Goal: Communication & Community: Answer question/provide support

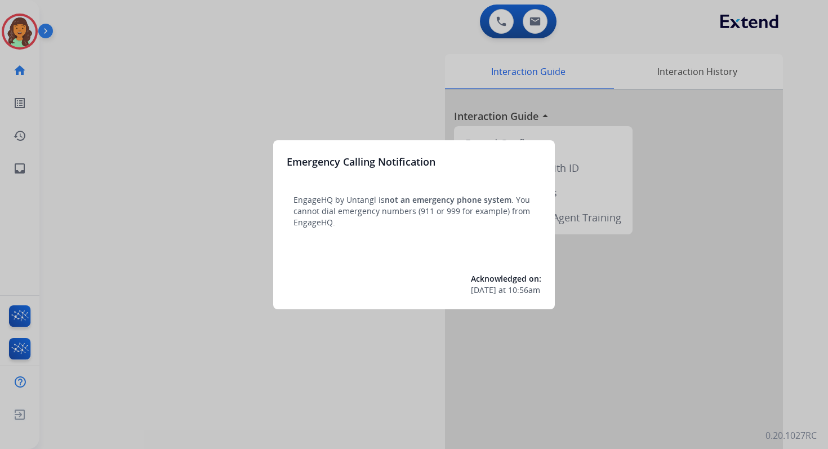
click at [452, 81] on div at bounding box center [414, 224] width 828 height 449
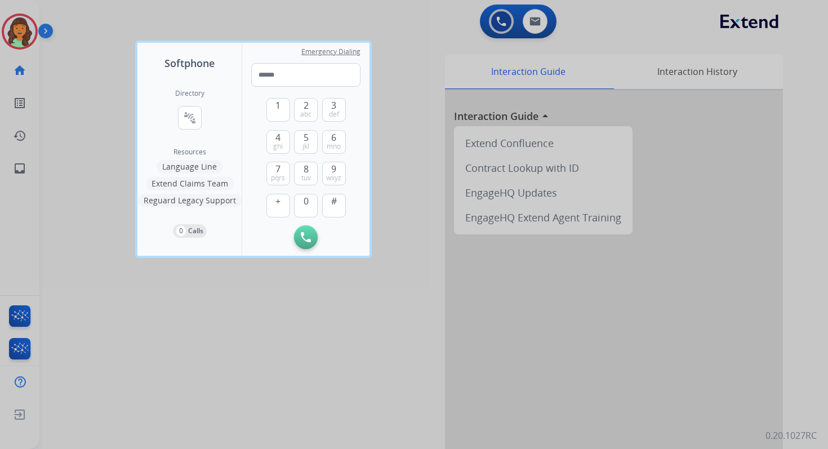
click at [538, 17] on div at bounding box center [414, 224] width 828 height 449
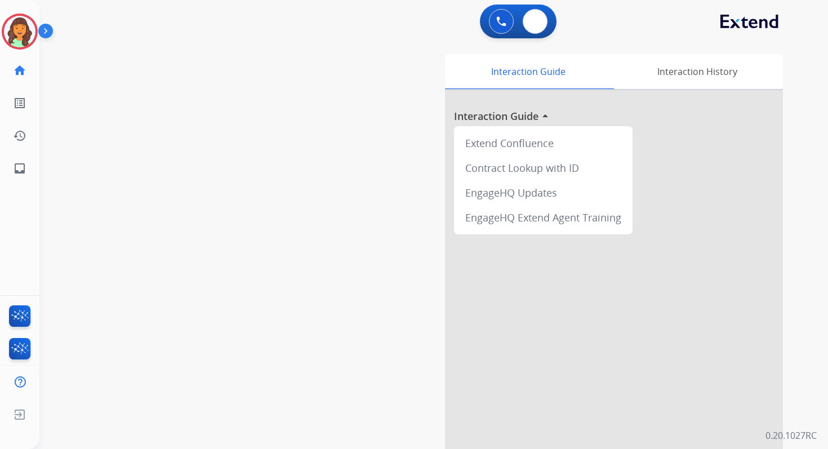
click at [538, 17] on img at bounding box center [534, 21] width 11 height 9
select select "**********"
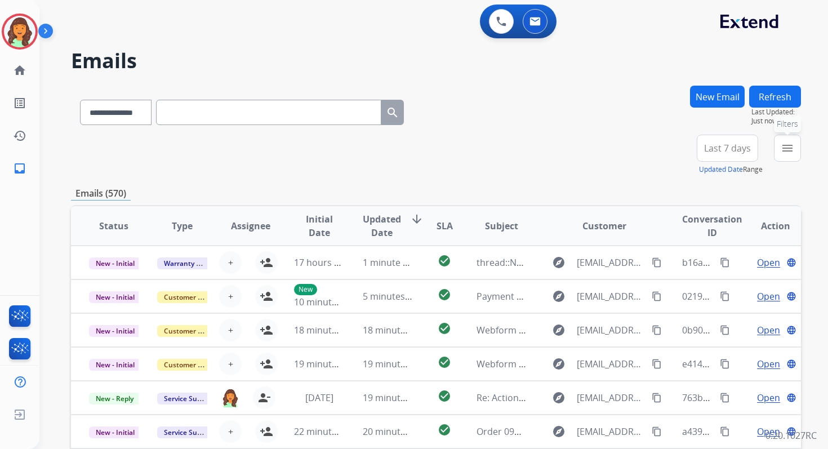
click at [791, 149] on mat-icon "menu" at bounding box center [788, 148] width 14 height 14
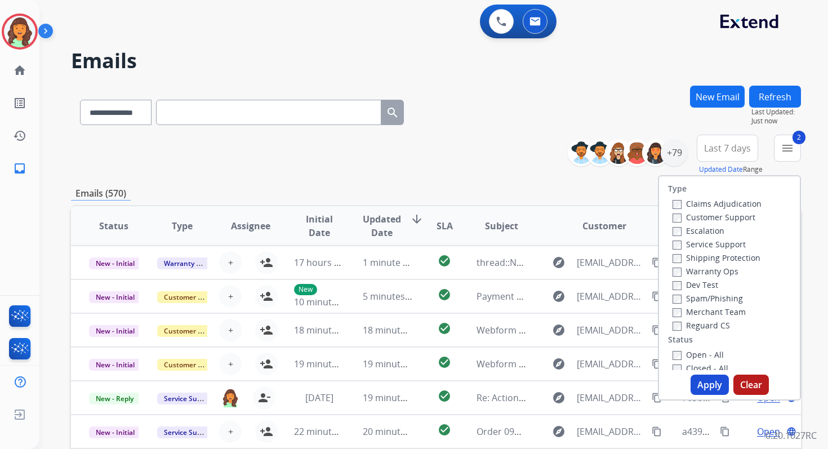
click at [703, 389] on button "Apply" at bounding box center [710, 385] width 38 height 20
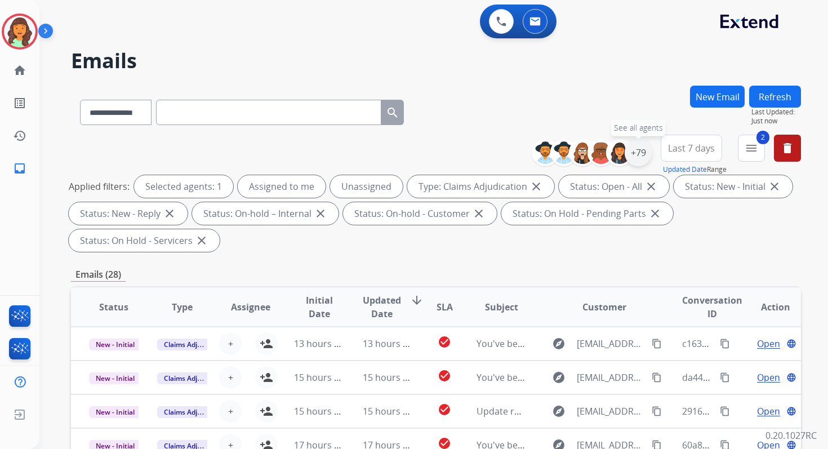
click at [638, 155] on div "+79" at bounding box center [638, 152] width 27 height 27
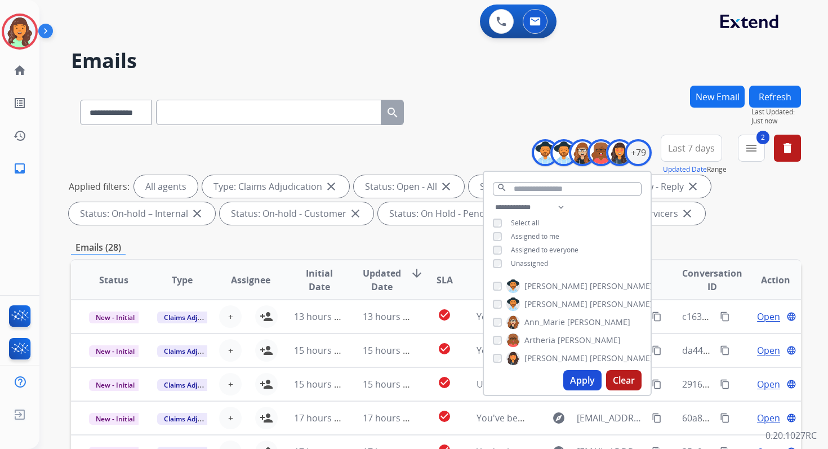
click at [574, 377] on button "Apply" at bounding box center [582, 380] width 38 height 20
click at [393, 241] on div "Emails (43)" at bounding box center [436, 248] width 730 height 14
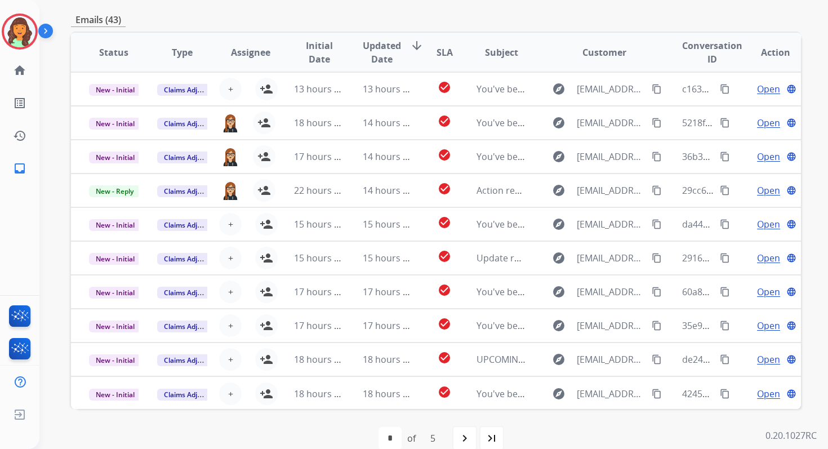
scroll to position [246, 0]
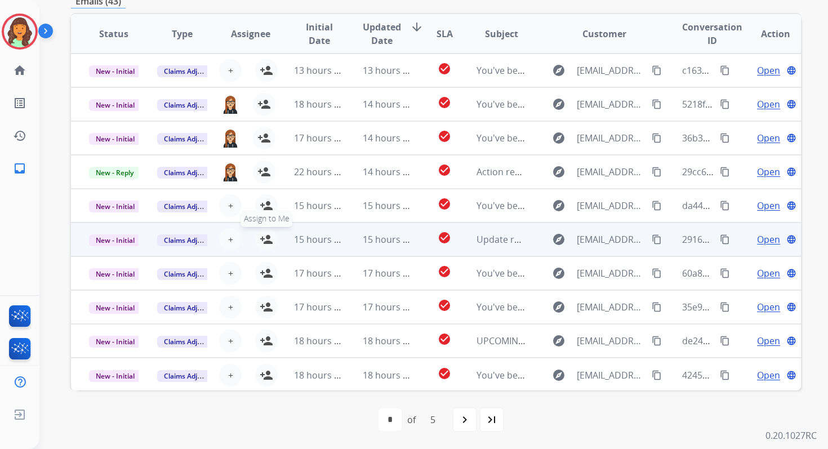
click at [263, 238] on mat-icon "person_add" at bounding box center [267, 240] width 14 height 14
click at [130, 240] on span "New - Initial" at bounding box center [115, 240] width 52 height 12
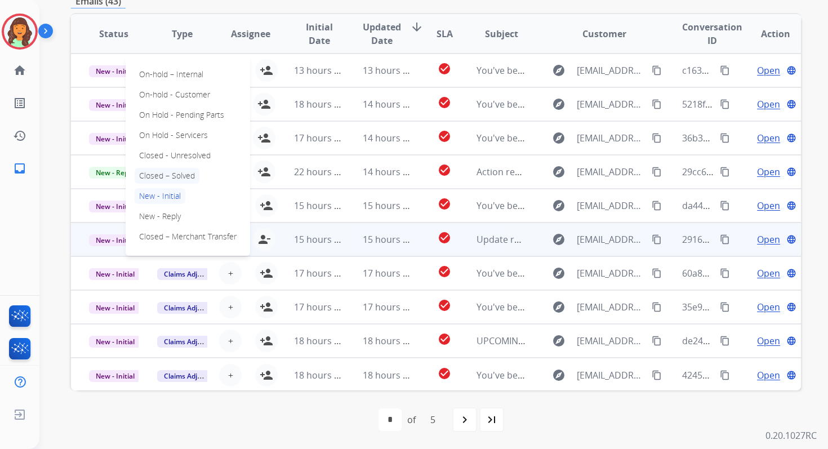
click at [162, 177] on p "Closed – Solved" at bounding box center [167, 176] width 65 height 16
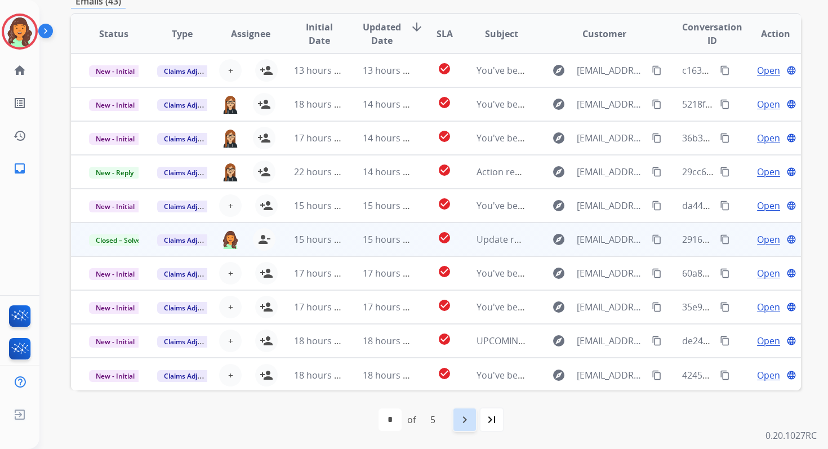
click at [466, 417] on mat-icon "navigate_next" at bounding box center [465, 420] width 14 height 14
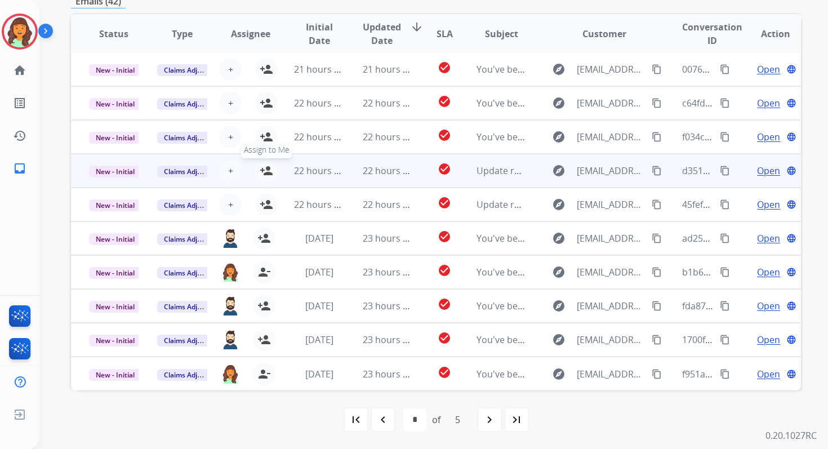
click at [265, 169] on mat-icon "person_add" at bounding box center [267, 171] width 14 height 14
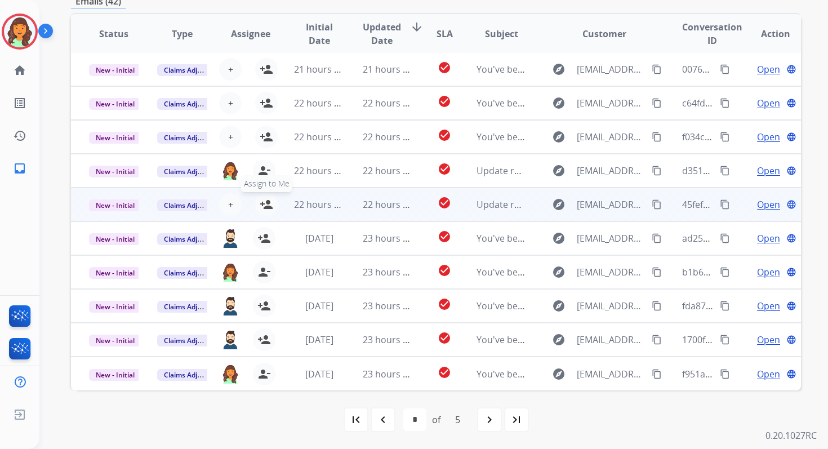
click at [265, 200] on mat-icon "person_add" at bounding box center [267, 205] width 14 height 14
click at [130, 204] on span "New - Initial" at bounding box center [115, 205] width 52 height 12
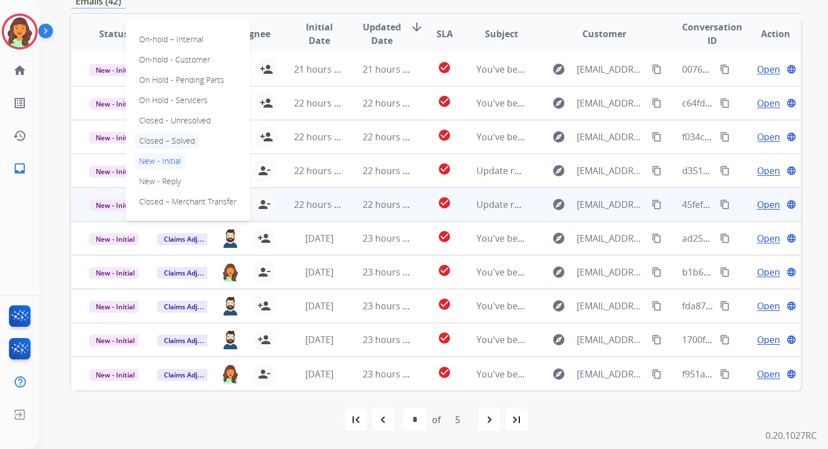
click at [157, 142] on p "Closed – Solved" at bounding box center [167, 141] width 65 height 16
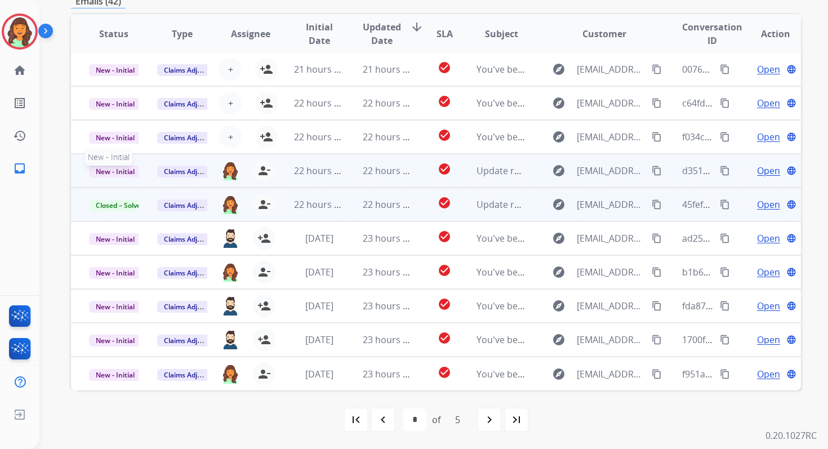
click at [126, 171] on span "New - Initial" at bounding box center [115, 172] width 52 height 12
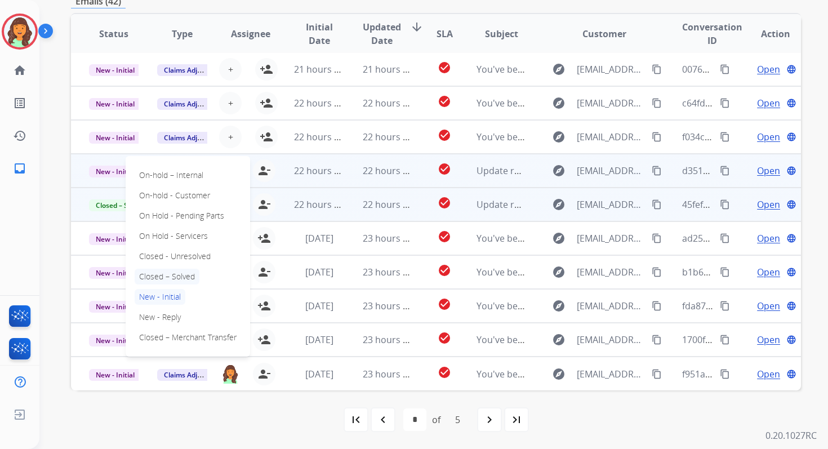
click at [170, 271] on p "Closed – Solved" at bounding box center [167, 277] width 65 height 16
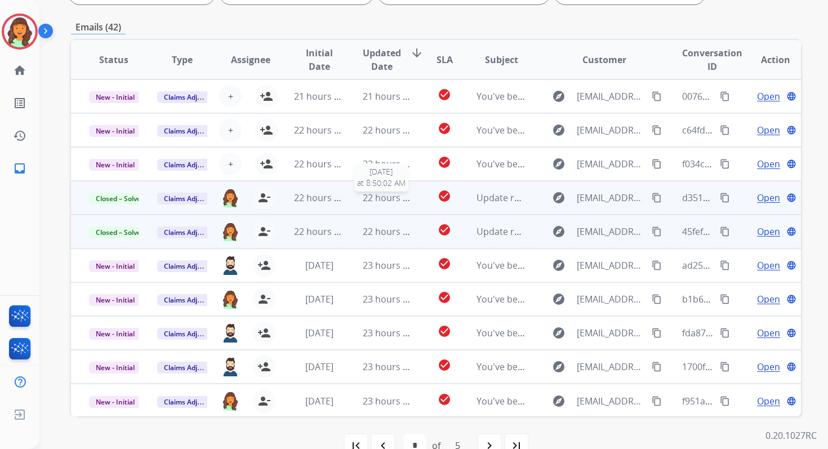
scroll to position [14, 0]
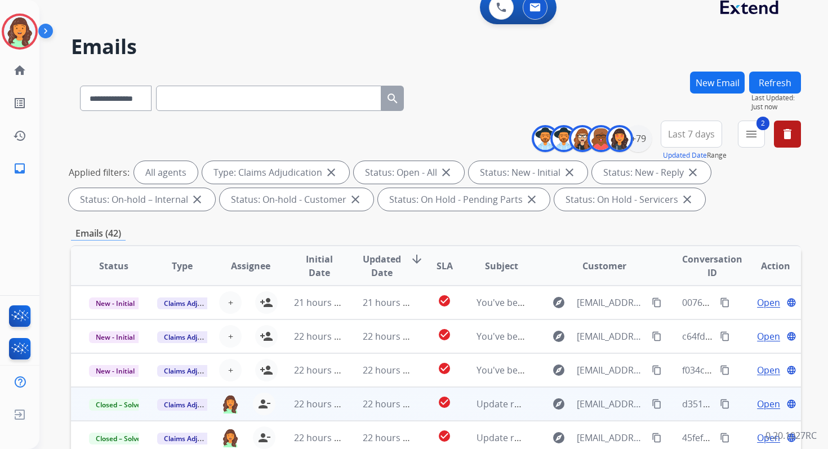
click at [768, 85] on button "Refresh" at bounding box center [775, 83] width 52 height 22
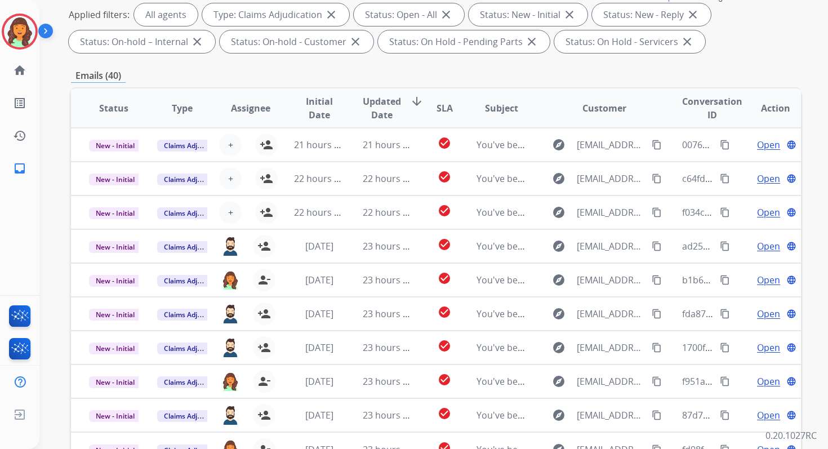
scroll to position [246, 0]
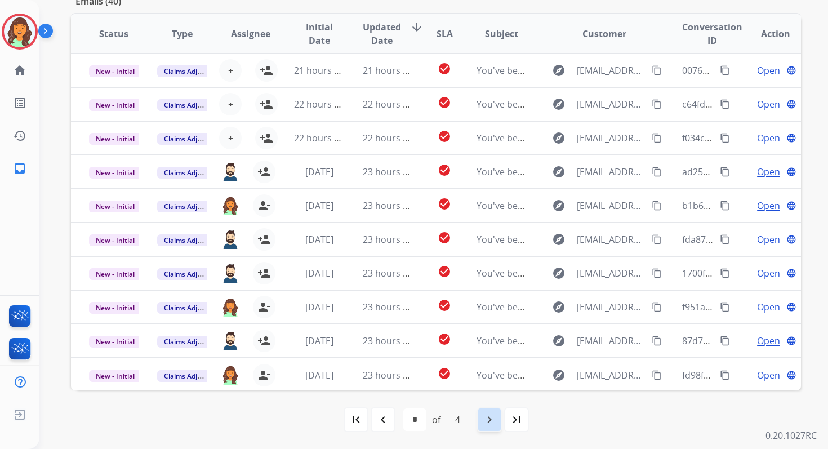
click at [489, 418] on mat-icon "navigate_next" at bounding box center [490, 420] width 14 height 14
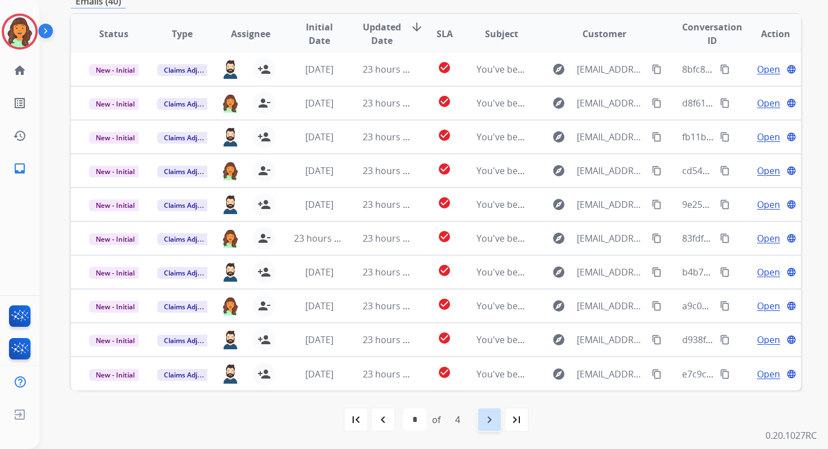
click at [497, 414] on div "navigate_next" at bounding box center [489, 419] width 25 height 25
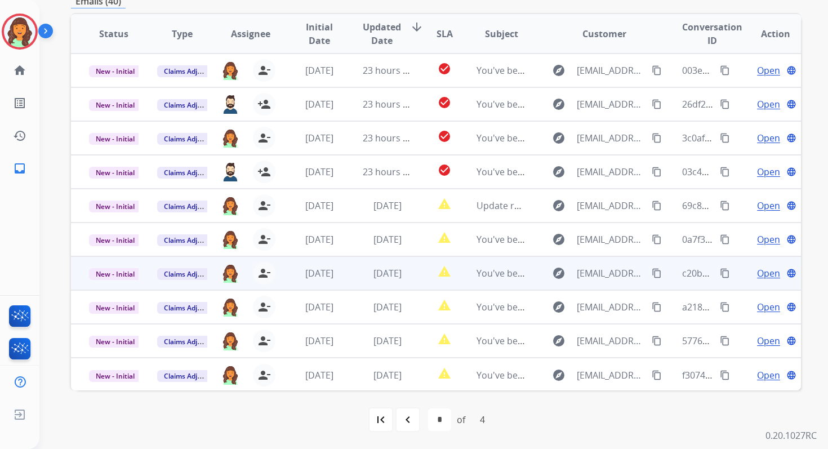
scroll to position [93, 0]
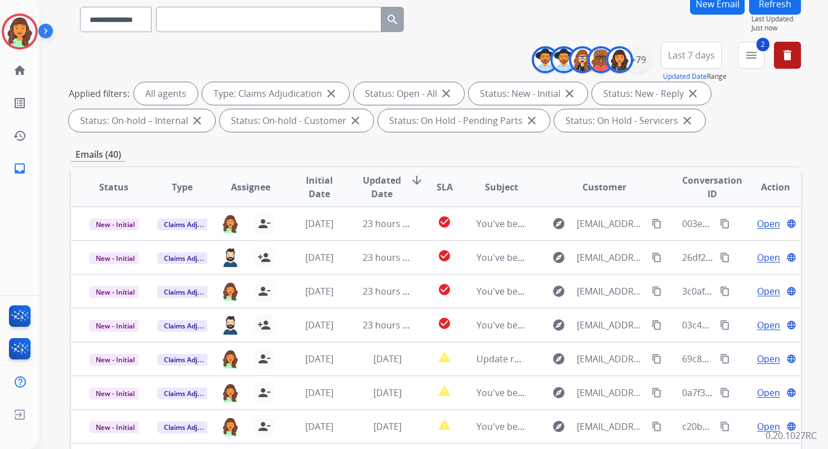
click at [690, 57] on span "Last 7 days" at bounding box center [691, 55] width 47 height 5
click at [676, 186] on div "Last 90 days" at bounding box center [688, 192] width 62 height 17
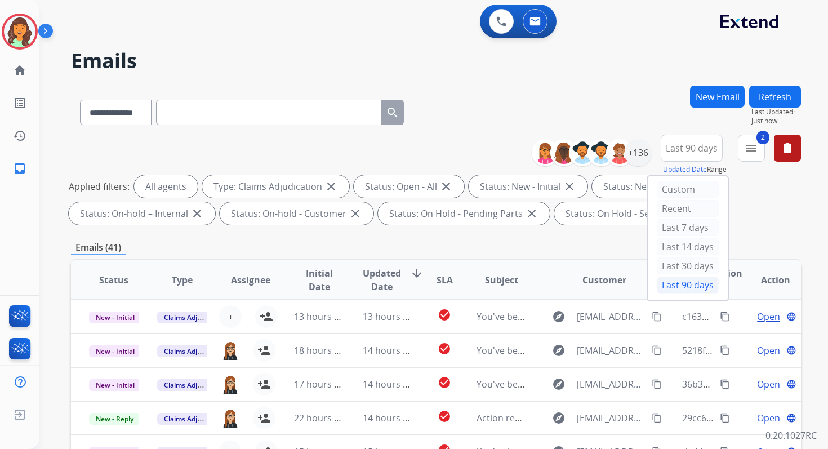
click at [545, 249] on div "Emails (41)" at bounding box center [436, 248] width 730 height 14
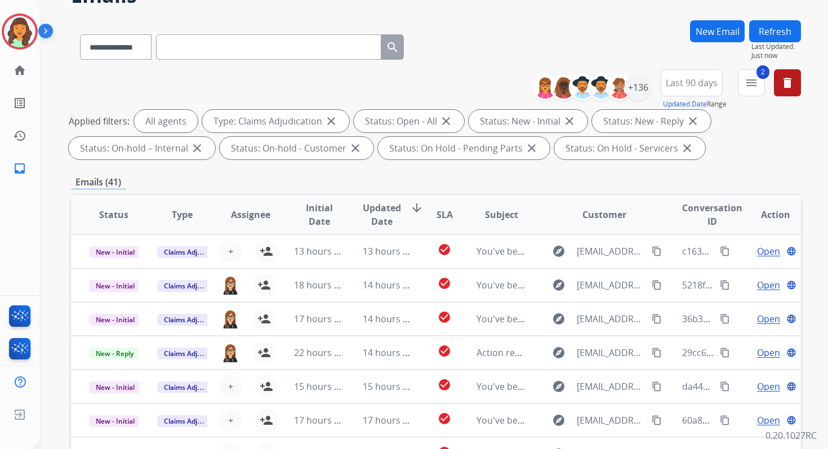
scroll to position [246, 0]
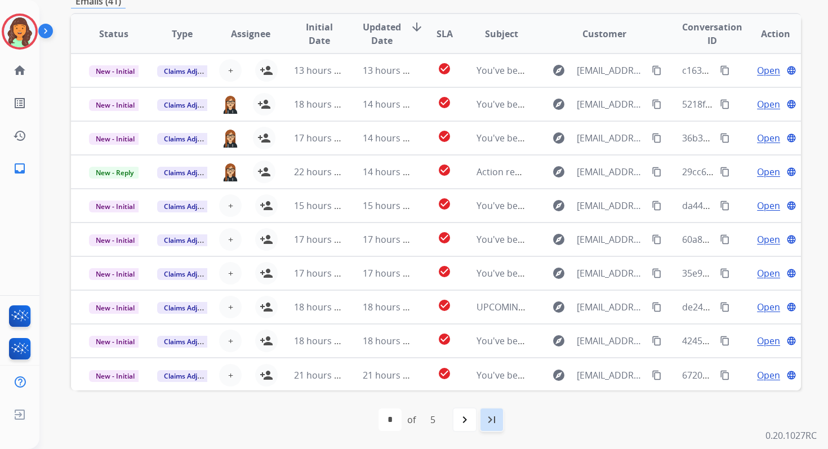
click at [496, 420] on mat-icon "last_page" at bounding box center [492, 420] width 14 height 14
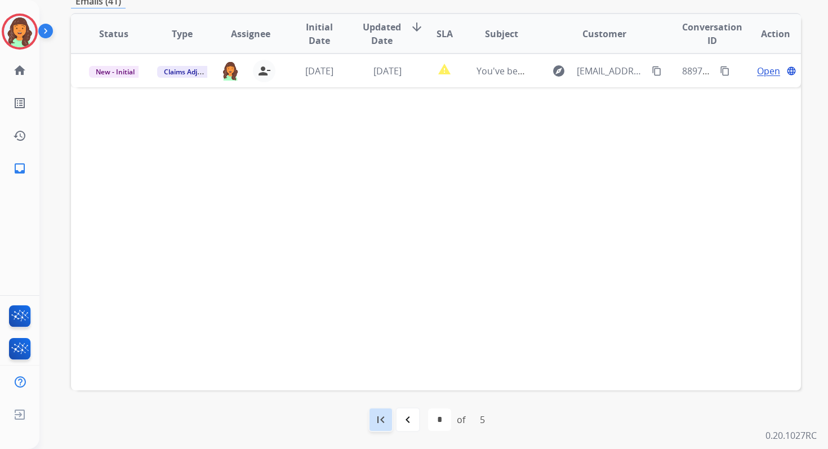
click at [381, 413] on mat-icon "first_page" at bounding box center [381, 420] width 14 height 14
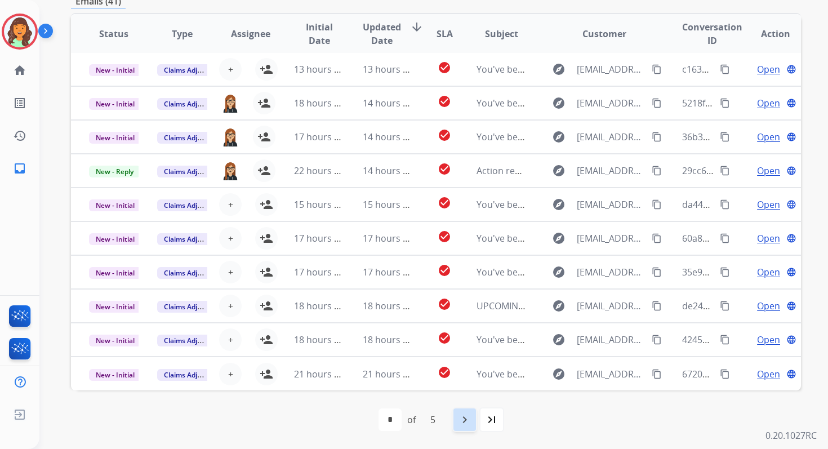
click at [462, 419] on mat-icon "navigate_next" at bounding box center [465, 420] width 14 height 14
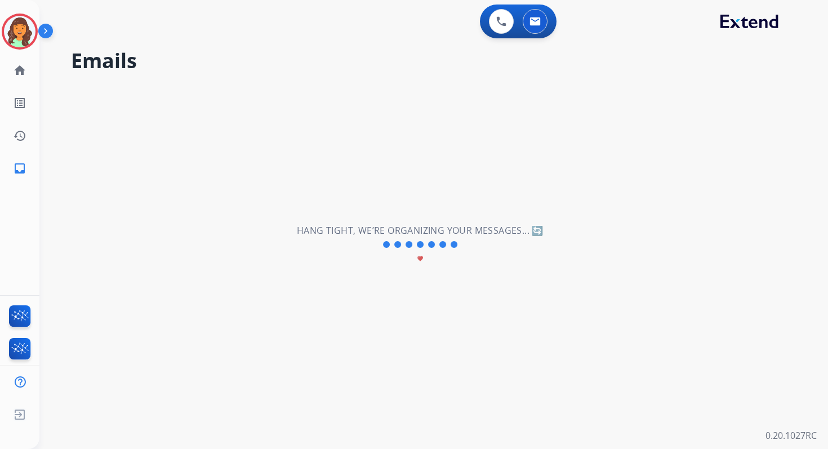
scroll to position [0, 0]
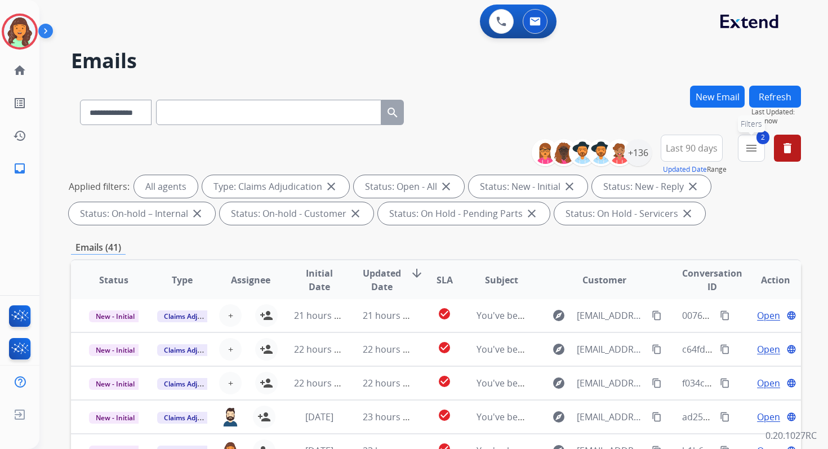
click at [748, 140] on button "2 menu Filters" at bounding box center [751, 148] width 27 height 27
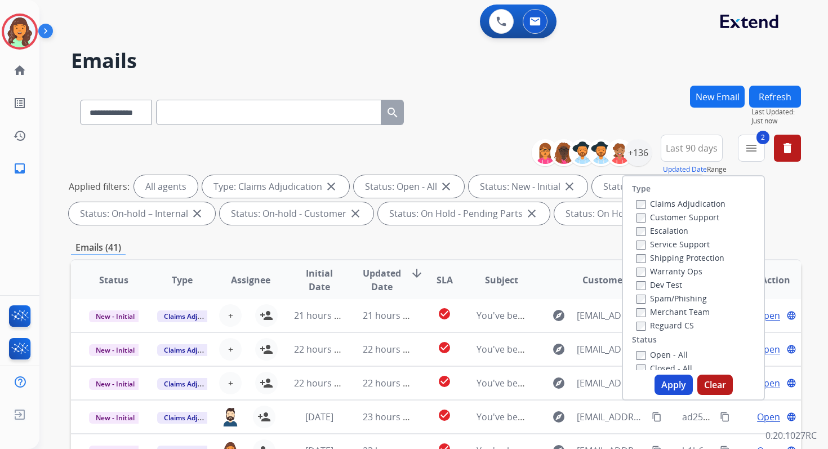
click at [665, 385] on button "Apply" at bounding box center [673, 385] width 38 height 20
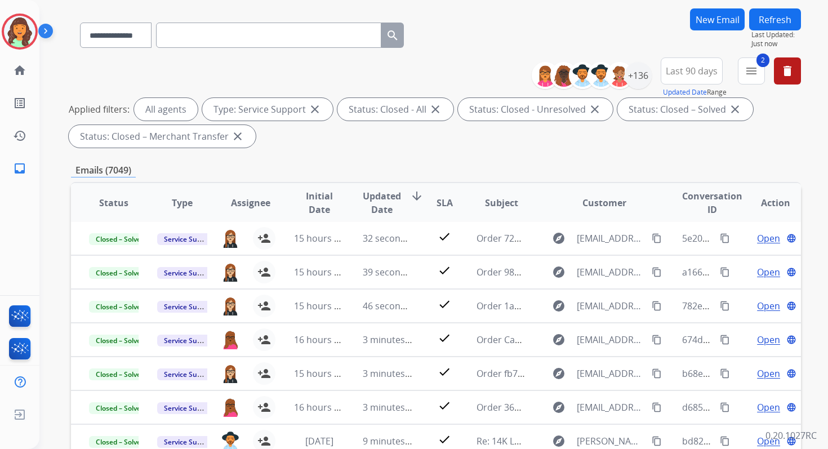
scroll to position [246, 0]
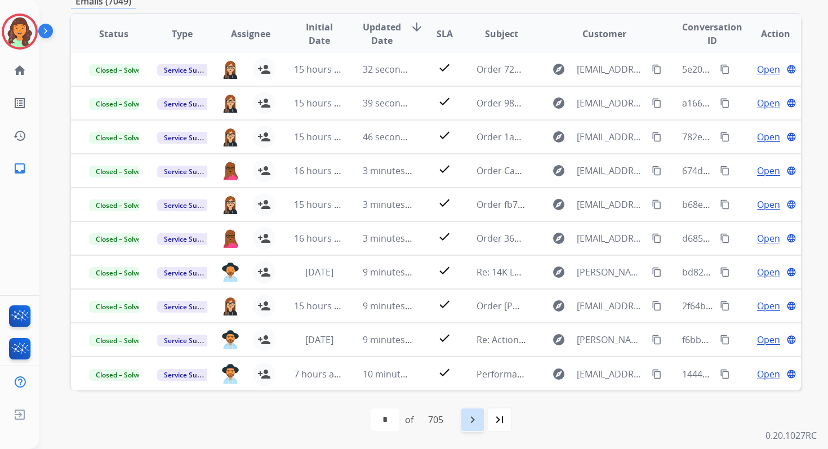
click at [474, 412] on div "navigate_next" at bounding box center [472, 419] width 25 height 25
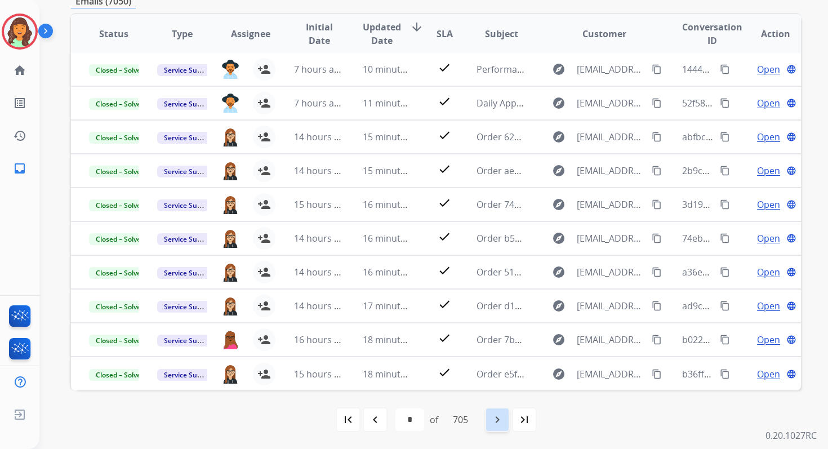
click at [504, 420] on mat-icon "navigate_next" at bounding box center [498, 420] width 14 height 14
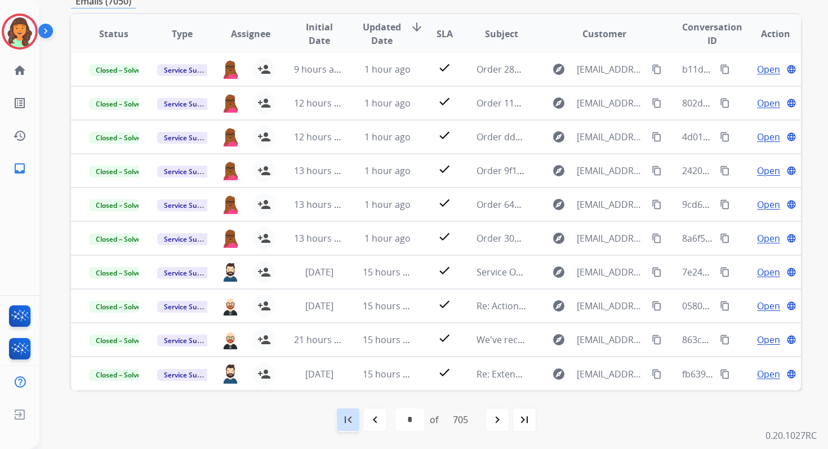
click at [348, 416] on mat-icon "first_page" at bounding box center [348, 420] width 14 height 14
select select "*"
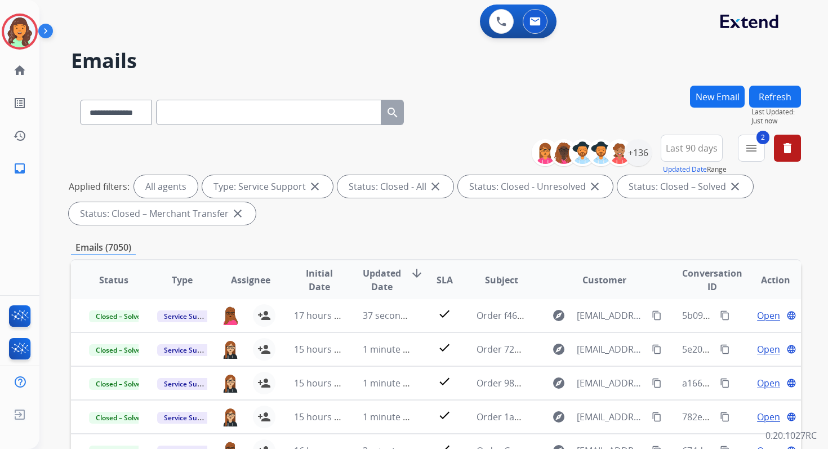
scroll to position [0, 0]
click at [746, 149] on mat-icon "menu" at bounding box center [752, 148] width 14 height 14
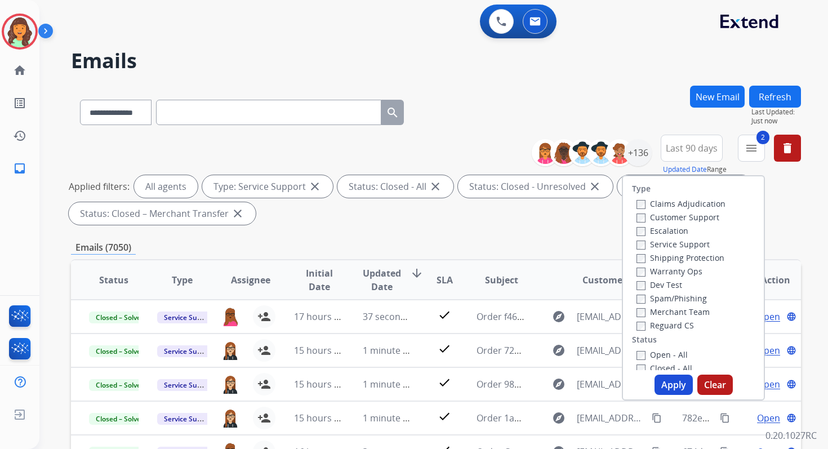
click at [667, 384] on button "Apply" at bounding box center [673, 385] width 38 height 20
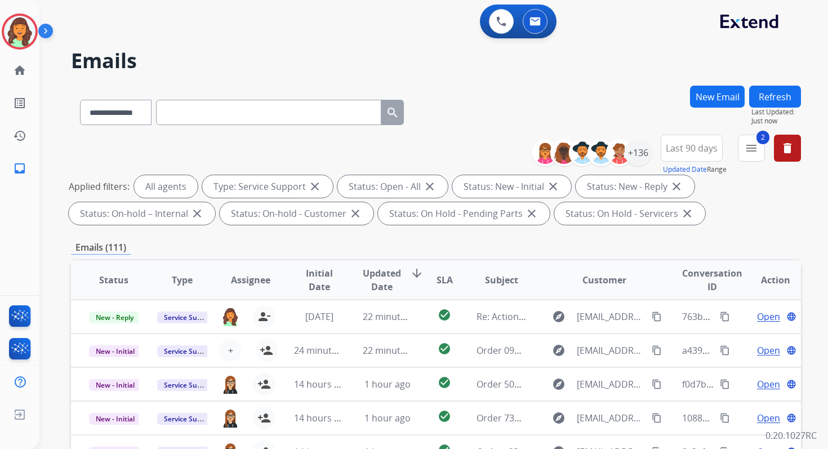
scroll to position [246, 0]
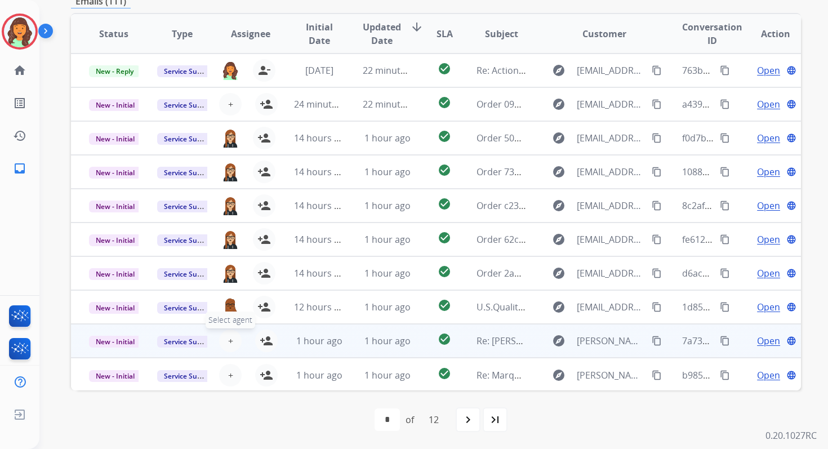
click at [228, 336] on span "+" at bounding box center [230, 341] width 5 height 14
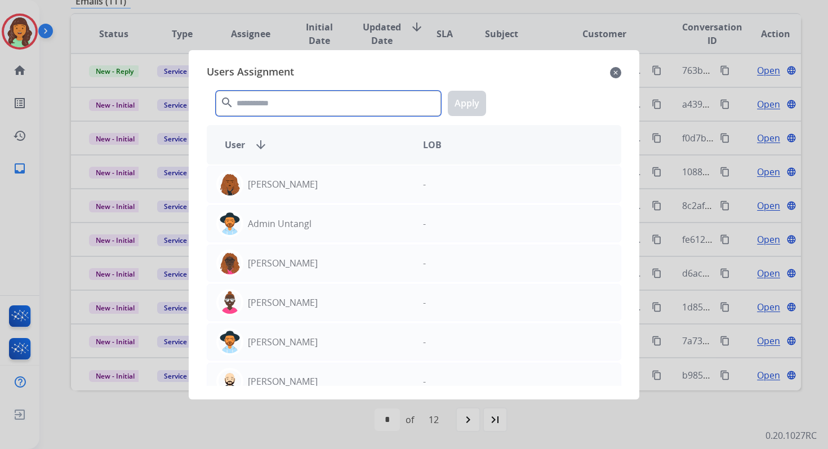
click at [283, 107] on input "text" at bounding box center [328, 103] width 225 height 25
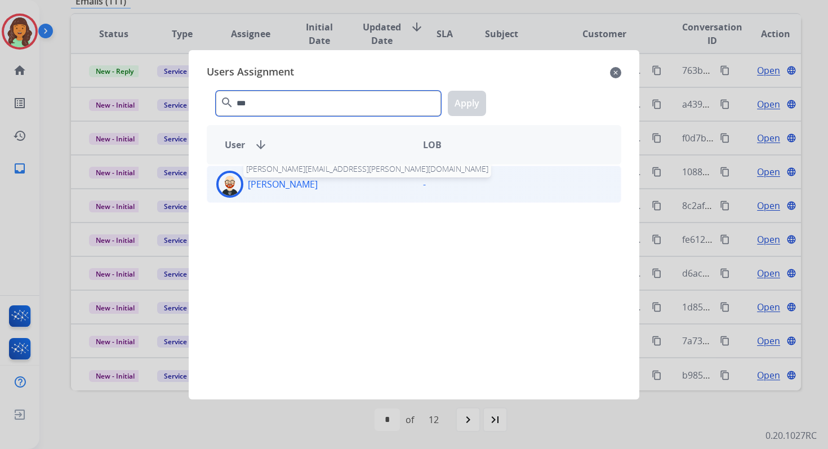
type input "***"
click at [292, 186] on p "[PERSON_NAME]" at bounding box center [283, 184] width 70 height 14
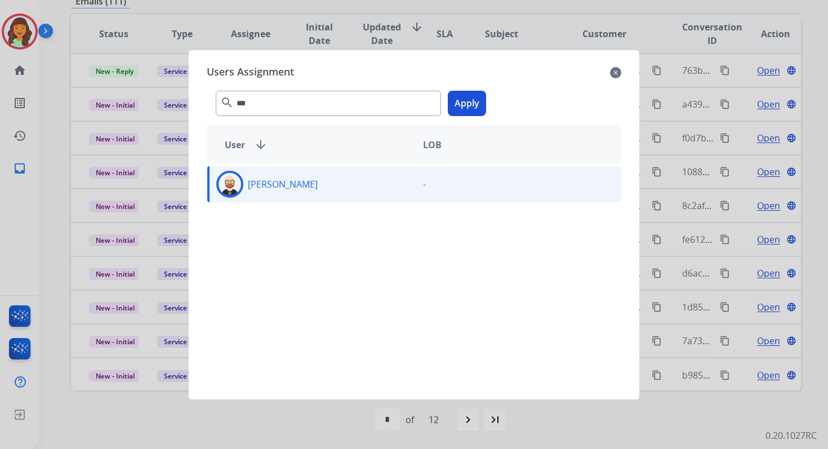
click at [463, 99] on button "Apply" at bounding box center [467, 103] width 38 height 25
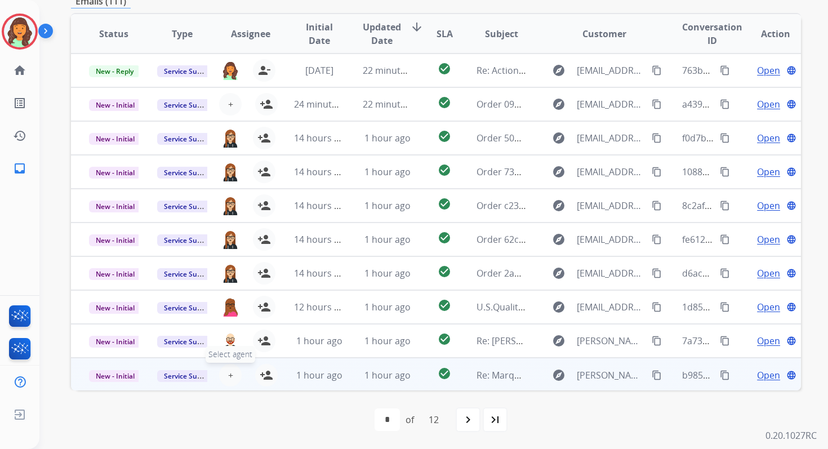
click at [231, 375] on button "+ Select agent" at bounding box center [230, 375] width 23 height 23
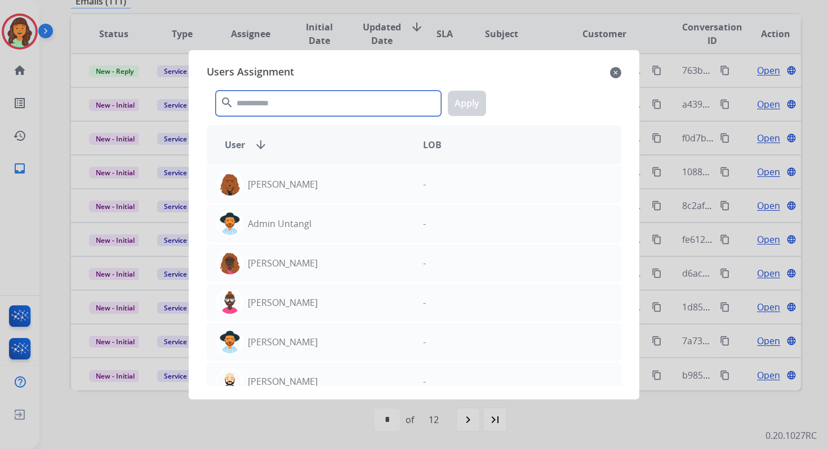
click at [283, 93] on input "text" at bounding box center [328, 103] width 225 height 25
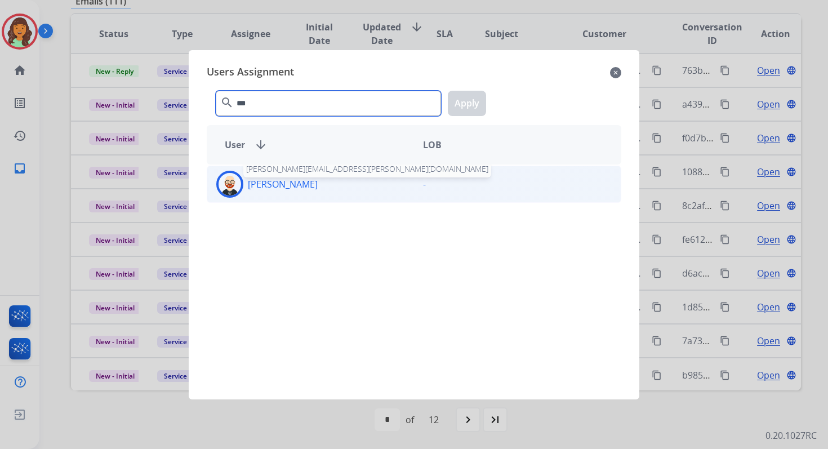
type input "***"
click at [296, 182] on p "[PERSON_NAME]" at bounding box center [283, 184] width 70 height 14
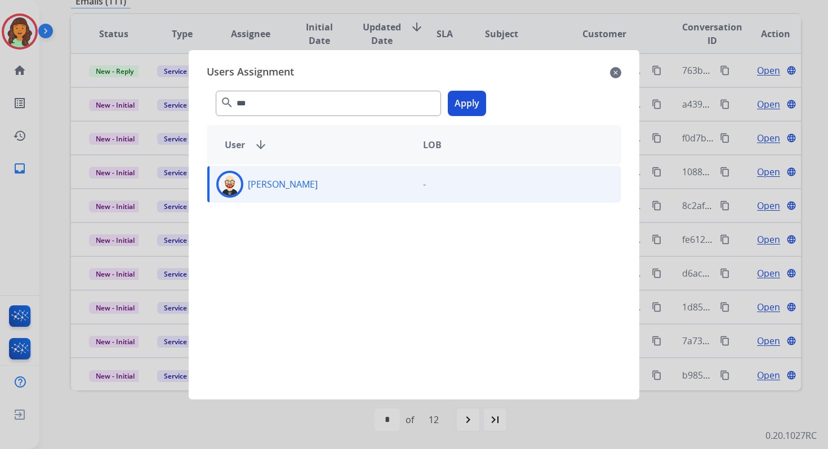
click at [472, 99] on button "Apply" at bounding box center [467, 103] width 38 height 25
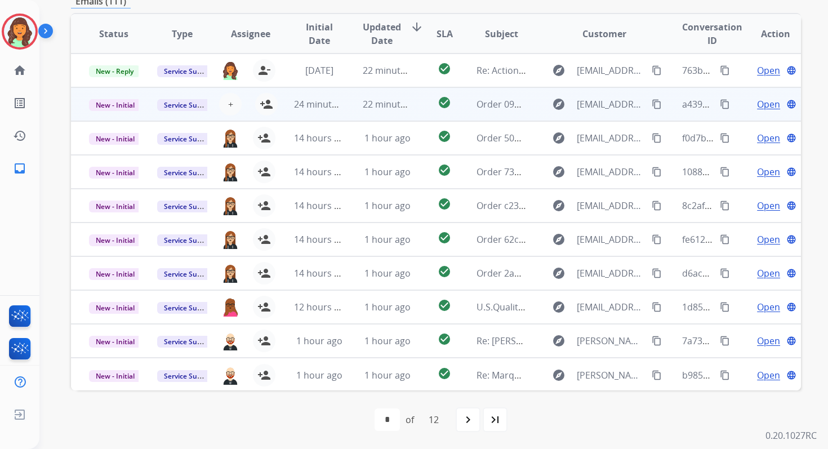
click at [350, 104] on td "22 minutes ago" at bounding box center [379, 104] width 68 height 34
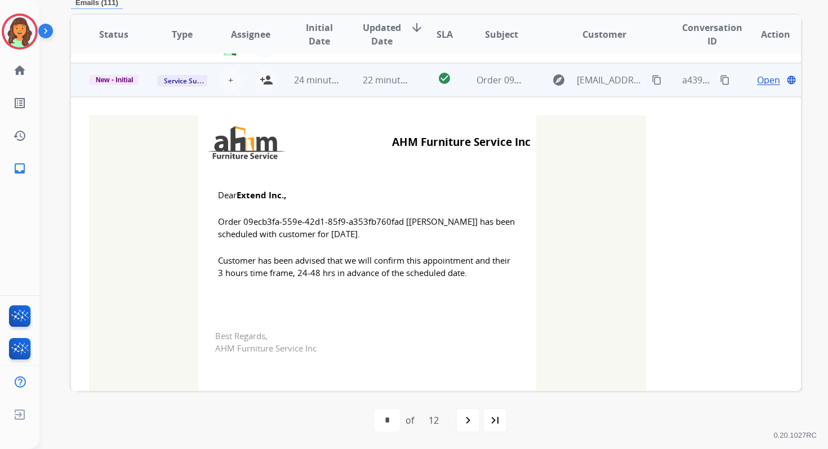
scroll to position [34, 0]
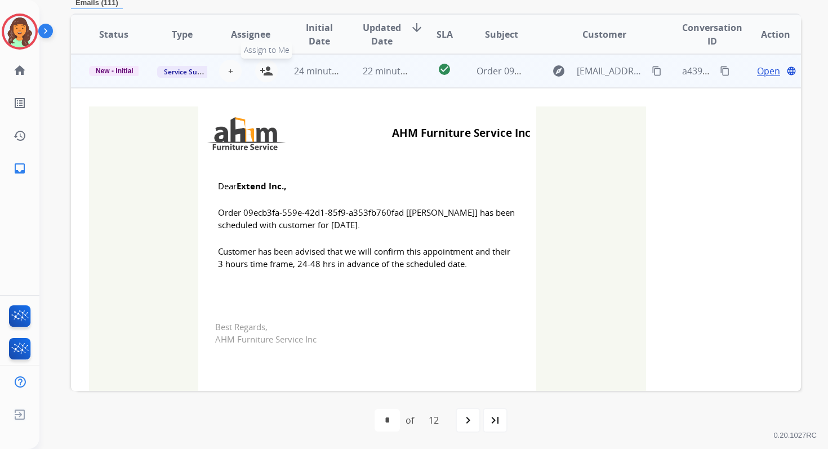
click at [264, 69] on mat-icon "person_add" at bounding box center [267, 71] width 14 height 14
click at [329, 80] on td "24 minutes ago" at bounding box center [310, 71] width 68 height 34
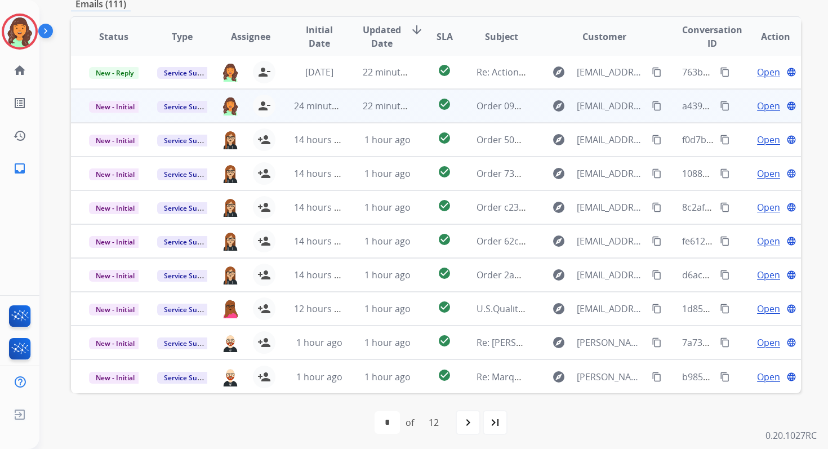
scroll to position [243, 0]
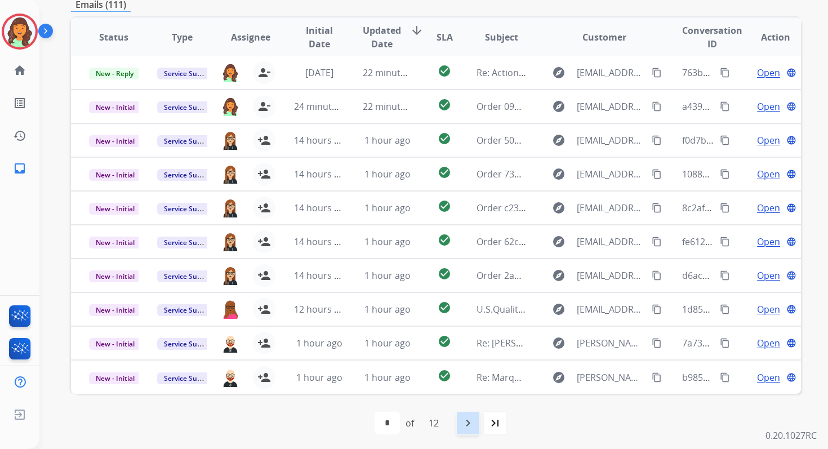
click at [472, 426] on mat-icon "navigate_next" at bounding box center [468, 423] width 14 height 14
select select "*"
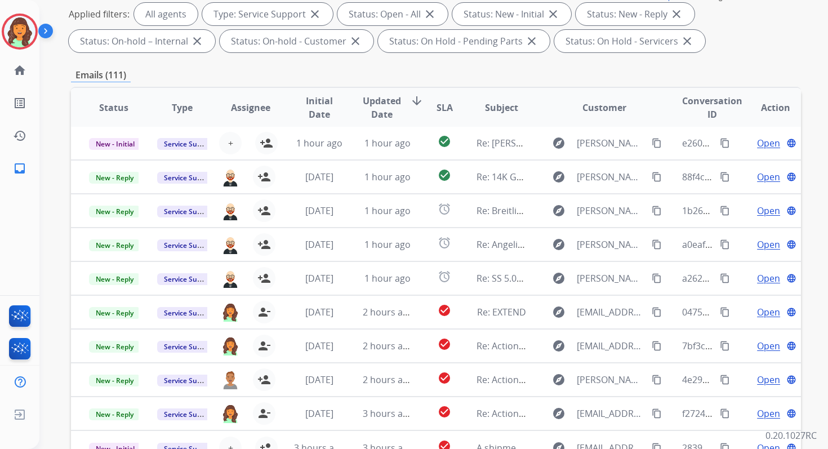
scroll to position [246, 0]
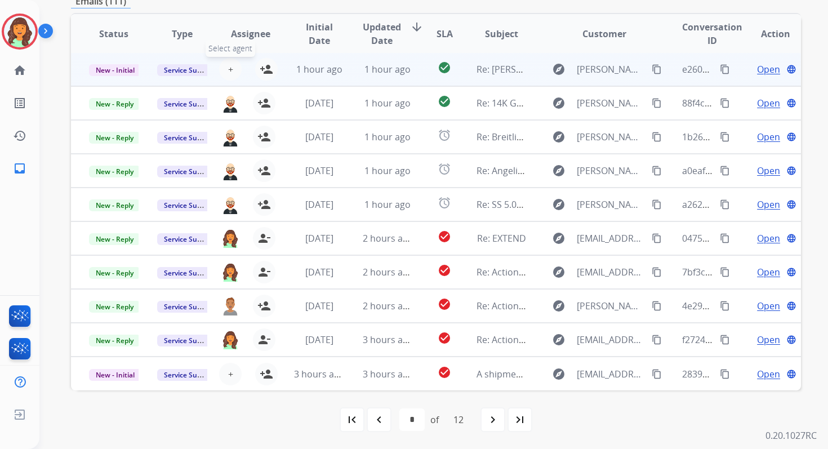
click at [231, 64] on button "+ Select agent" at bounding box center [230, 69] width 23 height 23
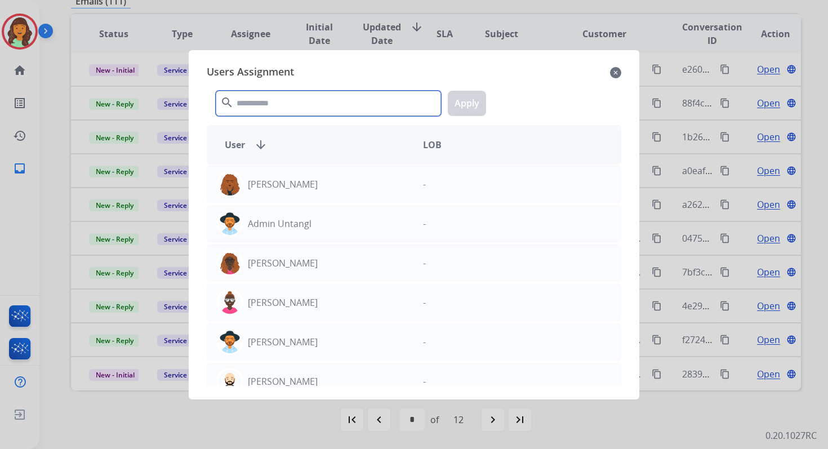
click at [259, 113] on input "text" at bounding box center [328, 103] width 225 height 25
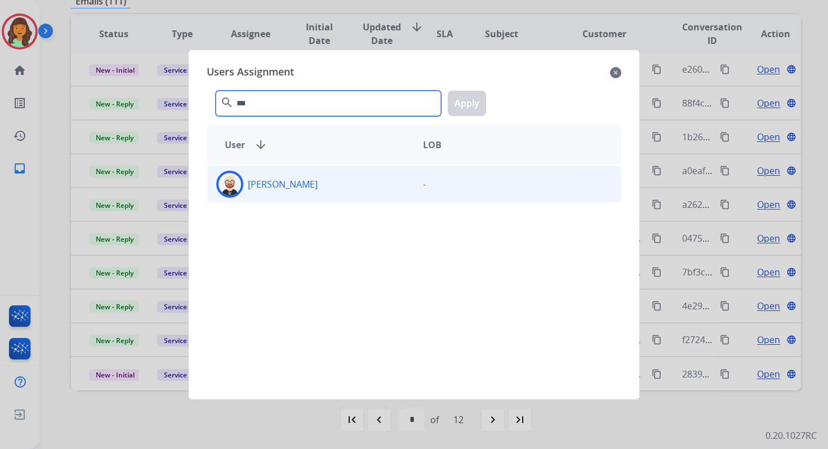
type input "***"
click at [304, 185] on div "[PERSON_NAME]" at bounding box center [310, 184] width 207 height 27
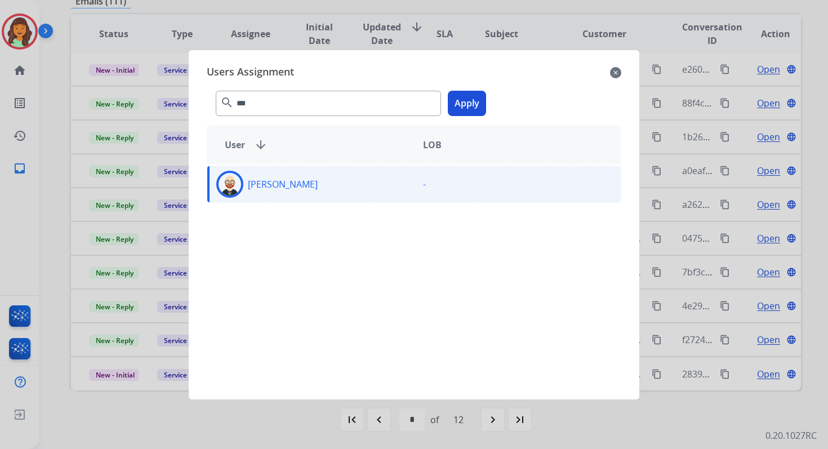
click at [466, 106] on button "Apply" at bounding box center [467, 103] width 38 height 25
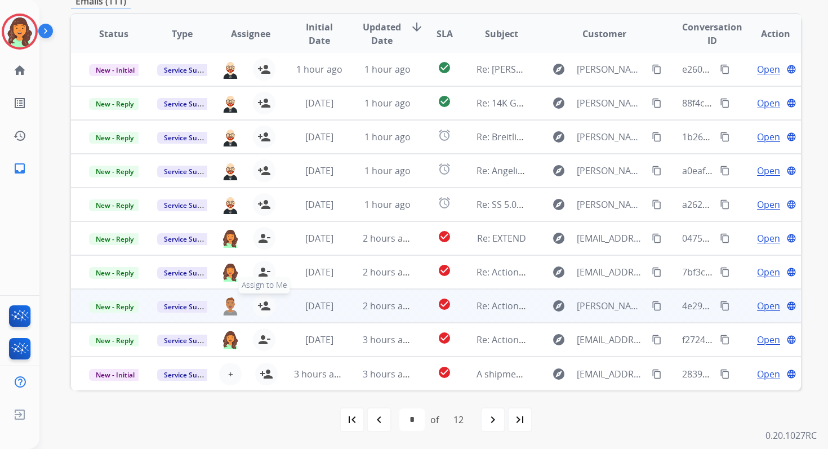
click at [262, 303] on mat-icon "person_add" at bounding box center [264, 306] width 14 height 14
click at [262, 303] on mat-icon "person_remove" at bounding box center [264, 306] width 14 height 14
click at [224, 307] on button "+ Select agent" at bounding box center [230, 306] width 23 height 23
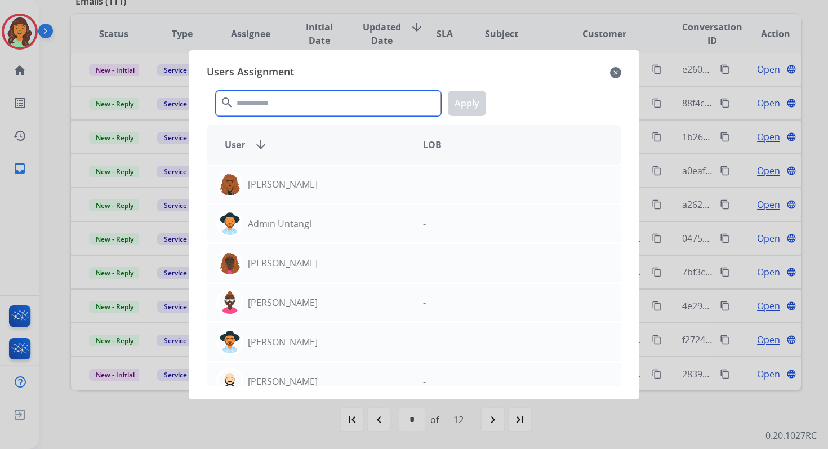
click at [269, 91] on input "text" at bounding box center [328, 103] width 225 height 25
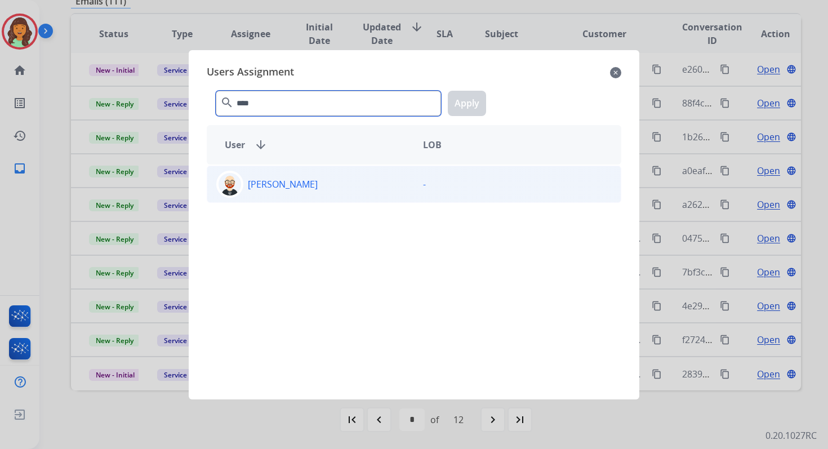
type input "****"
click at [311, 200] on div "[PERSON_NAME] -" at bounding box center [414, 184] width 415 height 37
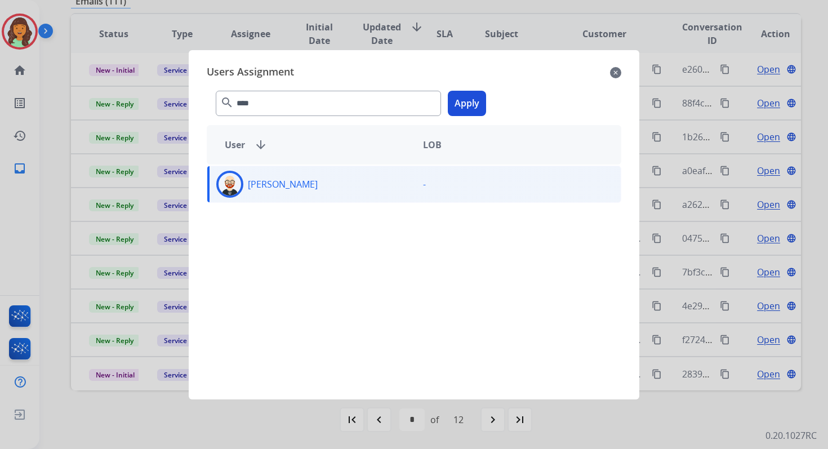
click at [482, 104] on button "Apply" at bounding box center [467, 103] width 38 height 25
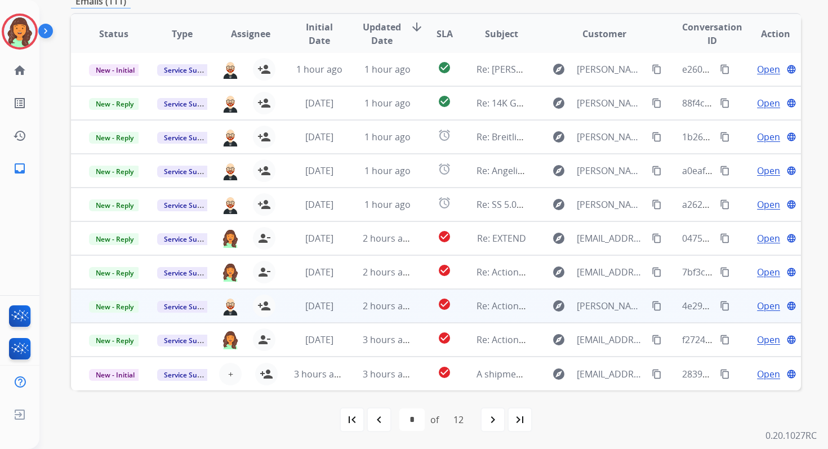
click at [723, 303] on button "content_copy" at bounding box center [725, 306] width 14 height 14
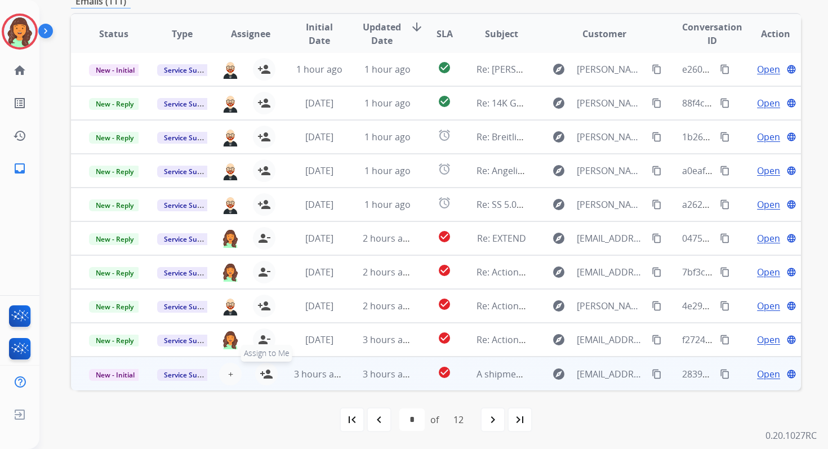
click at [268, 371] on mat-icon "person_add" at bounding box center [267, 374] width 14 height 14
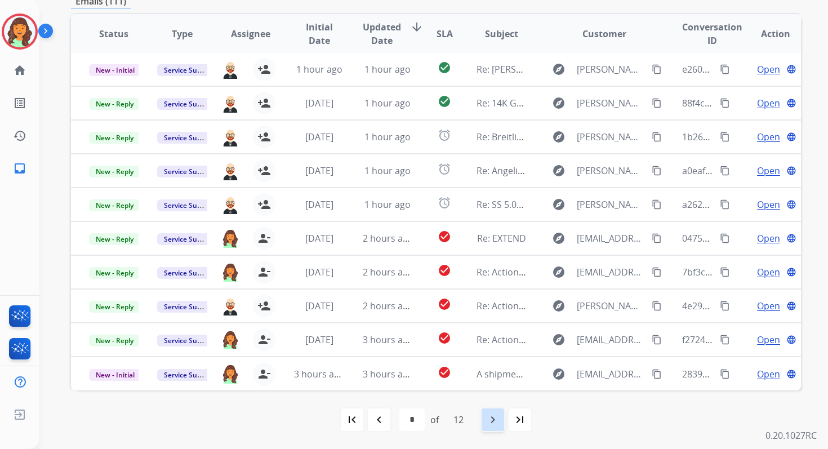
click at [489, 418] on mat-icon "navigate_next" at bounding box center [493, 420] width 14 height 14
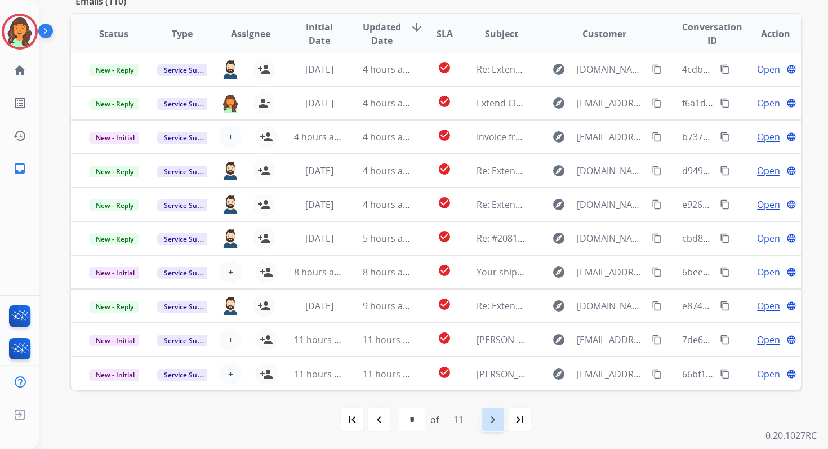
click at [494, 423] on mat-icon "navigate_next" at bounding box center [493, 420] width 14 height 14
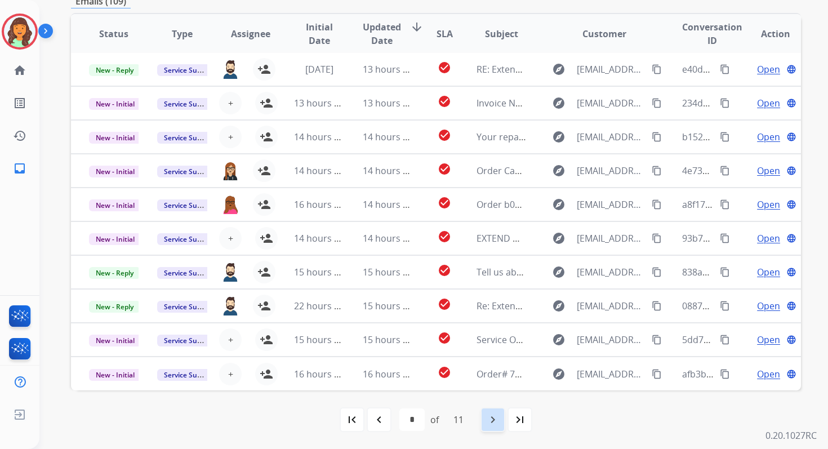
click at [493, 424] on mat-icon "navigate_next" at bounding box center [493, 420] width 14 height 14
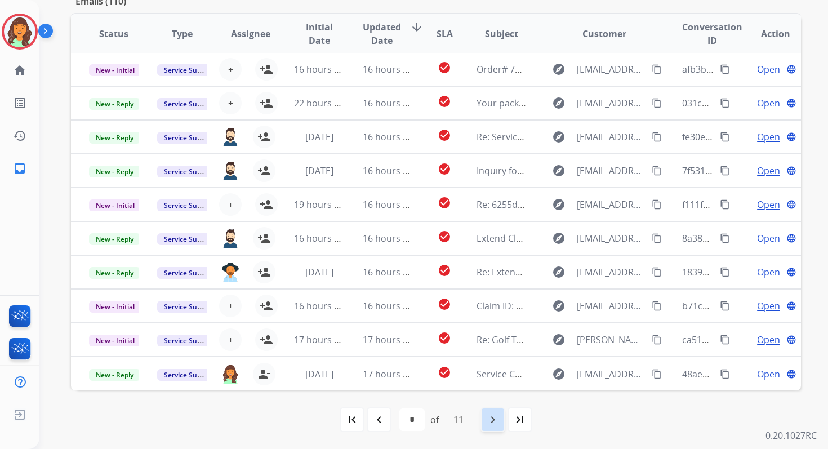
click at [496, 419] on mat-icon "navigate_next" at bounding box center [493, 420] width 14 height 14
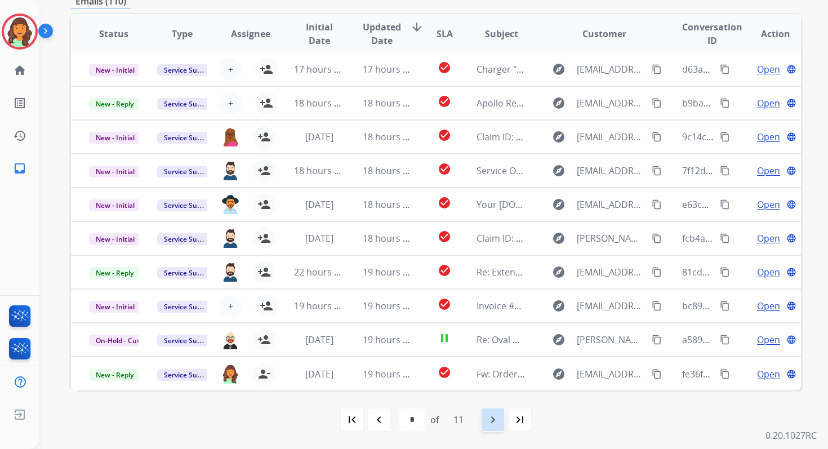
click at [498, 419] on mat-icon "navigate_next" at bounding box center [493, 420] width 14 height 14
select select "*"
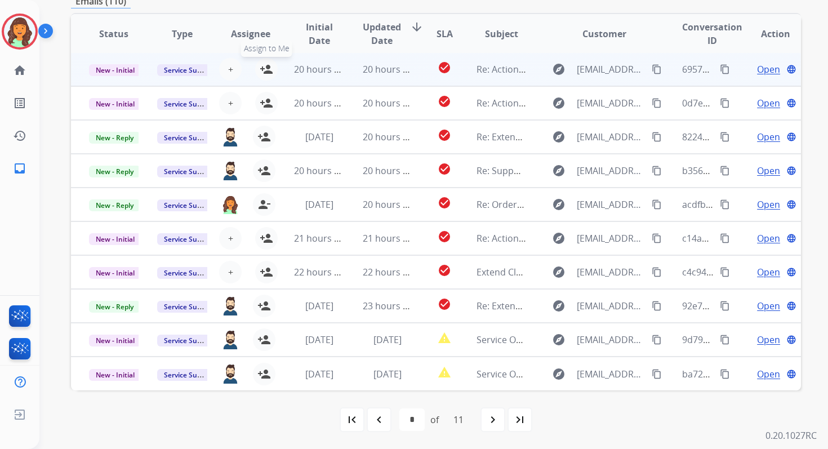
click at [265, 70] on mat-icon "person_add" at bounding box center [267, 70] width 14 height 14
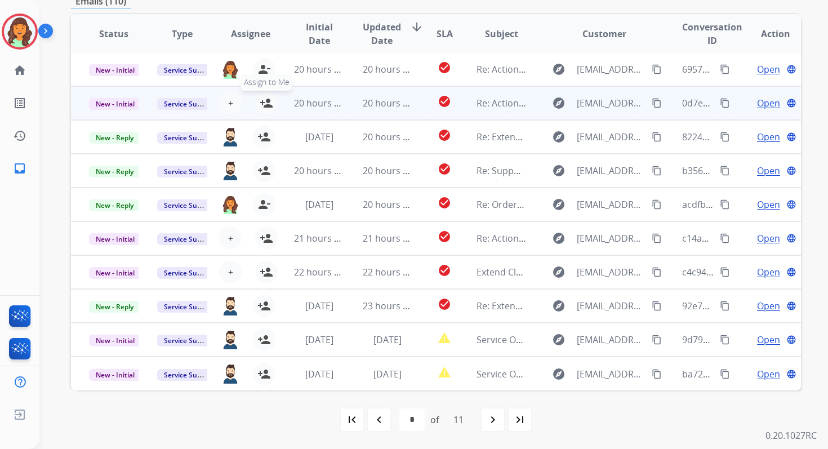
click at [266, 104] on mat-icon "person_add" at bounding box center [267, 103] width 14 height 14
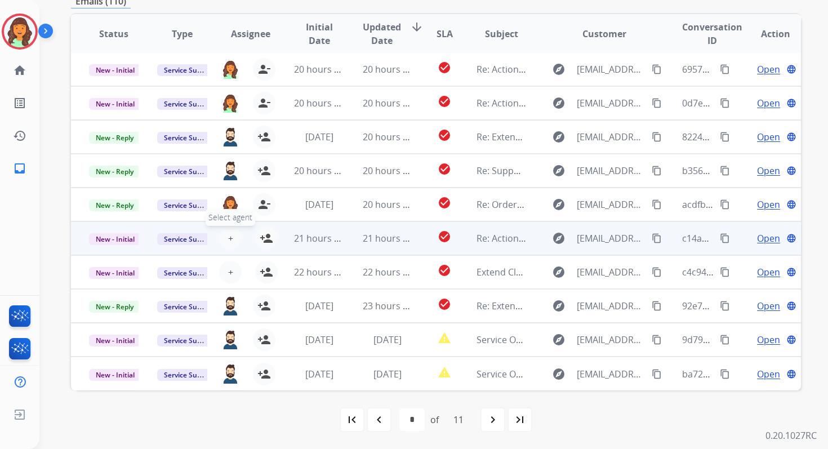
click at [228, 238] on span "+" at bounding box center [230, 238] width 5 height 14
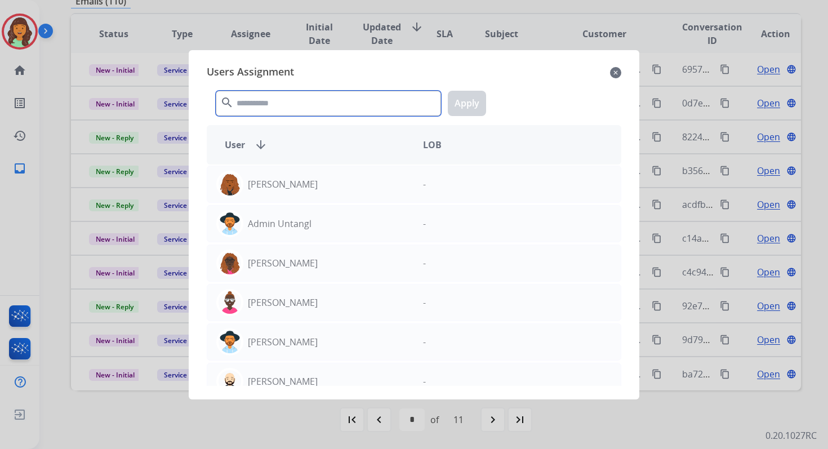
click at [299, 103] on input "text" at bounding box center [328, 103] width 225 height 25
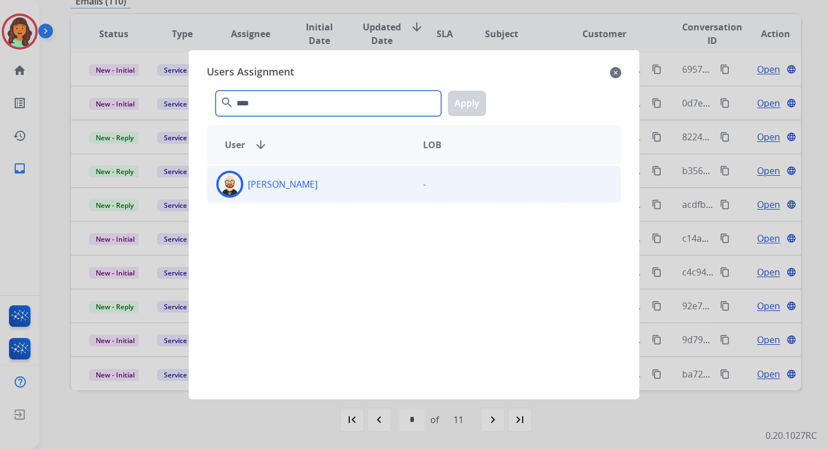
type input "****"
click at [341, 191] on div "[PERSON_NAME]" at bounding box center [310, 184] width 207 height 27
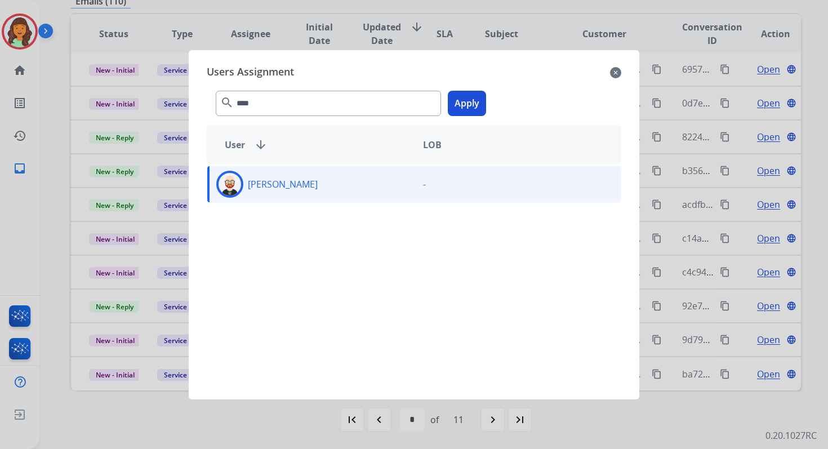
click at [470, 99] on button "Apply" at bounding box center [467, 103] width 38 height 25
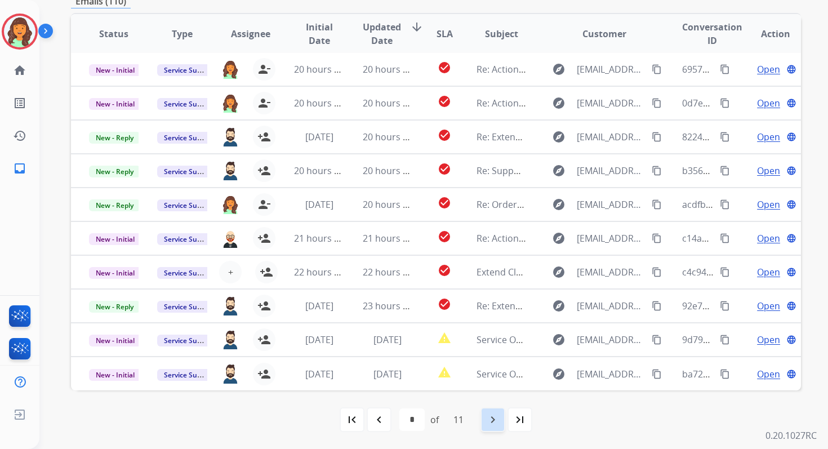
click at [500, 420] on mat-icon "navigate_next" at bounding box center [493, 420] width 14 height 14
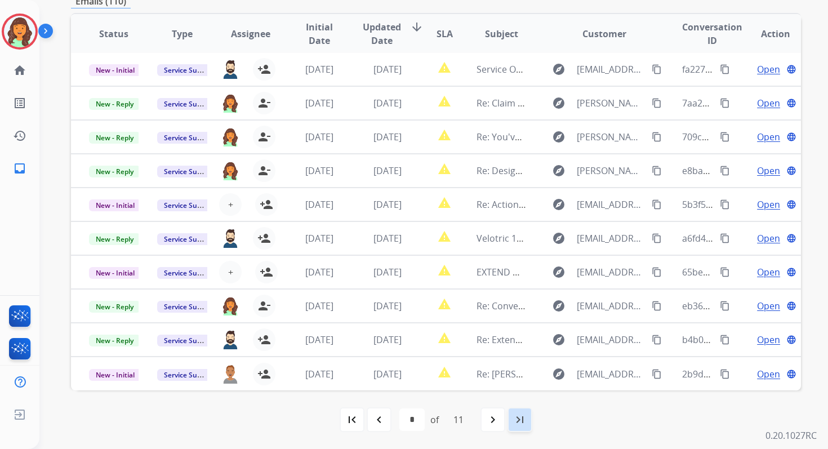
click at [526, 420] on mat-icon "last_page" at bounding box center [520, 420] width 14 height 14
select select "**"
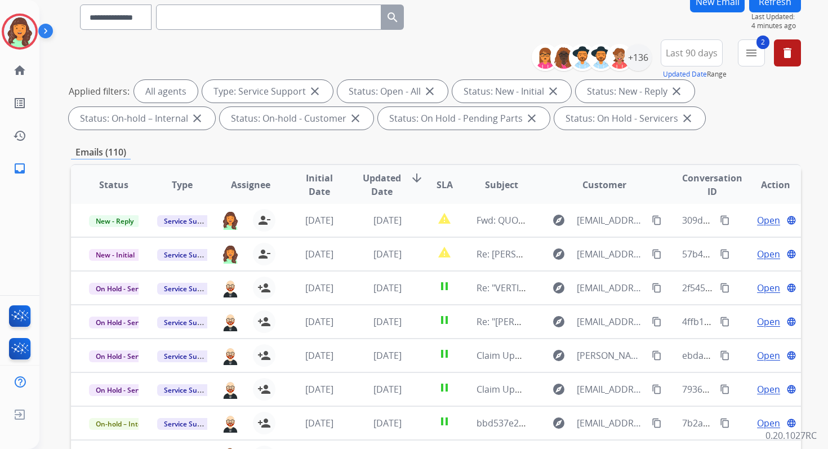
scroll to position [28, 0]
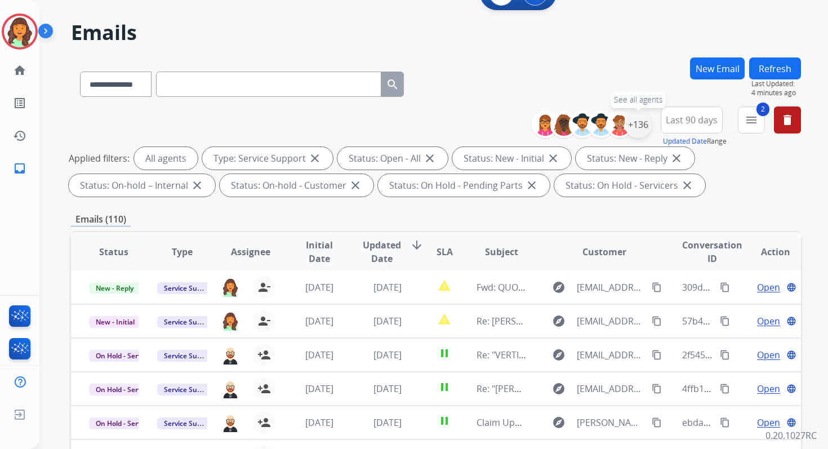
click at [639, 128] on div "+136" at bounding box center [638, 124] width 27 height 27
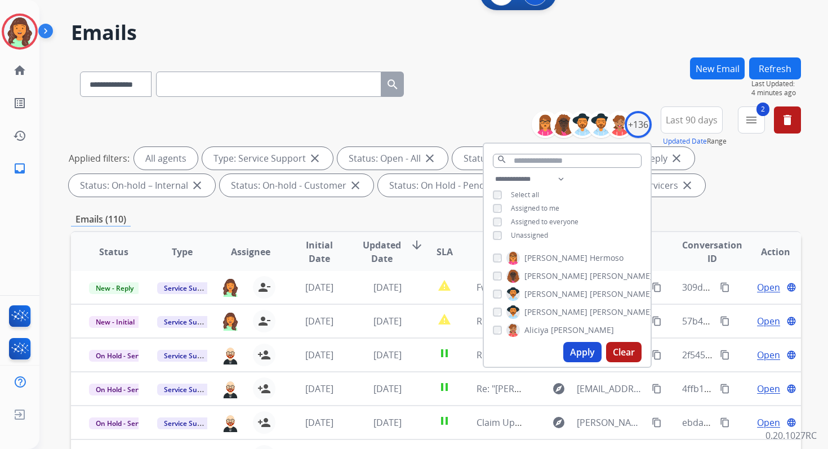
click at [578, 357] on button "Apply" at bounding box center [582, 352] width 38 height 20
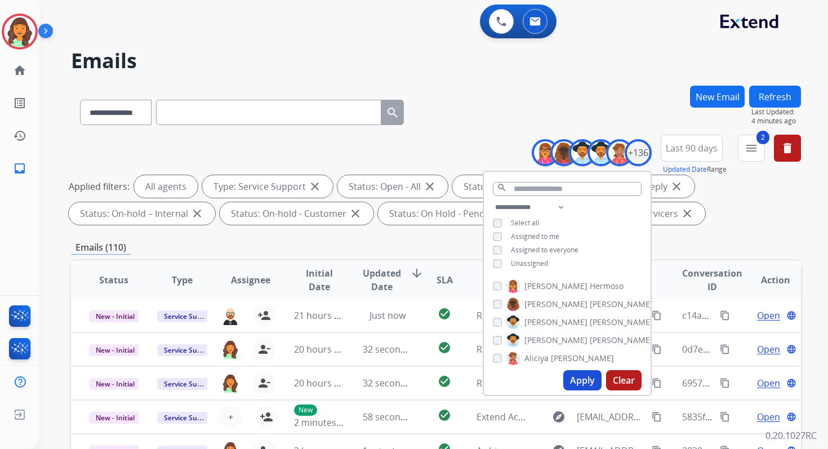
click at [401, 249] on div "Emails (110)" at bounding box center [436, 248] width 730 height 14
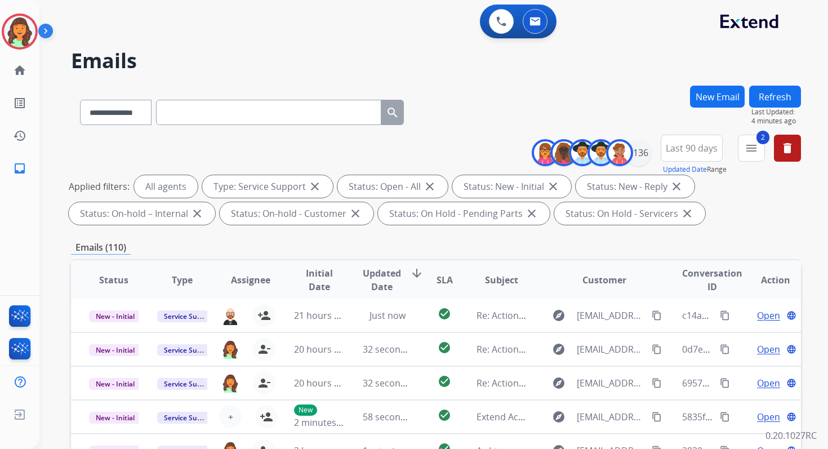
scroll to position [246, 0]
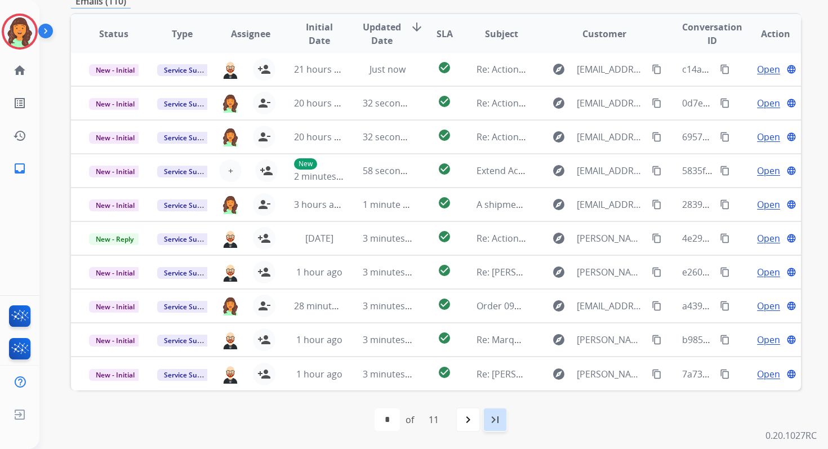
click at [497, 420] on mat-icon "last_page" at bounding box center [495, 420] width 14 height 14
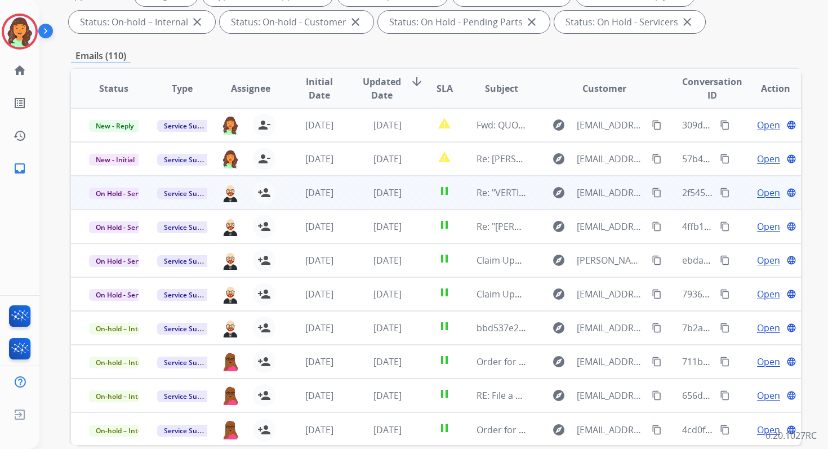
scroll to position [106, 0]
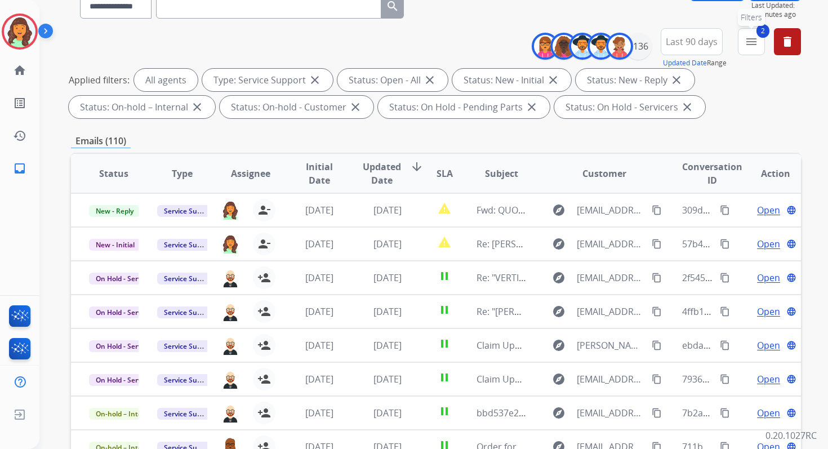
click at [751, 38] on mat-icon "menu" at bounding box center [752, 42] width 14 height 14
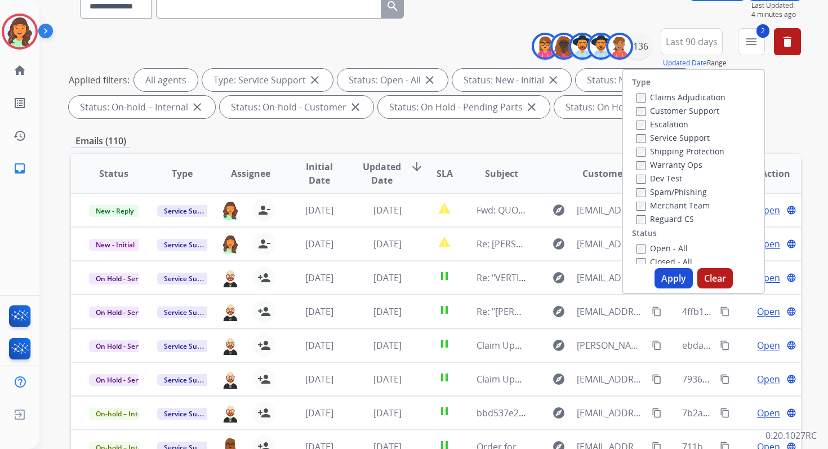
click at [670, 276] on button "Apply" at bounding box center [673, 278] width 38 height 20
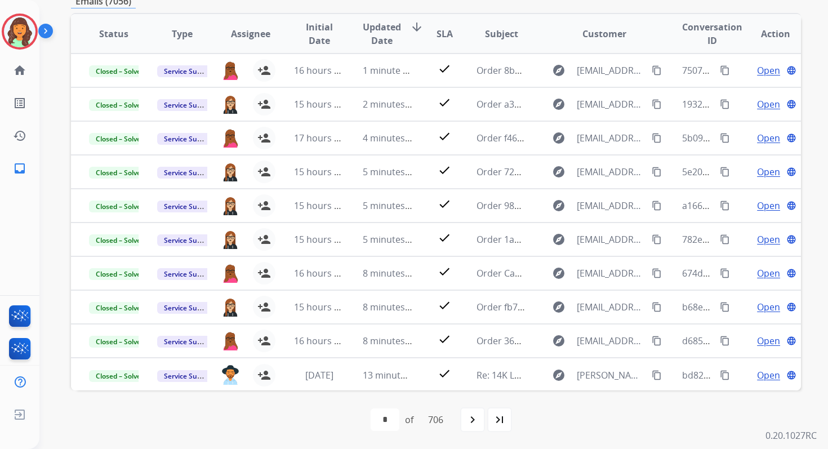
scroll to position [0, 0]
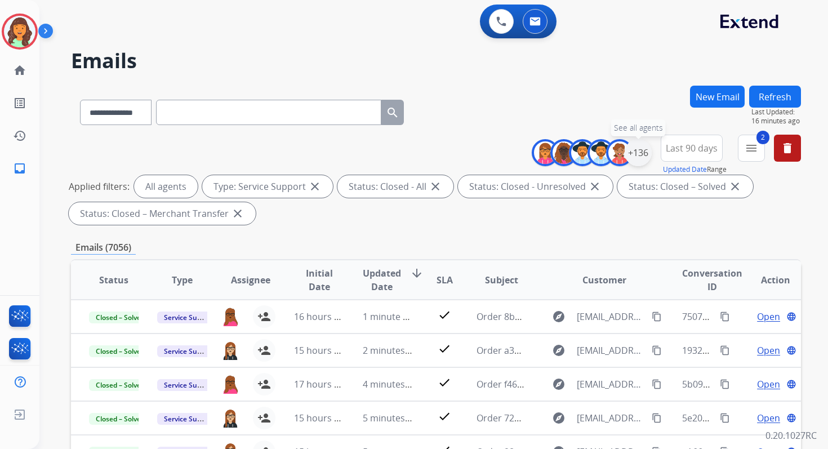
click at [634, 159] on div "+136" at bounding box center [638, 152] width 27 height 27
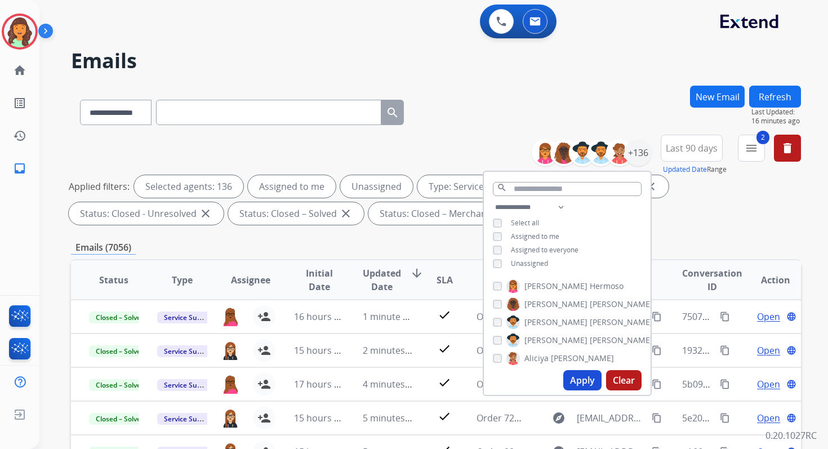
click at [581, 377] on button "Apply" at bounding box center [582, 380] width 38 height 20
click at [471, 84] on div "**********" at bounding box center [419, 265] width 761 height 449
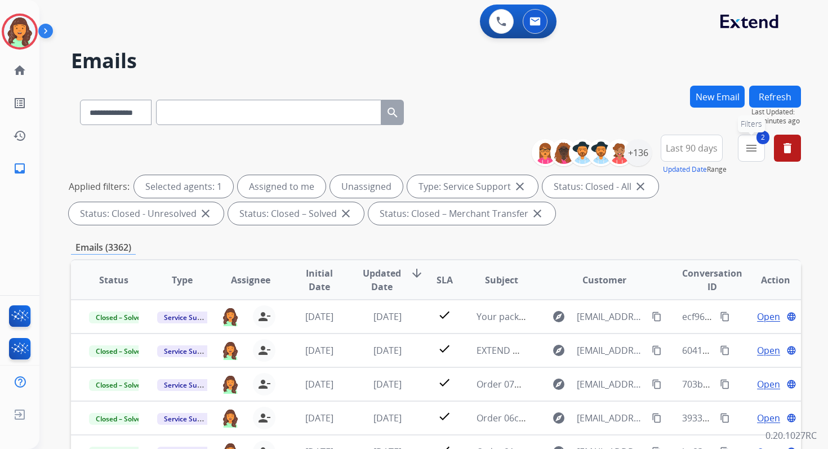
click at [752, 145] on mat-icon "menu" at bounding box center [752, 148] width 14 height 14
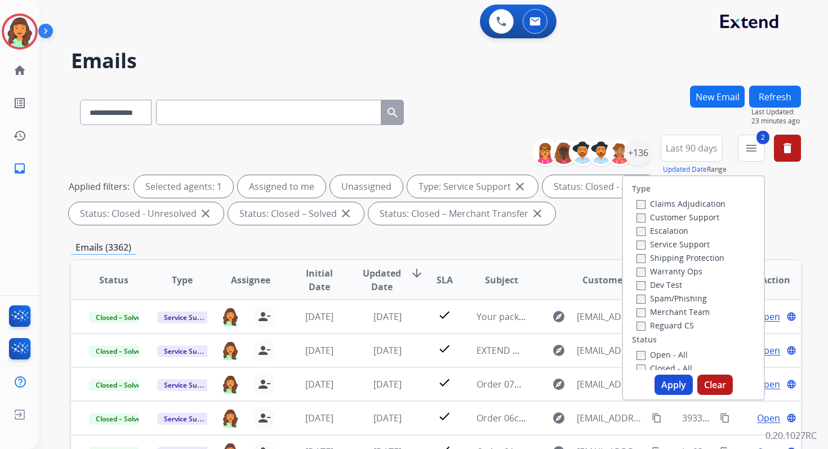
click at [671, 391] on button "Apply" at bounding box center [673, 385] width 38 height 20
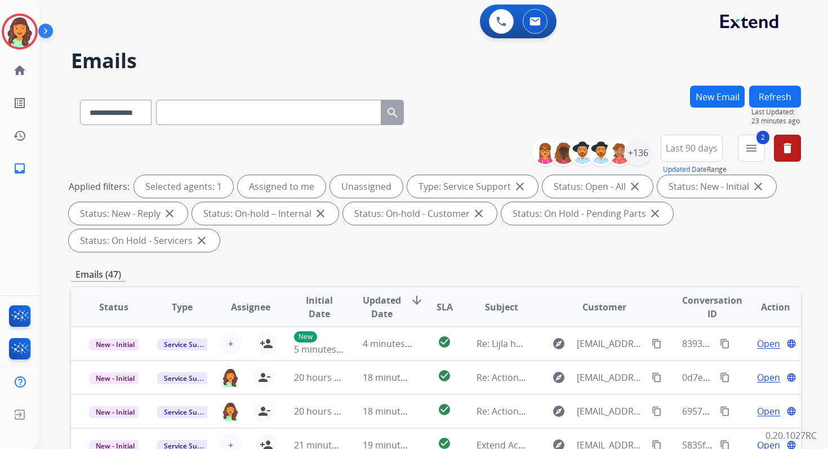
click at [391, 271] on div "Emails (47)" at bounding box center [436, 275] width 730 height 14
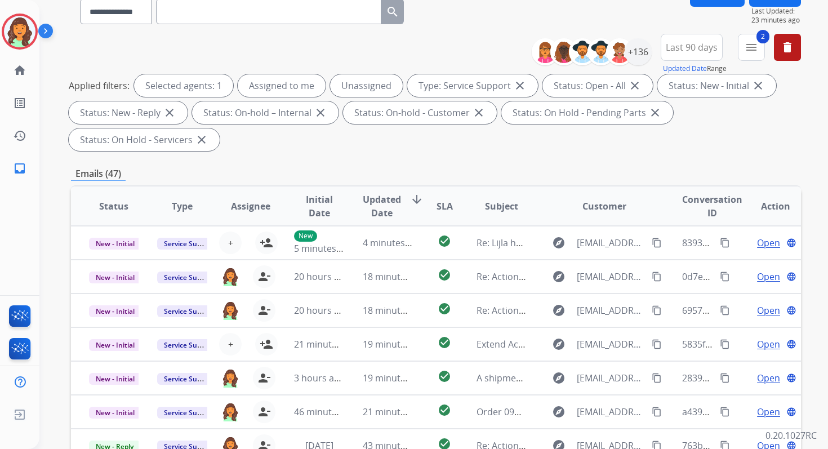
scroll to position [273, 0]
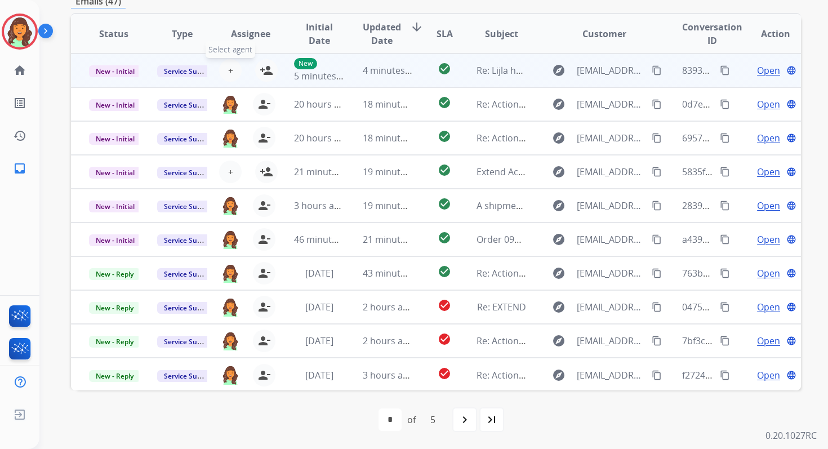
click at [224, 61] on button "+ Select agent" at bounding box center [230, 70] width 23 height 23
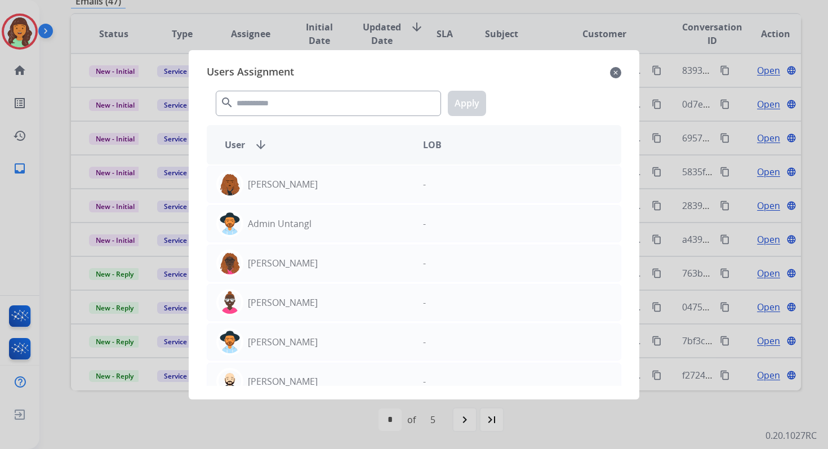
click at [267, 116] on div "search Apply" at bounding box center [414, 101] width 415 height 39
click at [266, 96] on input "text" at bounding box center [328, 103] width 225 height 25
type input "*"
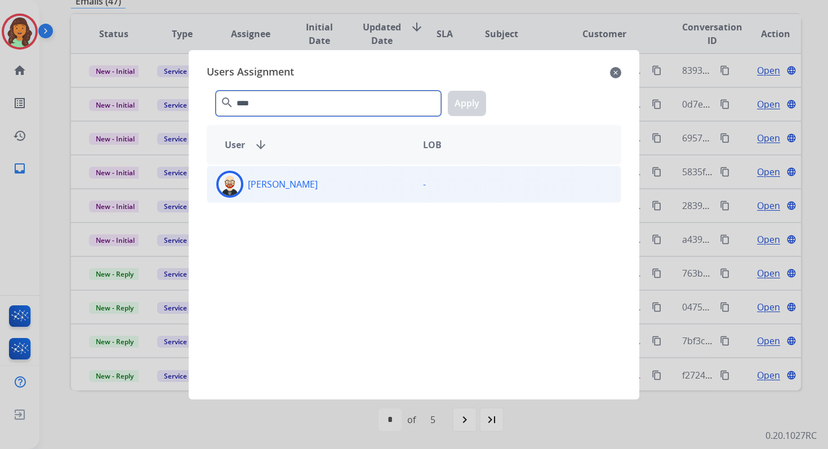
type input "****"
click at [291, 186] on p "[PERSON_NAME]" at bounding box center [283, 184] width 70 height 14
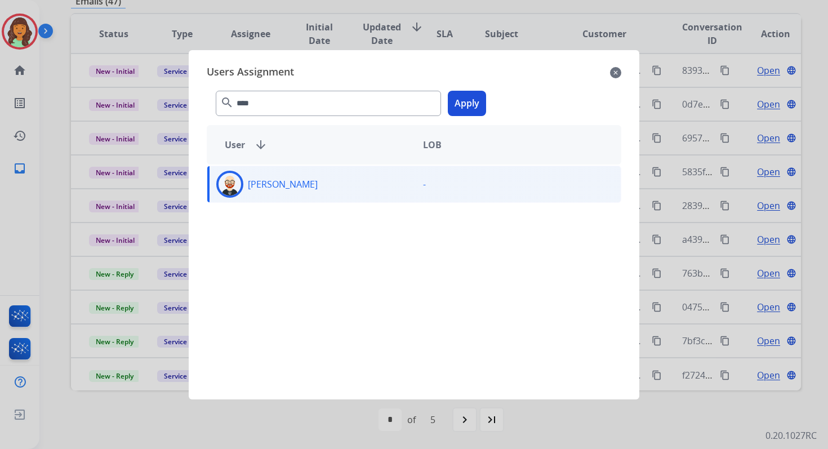
click at [456, 106] on button "Apply" at bounding box center [467, 103] width 38 height 25
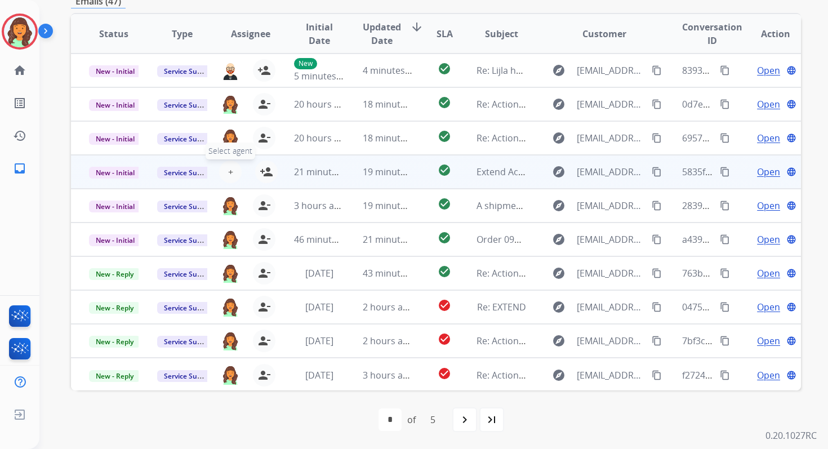
click at [228, 170] on span "+" at bounding box center [230, 172] width 5 height 14
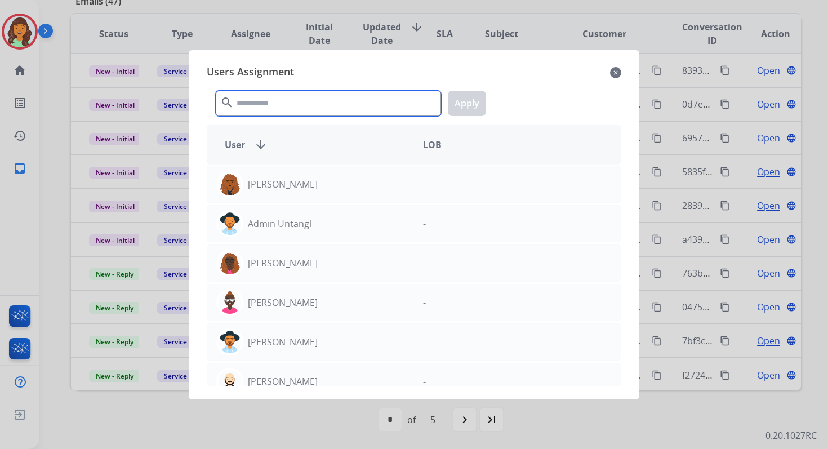
click at [268, 109] on input "text" at bounding box center [328, 103] width 225 height 25
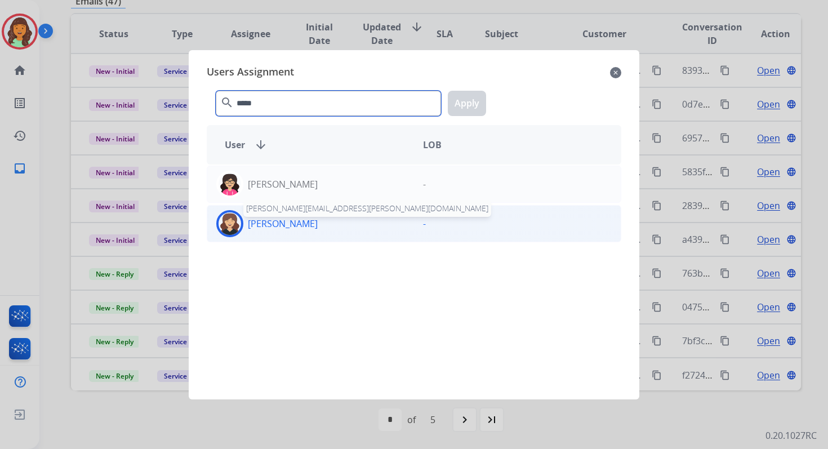
type input "*****"
click at [284, 227] on p "[PERSON_NAME]" at bounding box center [283, 224] width 70 height 14
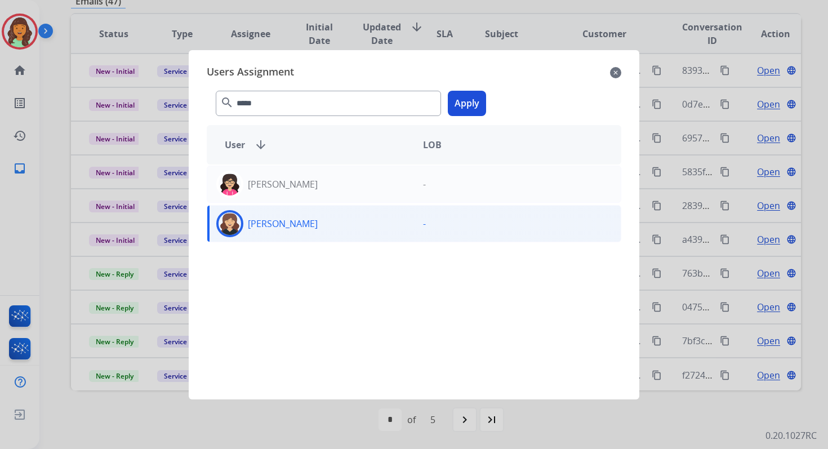
click at [464, 109] on button "Apply" at bounding box center [467, 103] width 38 height 25
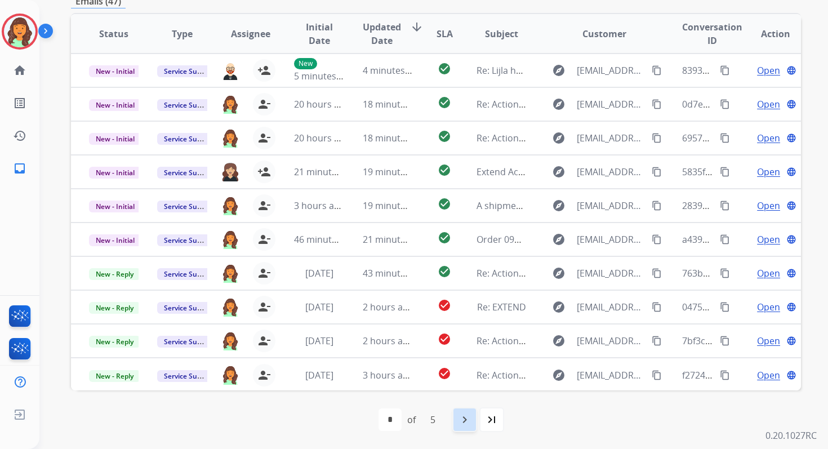
click at [469, 424] on mat-icon "navigate_next" at bounding box center [465, 420] width 14 height 14
select select "*"
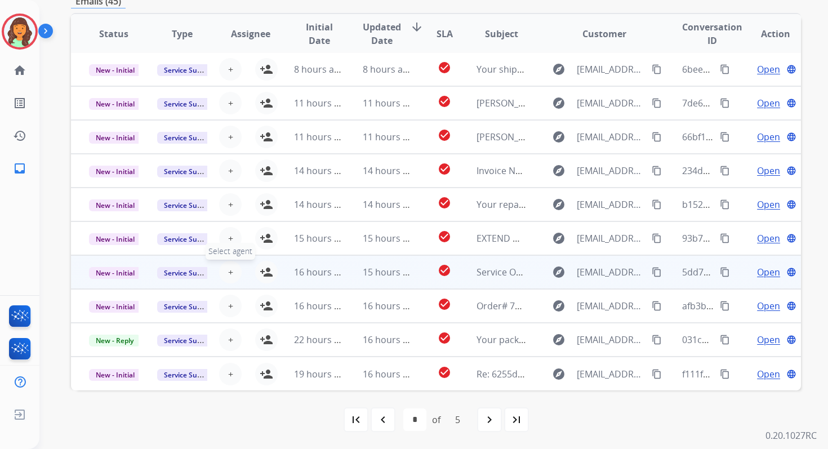
click at [228, 270] on span "+" at bounding box center [230, 272] width 5 height 14
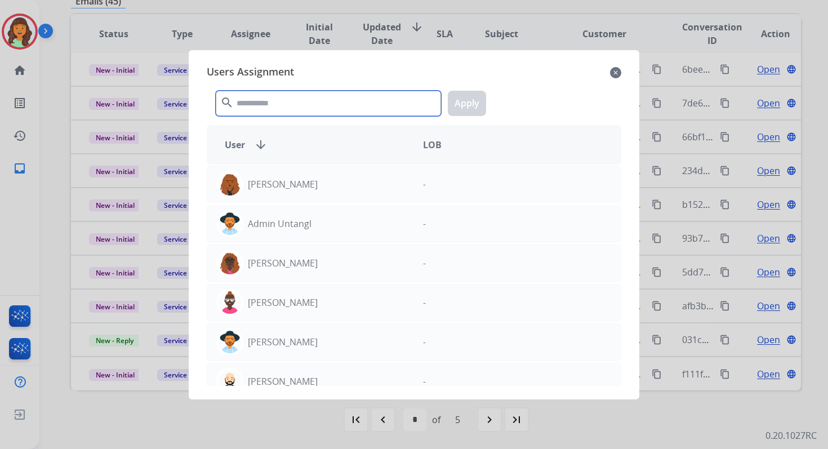
click at [278, 100] on input "text" at bounding box center [328, 103] width 225 height 25
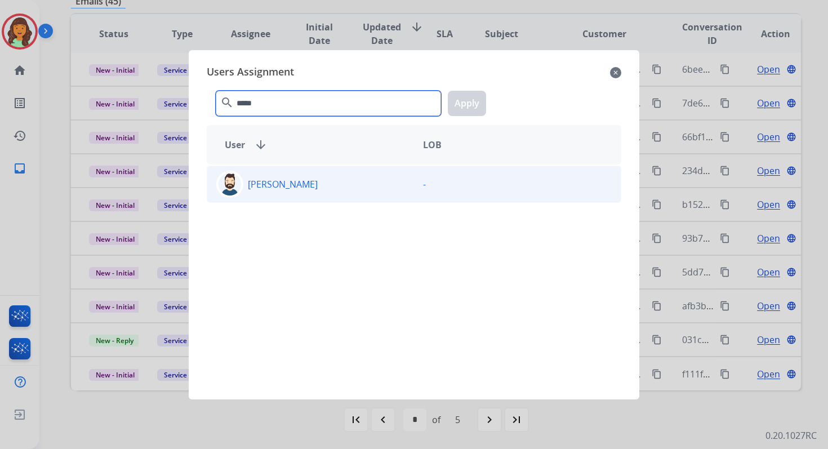
type input "*****"
click at [305, 195] on div "[PERSON_NAME]" at bounding box center [310, 184] width 207 height 27
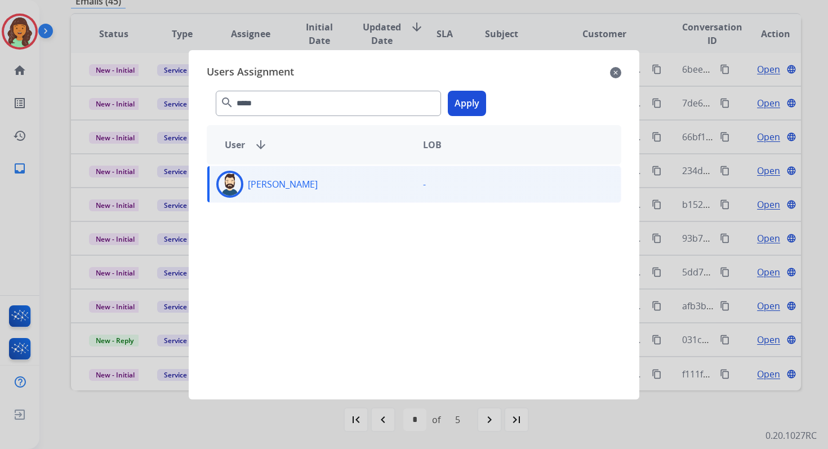
click at [469, 101] on button "Apply" at bounding box center [467, 103] width 38 height 25
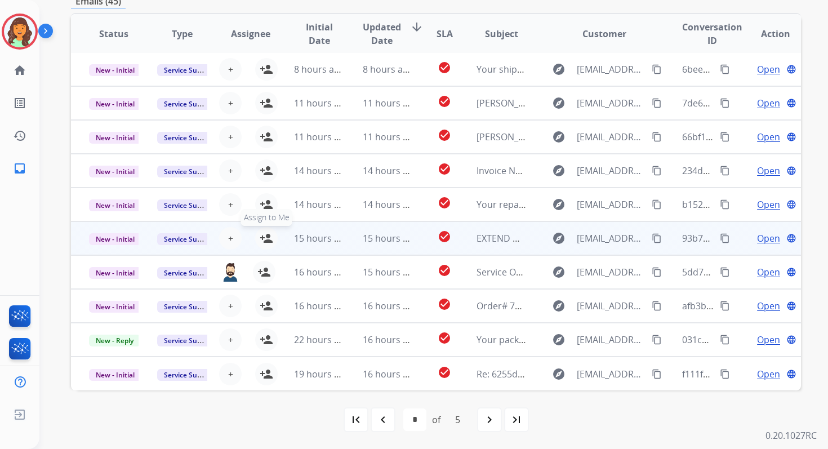
click at [266, 241] on mat-icon "person_add" at bounding box center [267, 238] width 14 height 14
click at [128, 239] on span "New - Initial" at bounding box center [115, 239] width 52 height 12
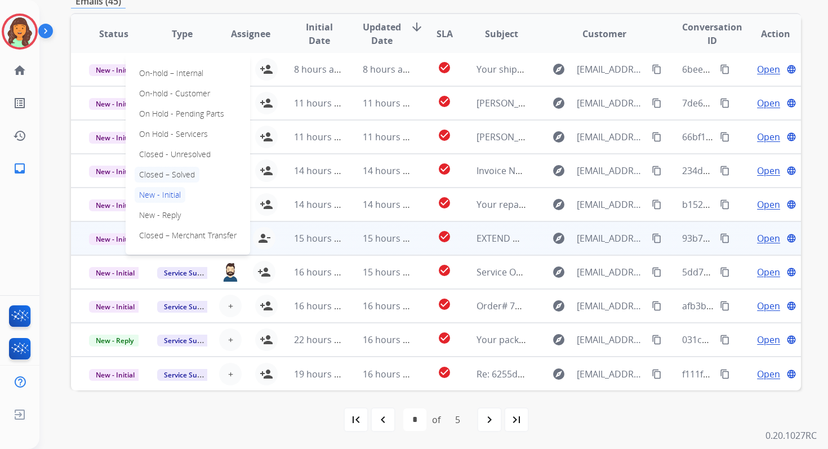
click at [161, 169] on p "Closed – Solved" at bounding box center [167, 175] width 65 height 16
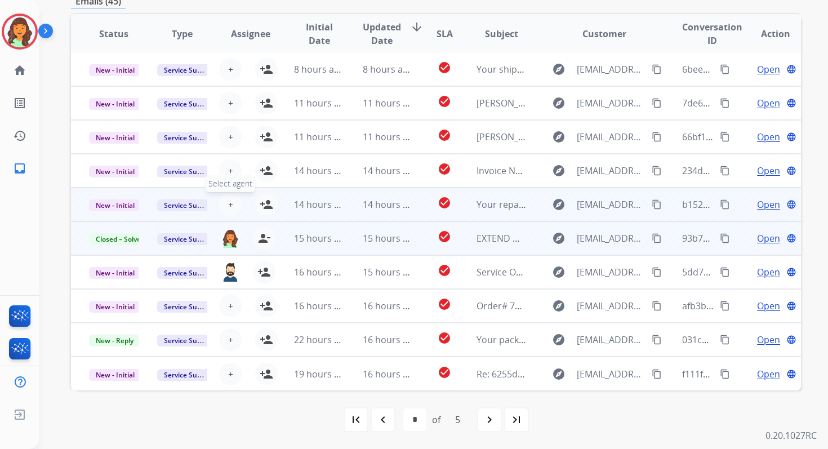
click at [228, 204] on span "+" at bounding box center [230, 205] width 5 height 14
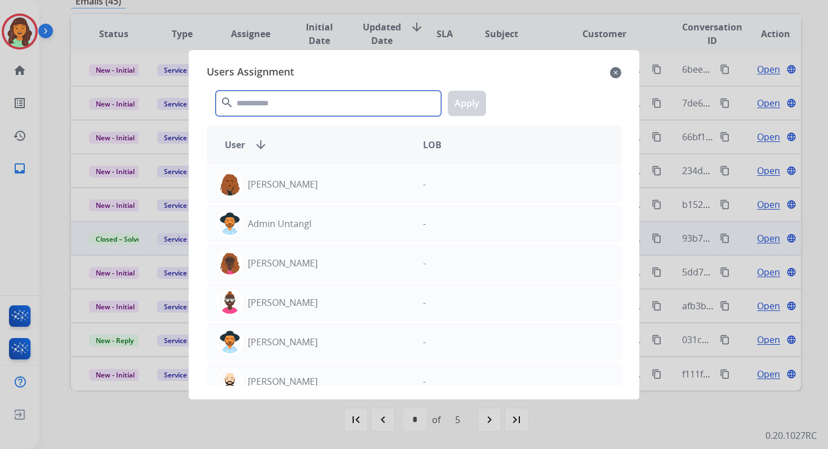
click at [265, 107] on input "text" at bounding box center [328, 103] width 225 height 25
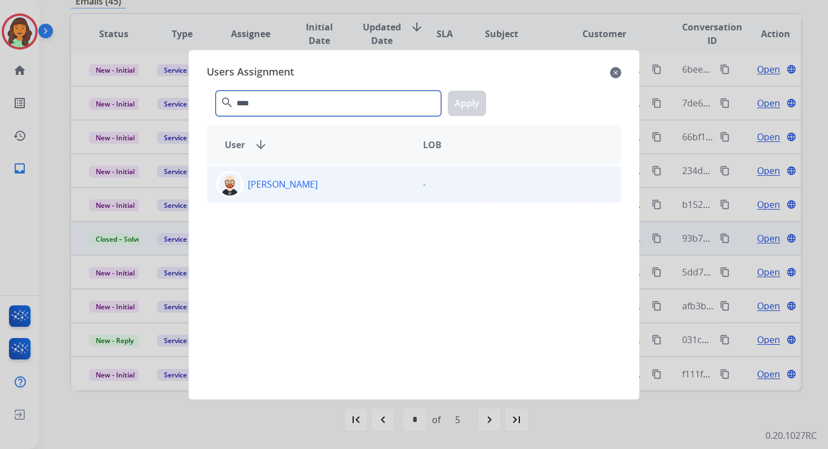
type input "****"
click at [309, 192] on div "[PERSON_NAME]" at bounding box center [310, 184] width 207 height 27
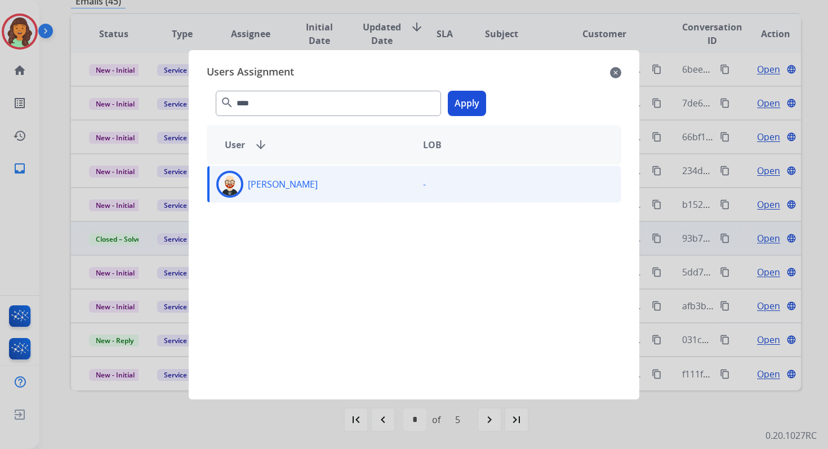
click at [473, 105] on button "Apply" at bounding box center [467, 103] width 38 height 25
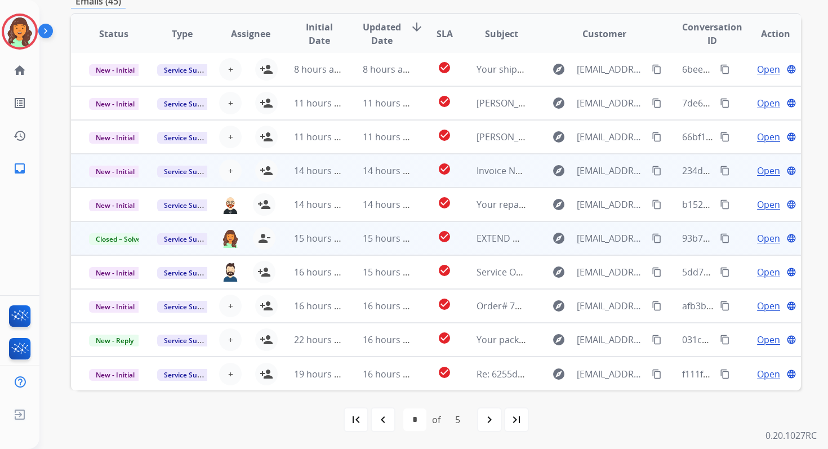
click at [353, 174] on td "14 hours ago" at bounding box center [379, 171] width 68 height 34
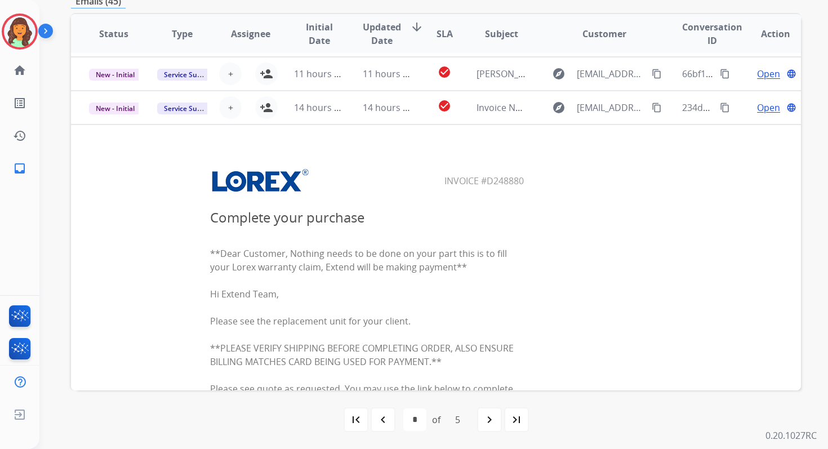
scroll to position [32, 0]
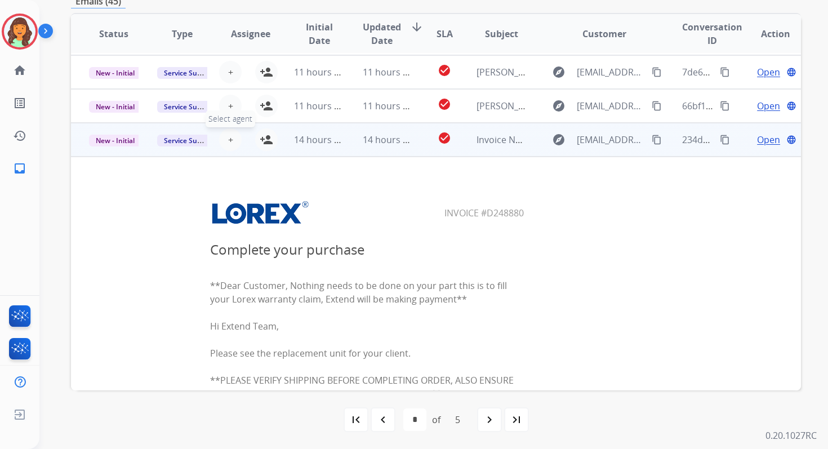
click at [230, 139] on span "+" at bounding box center [230, 140] width 5 height 14
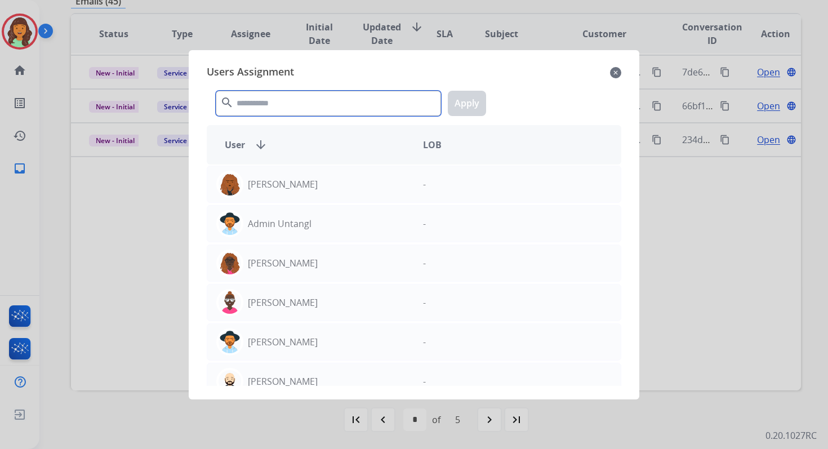
click at [284, 100] on input "text" at bounding box center [328, 103] width 225 height 25
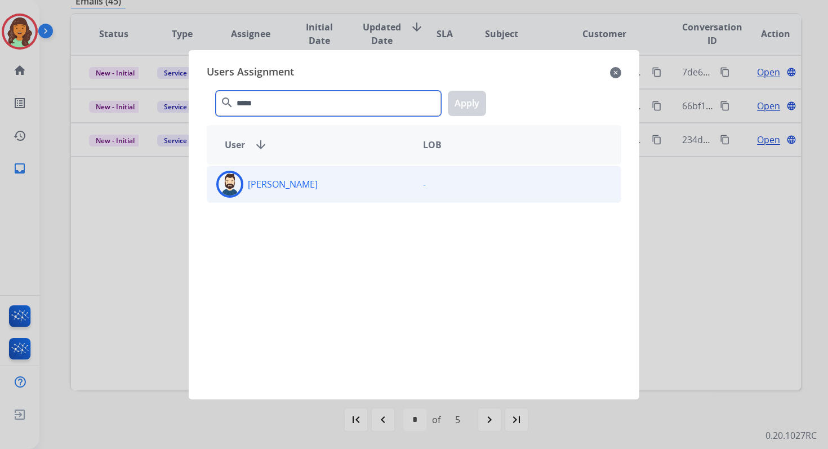
type input "*****"
click at [337, 187] on div "[PERSON_NAME]" at bounding box center [310, 184] width 207 height 27
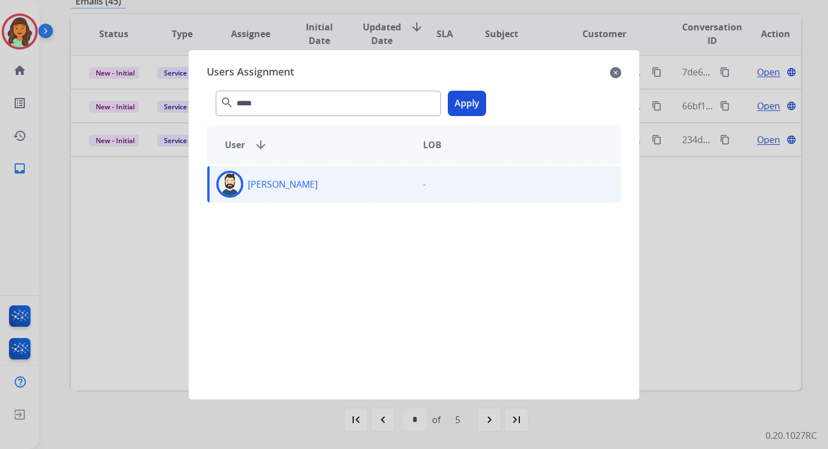
click at [464, 103] on button "Apply" at bounding box center [467, 103] width 38 height 25
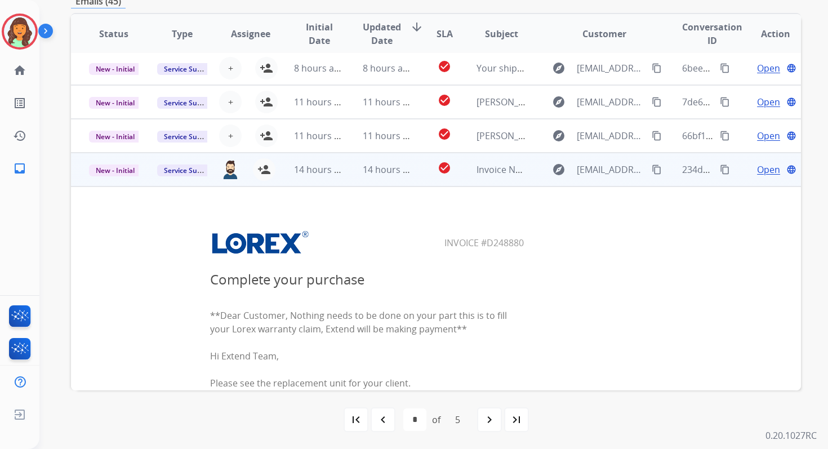
scroll to position [0, 0]
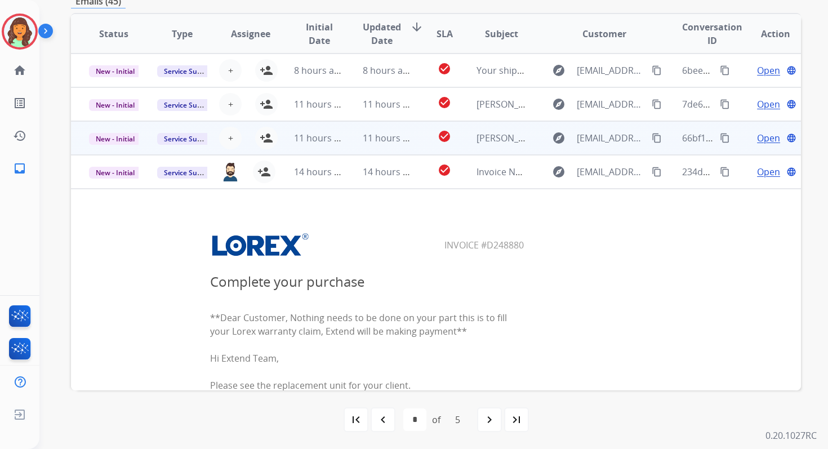
click at [348, 131] on td "11 hours ago" at bounding box center [379, 138] width 68 height 34
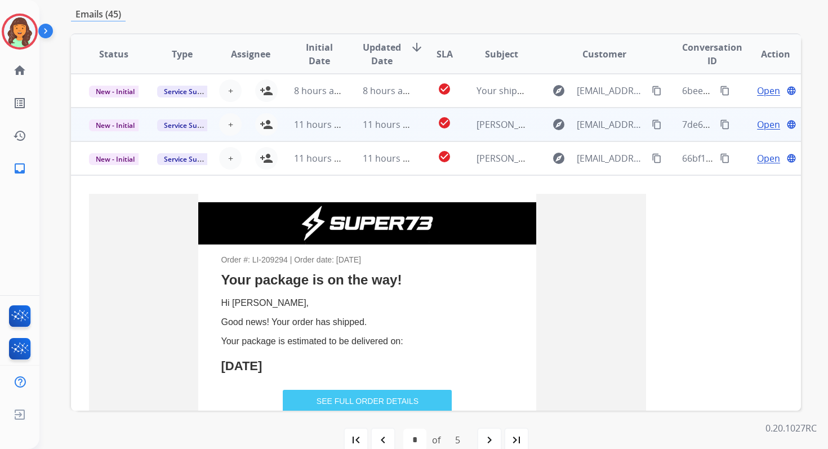
click at [355, 124] on td "11 hours ago" at bounding box center [379, 125] width 68 height 34
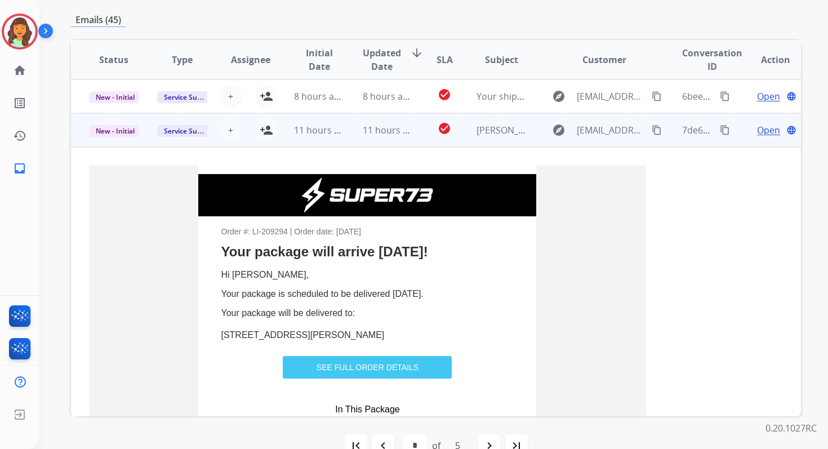
scroll to position [273, 0]
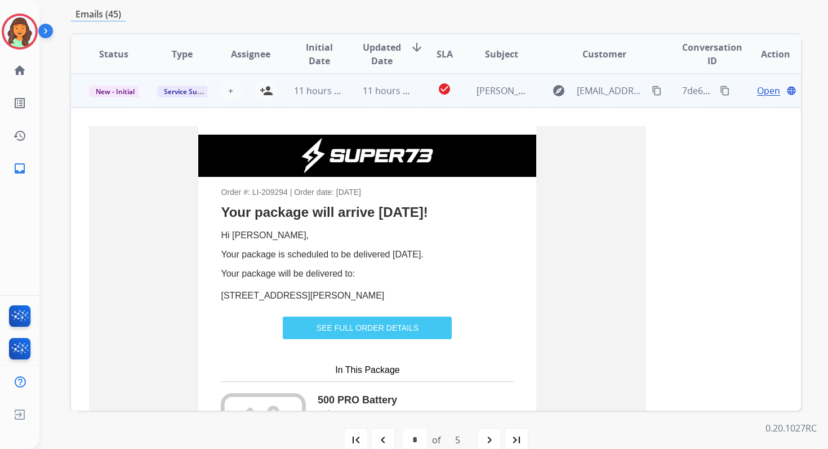
click at [354, 100] on td "11 hours ago" at bounding box center [379, 91] width 68 height 34
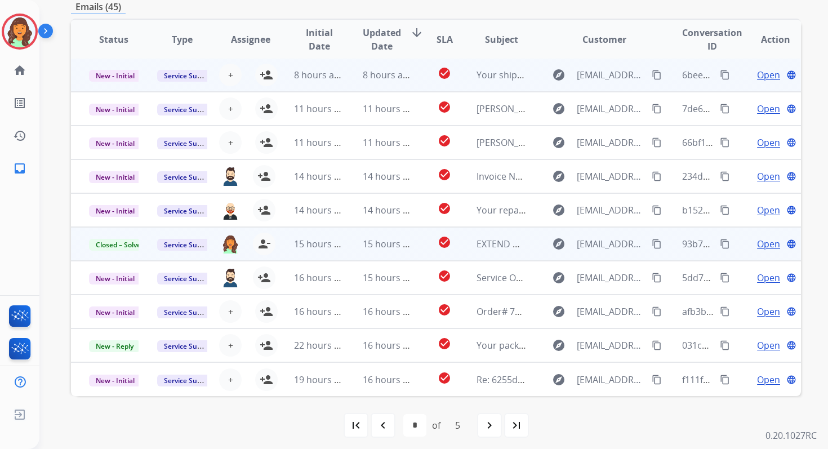
click at [357, 81] on td "8 hours ago" at bounding box center [379, 75] width 68 height 34
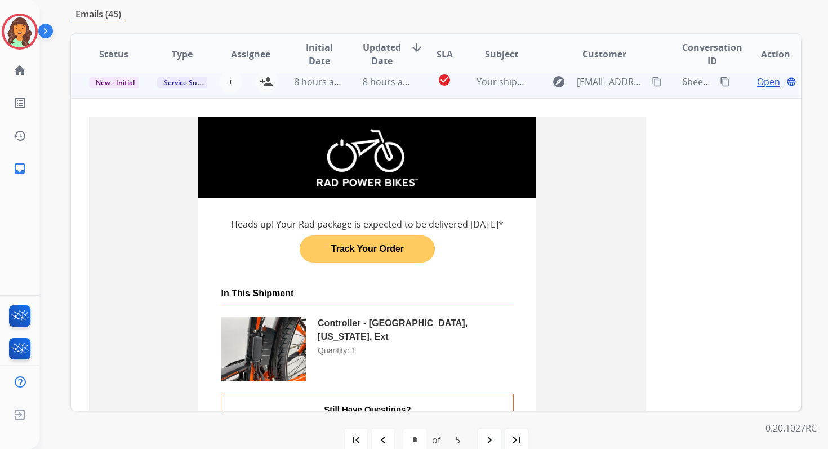
scroll to position [0, 0]
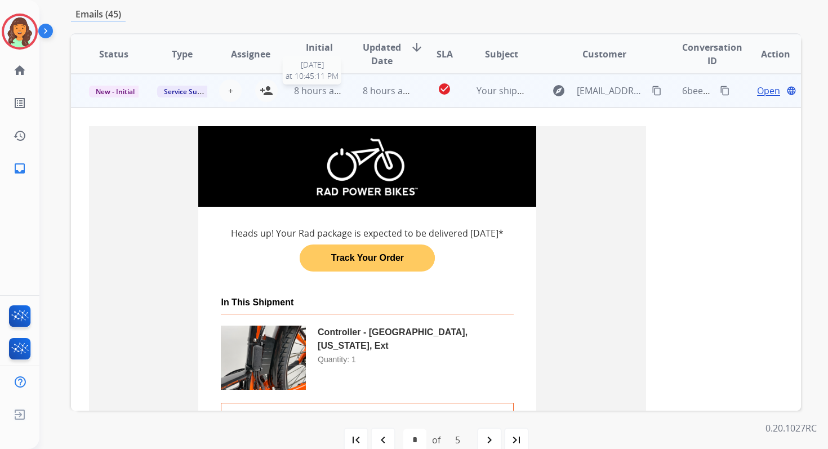
click at [345, 87] on td "8 hours ago" at bounding box center [379, 91] width 68 height 34
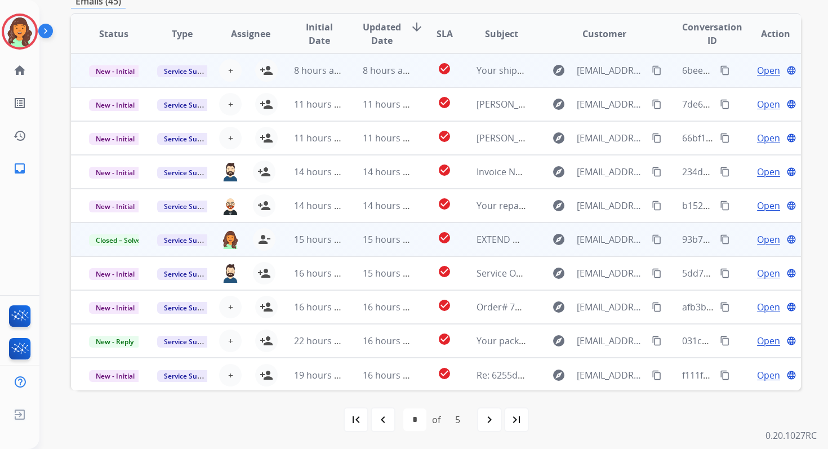
scroll to position [268, 0]
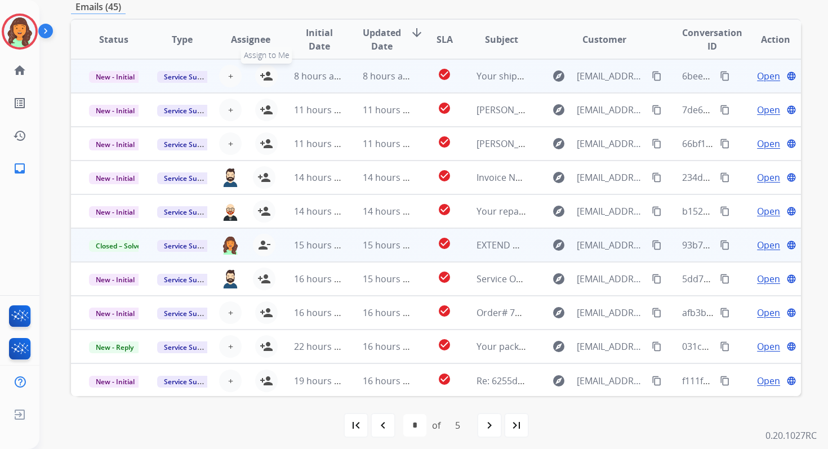
click at [265, 75] on mat-icon "person_add" at bounding box center [267, 76] width 14 height 14
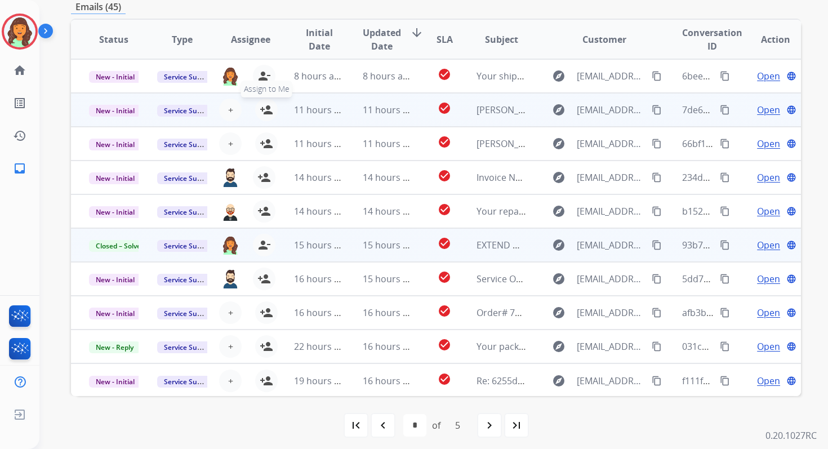
click at [265, 108] on mat-icon "person_add" at bounding box center [267, 110] width 14 height 14
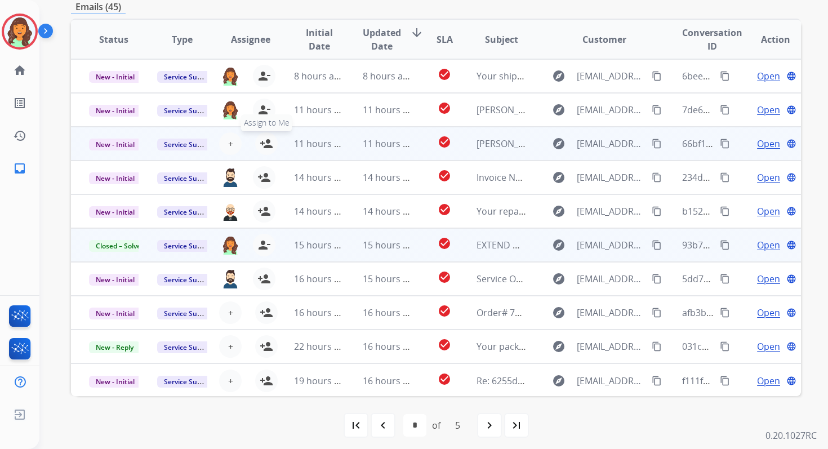
click at [265, 144] on mat-icon "person_add" at bounding box center [267, 144] width 14 height 14
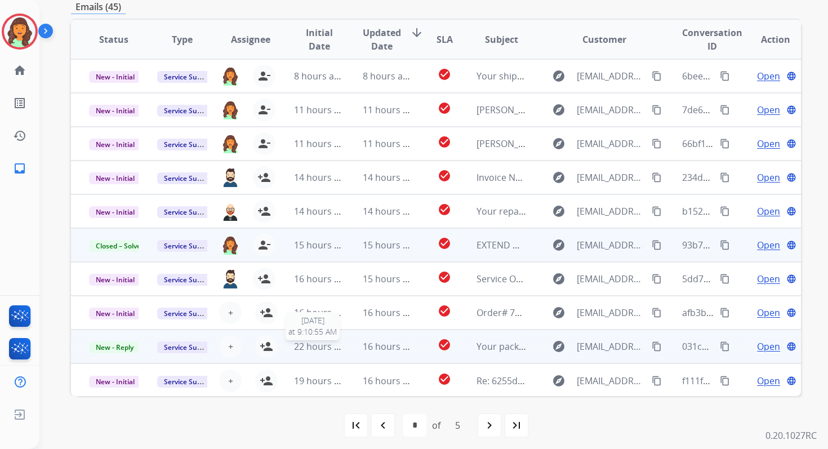
click at [310, 345] on span "22 hours ago" at bounding box center [322, 346] width 56 height 12
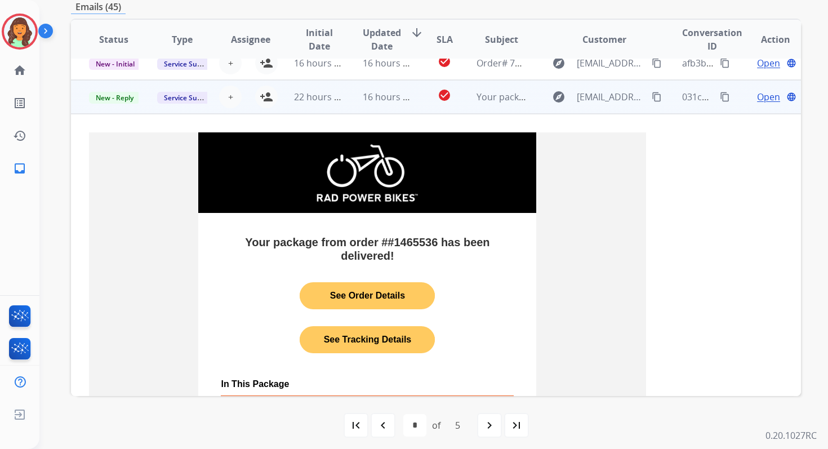
scroll to position [270, 0]
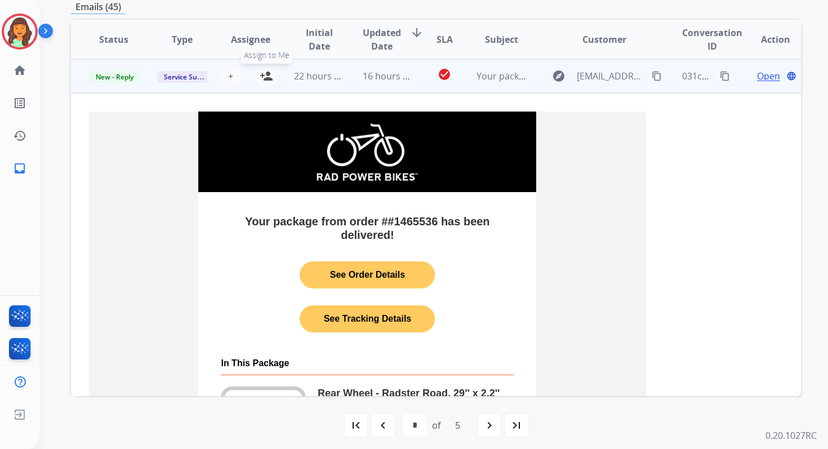
click at [267, 77] on mat-icon "person_add" at bounding box center [267, 76] width 14 height 14
click at [326, 74] on span "22 hours ago" at bounding box center [322, 76] width 56 height 12
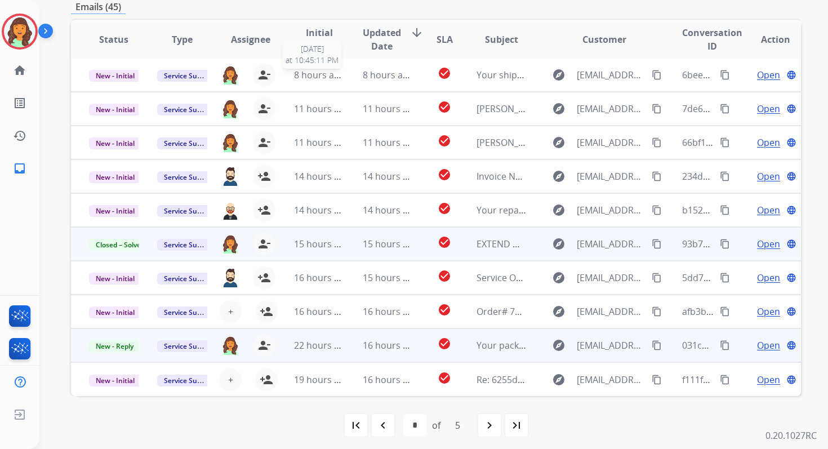
scroll to position [1, 0]
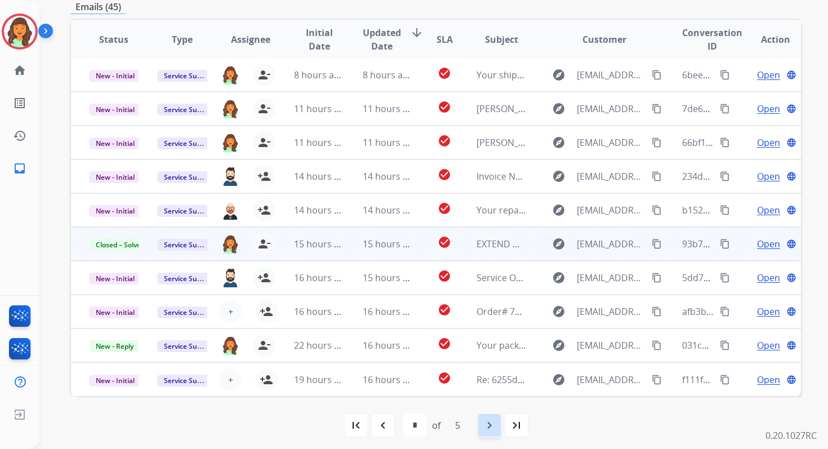
click at [488, 426] on mat-icon "navigate_next" at bounding box center [490, 425] width 14 height 14
select select "*"
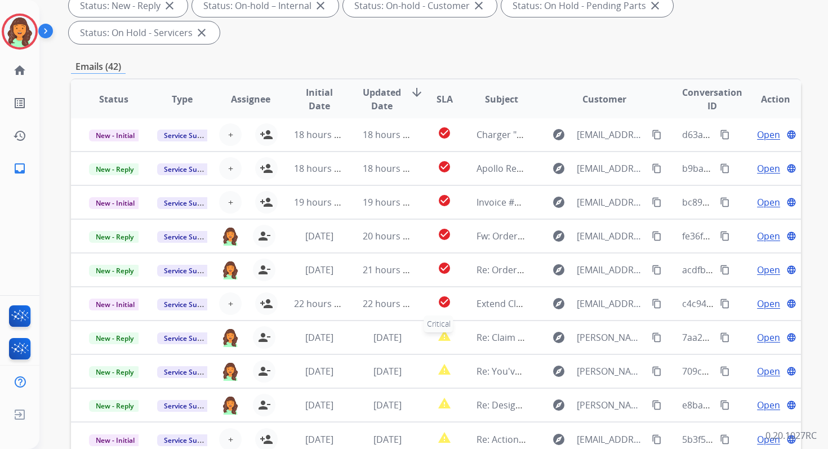
scroll to position [273, 0]
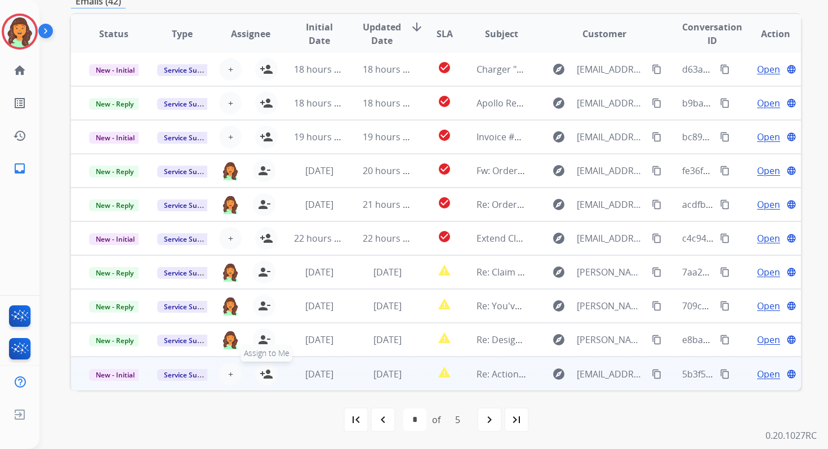
click at [263, 372] on mat-icon "person_add" at bounding box center [267, 374] width 14 height 14
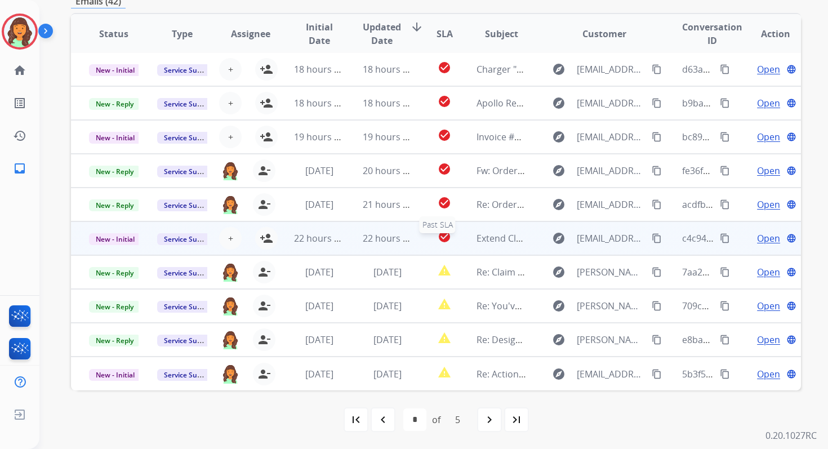
click at [431, 237] on div "check_circle" at bounding box center [444, 238] width 27 height 17
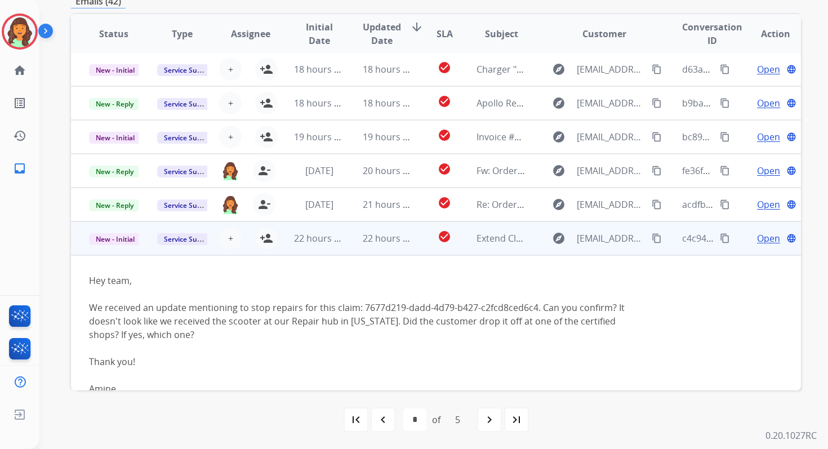
scroll to position [0, 0]
click at [230, 239] on span "+" at bounding box center [230, 240] width 5 height 14
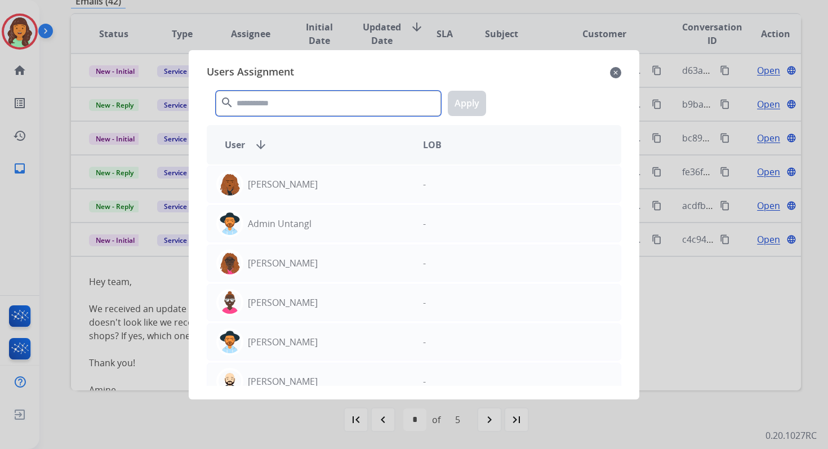
click at [283, 110] on input "text" at bounding box center [328, 103] width 225 height 25
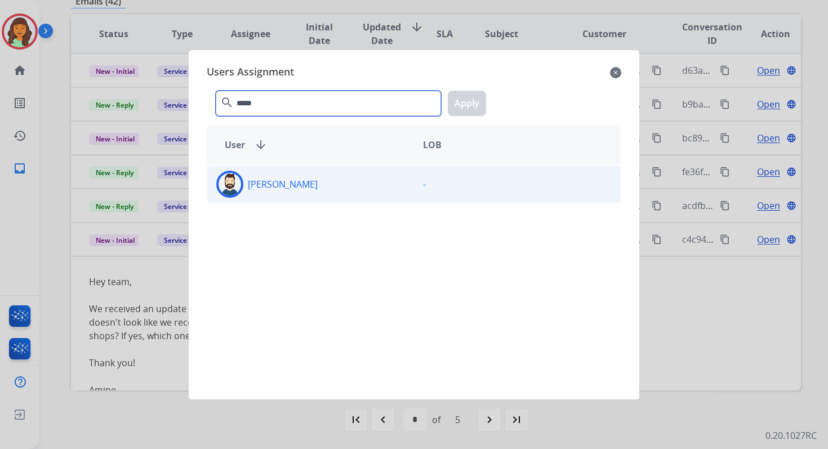
type input "*****"
click at [336, 192] on div "[PERSON_NAME]" at bounding box center [310, 184] width 207 height 27
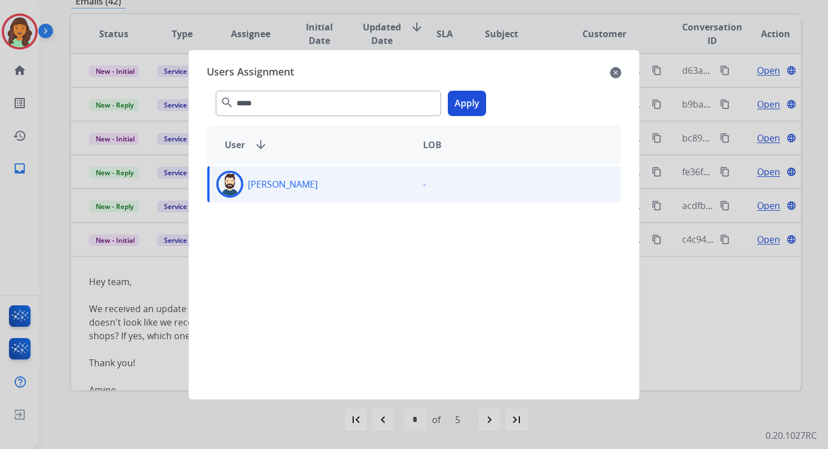
click at [484, 84] on div "***** search Apply" at bounding box center [414, 101] width 415 height 39
click at [470, 98] on button "Apply" at bounding box center [467, 103] width 38 height 25
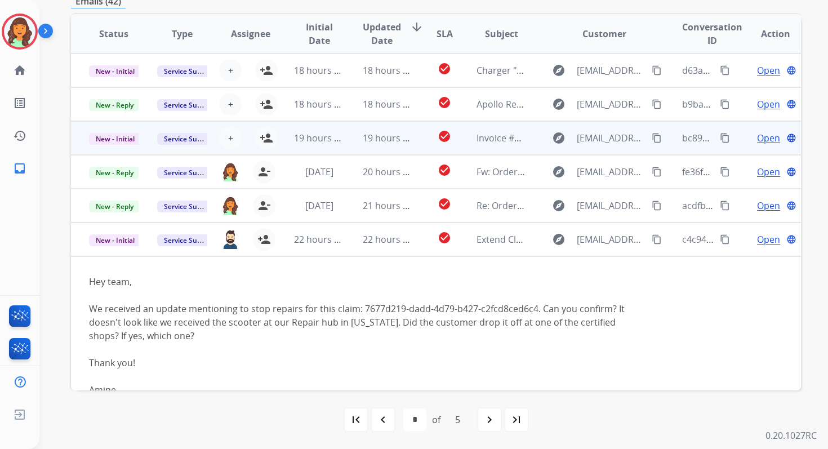
click at [363, 145] on td "19 hours ago" at bounding box center [379, 138] width 68 height 34
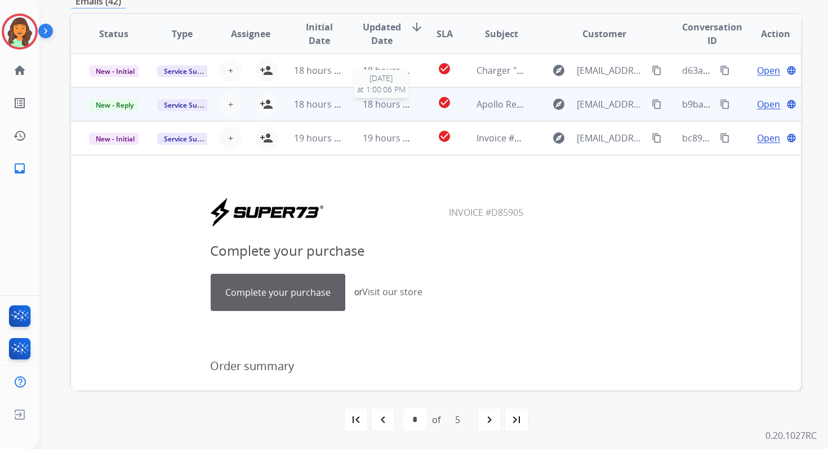
click at [364, 104] on span "18 hours ago" at bounding box center [391, 104] width 56 height 12
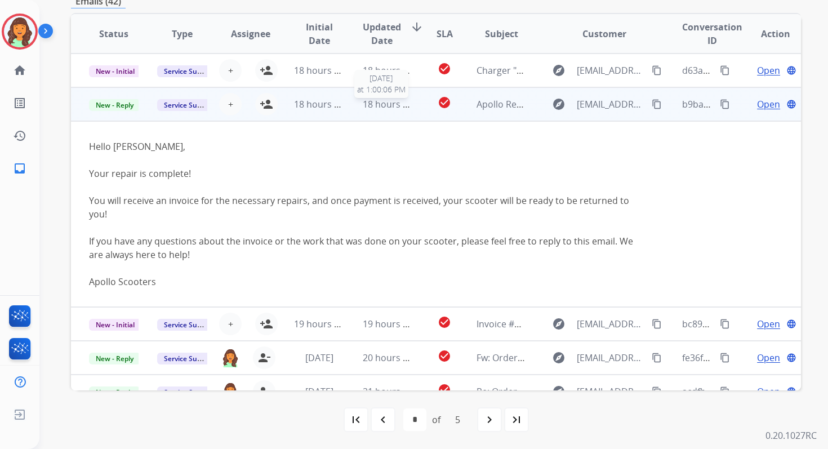
scroll to position [34, 0]
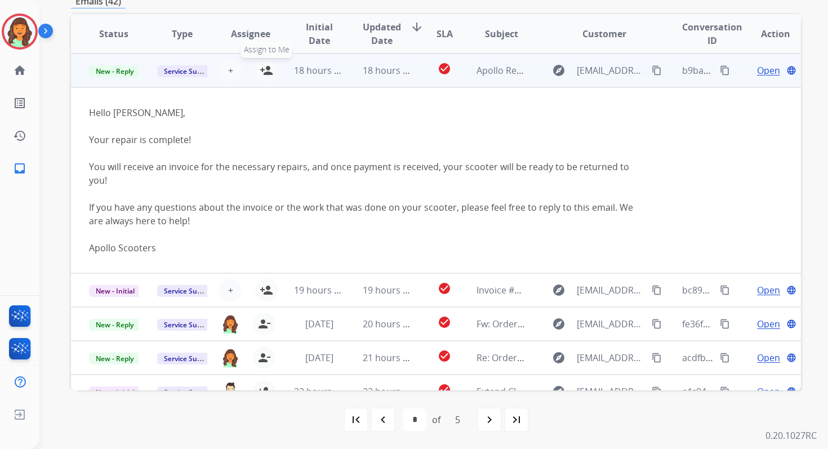
click at [266, 69] on mat-icon "person_add" at bounding box center [267, 71] width 14 height 14
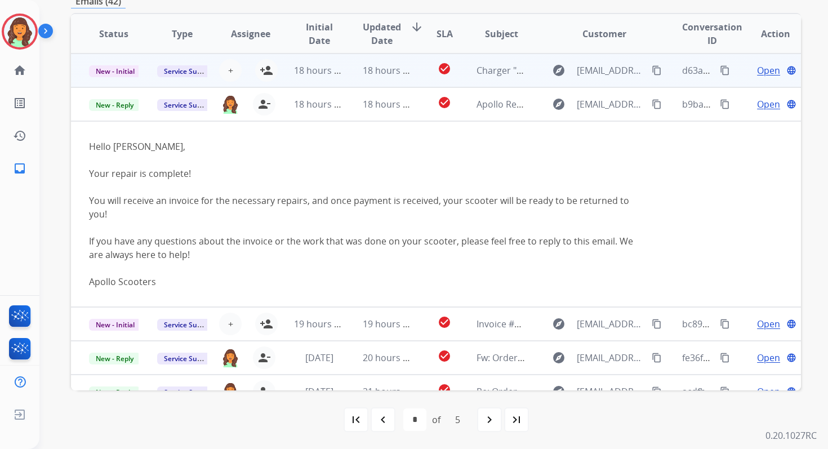
click at [346, 74] on td "18 hours ago" at bounding box center [379, 71] width 68 height 34
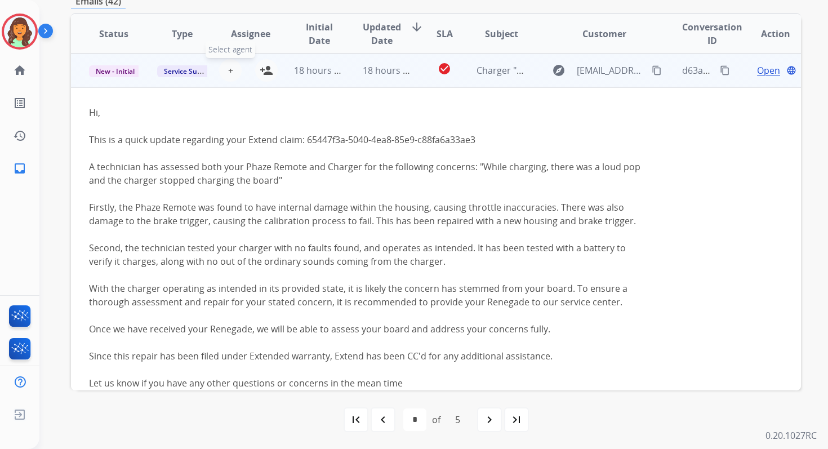
click at [228, 70] on span "+" at bounding box center [230, 71] width 5 height 14
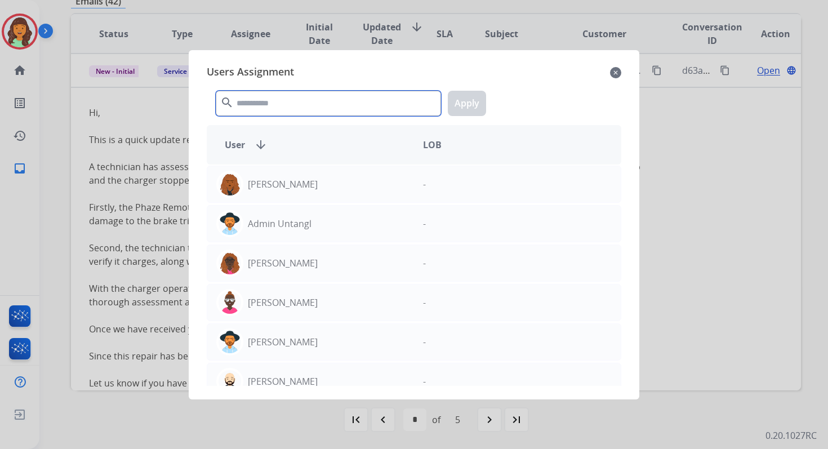
click at [264, 104] on input "text" at bounding box center [328, 103] width 225 height 25
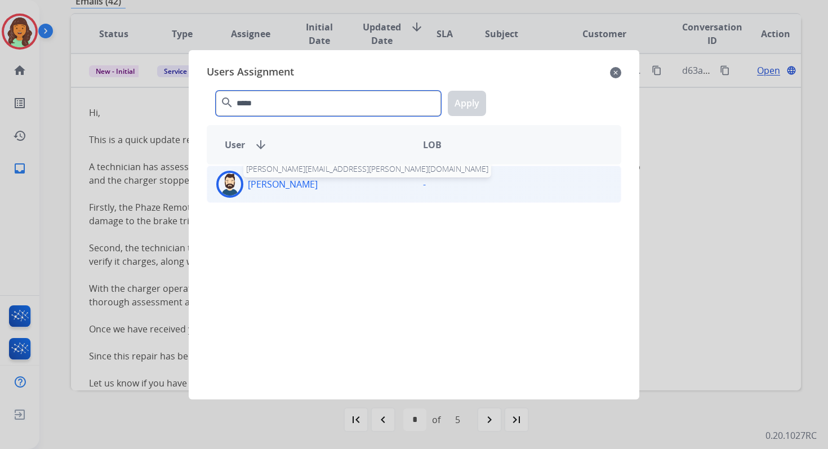
type input "*****"
click at [288, 190] on p "[PERSON_NAME]" at bounding box center [283, 184] width 70 height 14
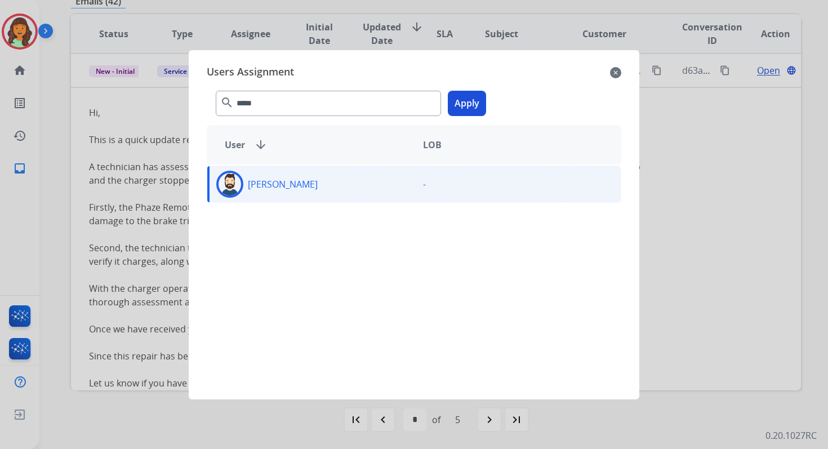
click at [462, 108] on button "Apply" at bounding box center [467, 103] width 38 height 25
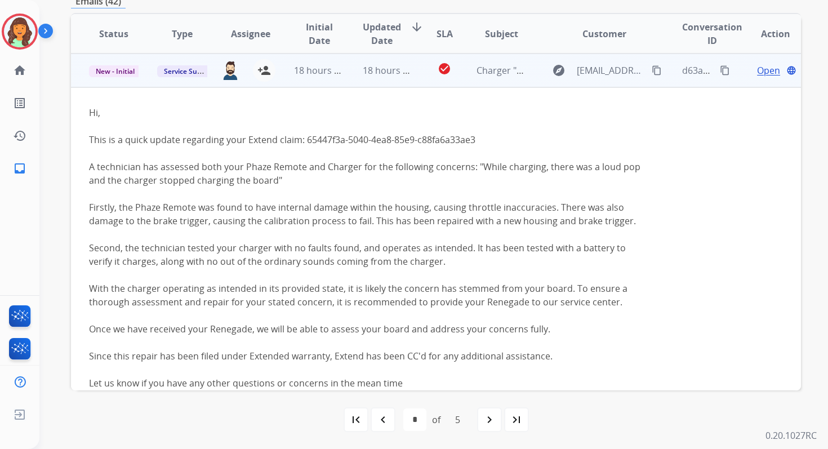
click at [387, 74] on span "18 hours ago" at bounding box center [391, 70] width 56 height 12
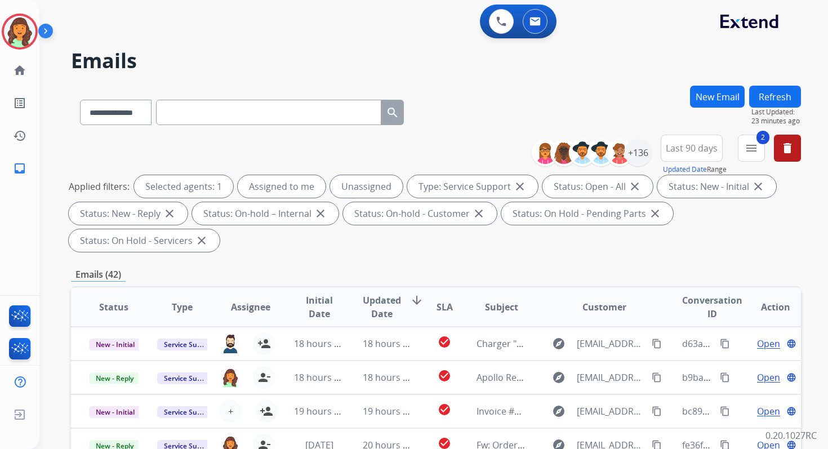
click at [777, 99] on button "Refresh" at bounding box center [775, 97] width 52 height 22
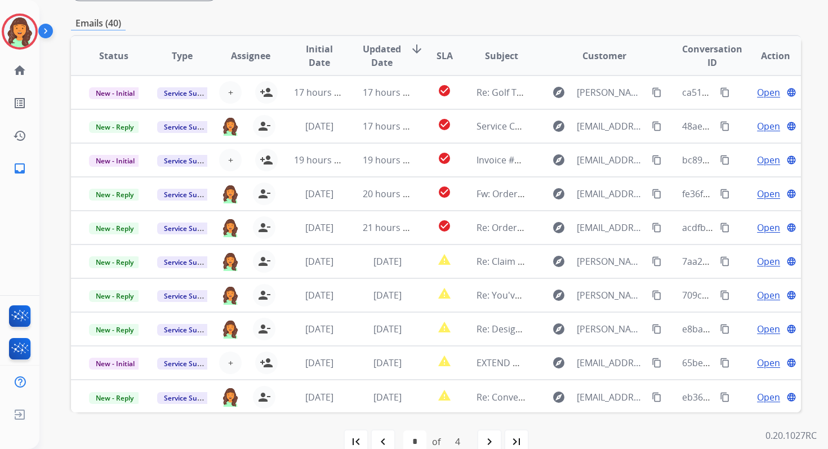
scroll to position [273, 0]
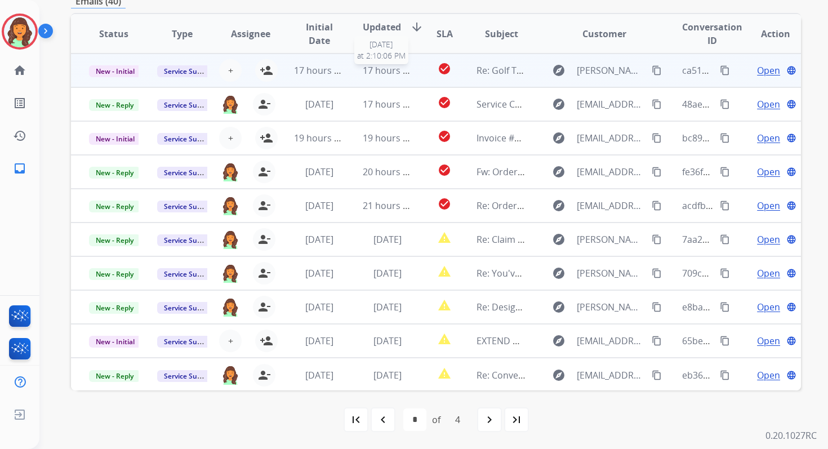
click at [363, 73] on span "17 hours ago" at bounding box center [391, 70] width 56 height 12
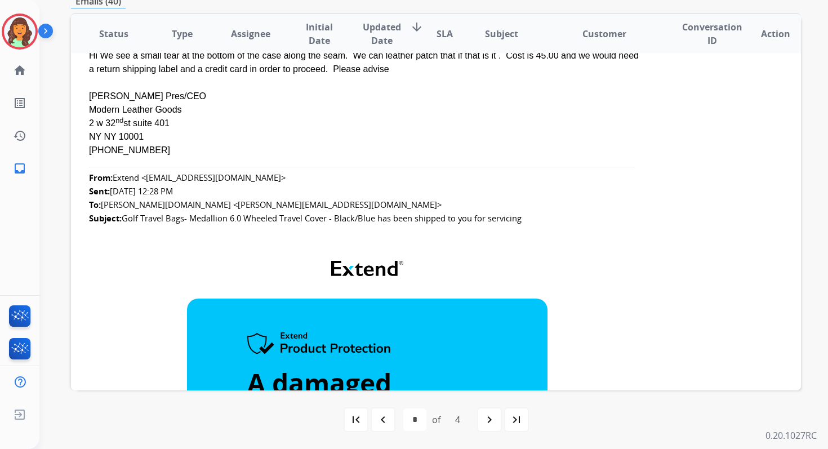
scroll to position [0, 0]
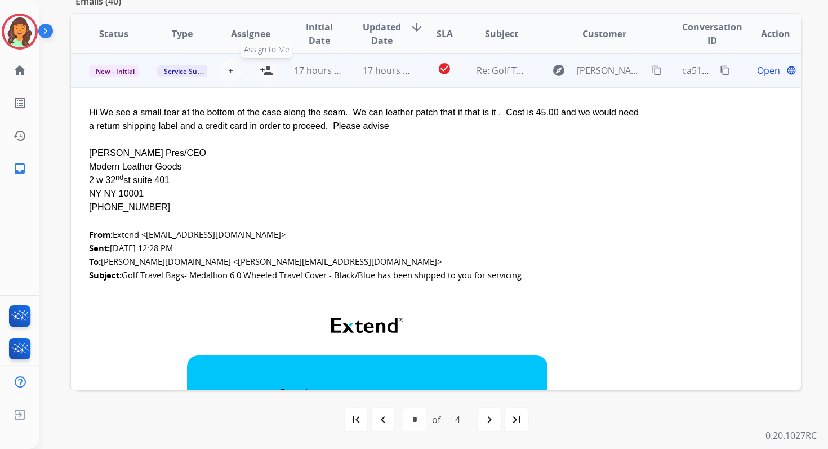
click at [264, 67] on mat-icon "person_add" at bounding box center [267, 71] width 14 height 14
click at [340, 67] on span "17 hours ago" at bounding box center [322, 70] width 56 height 12
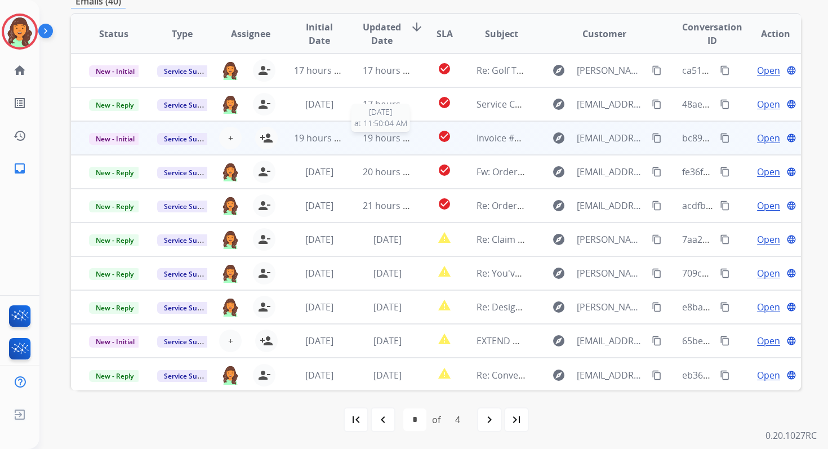
click at [363, 136] on span "19 hours ago" at bounding box center [391, 138] width 56 height 12
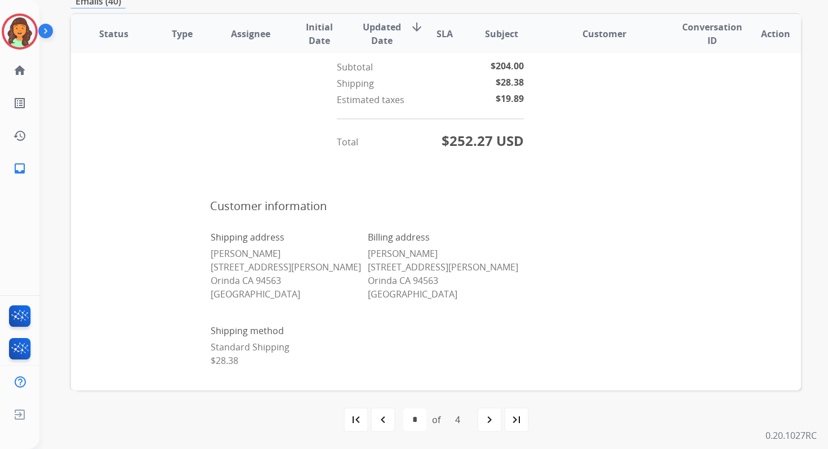
scroll to position [475, 0]
drag, startPoint x: 208, startPoint y: 252, endPoint x: 291, endPoint y: 252, distance: 82.8
click at [291, 252] on p "[PERSON_NAME] [STREET_ADDRESS][PERSON_NAME]" at bounding box center [289, 274] width 156 height 54
copy p "[PERSON_NAME]"
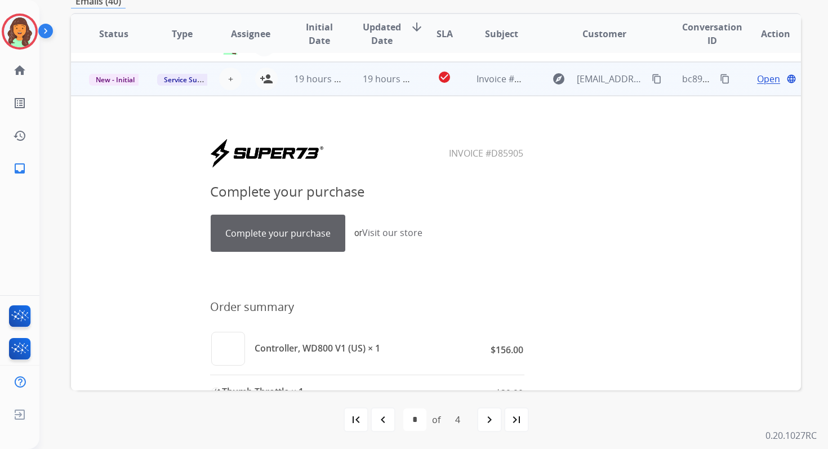
scroll to position [0, 0]
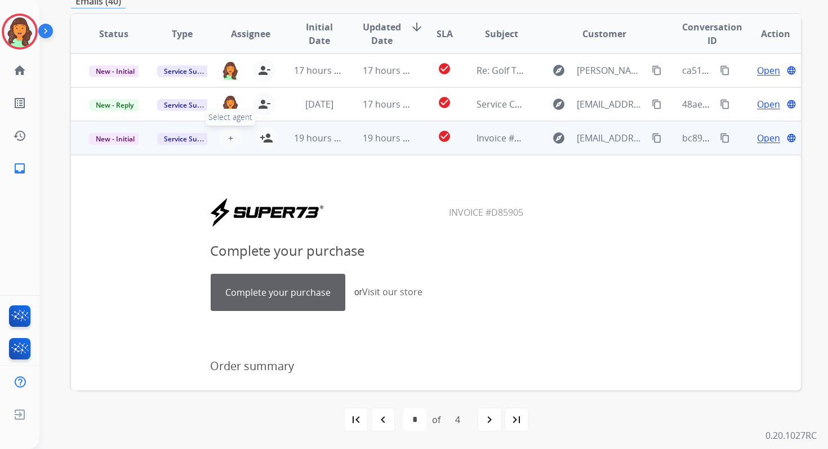
click at [228, 137] on span "+" at bounding box center [230, 138] width 5 height 14
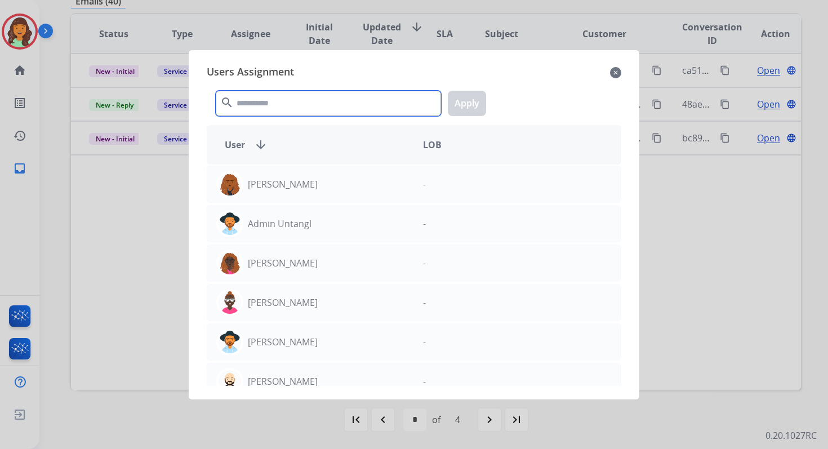
click at [269, 94] on input "text" at bounding box center [328, 103] width 225 height 25
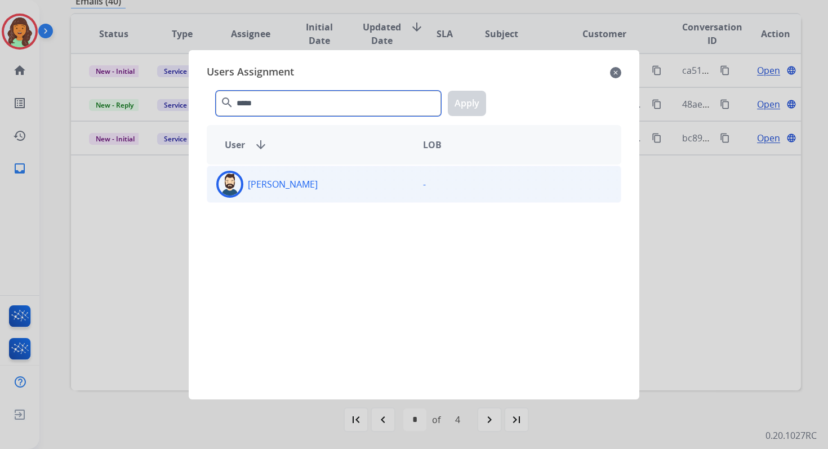
type input "*****"
click at [301, 190] on div "[PERSON_NAME]" at bounding box center [310, 184] width 207 height 27
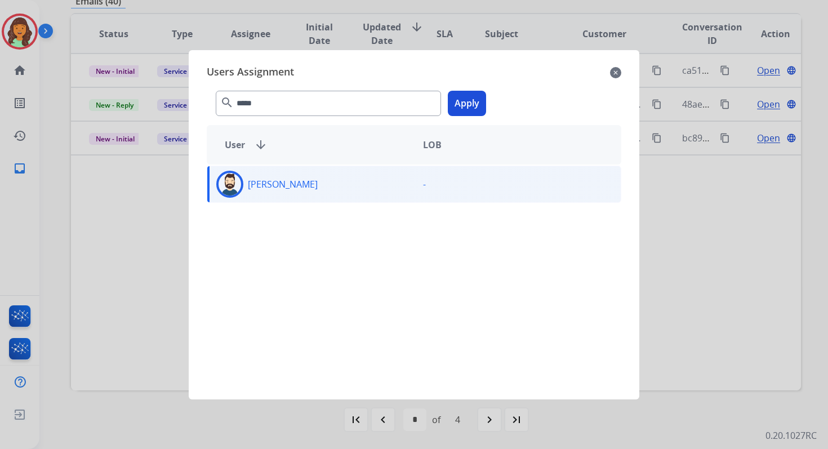
click at [474, 103] on button "Apply" at bounding box center [467, 103] width 38 height 25
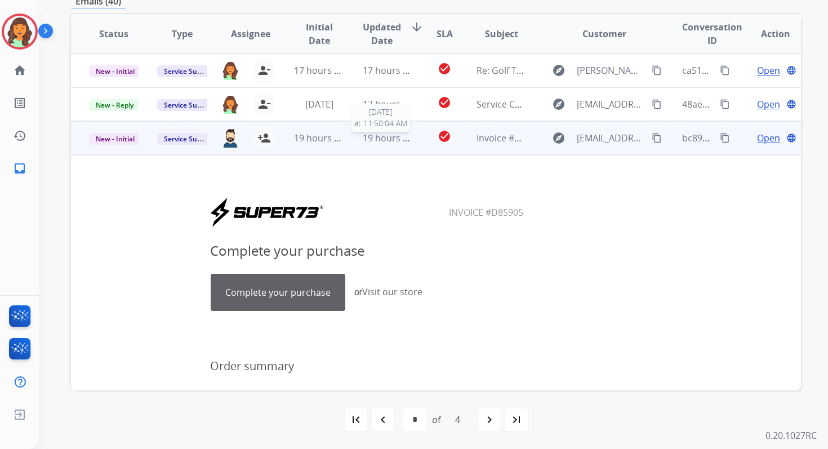
click at [398, 143] on span "19 hours ago" at bounding box center [391, 138] width 56 height 12
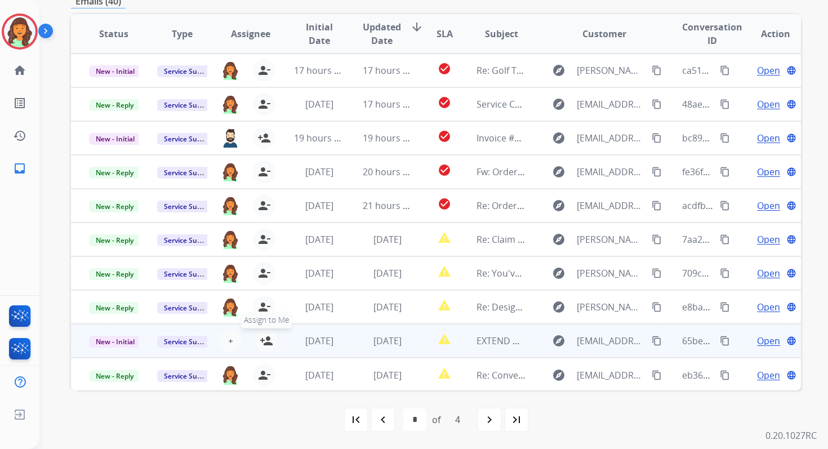
click at [260, 346] on mat-icon "person_add" at bounding box center [267, 341] width 14 height 14
click at [109, 342] on span "New - Initial" at bounding box center [115, 342] width 52 height 12
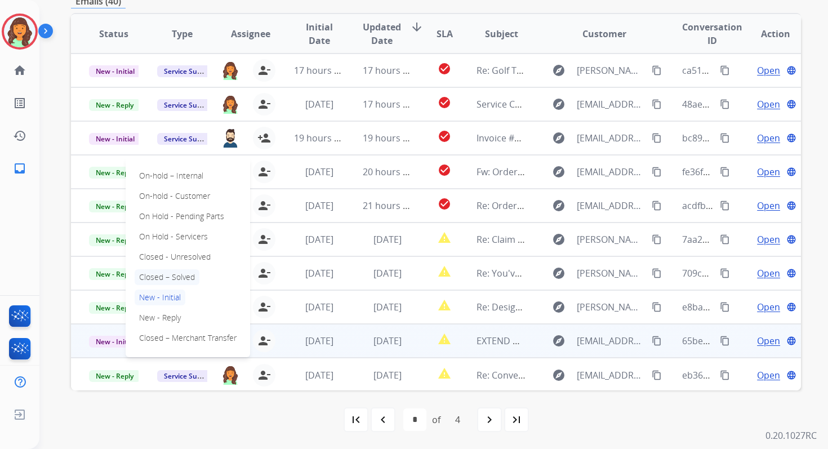
click at [161, 280] on p "Closed – Solved" at bounding box center [167, 277] width 65 height 16
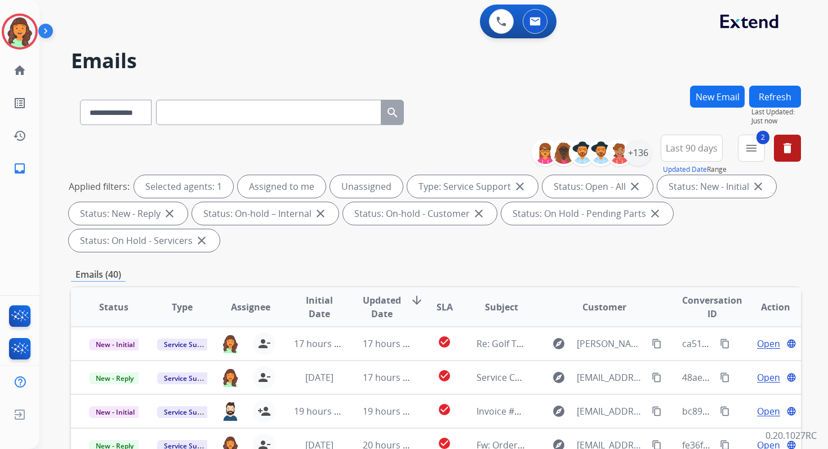
click at [788, 103] on button "Refresh" at bounding box center [775, 97] width 52 height 22
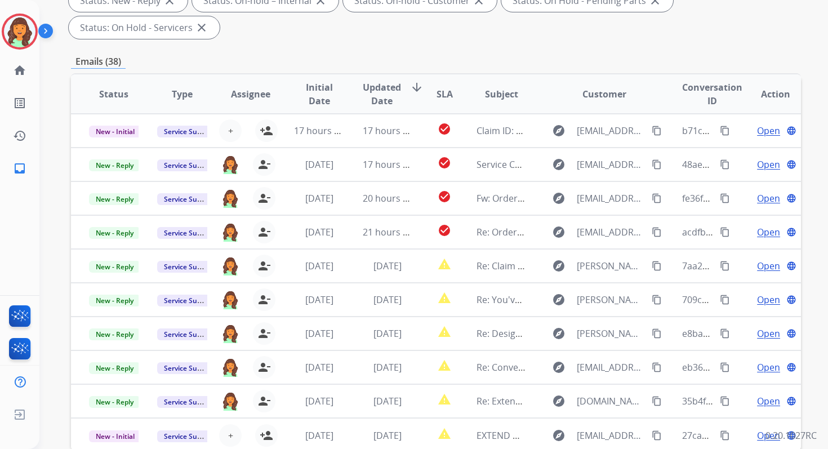
scroll to position [273, 0]
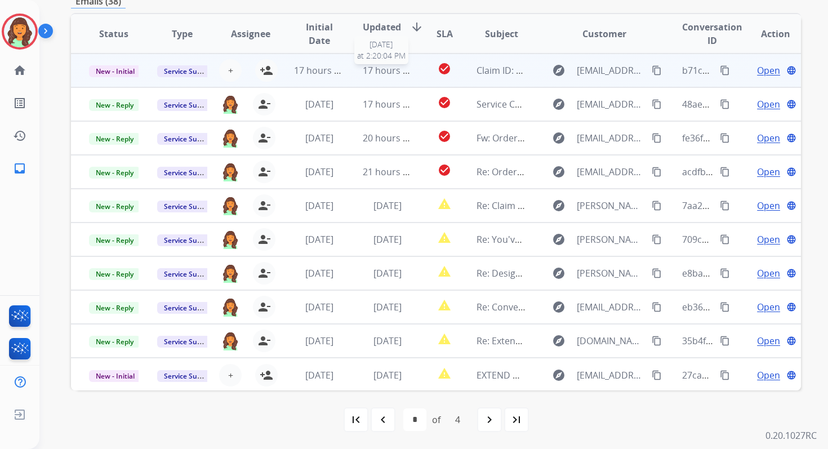
click at [393, 66] on span "17 hours ago" at bounding box center [391, 70] width 56 height 12
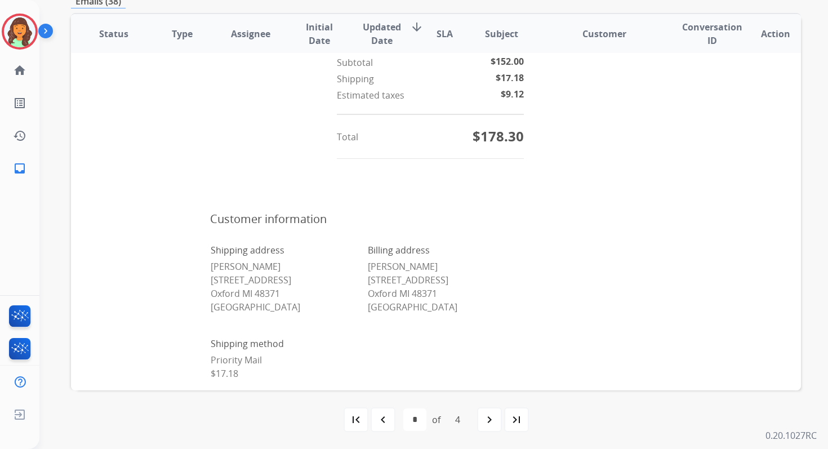
scroll to position [451, 0]
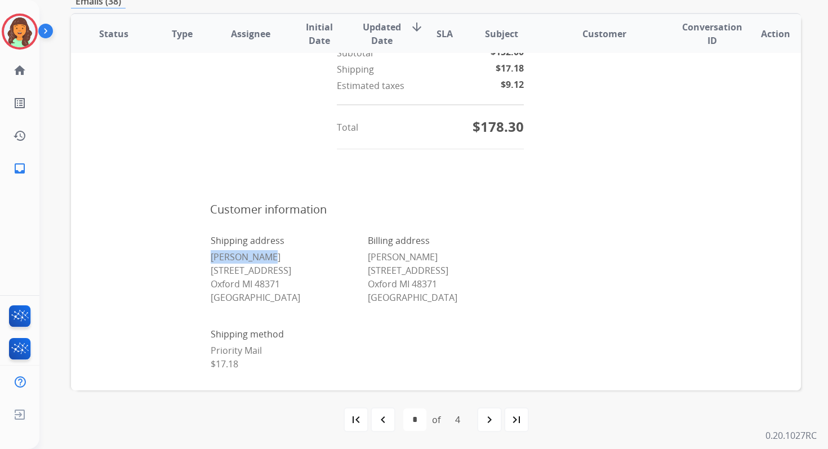
drag, startPoint x: 208, startPoint y: 256, endPoint x: 283, endPoint y: 256, distance: 74.3
click at [283, 256] on p "[PERSON_NAME] [STREET_ADDRESS][PERSON_NAME]" at bounding box center [289, 277] width 156 height 54
copy p "[PERSON_NAME]"
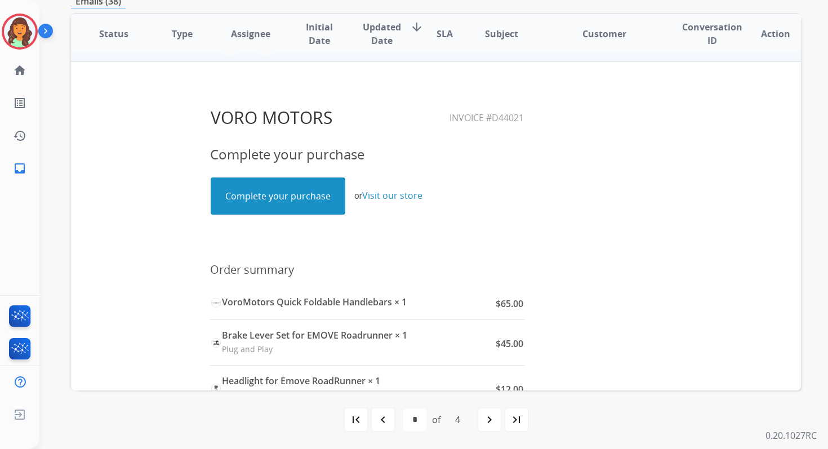
scroll to position [0, 0]
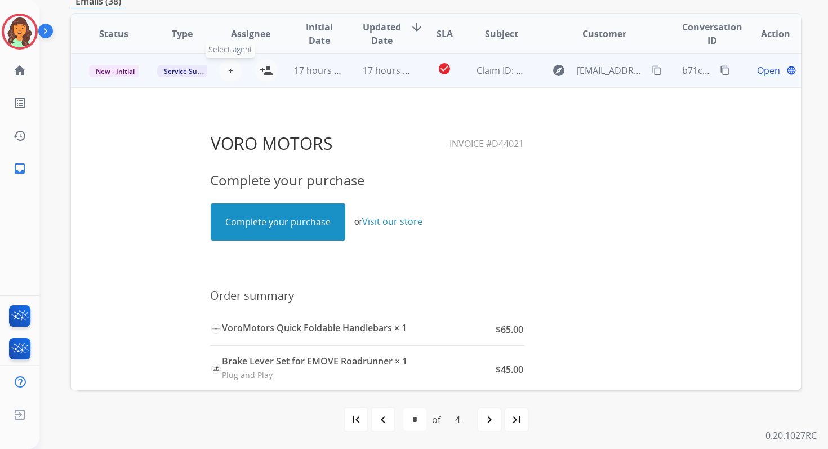
click at [229, 70] on span "+" at bounding box center [230, 71] width 5 height 14
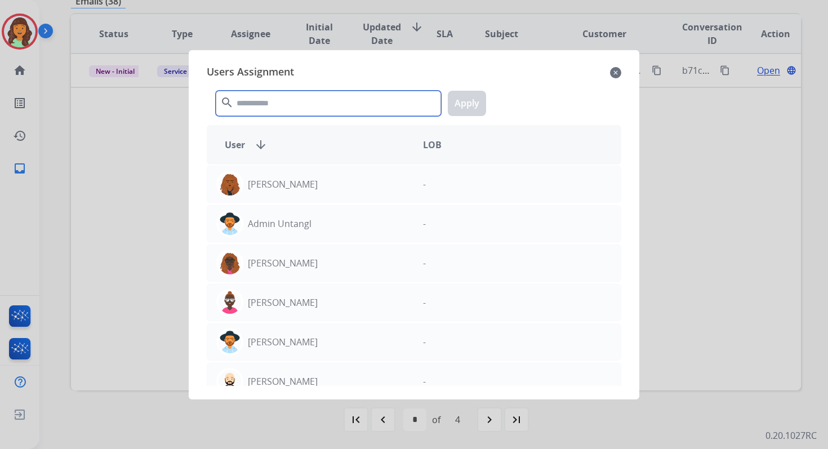
click at [256, 106] on input "text" at bounding box center [328, 103] width 225 height 25
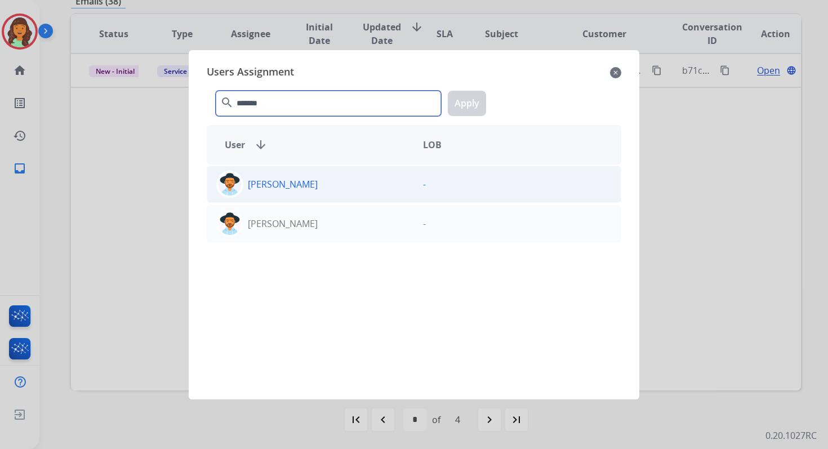
type input "*******"
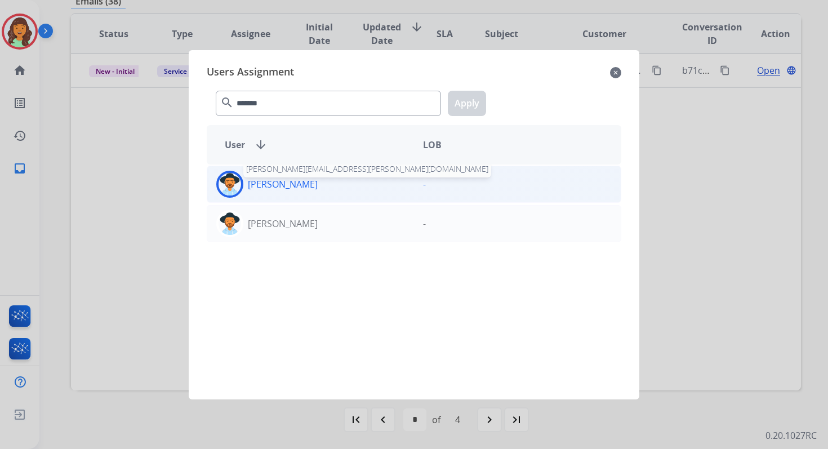
click at [279, 186] on p "[PERSON_NAME]" at bounding box center [283, 184] width 70 height 14
click at [465, 109] on button "Apply" at bounding box center [467, 103] width 38 height 25
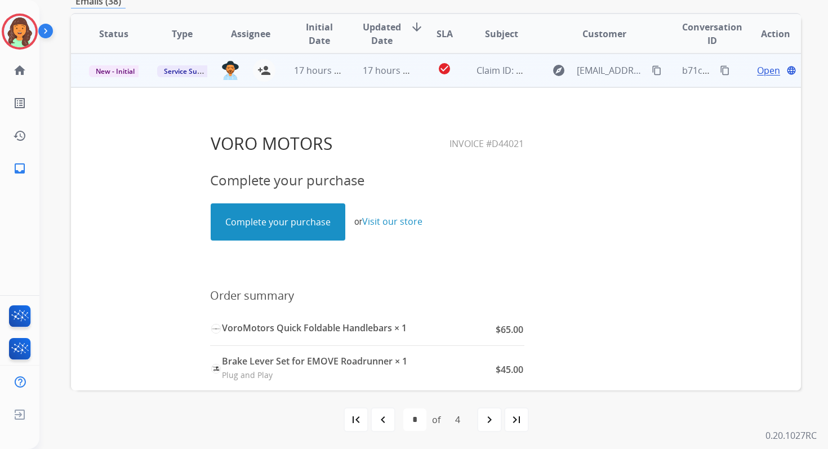
click at [404, 81] on td "17 hours ago" at bounding box center [379, 71] width 68 height 34
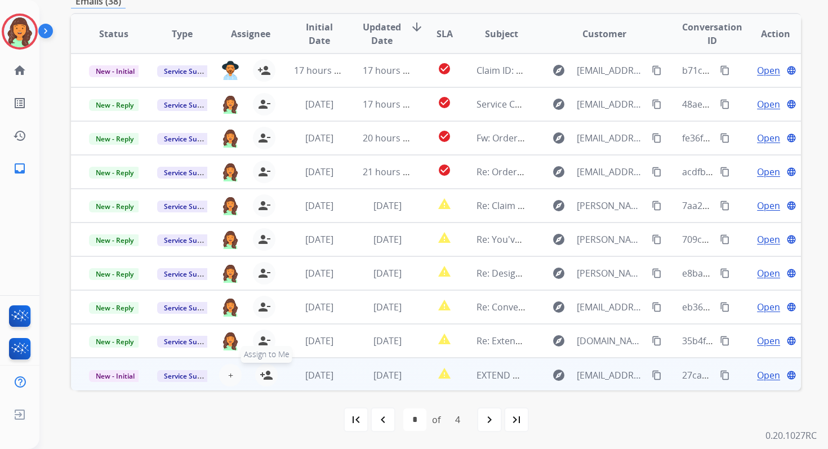
click at [268, 377] on mat-icon "person_add" at bounding box center [267, 375] width 14 height 14
click at [124, 376] on span "New - Initial" at bounding box center [115, 376] width 52 height 12
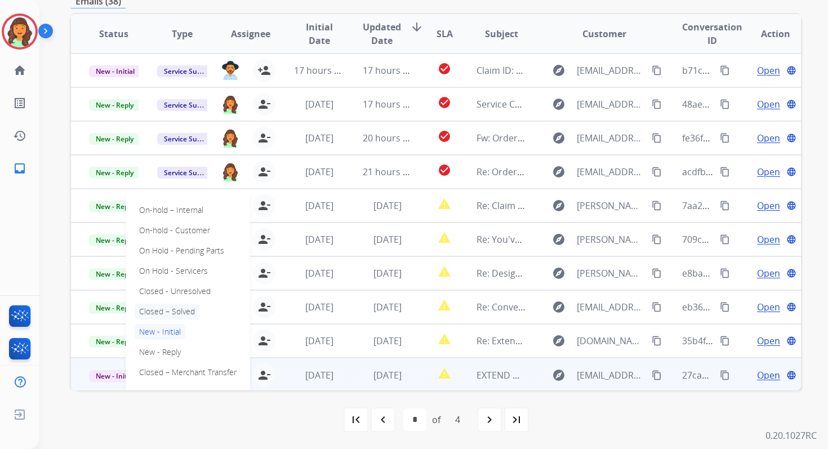
click at [163, 305] on p "Closed – Solved" at bounding box center [167, 312] width 65 height 16
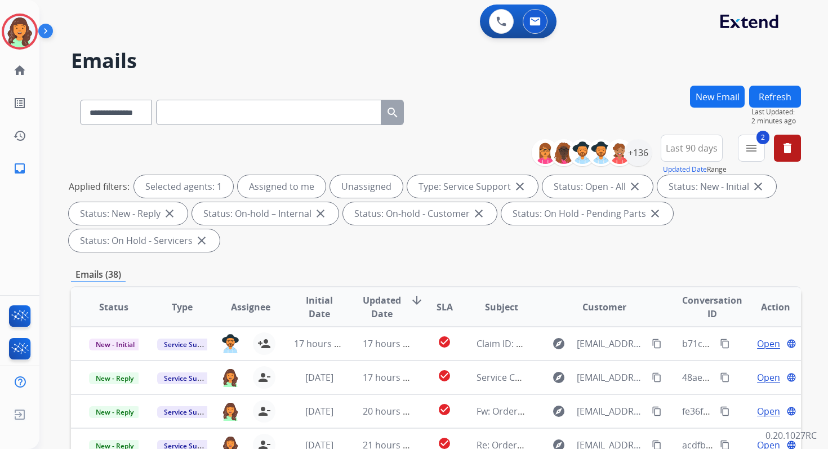
click at [778, 94] on button "Refresh" at bounding box center [775, 97] width 52 height 22
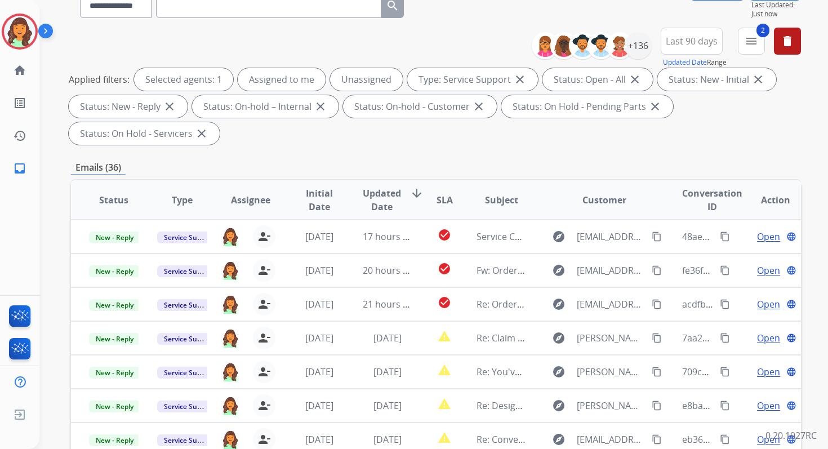
scroll to position [273, 0]
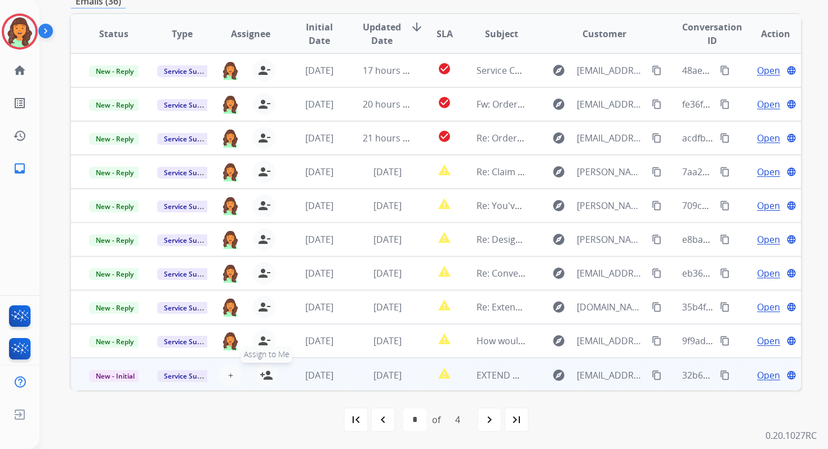
click at [263, 373] on mat-icon "person_add" at bounding box center [267, 375] width 14 height 14
click at [126, 374] on span "New - Initial" at bounding box center [115, 376] width 52 height 12
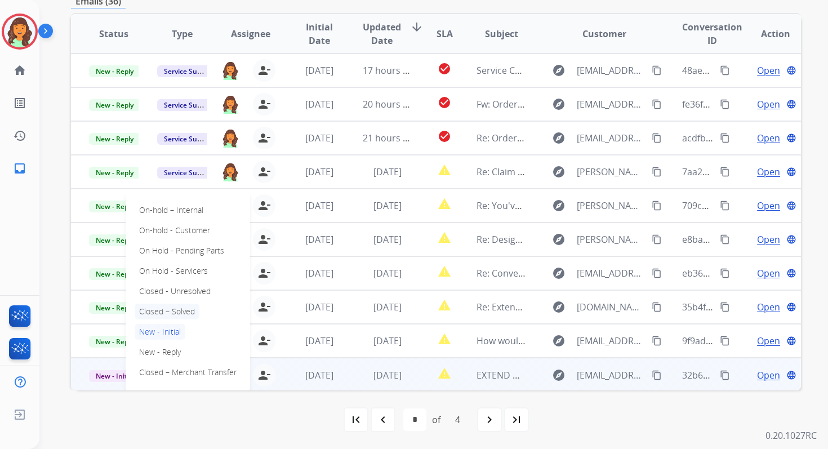
click at [166, 310] on p "Closed – Solved" at bounding box center [167, 312] width 65 height 16
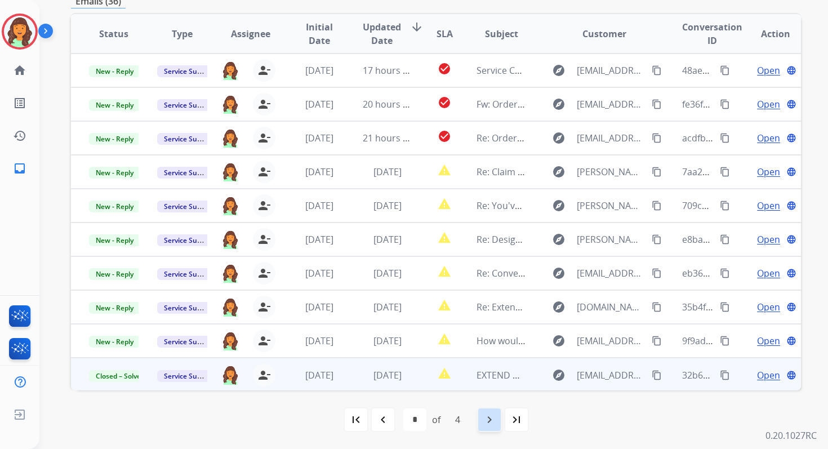
click at [493, 421] on mat-icon "navigate_next" at bounding box center [490, 420] width 14 height 14
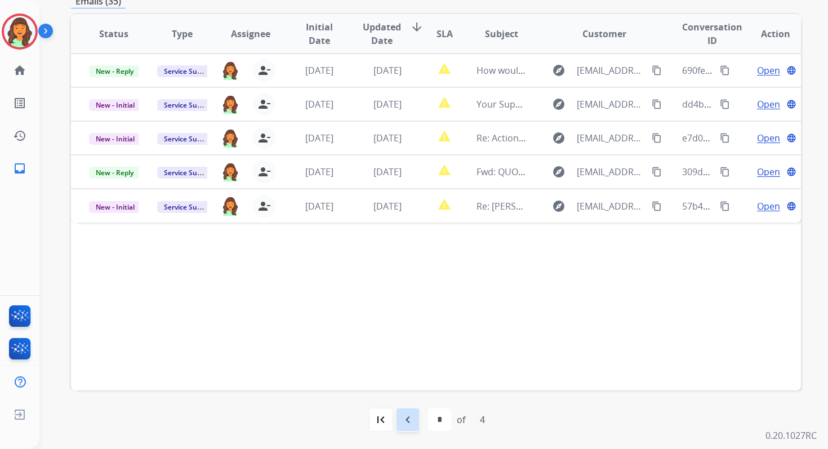
click at [409, 421] on mat-icon "navigate_before" at bounding box center [408, 420] width 14 height 14
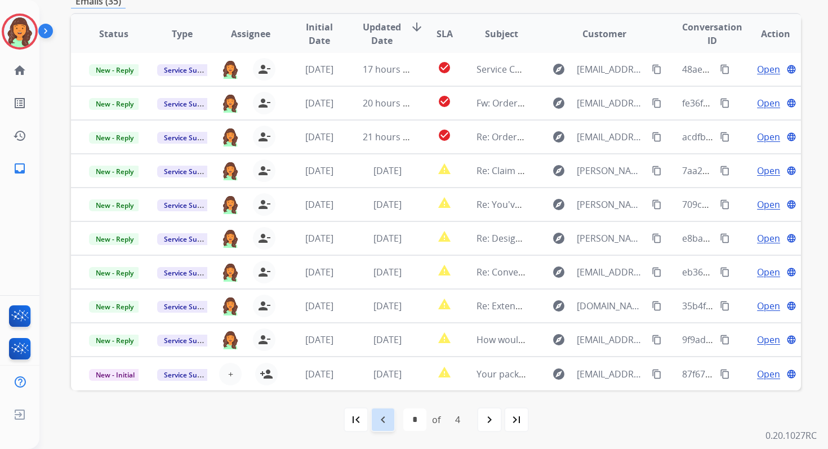
click at [388, 416] on mat-icon "navigate_before" at bounding box center [383, 420] width 14 height 14
select select "*"
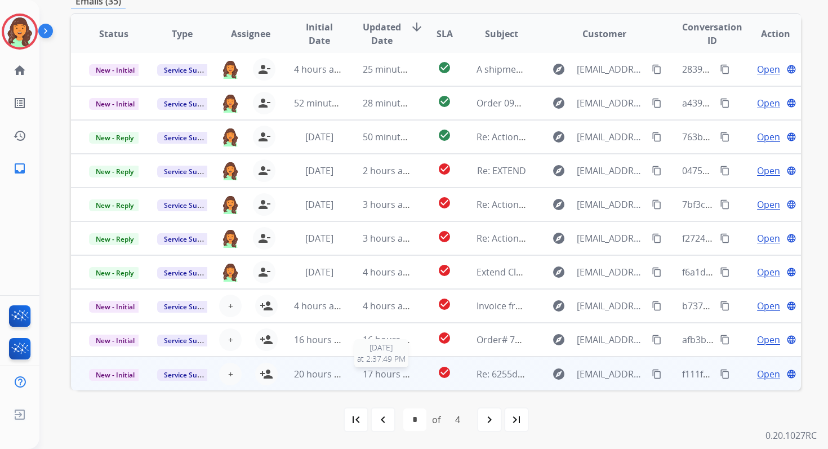
click at [377, 371] on span "17 hours ago" at bounding box center [391, 374] width 56 height 12
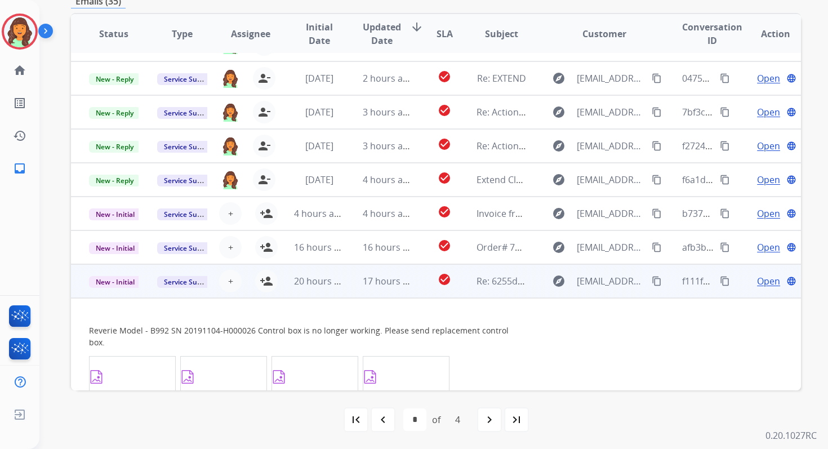
scroll to position [87, 0]
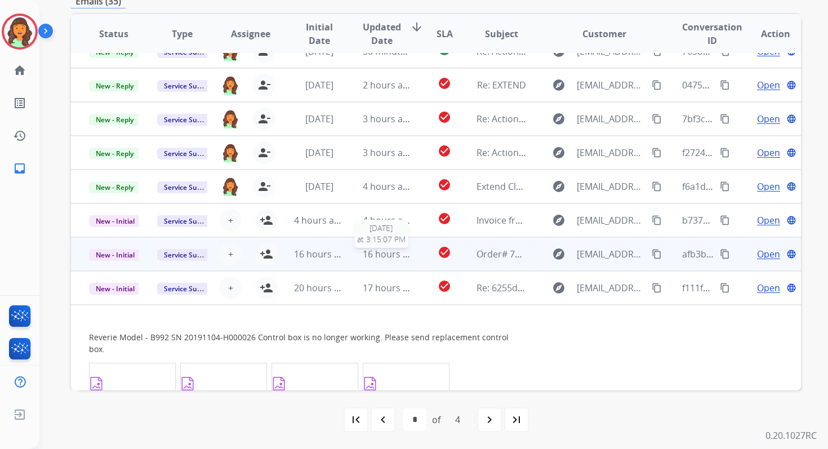
click at [388, 257] on span "16 hours ago" at bounding box center [391, 254] width 56 height 12
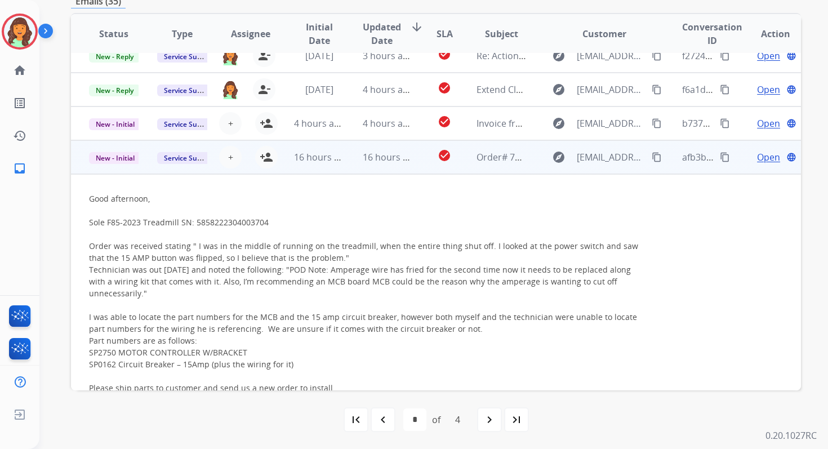
scroll to position [178, 0]
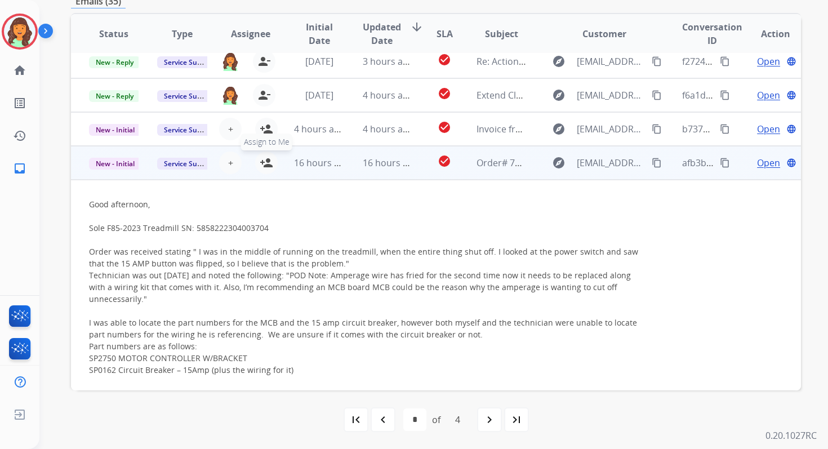
click at [268, 163] on mat-icon "person_add" at bounding box center [267, 163] width 14 height 14
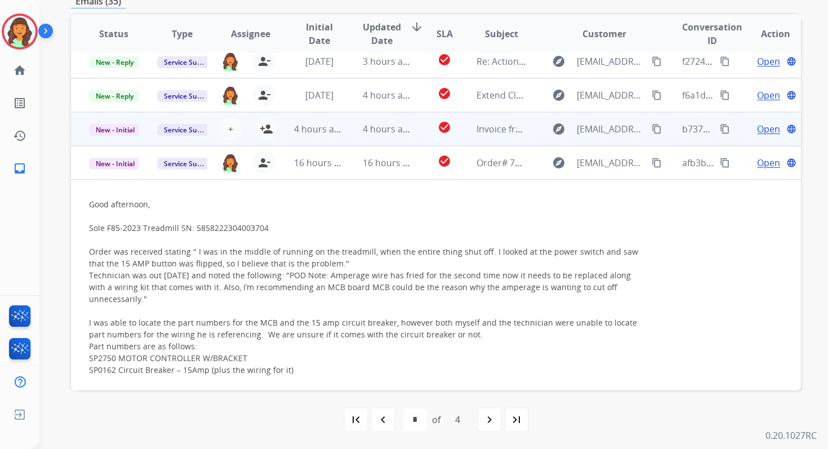
click at [358, 136] on td "4 hours ago" at bounding box center [379, 129] width 68 height 34
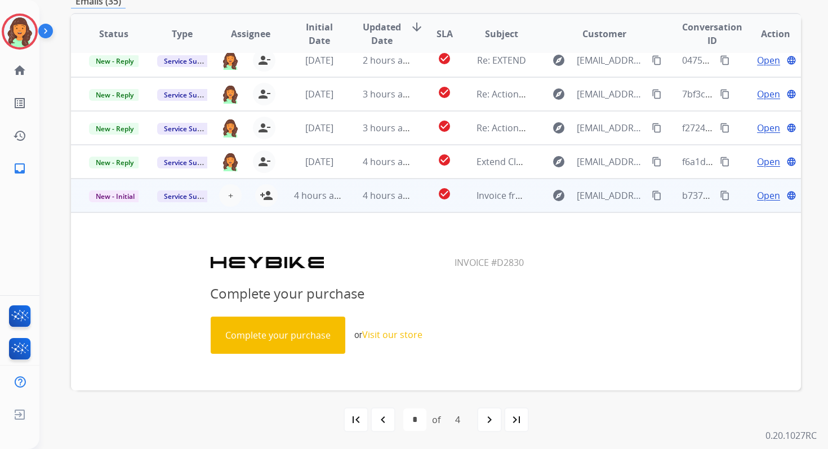
scroll to position [108, 0]
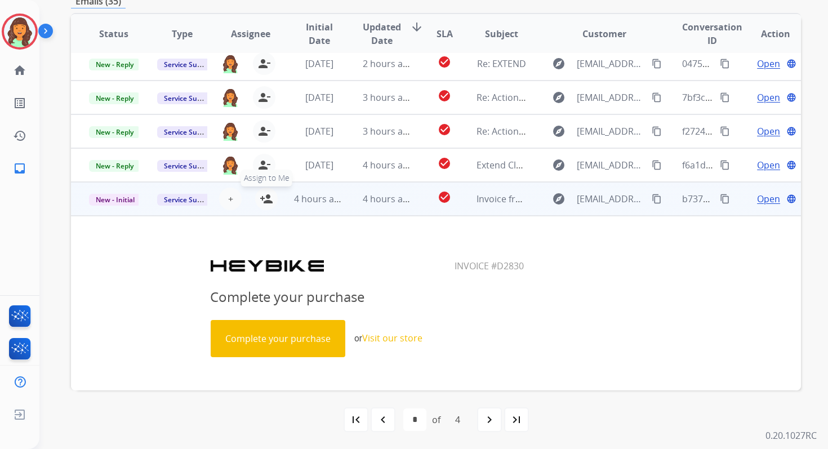
click at [265, 198] on mat-icon "person_add" at bounding box center [267, 199] width 14 height 14
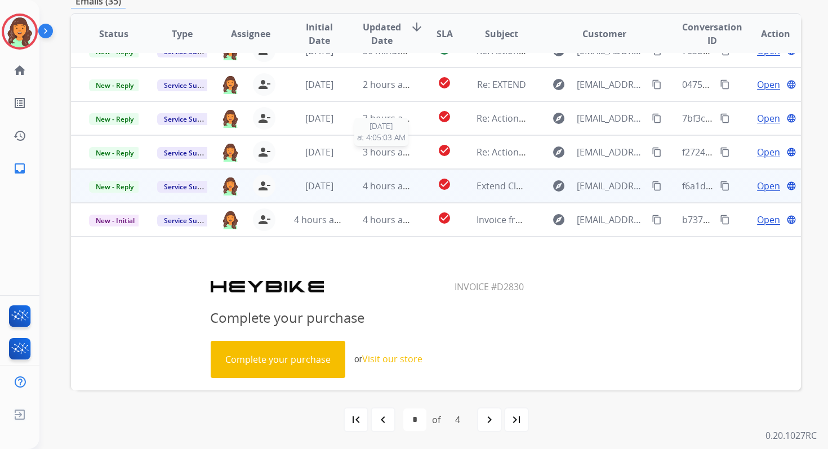
click at [379, 149] on span "3 hours ago" at bounding box center [388, 152] width 51 height 12
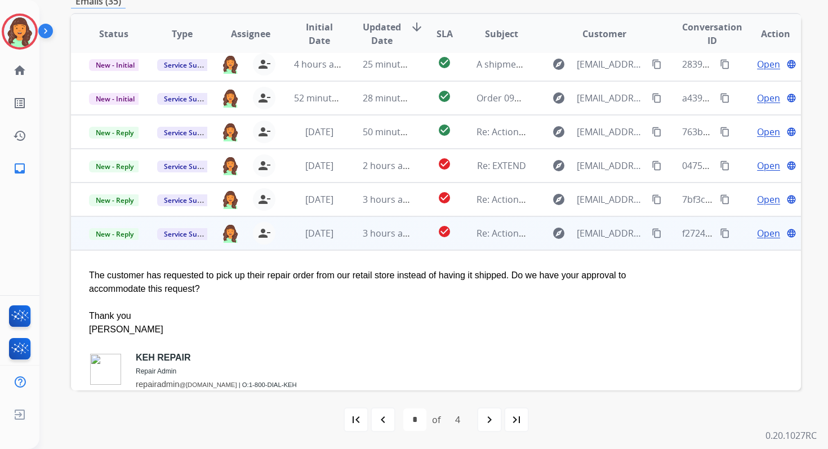
scroll to position [4, 0]
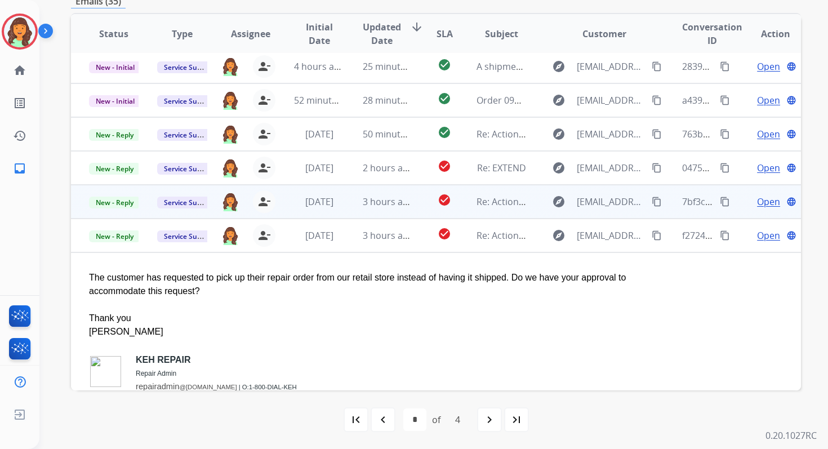
click at [380, 209] on td "3 hours ago" at bounding box center [379, 202] width 68 height 34
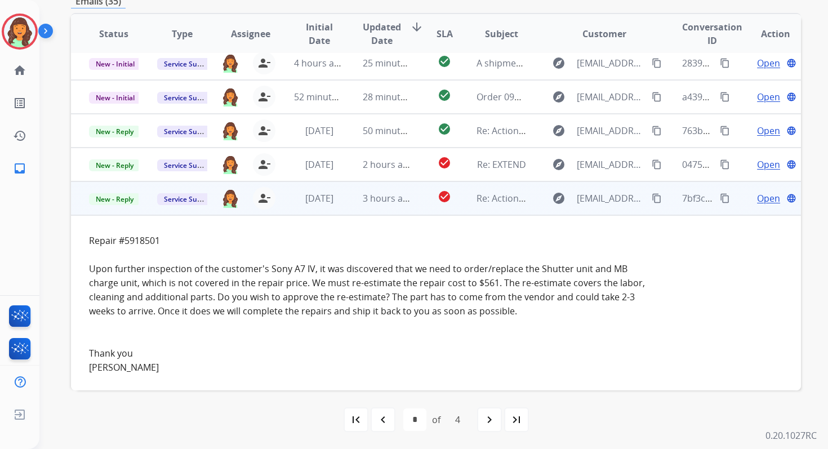
scroll to position [0, 0]
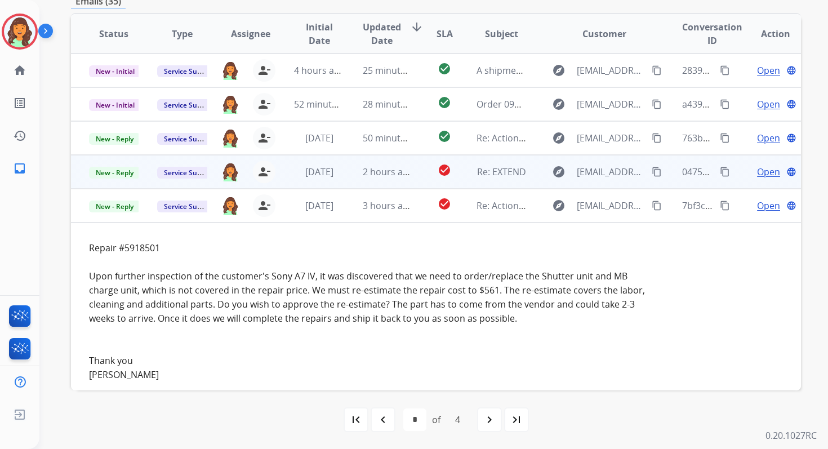
click at [384, 173] on span "2 hours ago" at bounding box center [388, 172] width 51 height 12
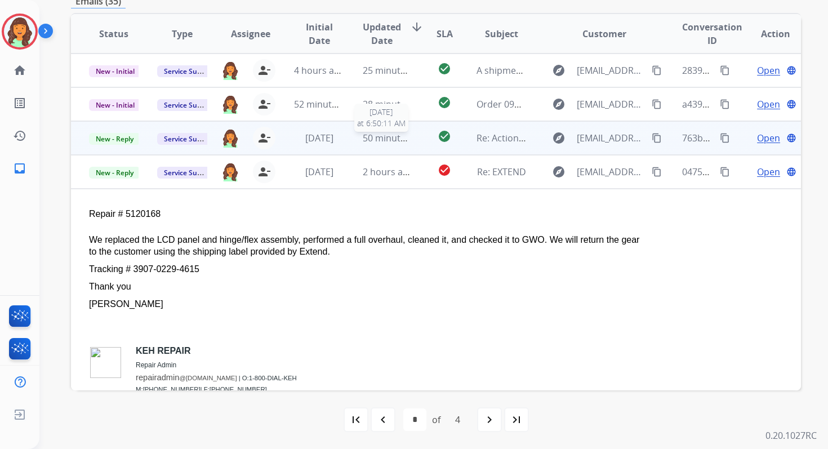
click at [367, 137] on span "50 minutes ago" at bounding box center [395, 138] width 65 height 12
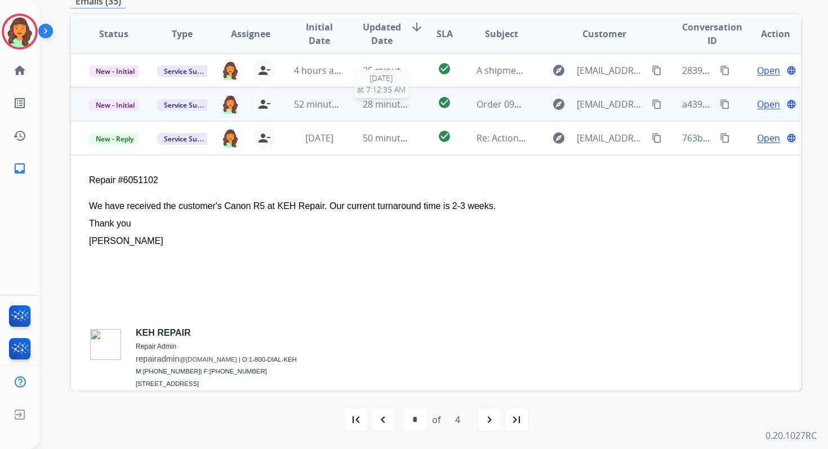
click at [366, 104] on span "28 minutes ago" at bounding box center [395, 104] width 65 height 12
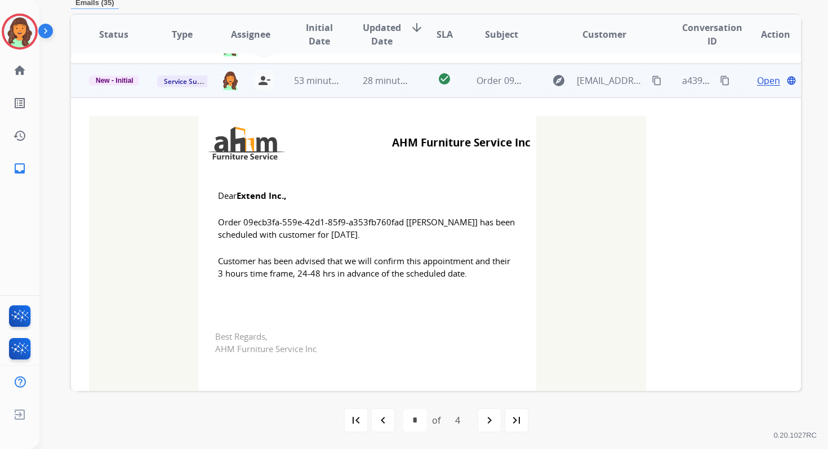
scroll to position [34, 0]
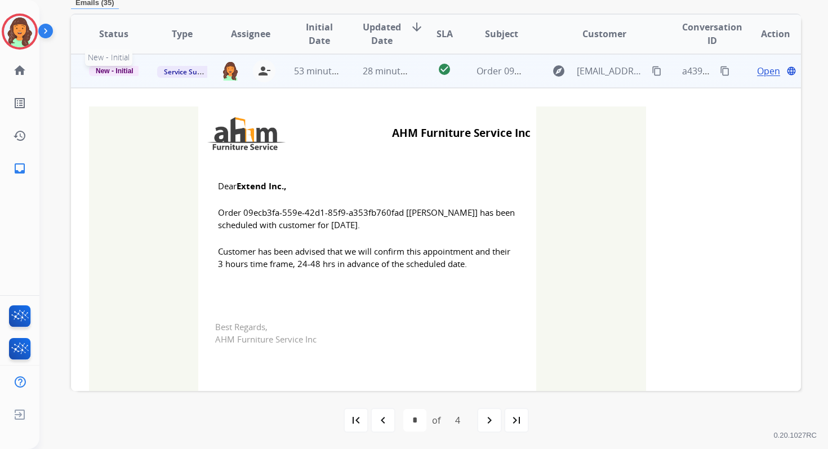
click at [119, 72] on span "New - Initial" at bounding box center [114, 71] width 51 height 10
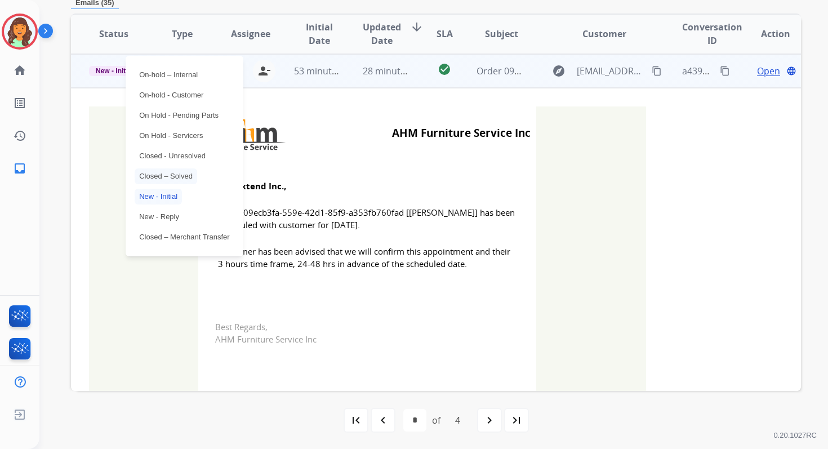
click at [156, 179] on p "Closed – Solved" at bounding box center [166, 176] width 63 height 16
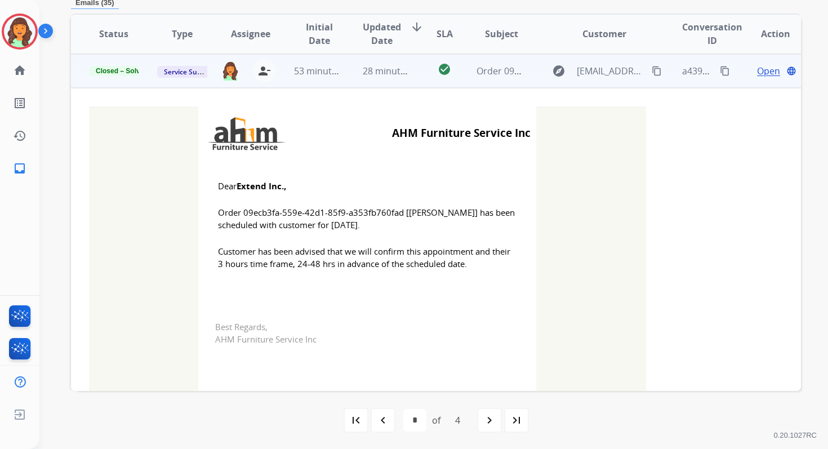
scroll to position [0, 0]
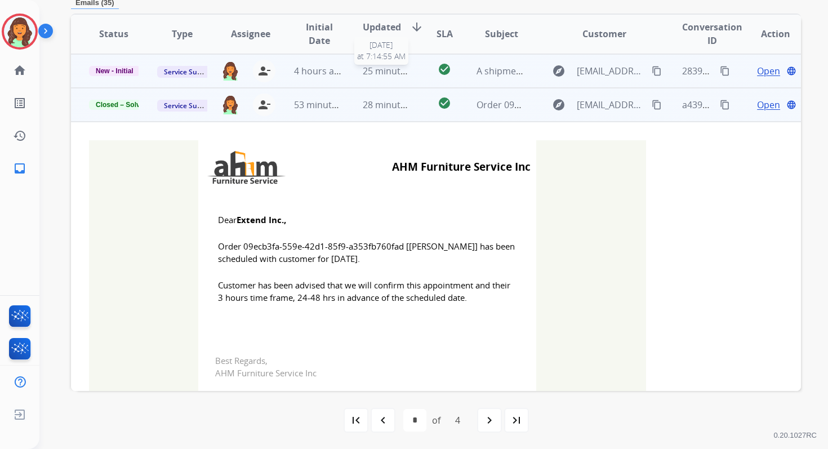
click at [400, 70] on span "25 minutes ago" at bounding box center [395, 71] width 65 height 12
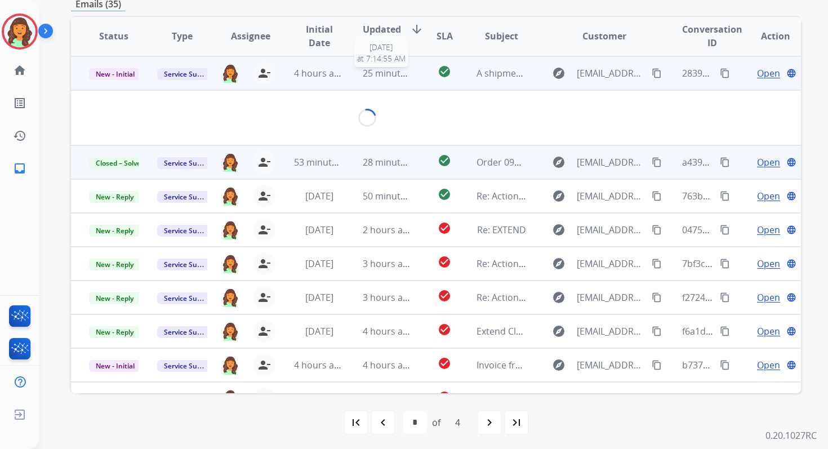
scroll to position [270, 0]
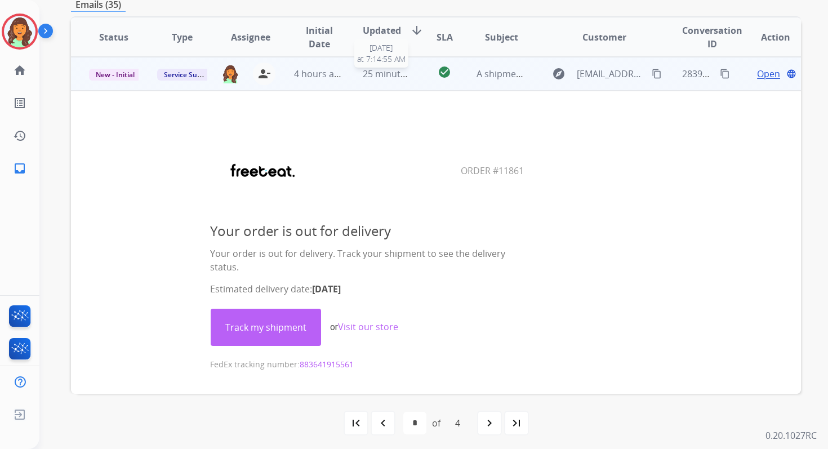
click at [400, 70] on span "25 minutes ago" at bounding box center [395, 74] width 65 height 12
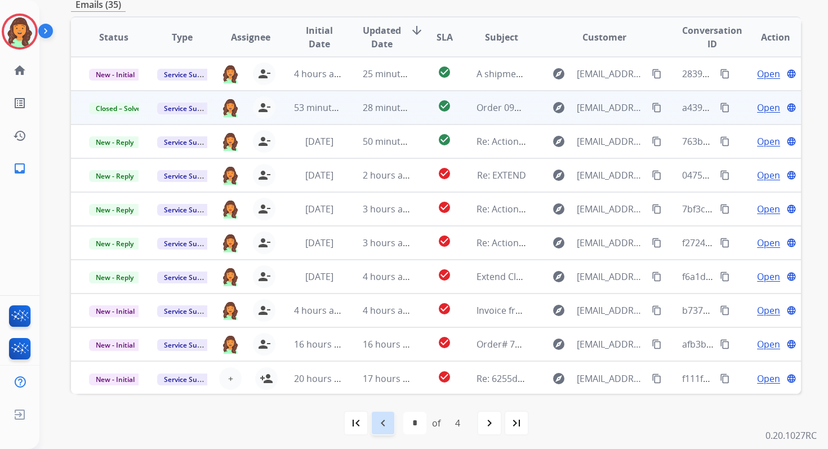
click at [390, 426] on div "navigate_before" at bounding box center [383, 423] width 25 height 25
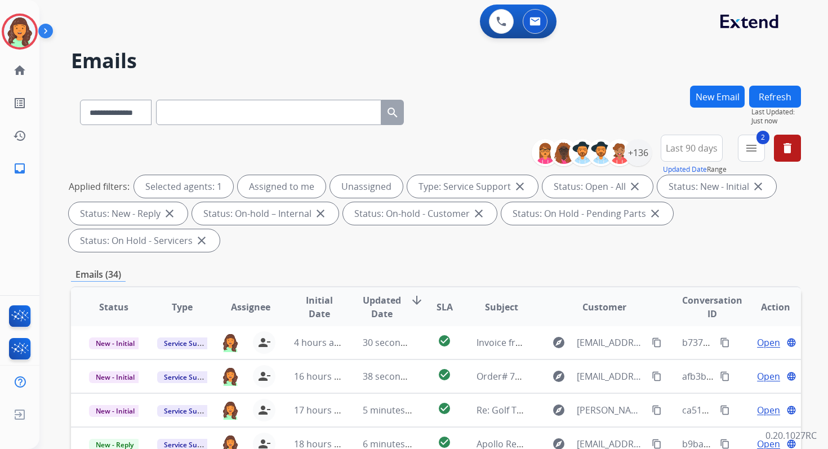
scroll to position [273, 0]
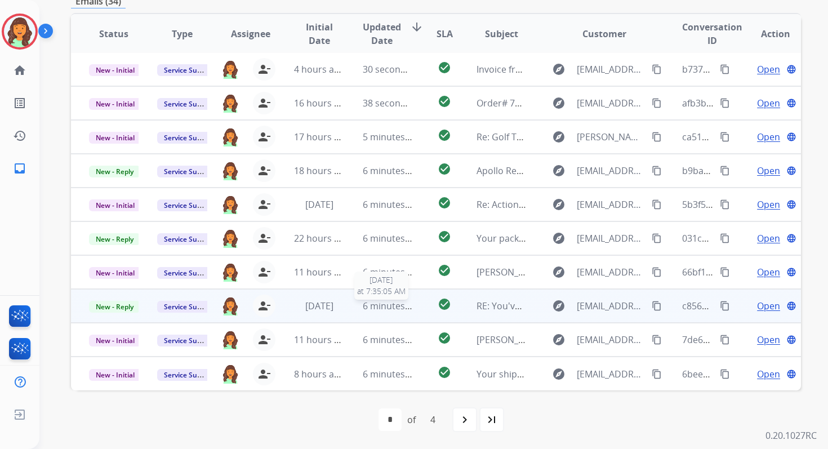
click at [388, 303] on span "6 minutes ago" at bounding box center [393, 306] width 60 height 12
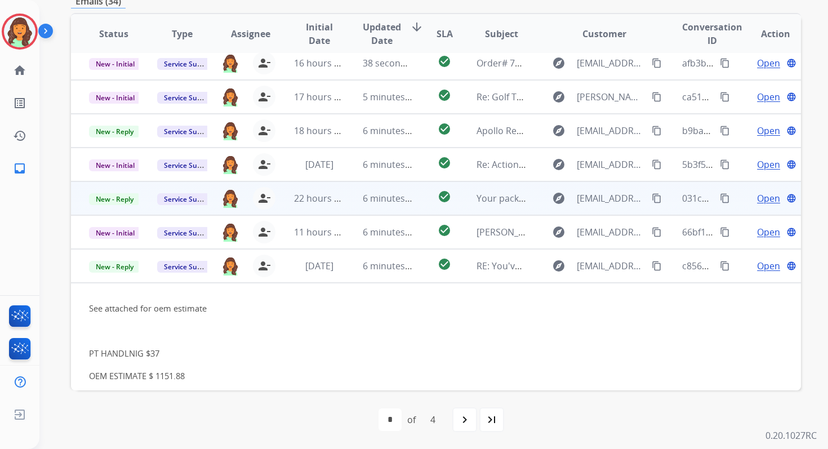
scroll to position [39, 0]
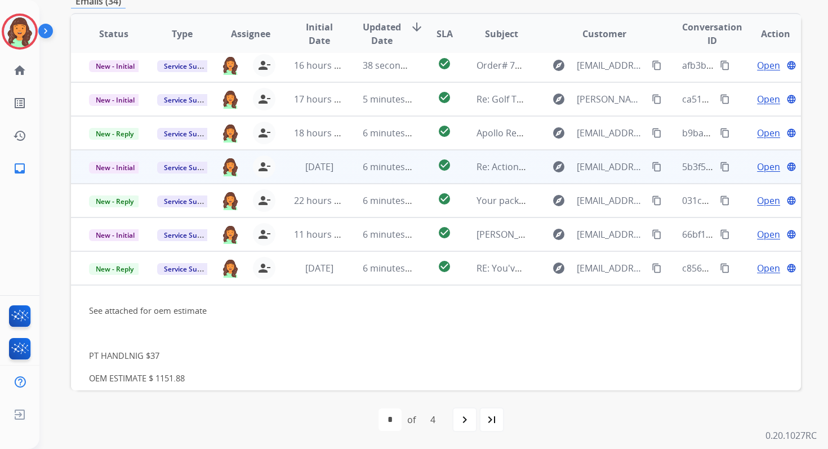
click at [363, 167] on span "6 minutes ago" at bounding box center [393, 167] width 60 height 12
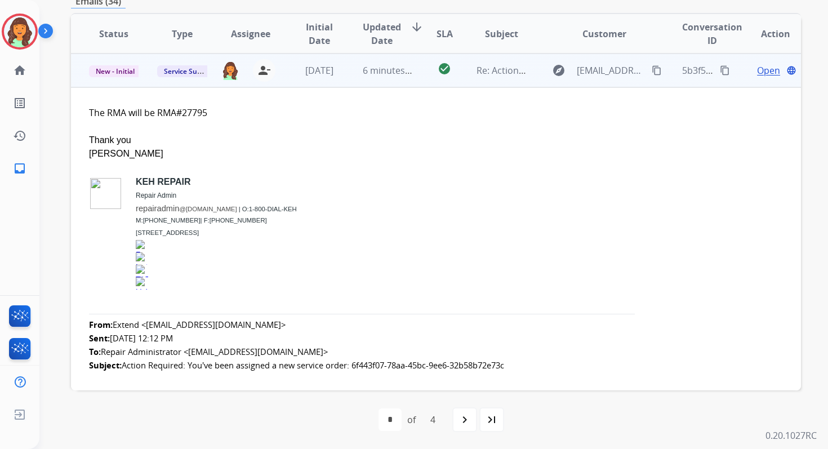
scroll to position [0, 0]
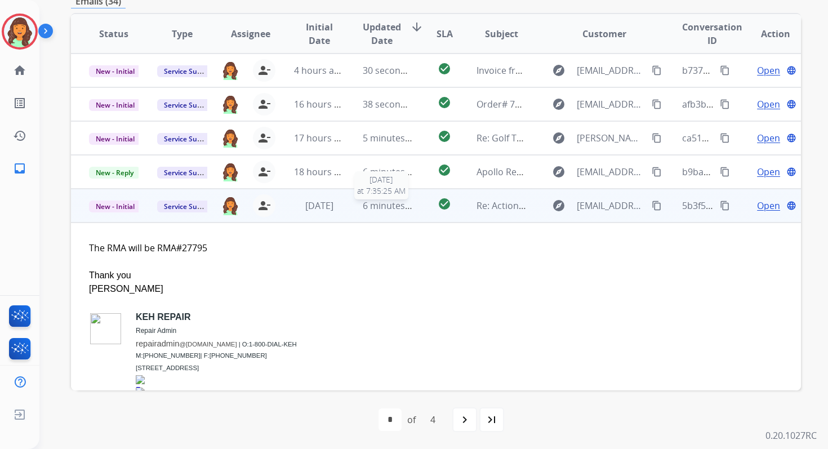
click at [367, 211] on span "6 minutes ago" at bounding box center [393, 205] width 60 height 12
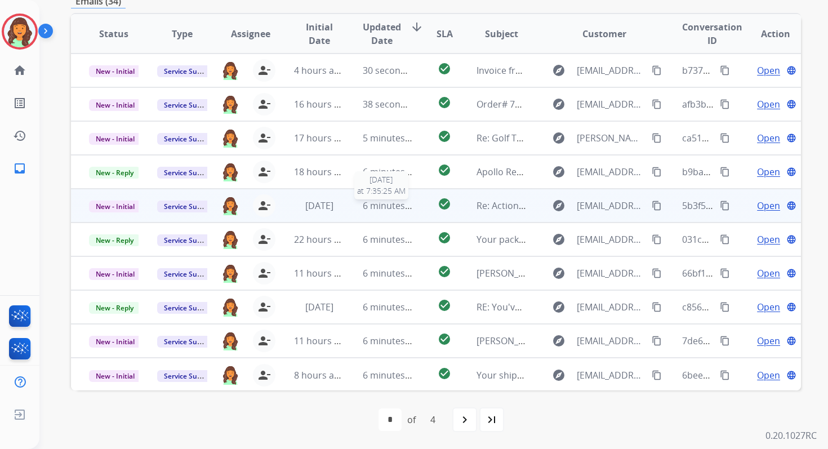
click at [393, 204] on span "6 minutes ago" at bounding box center [393, 205] width 60 height 12
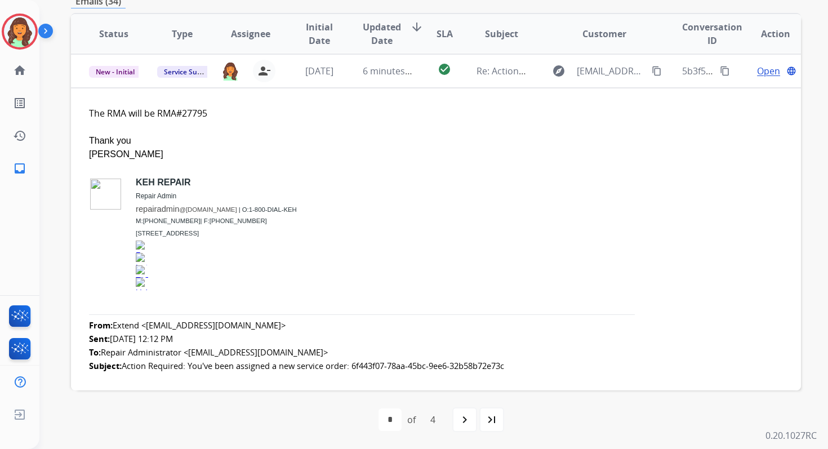
scroll to position [135, 0]
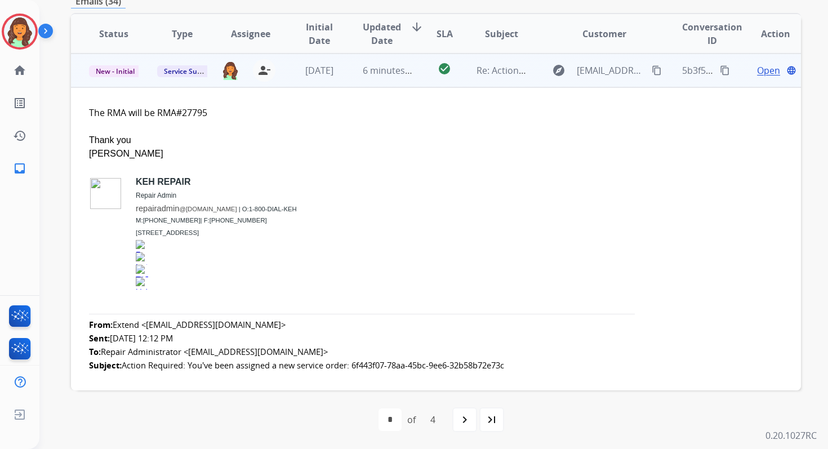
click at [763, 69] on span "Open" at bounding box center [768, 71] width 23 height 14
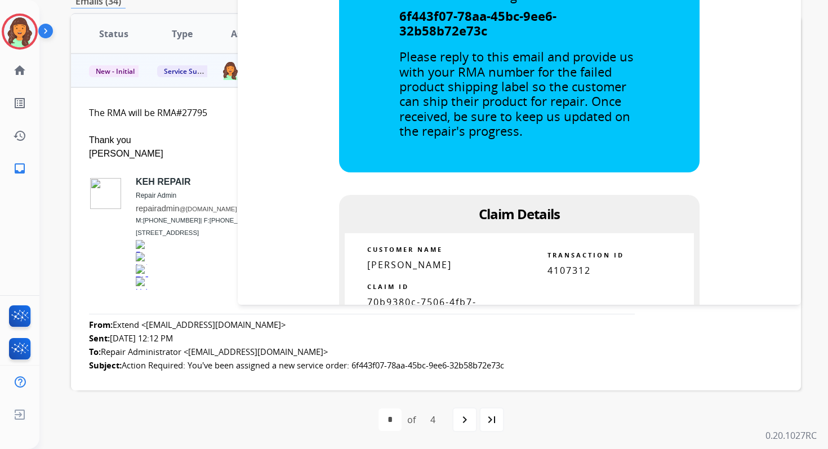
scroll to position [546, 0]
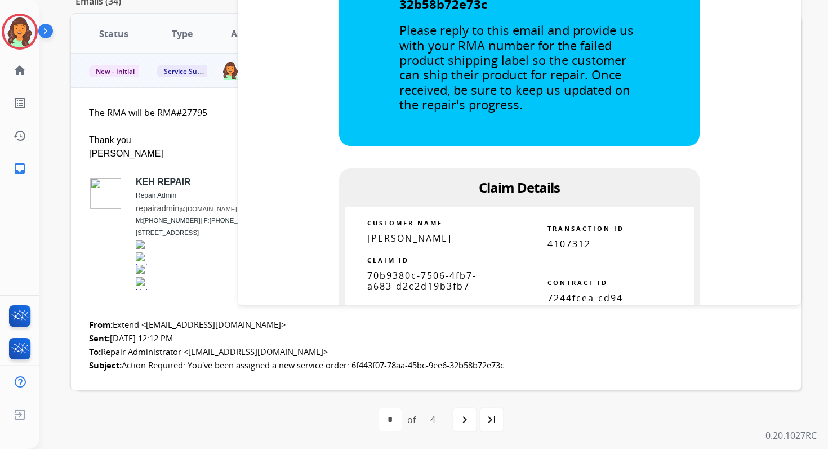
click at [568, 292] on span "7244fcea-cd94-49b7-871e-6acd2f991b9a" at bounding box center [586, 309] width 79 height 34
copy table "7244fcea-cd94-49b7-871e-6acd2f991b9a"
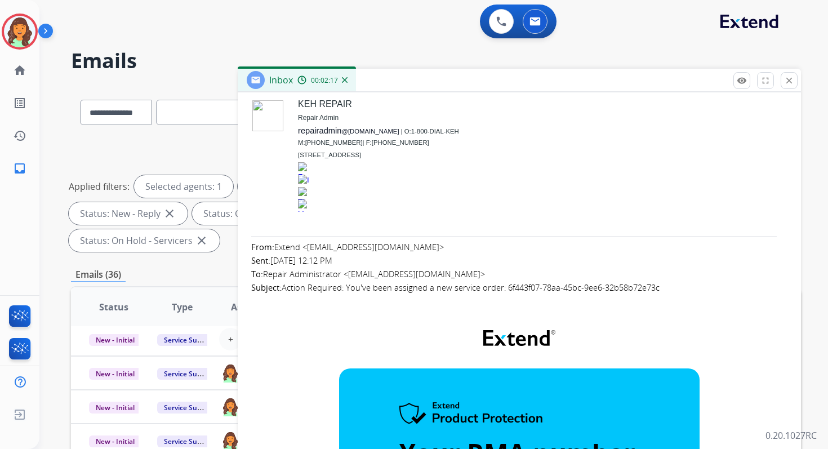
scroll to position [0, 0]
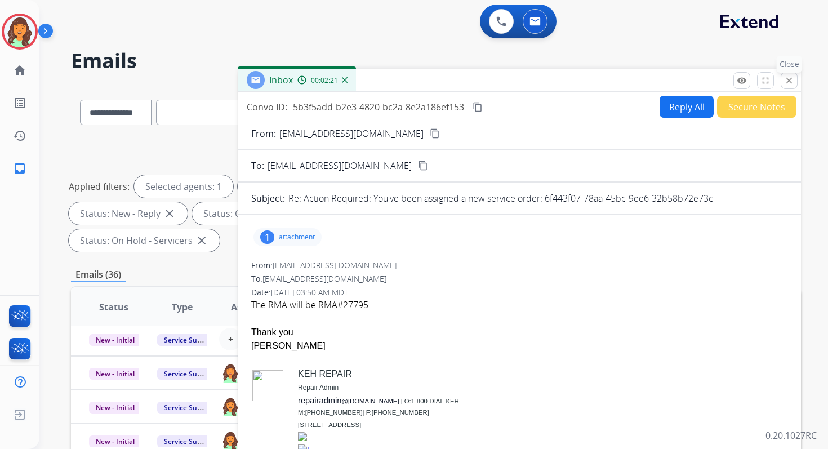
click at [793, 77] on mat-icon "close" at bounding box center [789, 80] width 10 height 10
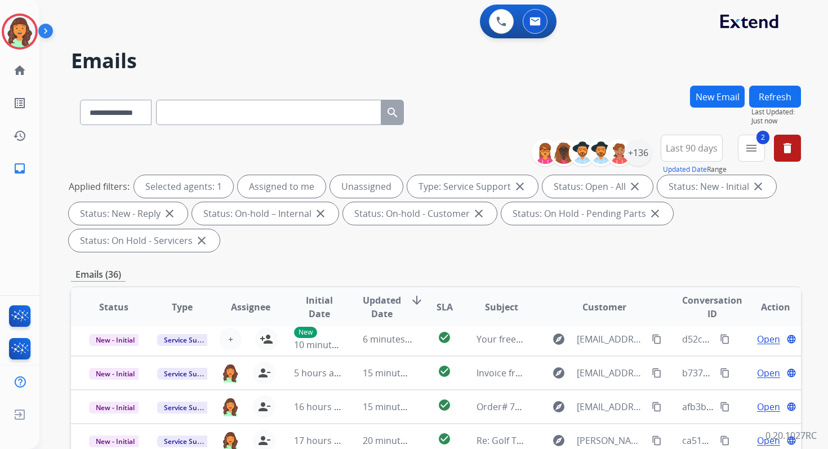
scroll to position [273, 0]
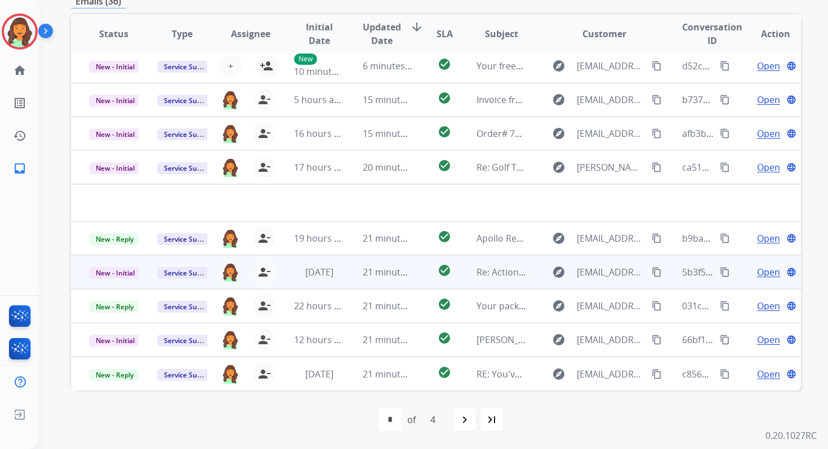
click at [316, 282] on td "[DATE]" at bounding box center [310, 272] width 68 height 34
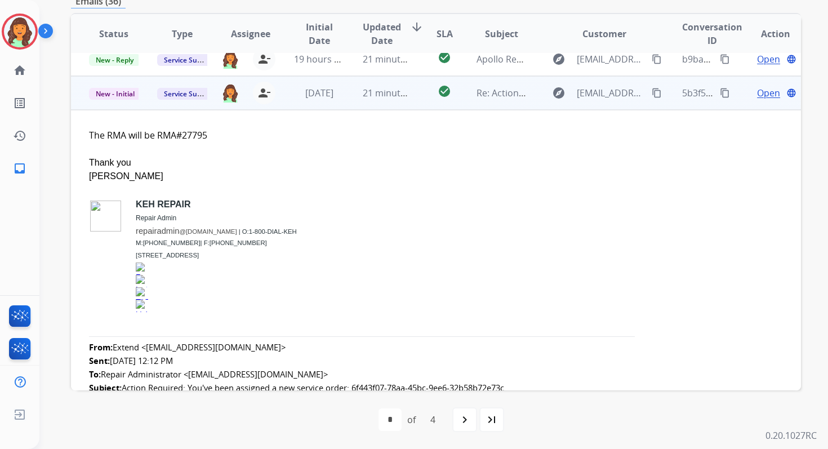
scroll to position [203, 0]
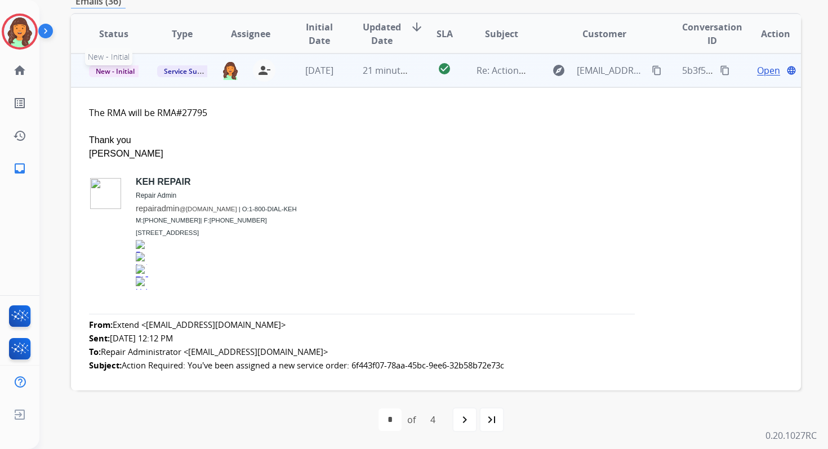
click at [115, 73] on span "New - Initial" at bounding box center [115, 71] width 52 height 12
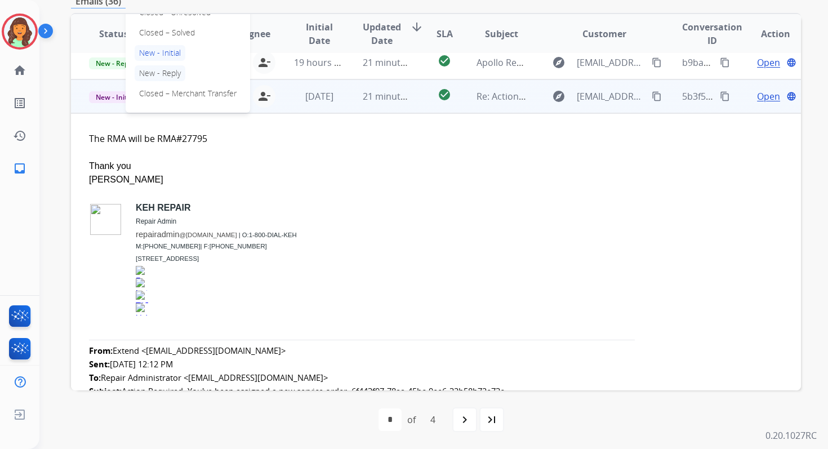
scroll to position [148, 0]
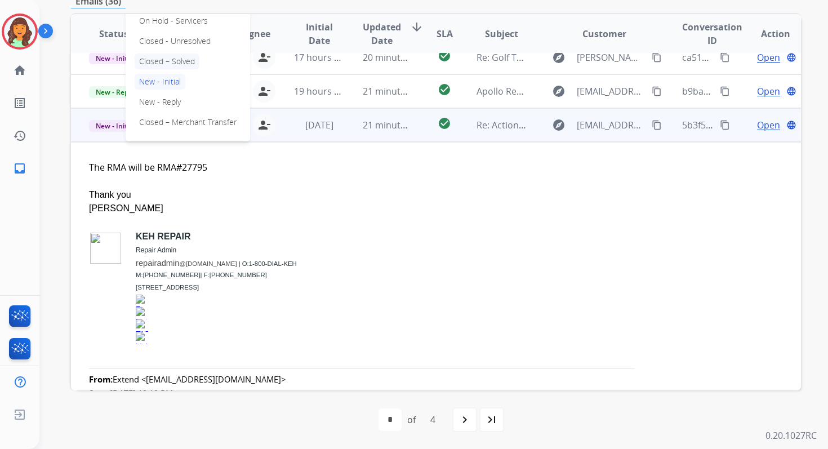
click at [155, 65] on p "Closed – Solved" at bounding box center [167, 62] width 65 height 16
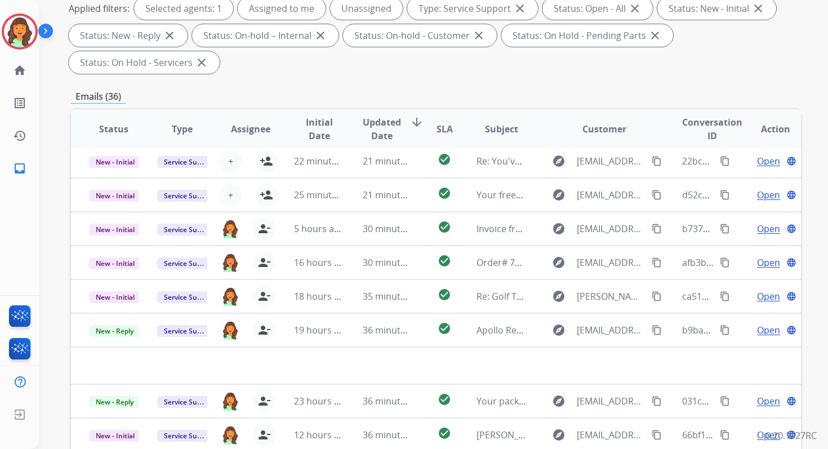
scroll to position [273, 0]
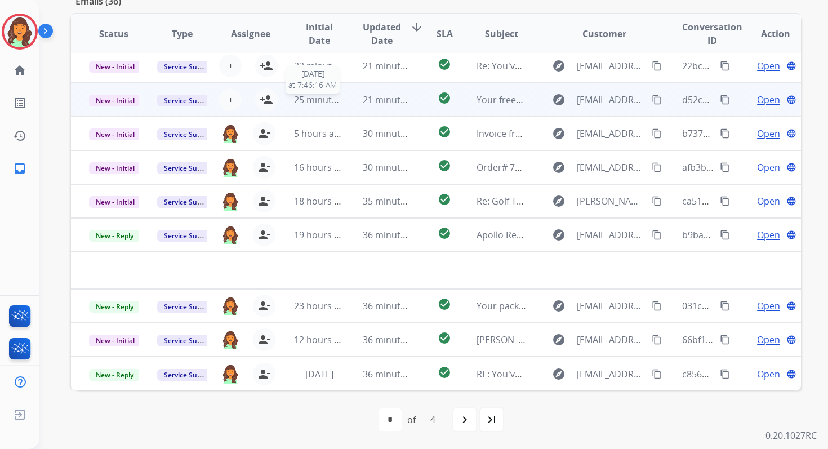
click at [325, 95] on span "25 minutes ago" at bounding box center [326, 99] width 65 height 12
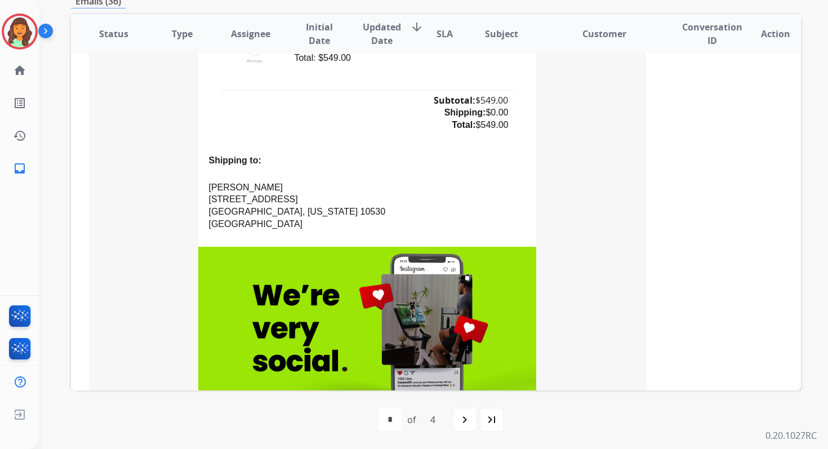
scroll to position [633, 0]
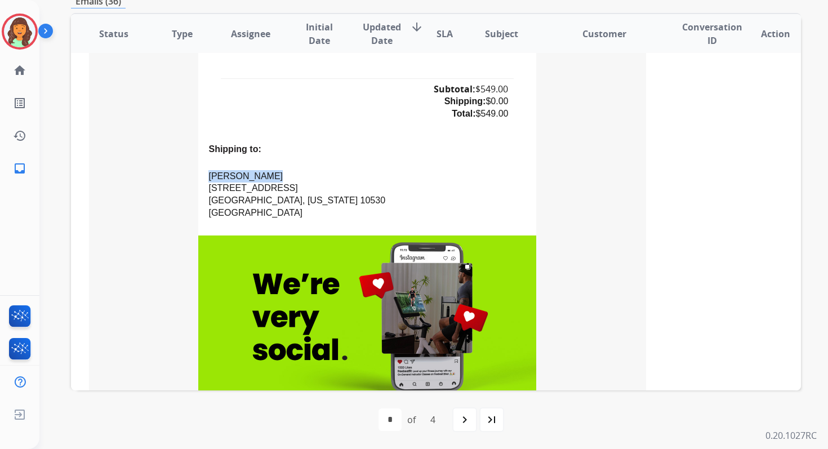
drag, startPoint x: 205, startPoint y: 175, endPoint x: 288, endPoint y: 177, distance: 82.8
click at [288, 176] on p "Leeani [PERSON_NAME] [STREET_ADDRESS][US_STATE]" at bounding box center [367, 194] width 318 height 49
copy span "[PERSON_NAME]"
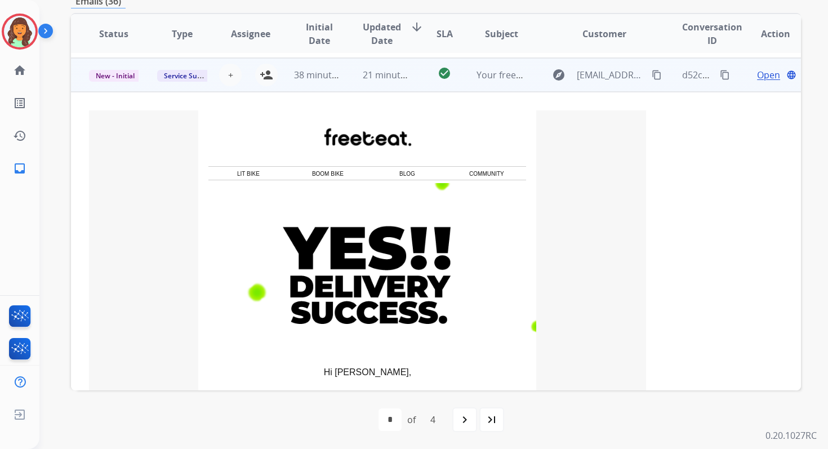
scroll to position [0, 0]
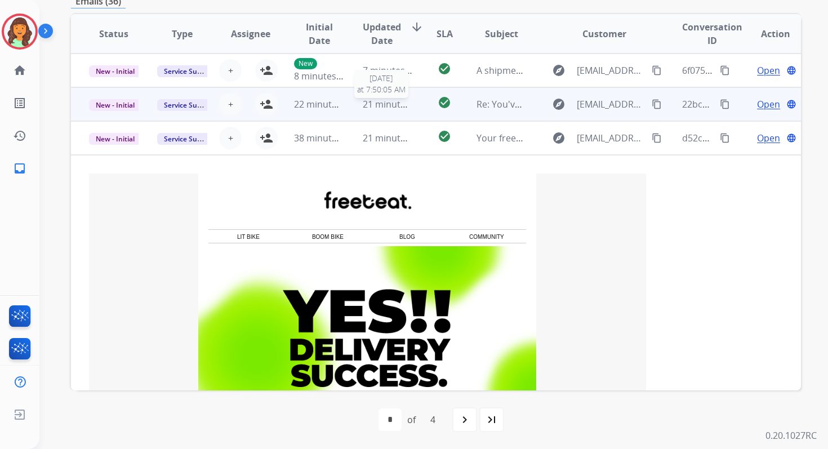
click at [394, 104] on span "21 minutes ago" at bounding box center [395, 104] width 65 height 12
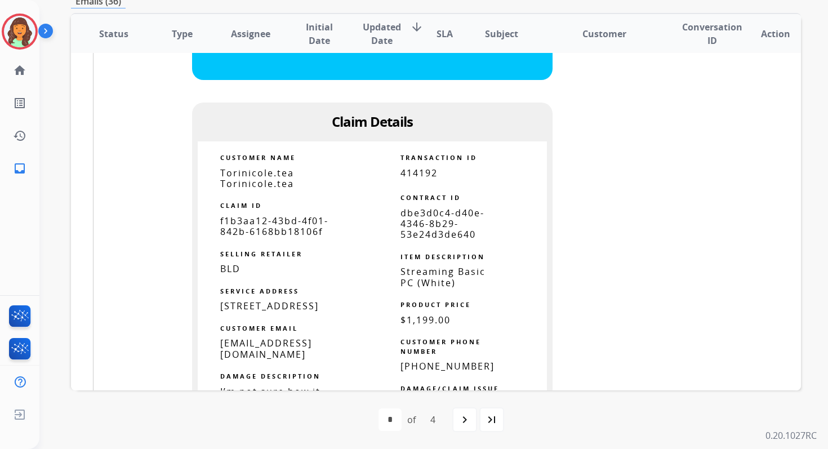
scroll to position [579, 0]
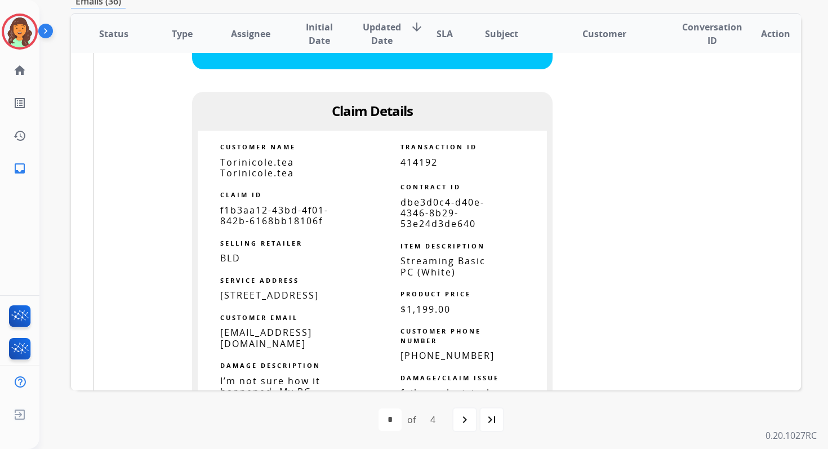
click at [428, 204] on span "dbe3d0c4-d40e-4346-8b29-53e24d3de640" at bounding box center [442, 213] width 84 height 34
copy tbody
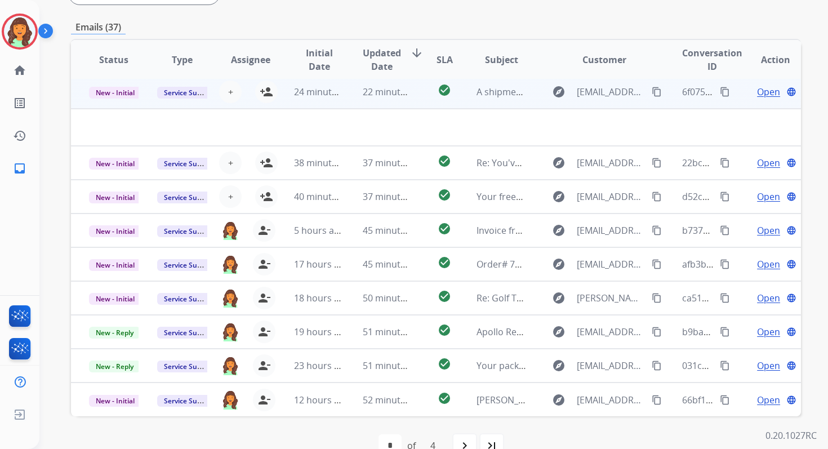
scroll to position [273, 0]
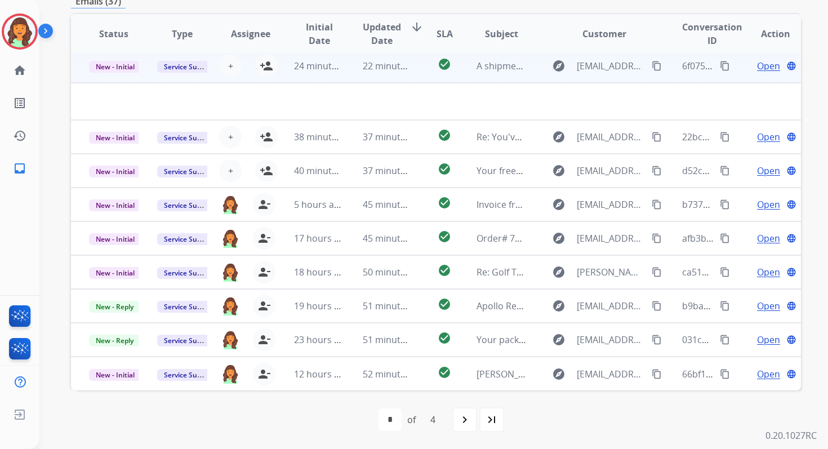
click at [759, 63] on span "Open" at bounding box center [768, 66] width 23 height 14
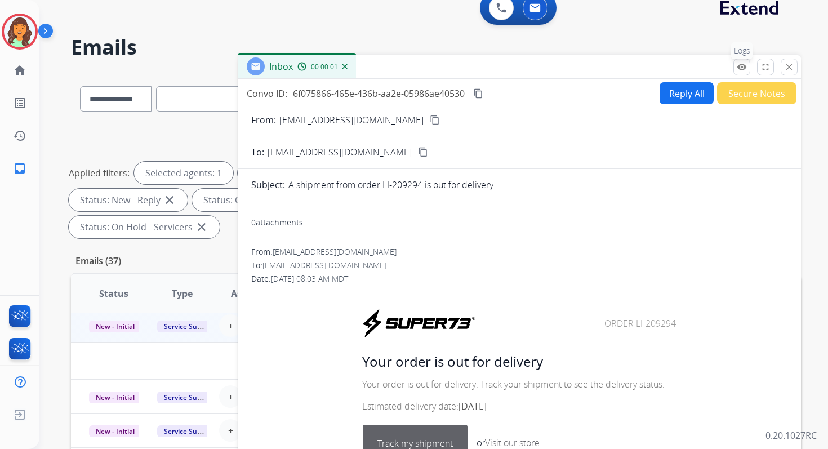
scroll to position [0, 0]
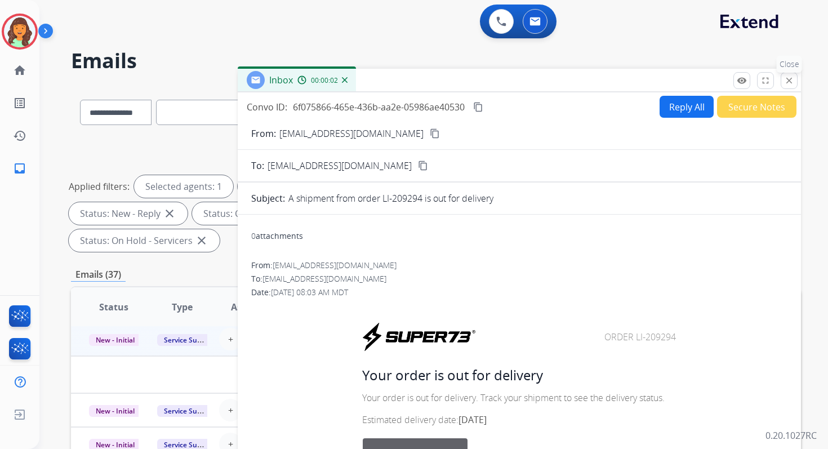
click at [792, 77] on mat-icon "close" at bounding box center [789, 80] width 10 height 10
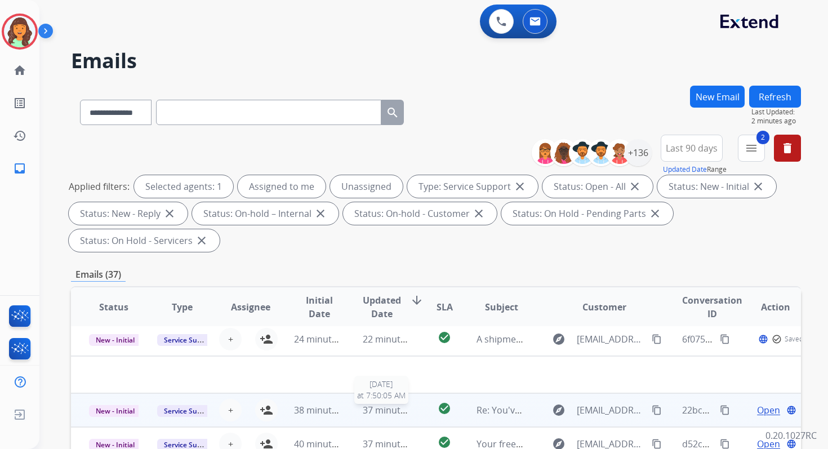
click at [378, 406] on span "37 minutes ago" at bounding box center [395, 410] width 65 height 12
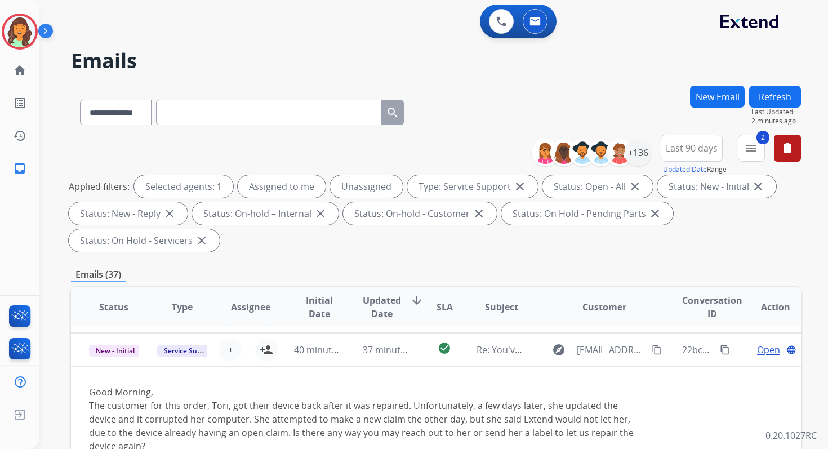
scroll to position [68, 0]
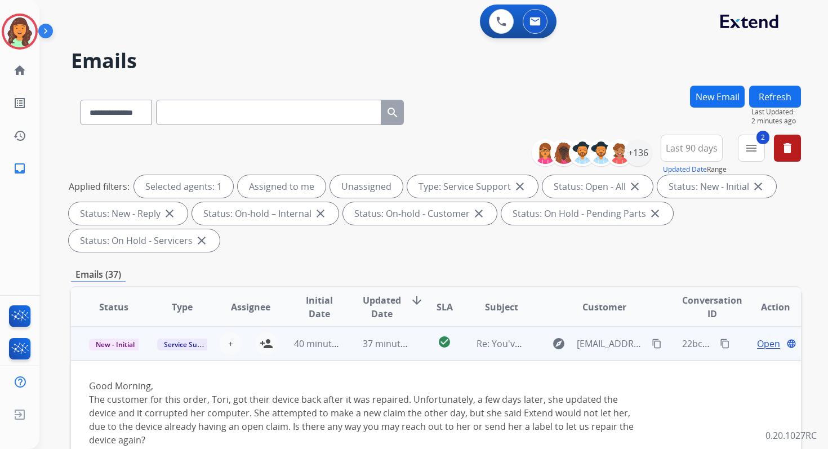
click at [759, 342] on span "Open" at bounding box center [768, 344] width 23 height 14
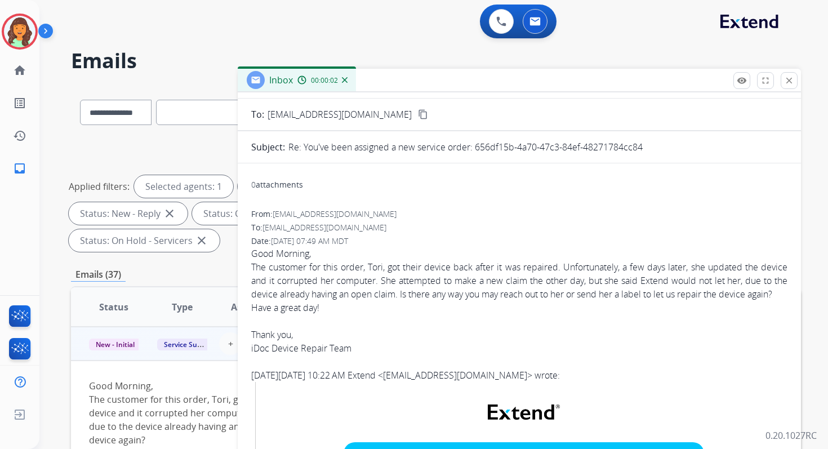
scroll to position [50, 0]
drag, startPoint x: 250, startPoint y: 269, endPoint x: 337, endPoint y: 310, distance: 96.0
copy div "The customer for this order, Tori, got their device back after it was repaired.…"
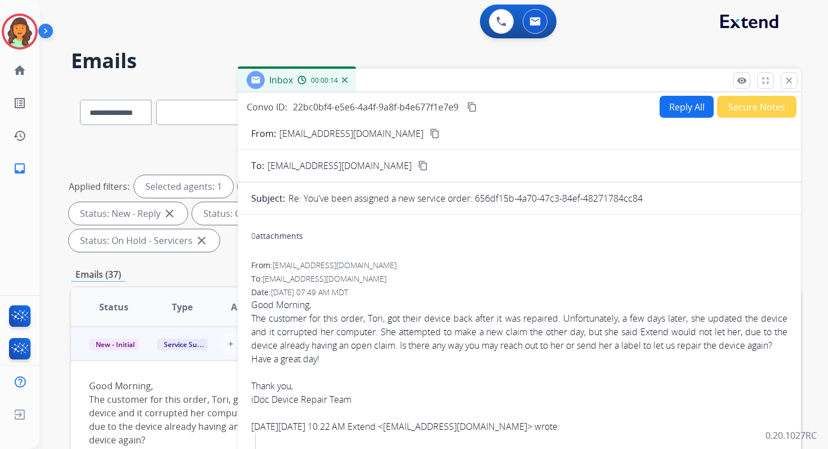
click at [475, 102] on mat-icon "content_copy" at bounding box center [472, 107] width 10 height 10
click at [695, 105] on button "Reply All" at bounding box center [687, 107] width 54 height 22
select select "**********"
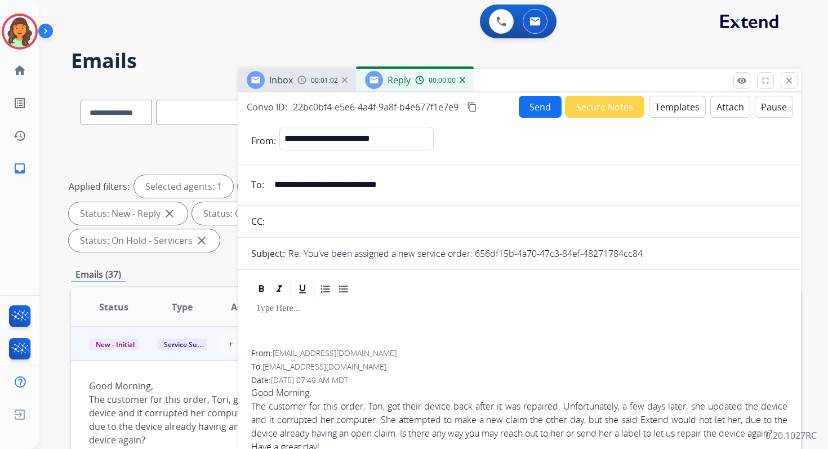
click at [695, 105] on button "Templates" at bounding box center [677, 107] width 57 height 22
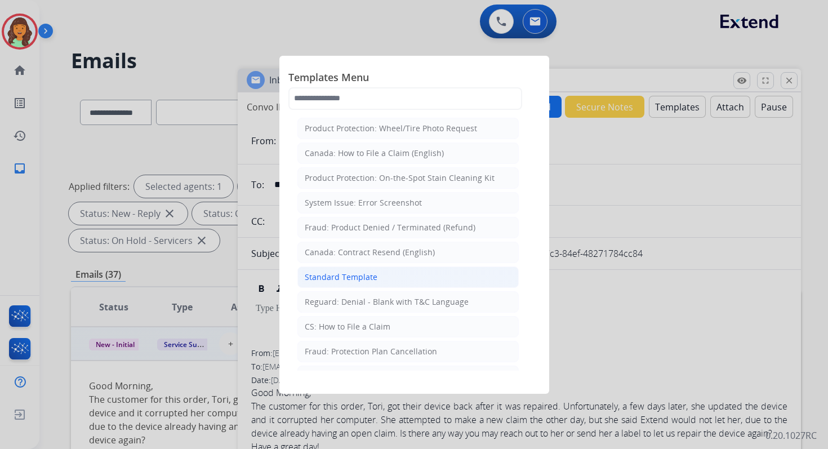
click at [386, 275] on li "Standard Template" at bounding box center [407, 276] width 221 height 21
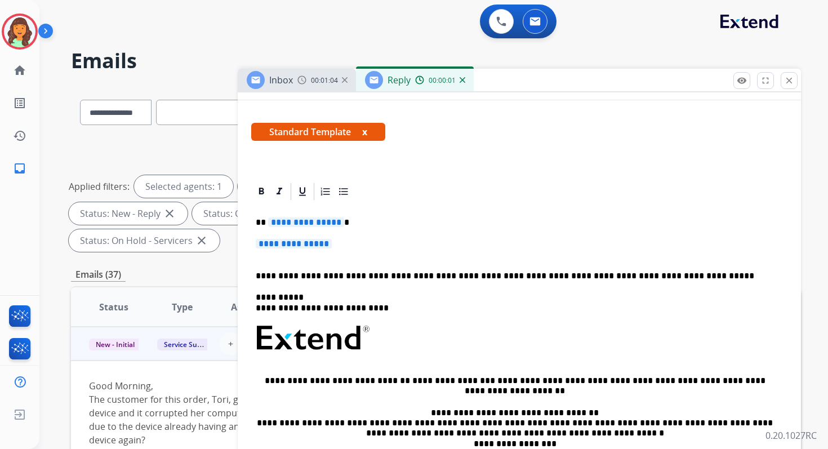
scroll to position [233, 0]
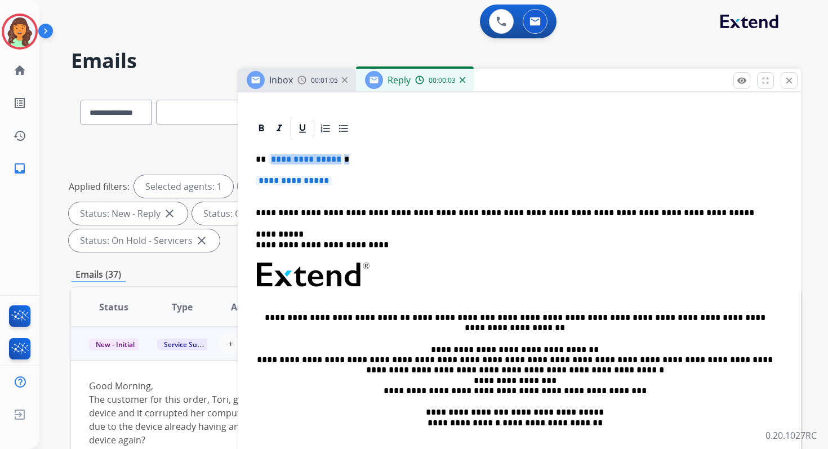
drag, startPoint x: 266, startPoint y: 158, endPoint x: 357, endPoint y: 179, distance: 93.6
click at [357, 179] on div "**********" at bounding box center [519, 302] width 536 height 326
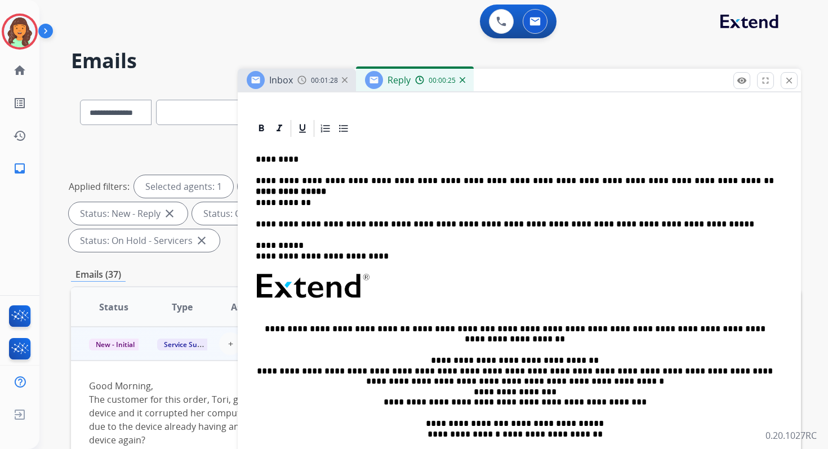
click at [254, 203] on div "**********" at bounding box center [519, 307] width 536 height 337
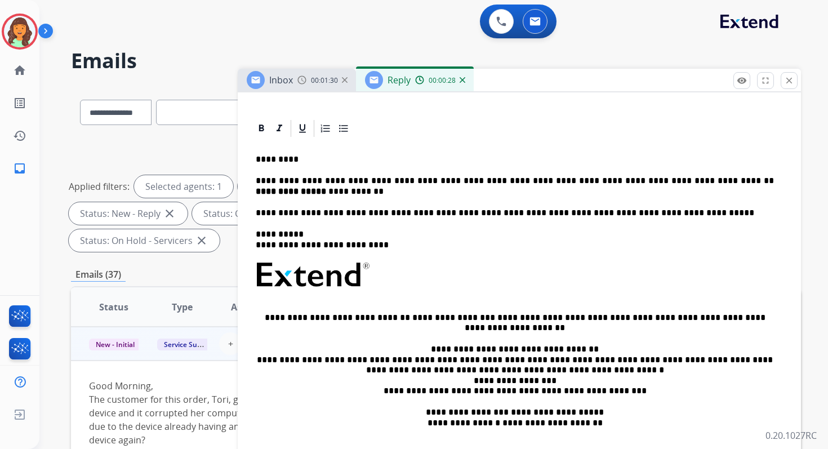
click at [326, 190] on p "**********" at bounding box center [515, 186] width 518 height 21
click at [339, 184] on p "**********" at bounding box center [515, 186] width 518 height 21
click at [370, 181] on p "**********" at bounding box center [515, 186] width 518 height 21
click at [457, 180] on p "**********" at bounding box center [515, 186] width 518 height 21
click at [550, 181] on p "**********" at bounding box center [515, 186] width 518 height 21
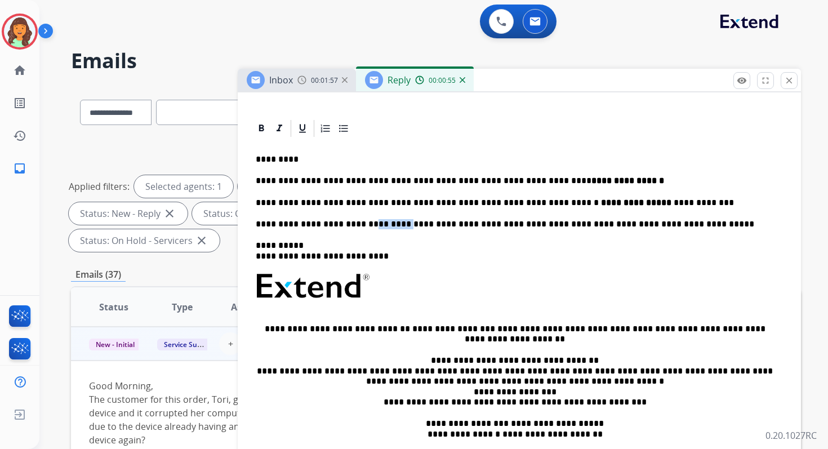
drag, startPoint x: 390, startPoint y: 225, endPoint x: 359, endPoint y: 229, distance: 31.2
click at [359, 229] on p "**********" at bounding box center [515, 224] width 518 height 10
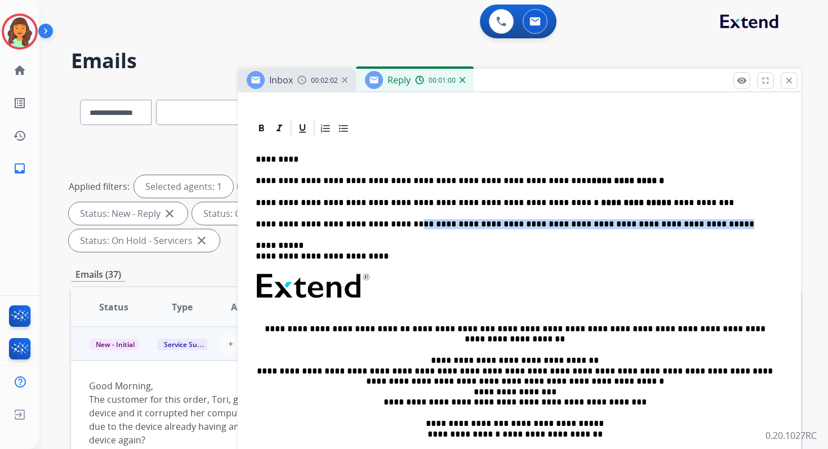
drag, startPoint x: 661, startPoint y: 222, endPoint x: 390, endPoint y: 224, distance: 270.9
click at [390, 224] on p "**********" at bounding box center [515, 224] width 518 height 10
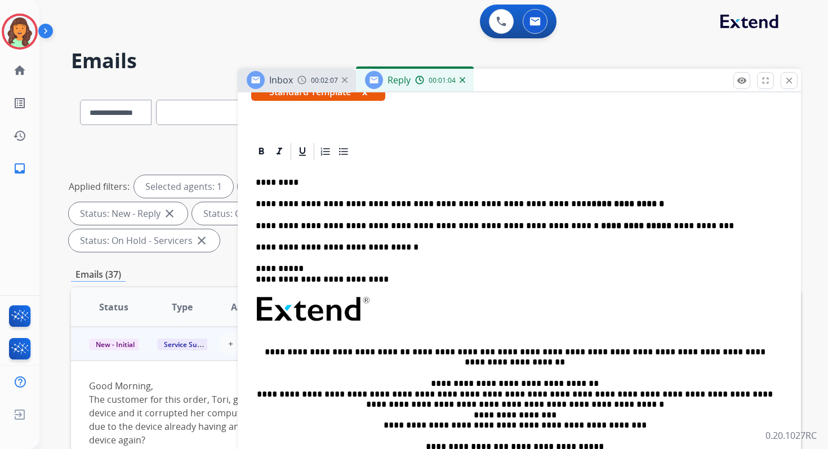
scroll to position [299, 0]
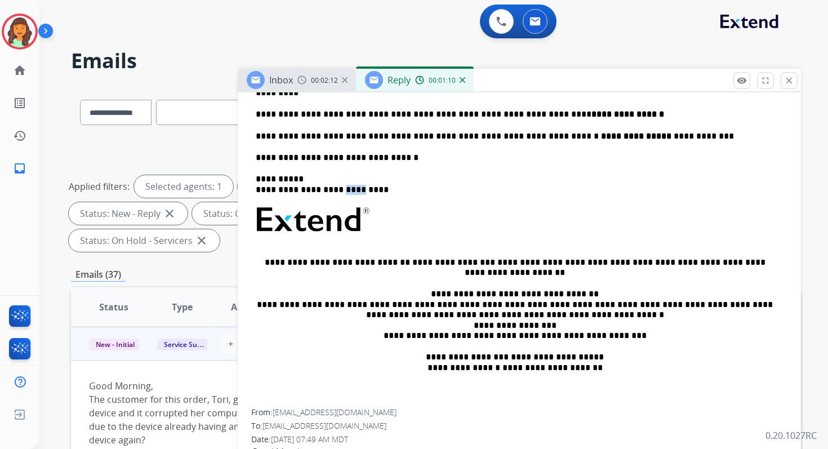
drag, startPoint x: 354, startPoint y: 192, endPoint x: 339, endPoint y: 191, distance: 15.2
click at [339, 191] on p "**********" at bounding box center [515, 184] width 518 height 21
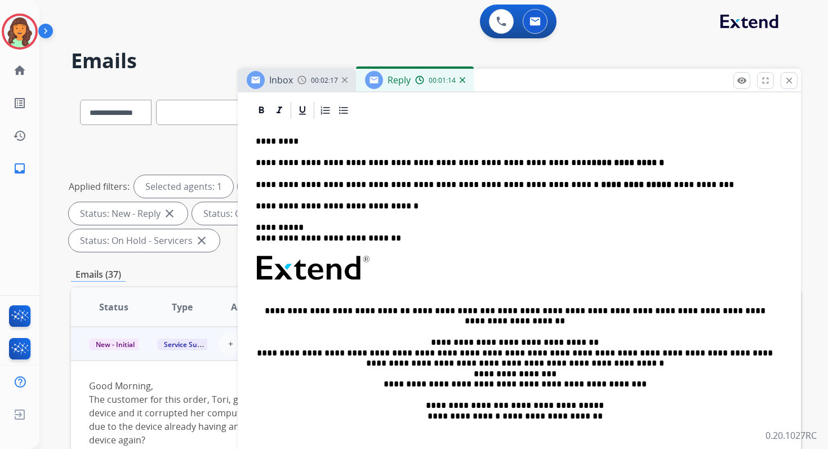
scroll to position [279, 0]
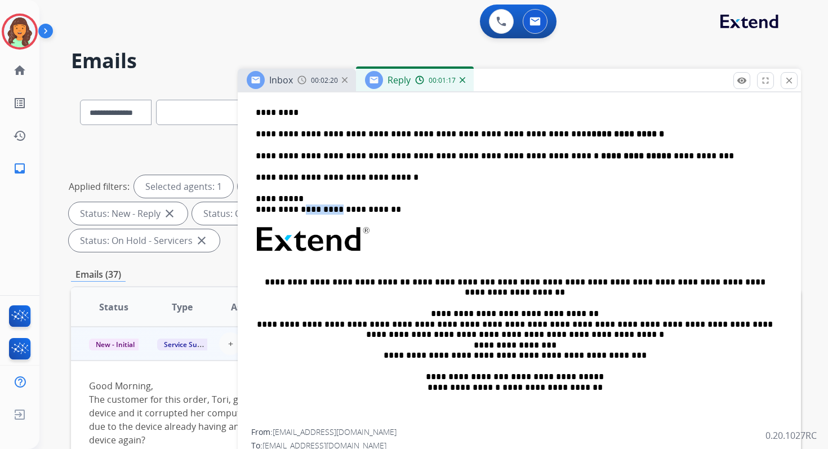
drag, startPoint x: 334, startPoint y: 210, endPoint x: 300, endPoint y: 210, distance: 34.4
click at [300, 210] on p "**********" at bounding box center [515, 204] width 518 height 21
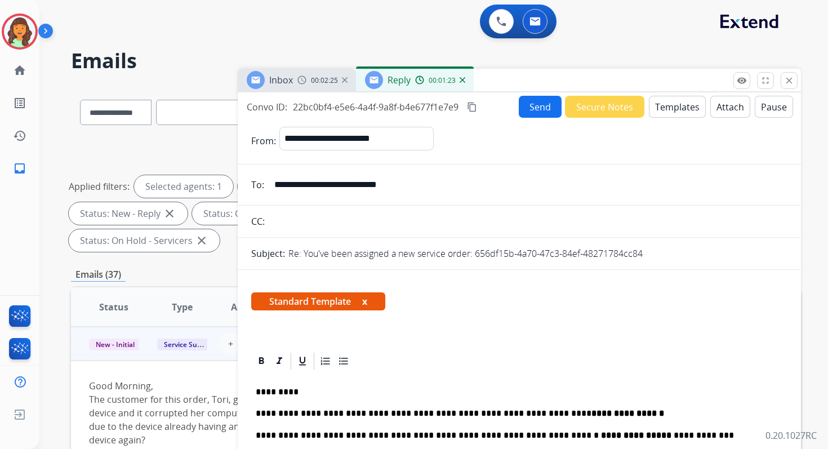
click at [475, 106] on mat-icon "content_copy" at bounding box center [472, 107] width 10 height 10
click at [534, 106] on button "Send" at bounding box center [540, 107] width 43 height 22
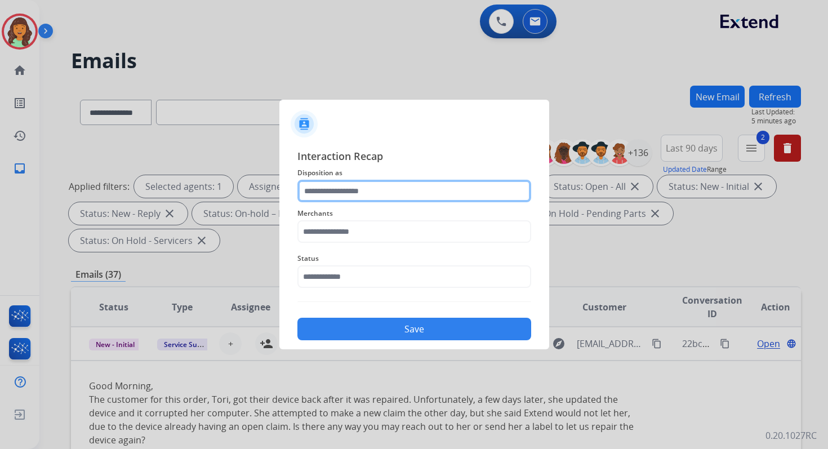
click at [341, 195] on input "text" at bounding box center [414, 191] width 234 height 23
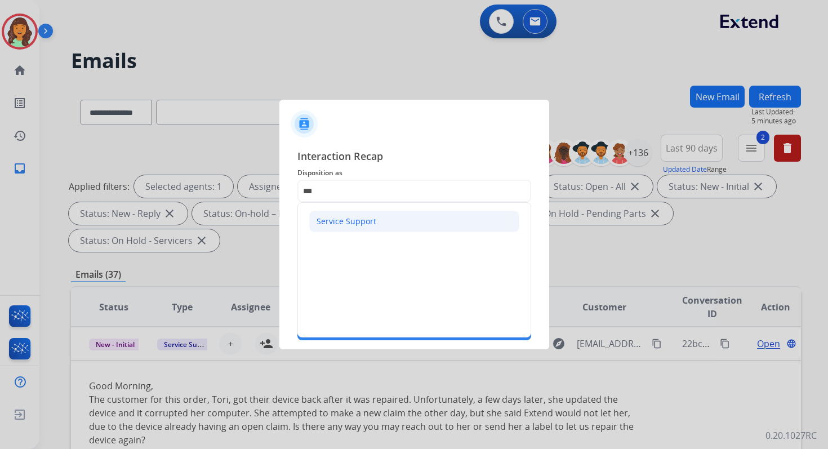
click at [339, 220] on div "Service Support" at bounding box center [347, 221] width 60 height 11
type input "**********"
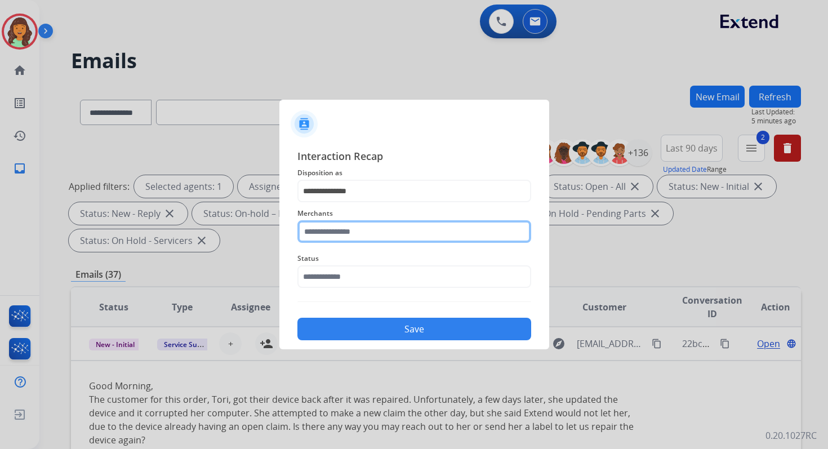
click at [341, 224] on input "text" at bounding box center [414, 231] width 234 height 23
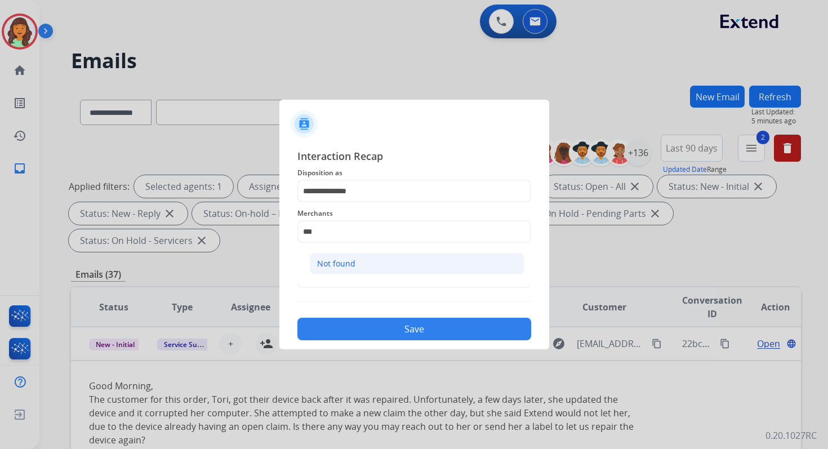
click at [350, 255] on li "Not found" at bounding box center [417, 263] width 215 height 21
type input "*********"
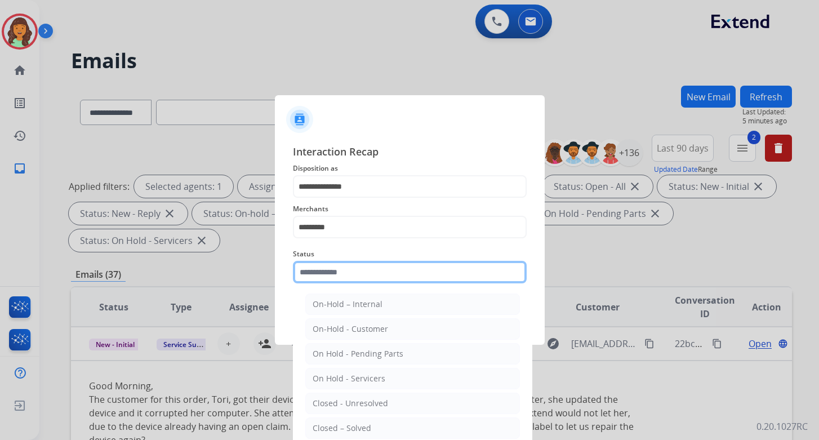
click at [354, 274] on input "text" at bounding box center [410, 272] width 234 height 23
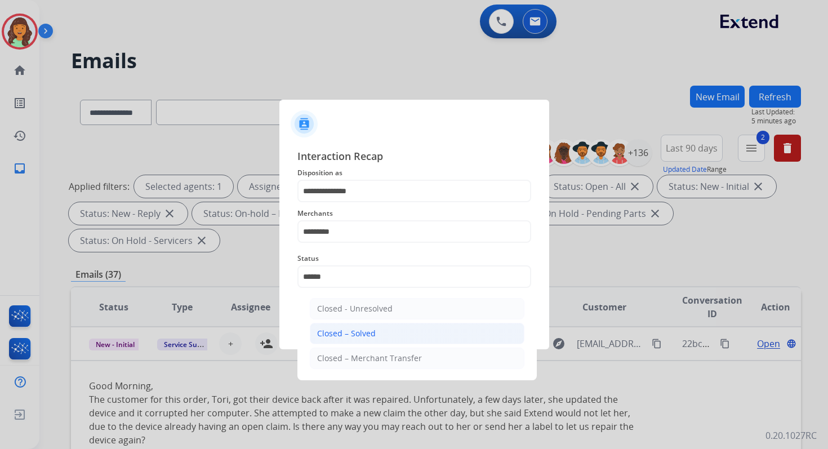
click at [356, 332] on div "Closed – Solved" at bounding box center [346, 333] width 59 height 11
type input "**********"
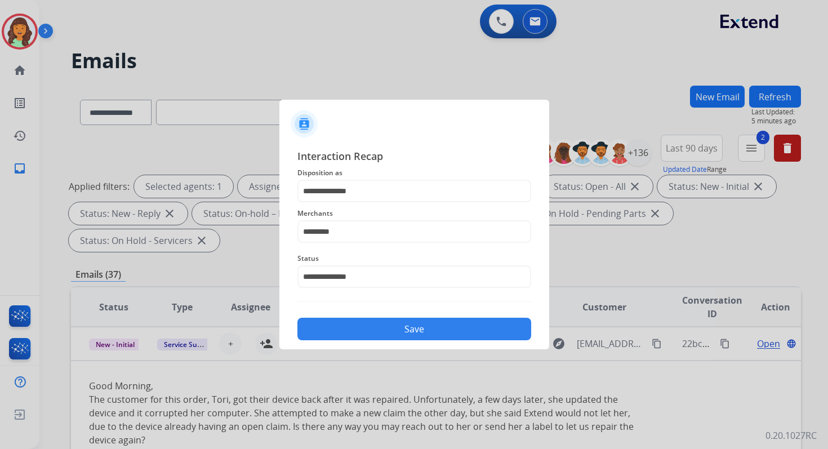
click at [356, 332] on button "Save" at bounding box center [414, 329] width 234 height 23
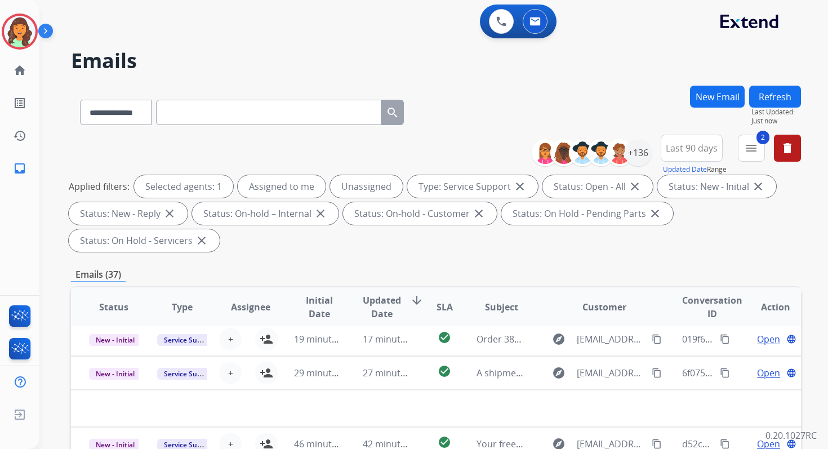
scroll to position [273, 0]
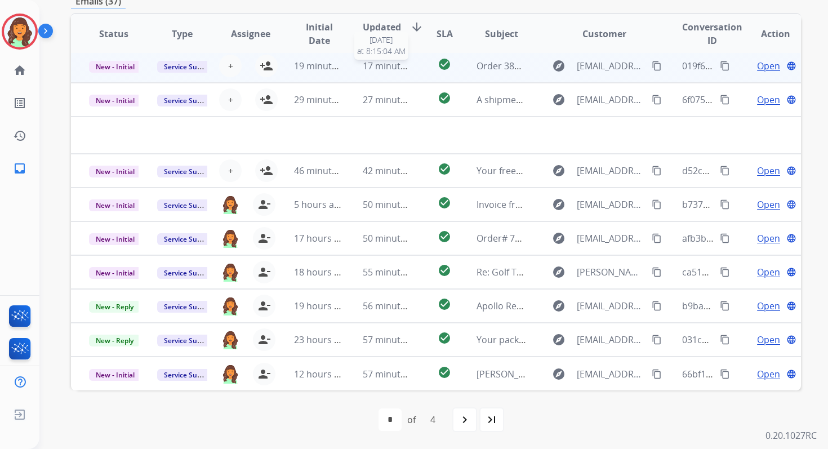
click at [370, 64] on span "17 minutes ago" at bounding box center [395, 66] width 65 height 12
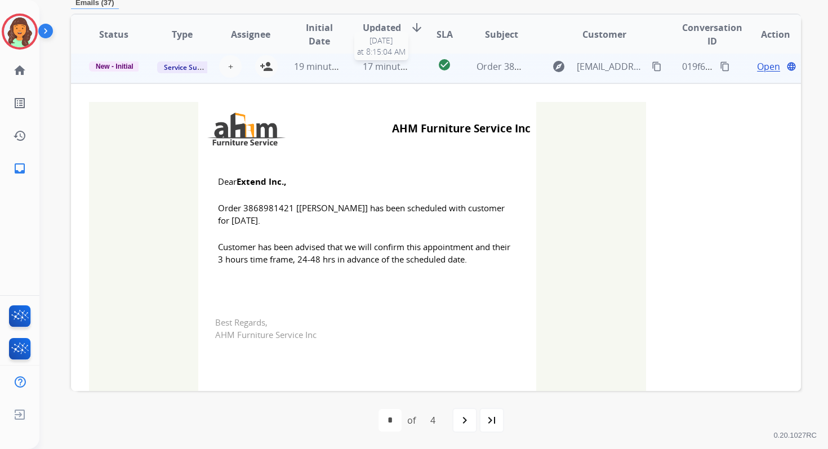
scroll to position [34, 0]
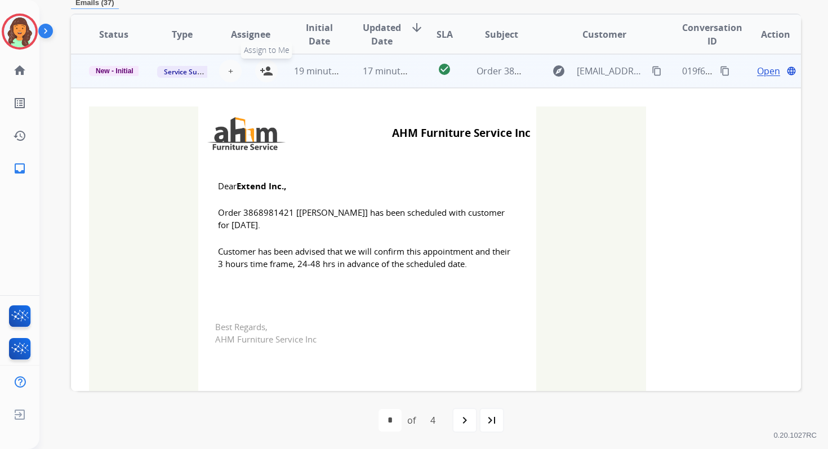
click at [260, 70] on mat-icon "person_add" at bounding box center [267, 71] width 14 height 14
click at [123, 67] on span "New - Initial" at bounding box center [114, 71] width 51 height 10
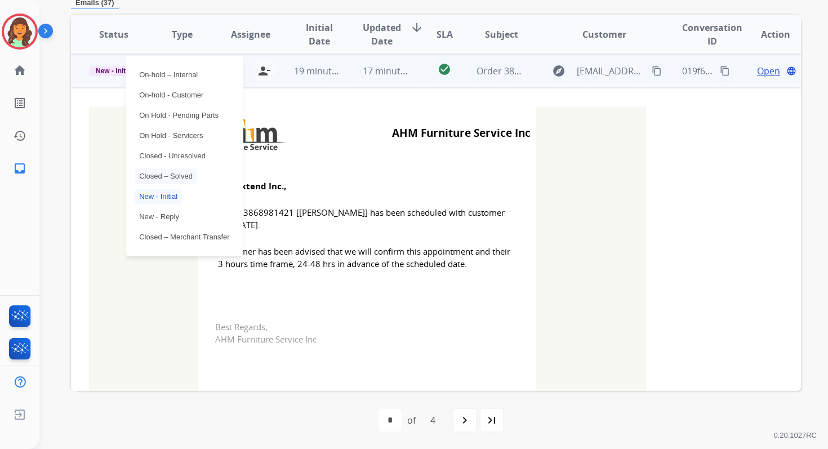
click at [170, 174] on p "Closed – Solved" at bounding box center [166, 176] width 63 height 16
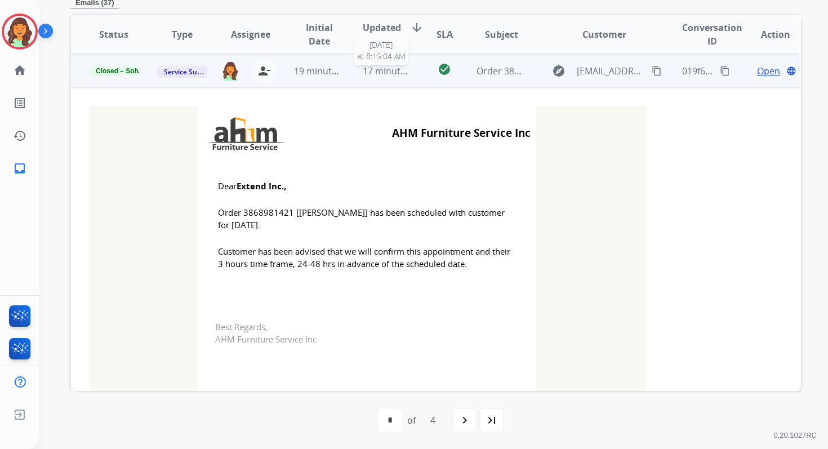
click at [380, 73] on span "17 minutes ago" at bounding box center [395, 71] width 65 height 12
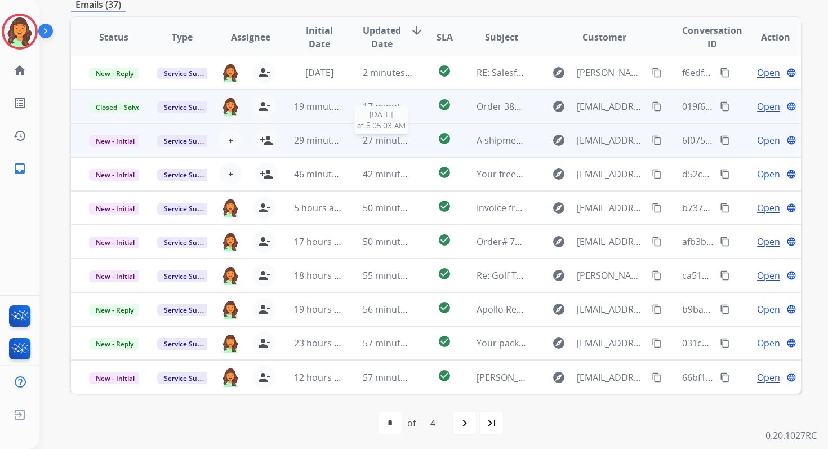
click at [407, 140] on span "27 minutes ago" at bounding box center [395, 140] width 65 height 12
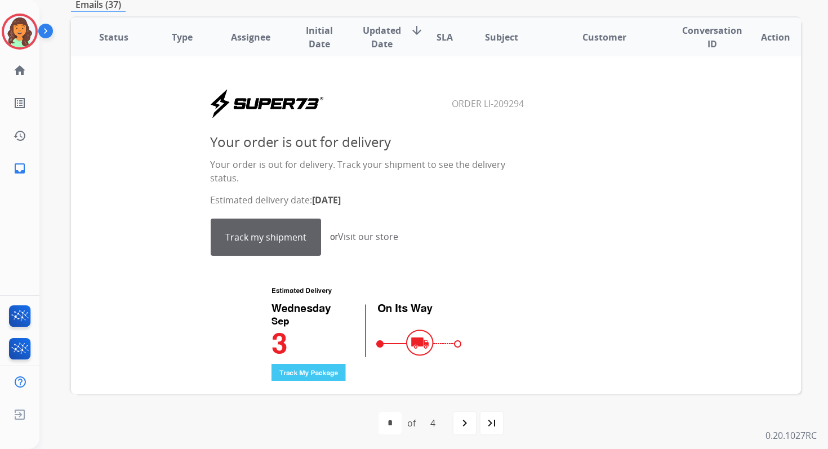
scroll to position [0, 0]
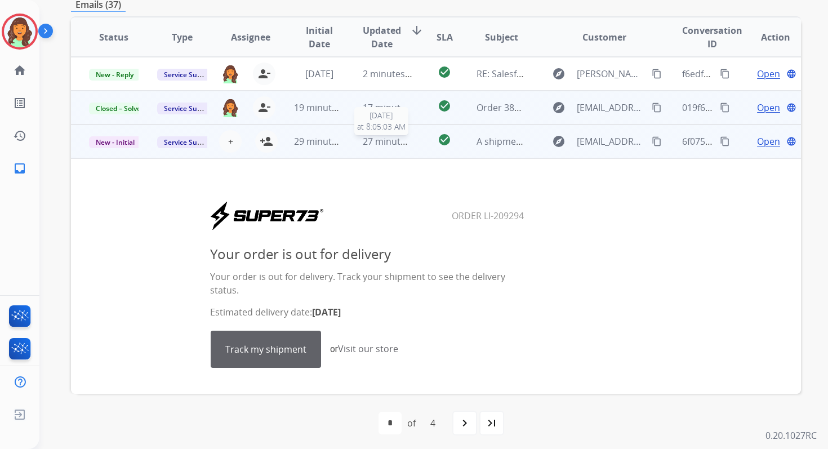
click at [397, 136] on span "27 minutes ago" at bounding box center [395, 141] width 65 height 12
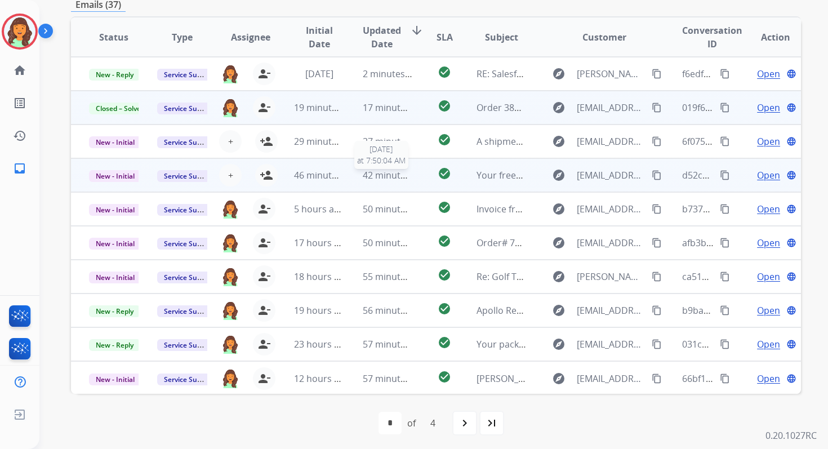
click at [388, 176] on span "42 minutes ago" at bounding box center [395, 175] width 65 height 12
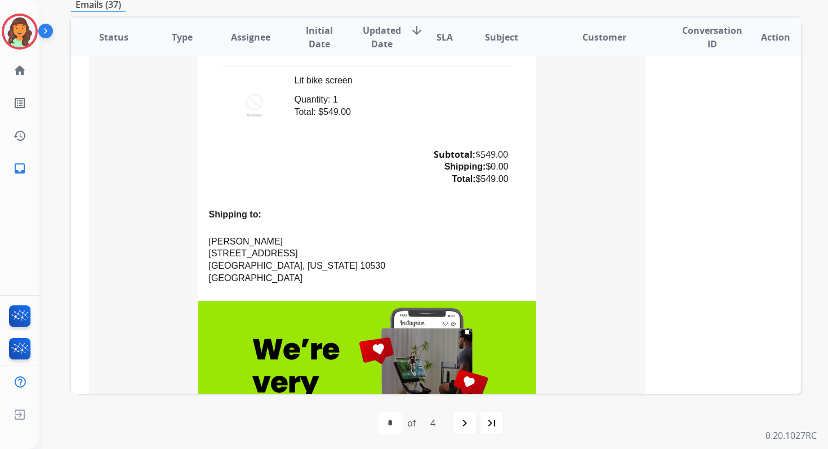
scroll to position [340, 0]
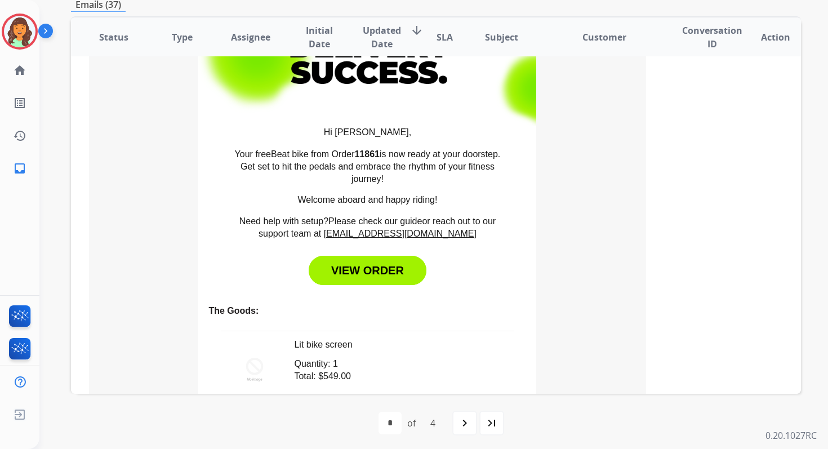
click at [371, 271] on link "VIEW ORDER" at bounding box center [368, 270] width 118 height 29
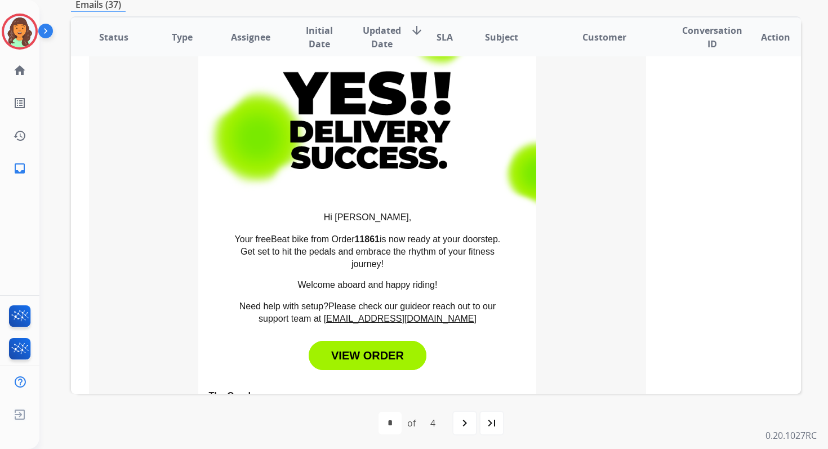
scroll to position [283, 0]
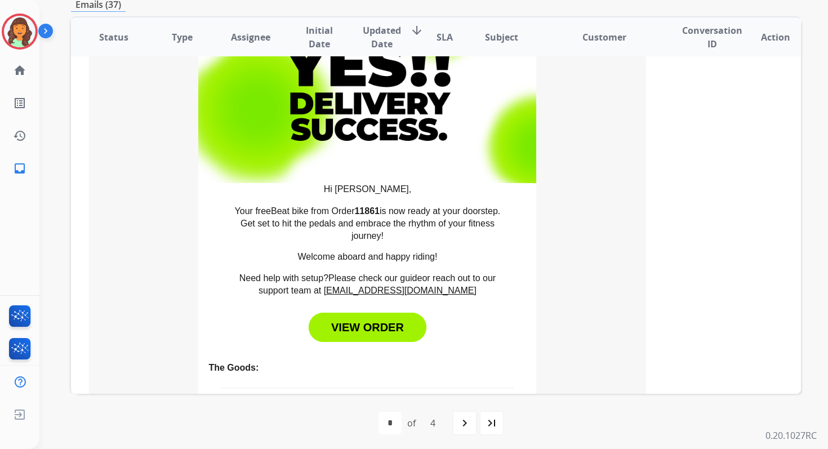
click at [370, 330] on link "VIEW ORDER" at bounding box center [368, 327] width 118 height 29
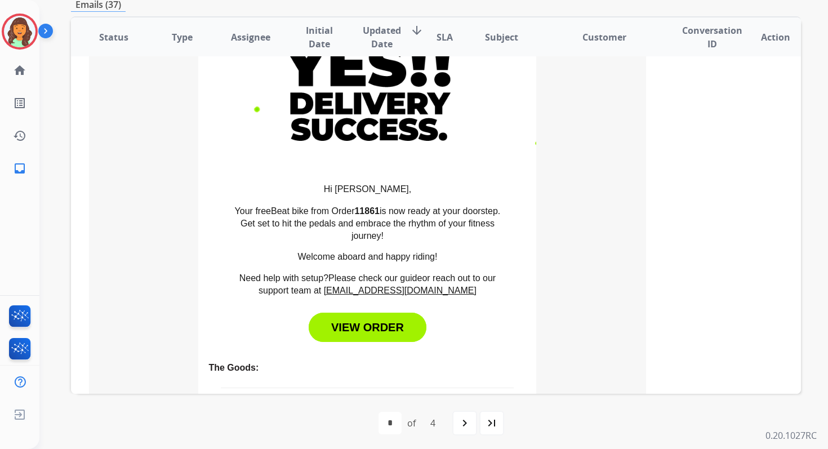
click at [372, 322] on link "VIEW ORDER" at bounding box center [368, 327] width 118 height 29
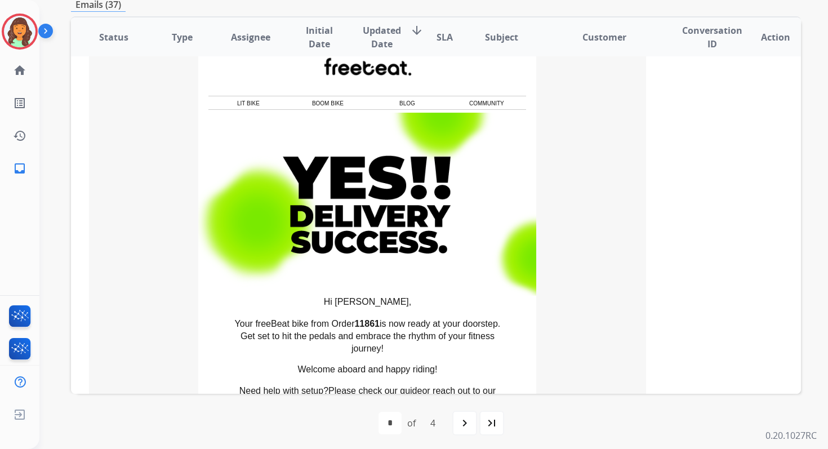
scroll to position [269, 0]
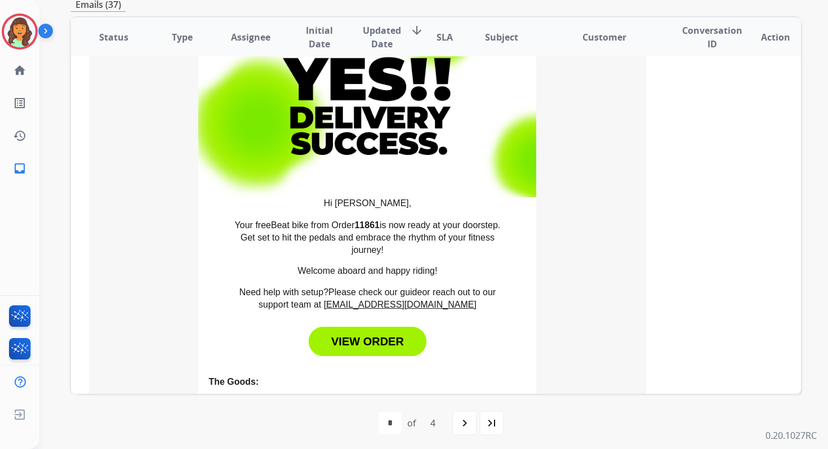
click at [382, 344] on link "VIEW ORDER" at bounding box center [368, 341] width 118 height 29
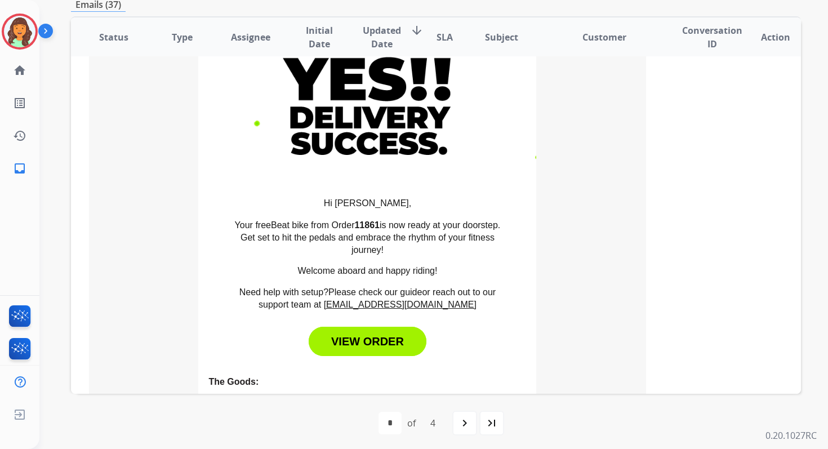
scroll to position [0, 0]
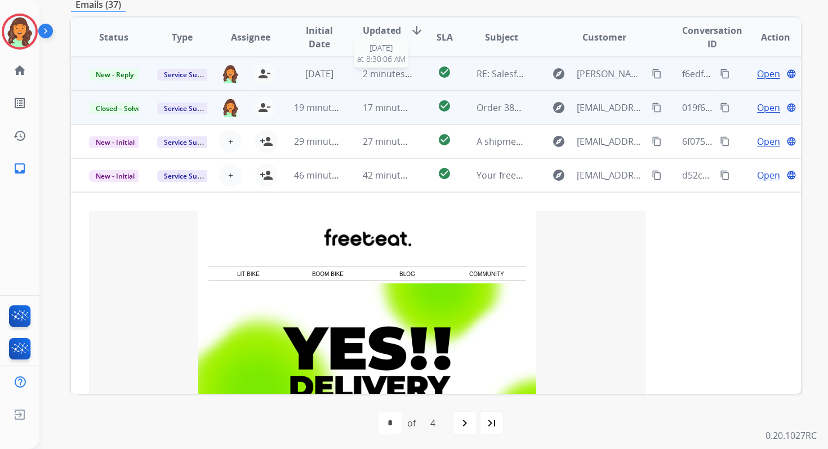
click at [364, 72] on span "2 minutes ago" at bounding box center [393, 74] width 60 height 12
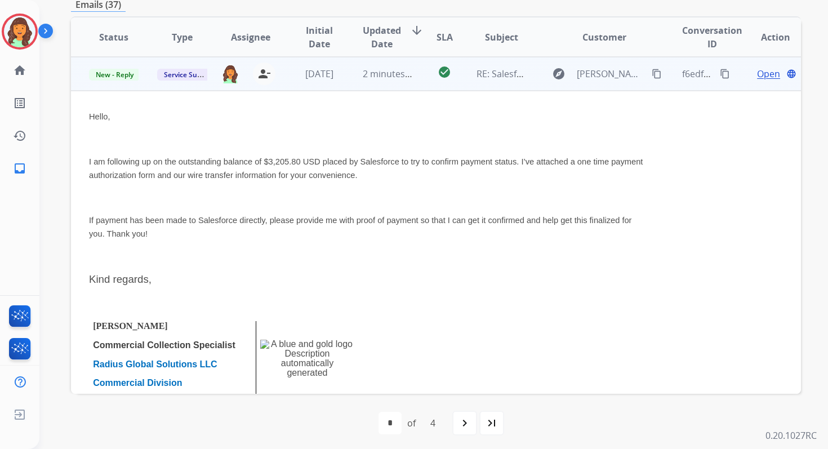
click at [757, 74] on span "Open" at bounding box center [768, 74] width 23 height 14
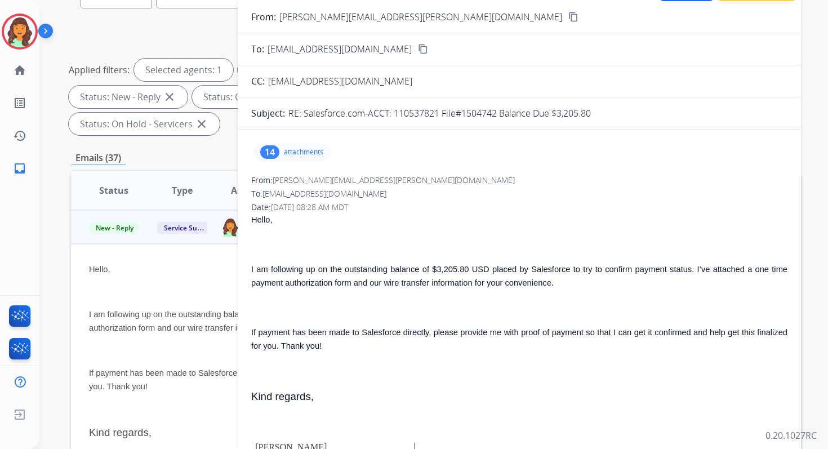
scroll to position [84, 0]
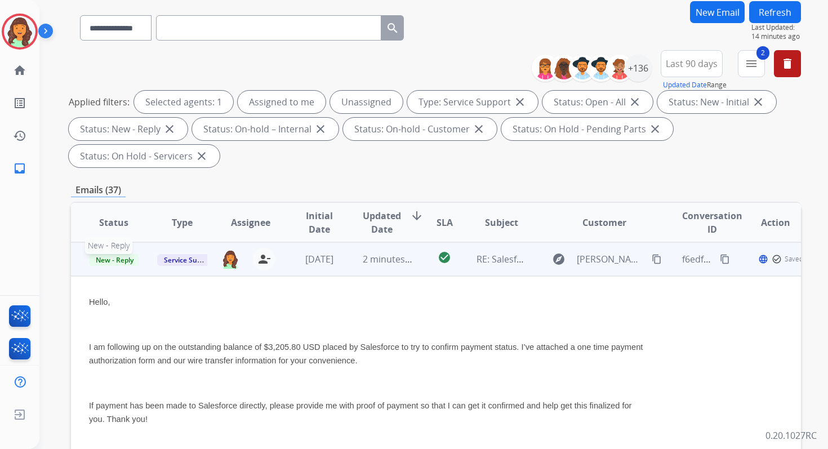
click at [120, 262] on span "New - Reply" at bounding box center [114, 260] width 51 height 12
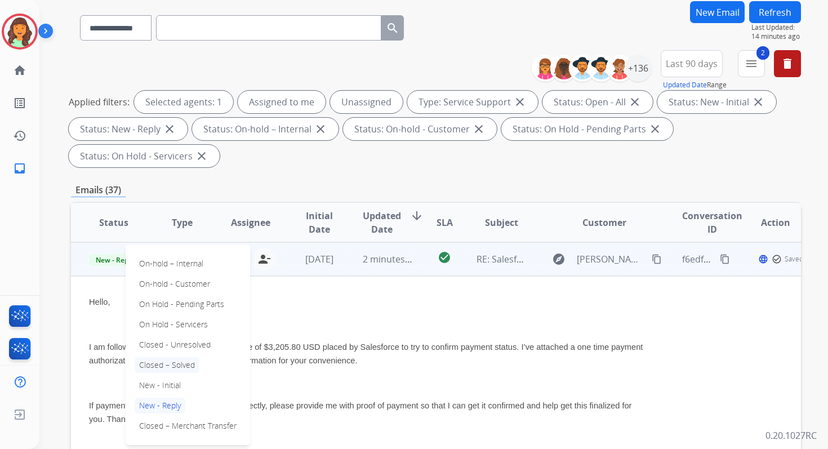
click at [161, 362] on p "Closed – Solved" at bounding box center [167, 365] width 65 height 16
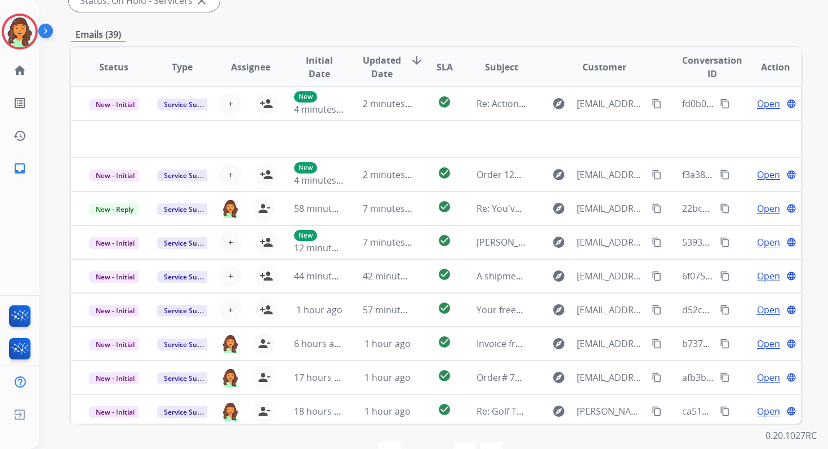
scroll to position [273, 0]
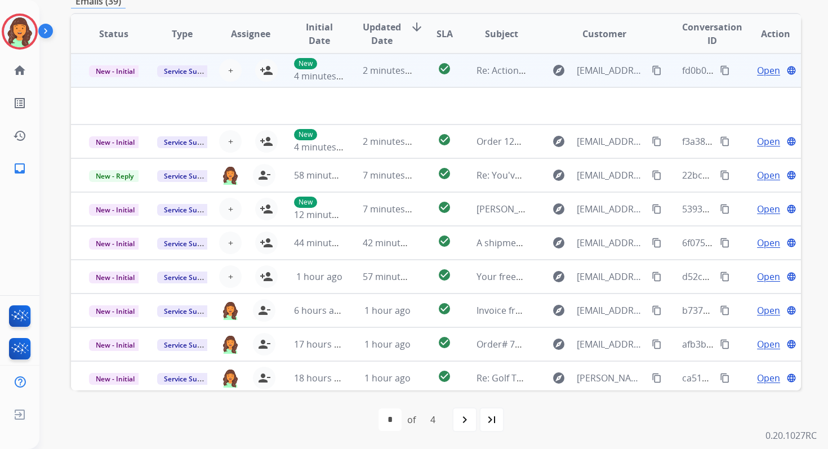
click at [371, 73] on span "2 minutes ago" at bounding box center [393, 70] width 60 height 12
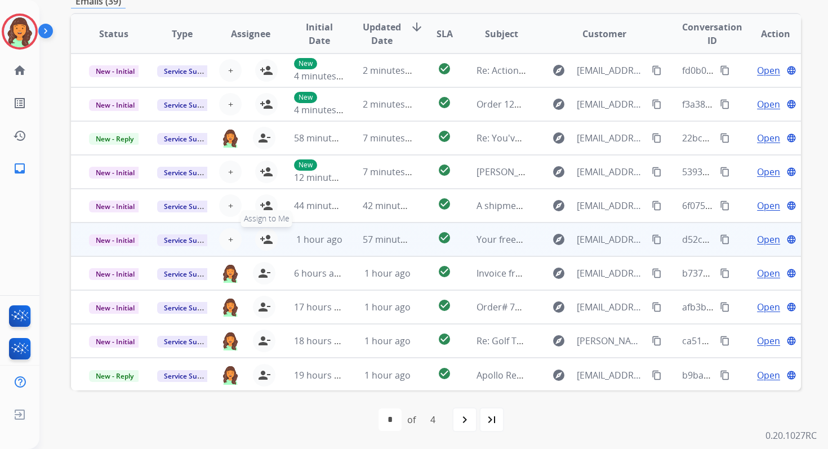
click at [266, 241] on mat-icon "person_add" at bounding box center [267, 240] width 14 height 14
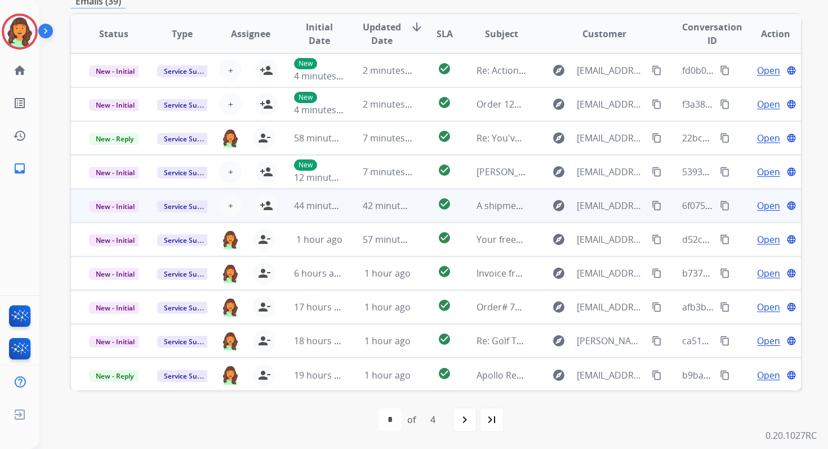
click at [313, 197] on td "44 minutes ago" at bounding box center [310, 206] width 68 height 34
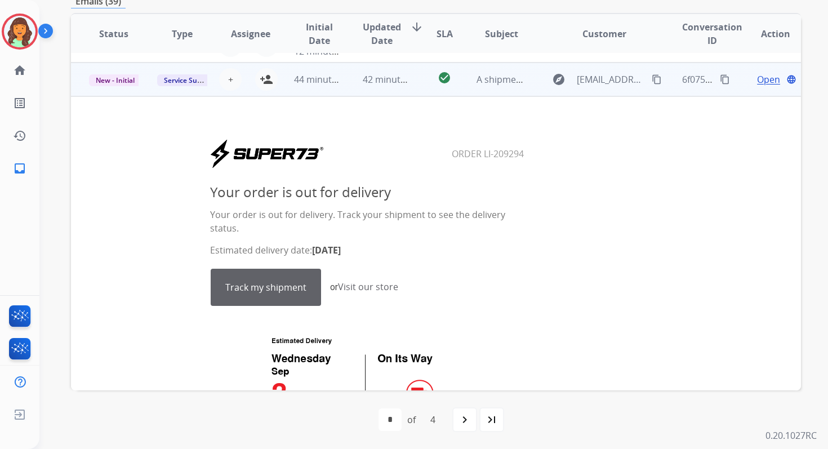
scroll to position [135, 0]
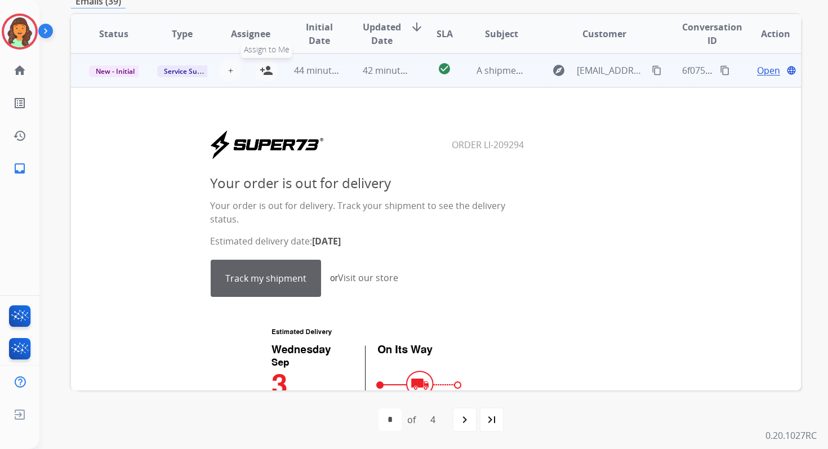
click at [266, 67] on mat-icon "person_add" at bounding box center [267, 71] width 14 height 14
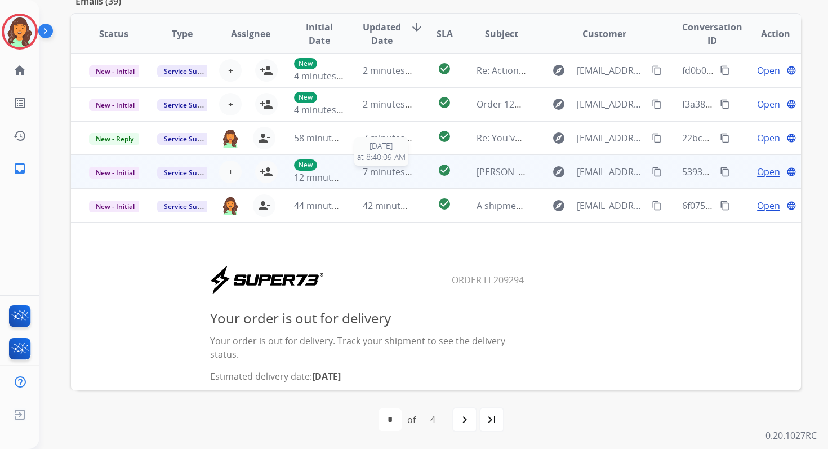
click at [372, 166] on span "7 minutes ago" at bounding box center [393, 172] width 60 height 12
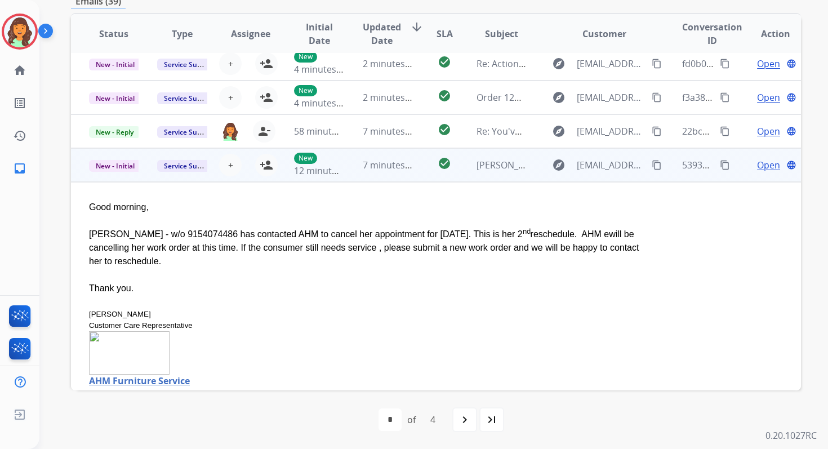
scroll to position [6, 0]
click at [229, 166] on span "+" at bounding box center [230, 166] width 5 height 14
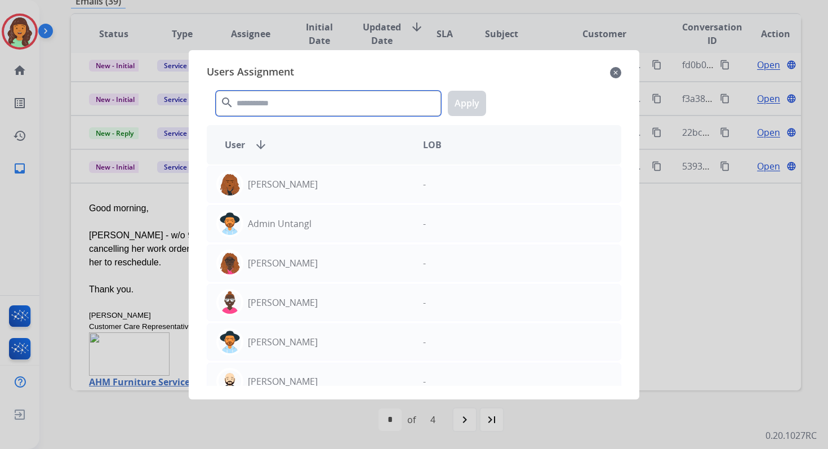
click at [244, 104] on input "text" at bounding box center [328, 103] width 225 height 25
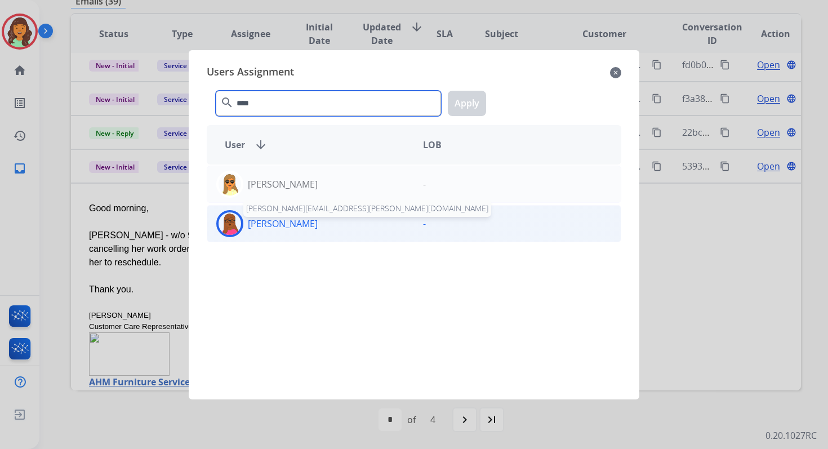
type input "****"
click at [269, 221] on p "[PERSON_NAME]" at bounding box center [283, 224] width 70 height 14
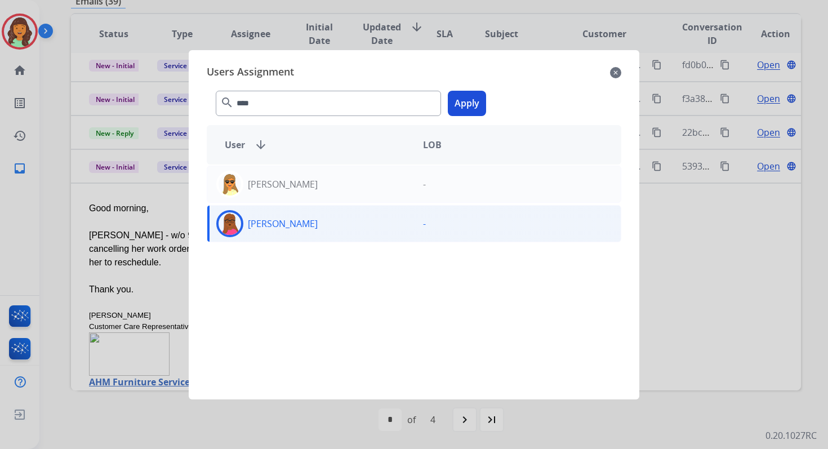
click at [470, 106] on button "Apply" at bounding box center [467, 103] width 38 height 25
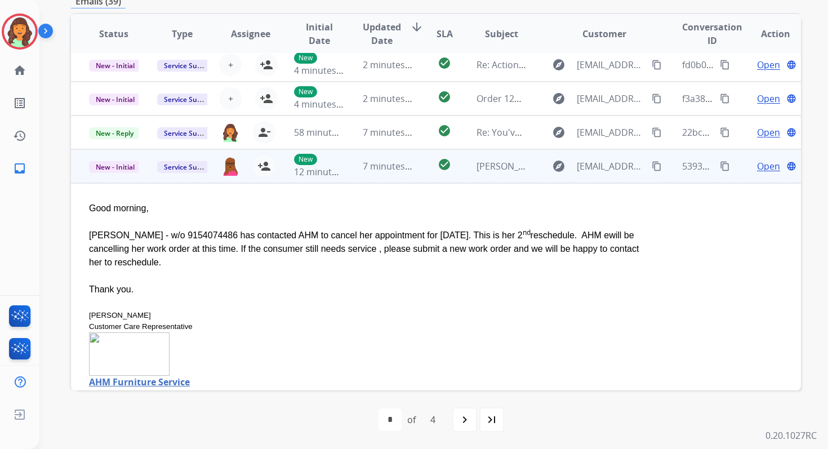
scroll to position [0, 0]
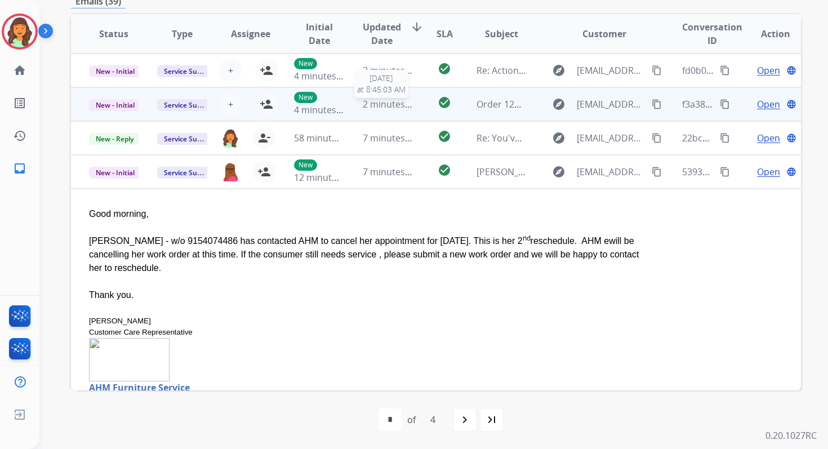
click at [387, 110] on span "2 minutes ago" at bounding box center [393, 104] width 60 height 12
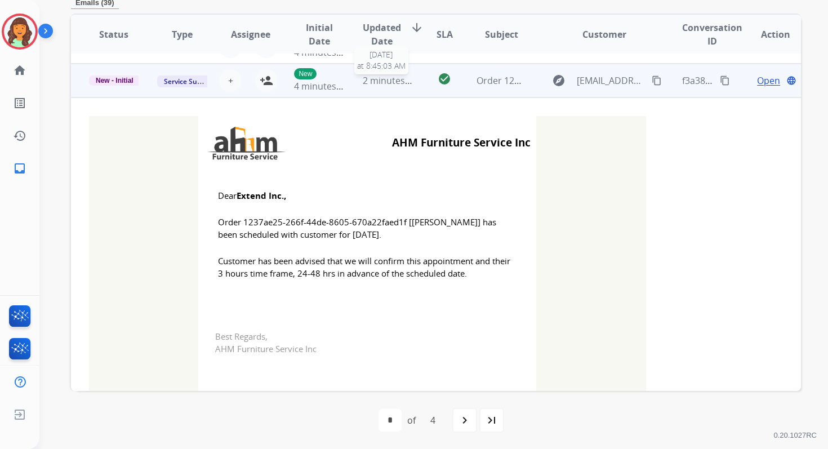
scroll to position [34, 0]
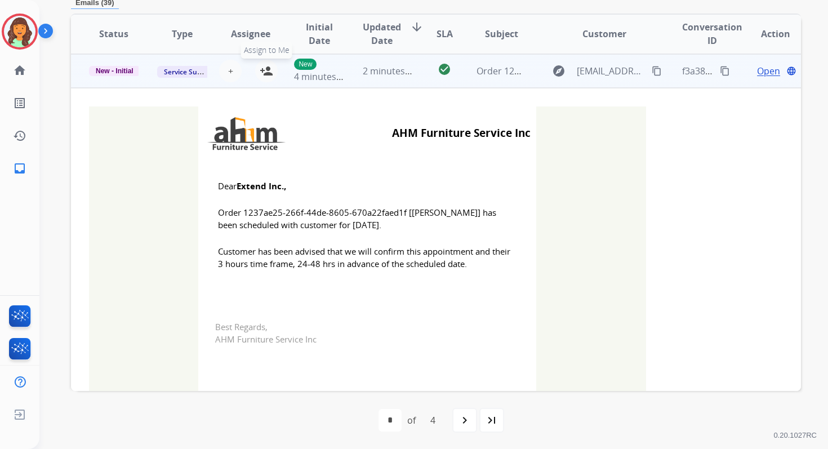
click at [266, 70] on mat-icon "person_add" at bounding box center [267, 71] width 14 height 14
click at [124, 67] on span "New - Initial" at bounding box center [114, 71] width 51 height 10
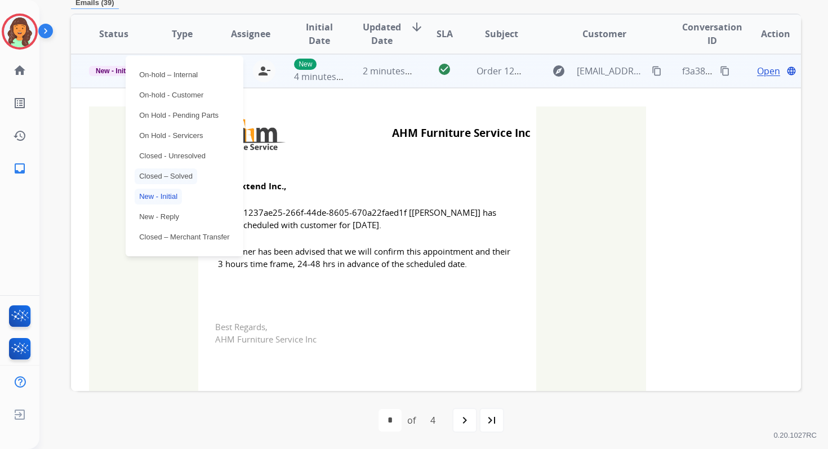
click at [163, 180] on p "Closed – Solved" at bounding box center [166, 176] width 63 height 16
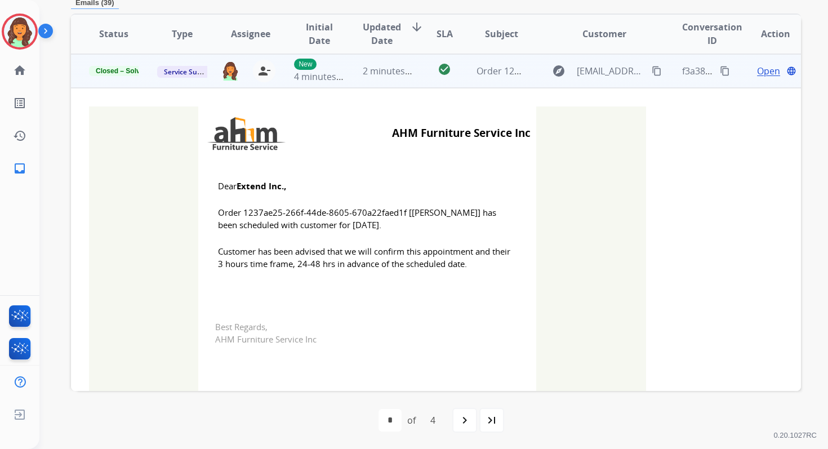
scroll to position [0, 0]
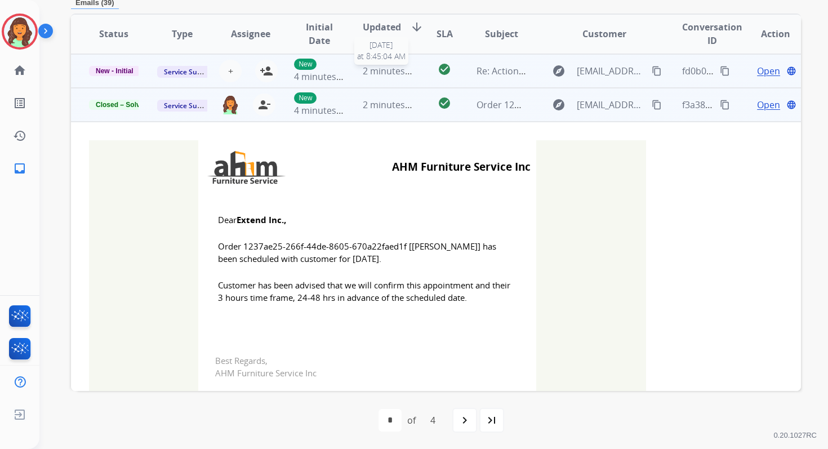
click at [406, 66] on span "2 minutes ago" at bounding box center [393, 71] width 60 height 12
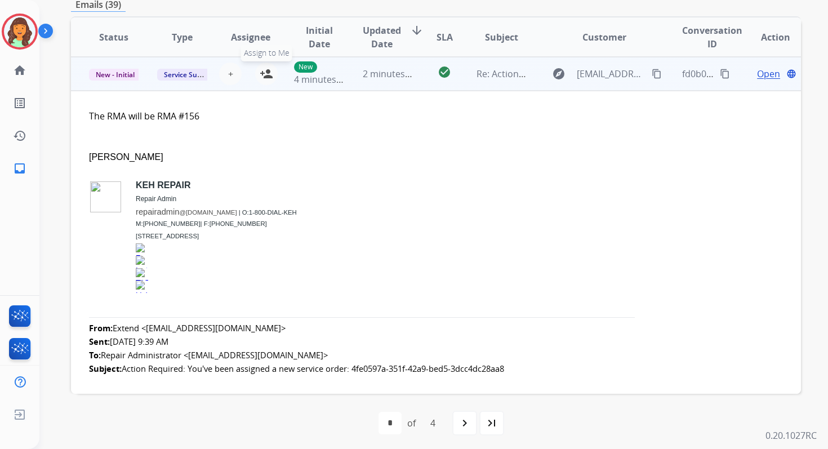
click at [271, 73] on button "person_add Assign to Me" at bounding box center [266, 74] width 23 height 23
click at [385, 74] on span "2 minutes ago" at bounding box center [393, 74] width 60 height 12
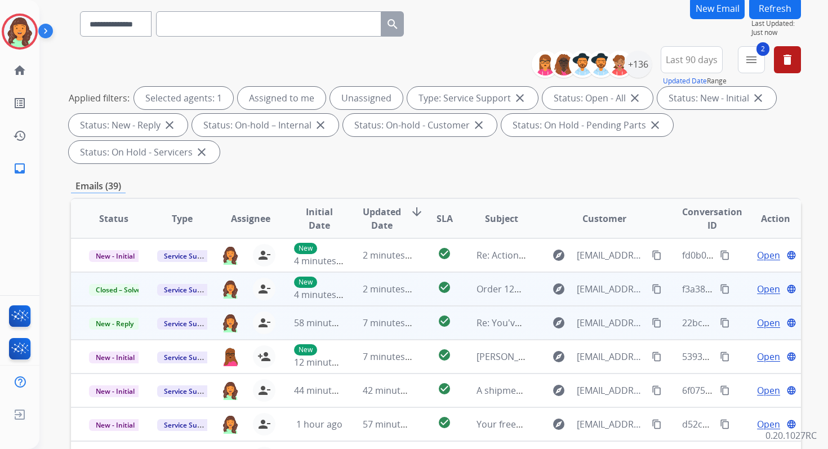
scroll to position [0, 0]
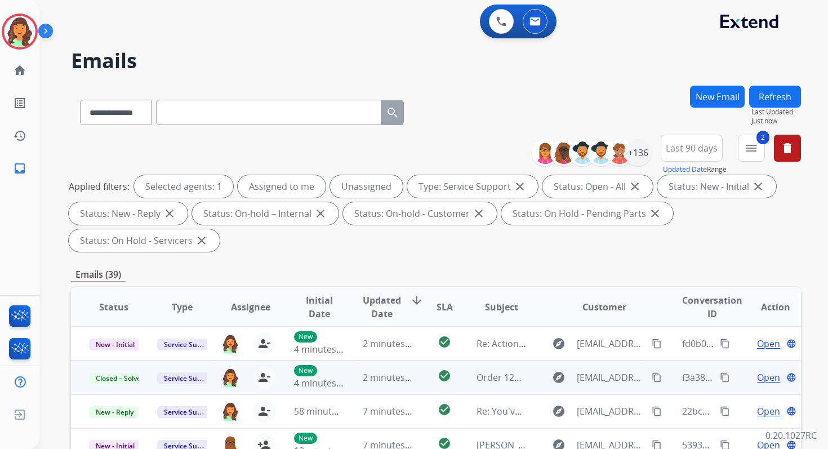
click at [782, 96] on button "Refresh" at bounding box center [775, 97] width 52 height 22
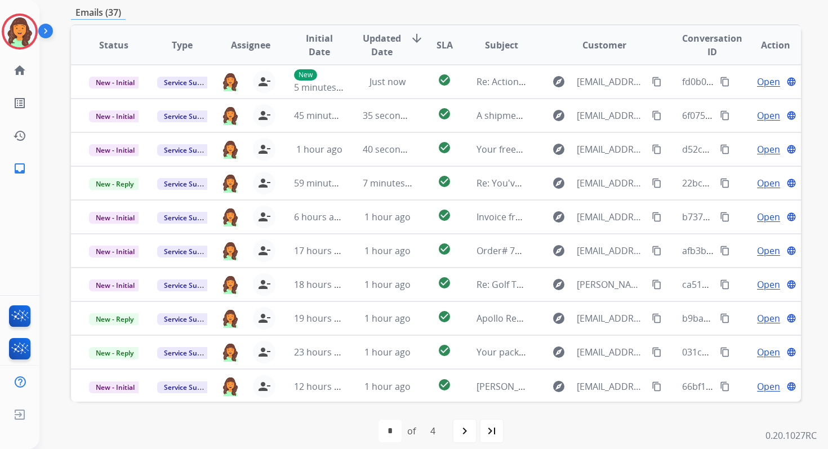
scroll to position [273, 0]
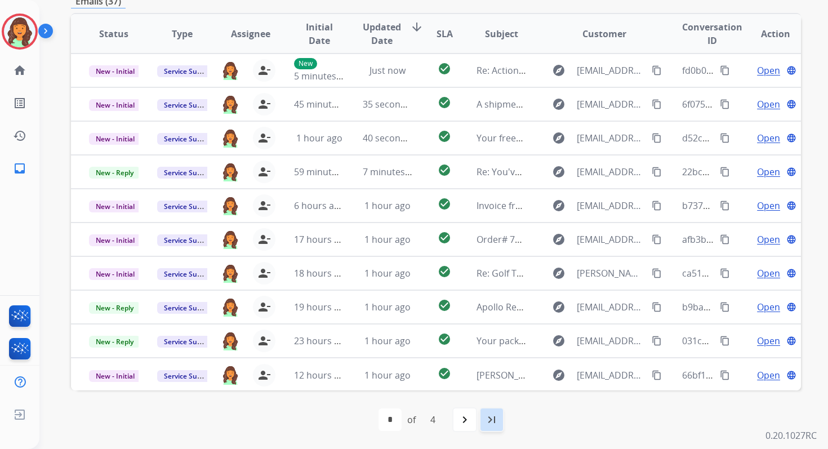
click at [482, 413] on div "last_page" at bounding box center [491, 419] width 25 height 25
select select "*"
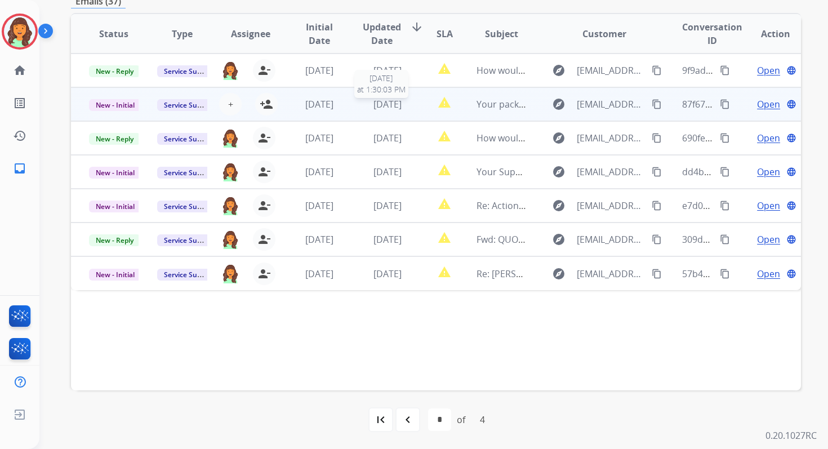
click at [389, 106] on span "[DATE]" at bounding box center [387, 104] width 28 height 12
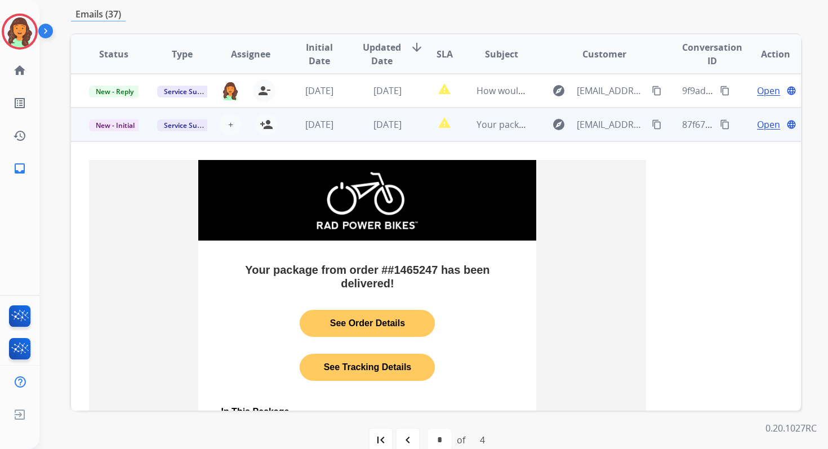
scroll to position [34, 0]
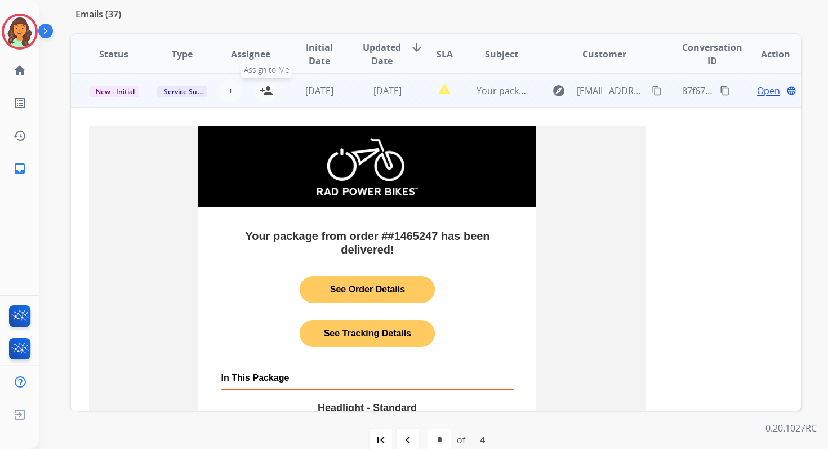
click at [262, 89] on mat-icon "person_add" at bounding box center [267, 91] width 14 height 14
click at [373, 93] on span "[DATE]" at bounding box center [387, 90] width 28 height 12
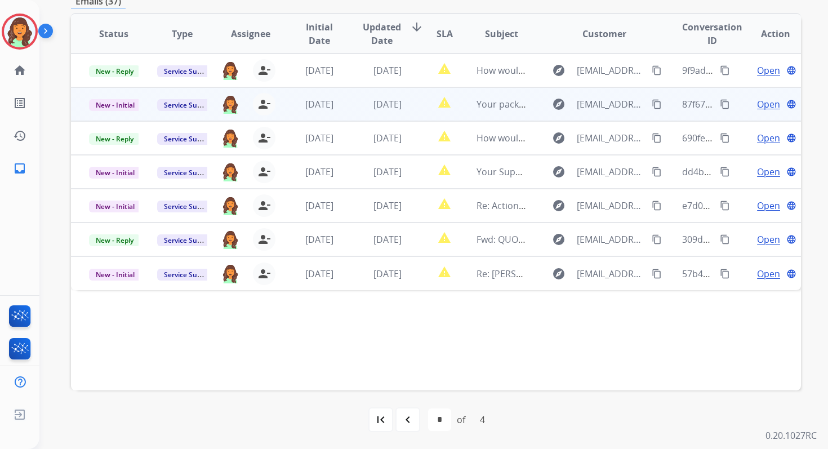
scroll to position [268, 0]
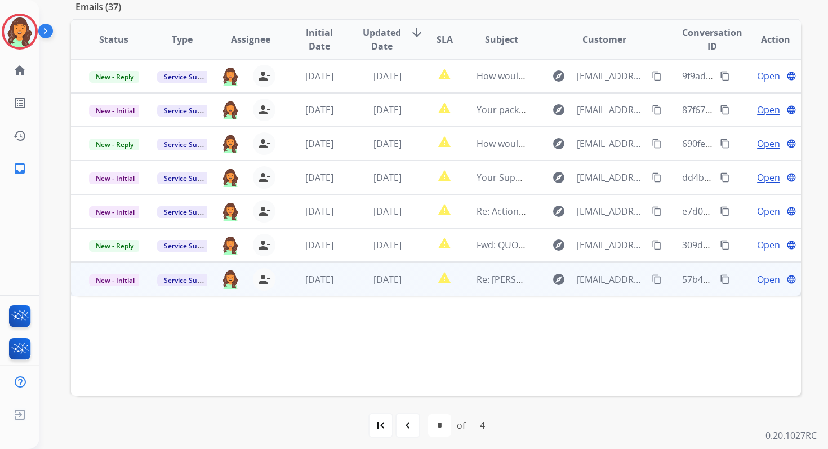
click at [374, 286] on td "[DATE]" at bounding box center [379, 279] width 68 height 34
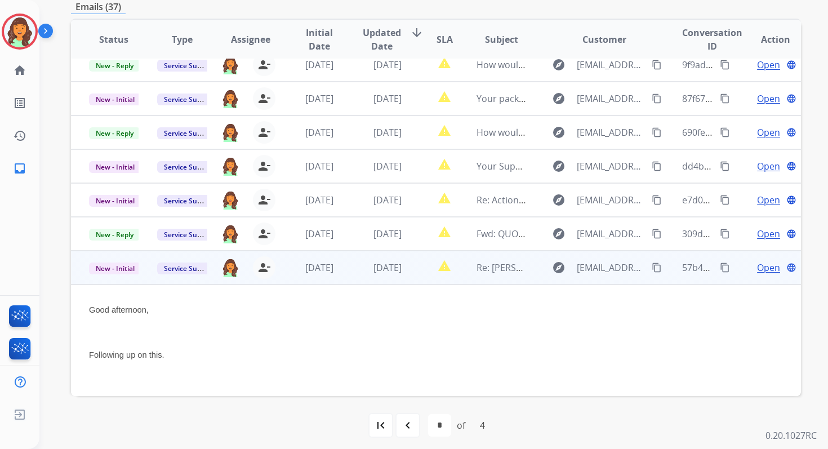
scroll to position [5, 0]
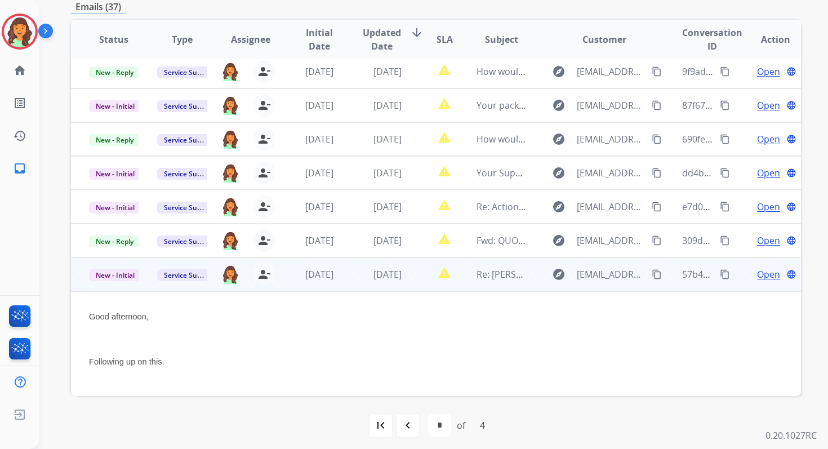
click at [351, 277] on td "[DATE]" at bounding box center [379, 274] width 68 height 34
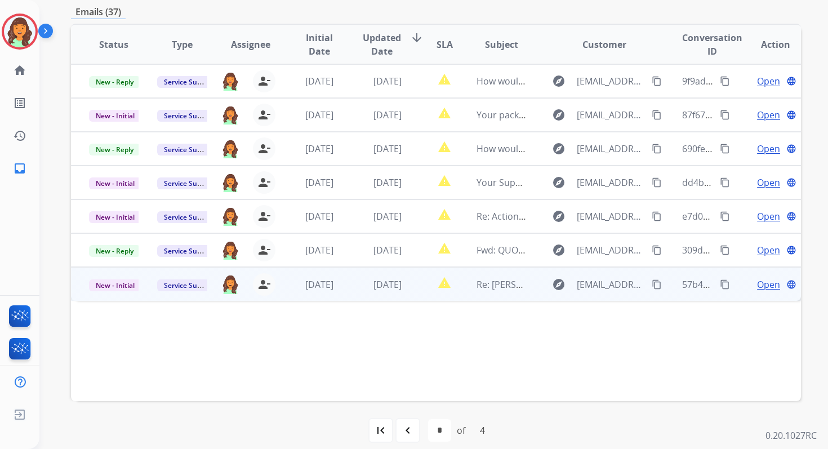
scroll to position [273, 0]
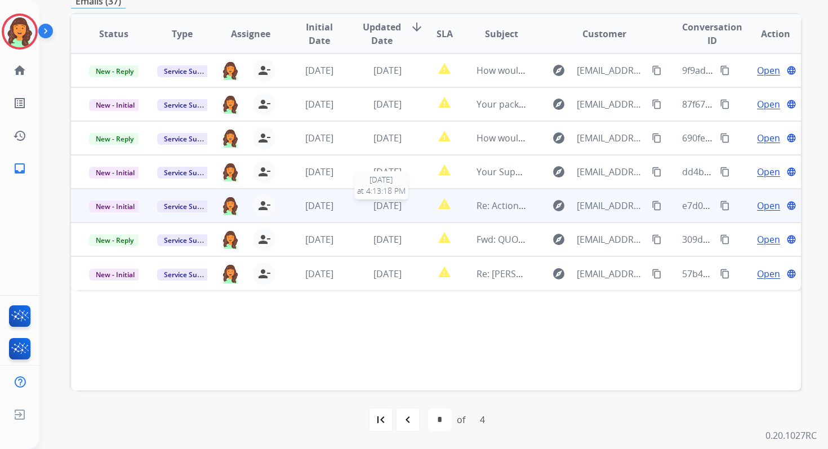
click at [373, 211] on span "[DATE]" at bounding box center [387, 205] width 28 height 12
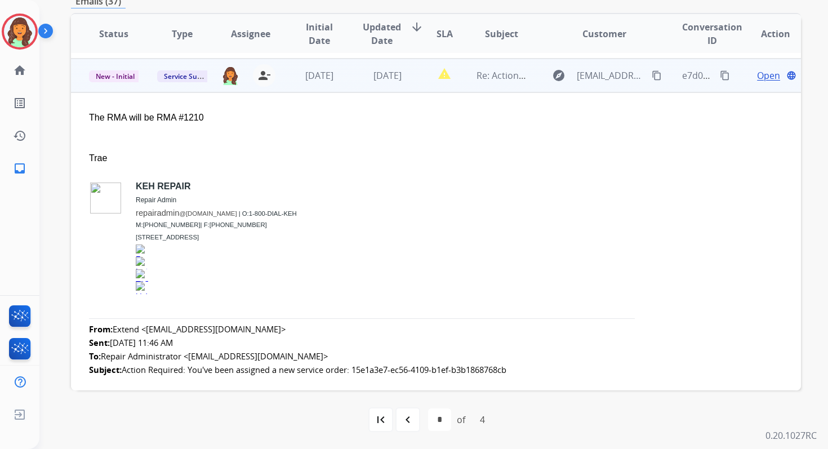
scroll to position [135, 0]
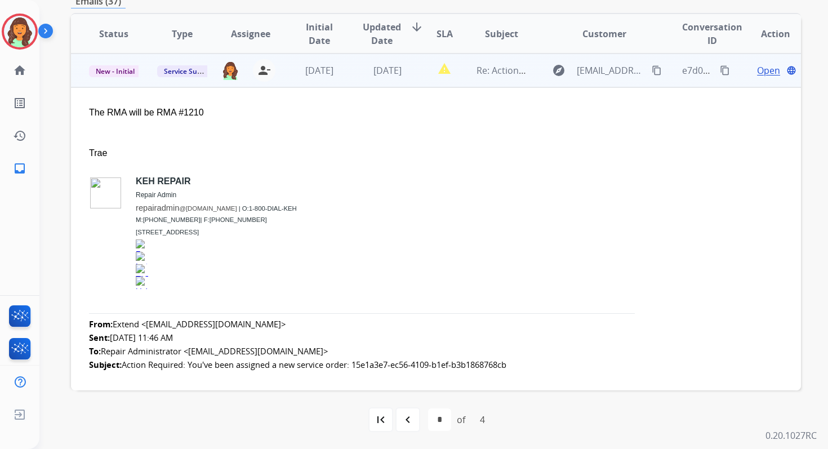
click at [760, 72] on span "Open" at bounding box center [768, 71] width 23 height 14
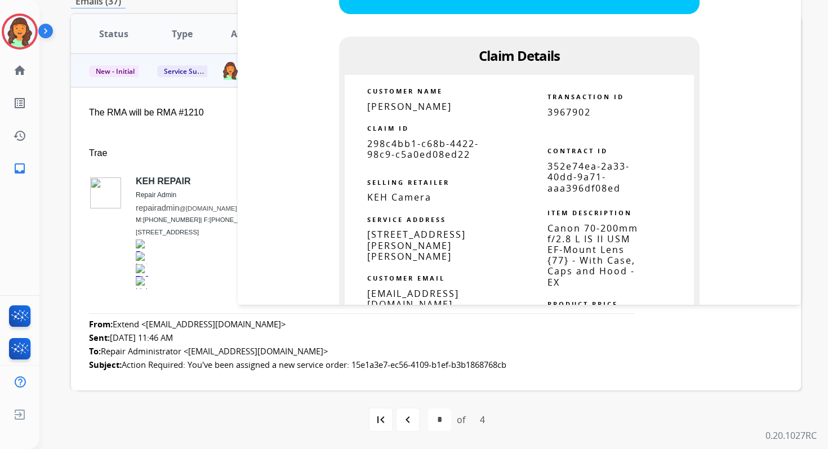
scroll to position [692, 0]
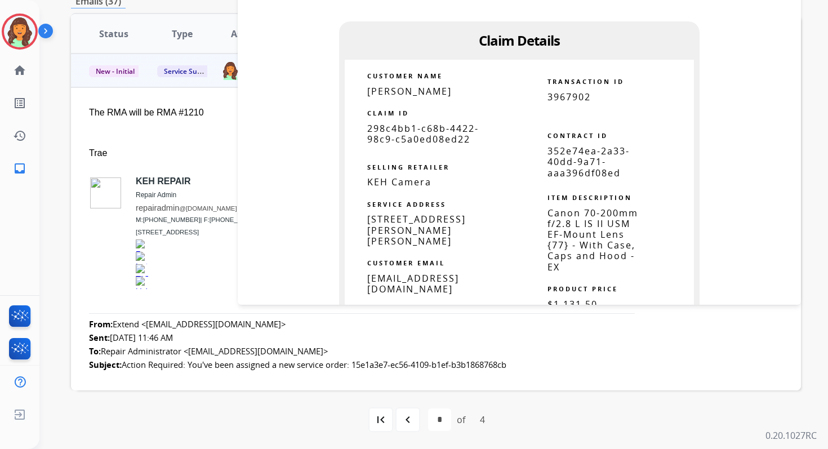
click at [577, 164] on span "352e74ea-2a33-40dd-9a71-aaa396df08ed" at bounding box center [588, 162] width 82 height 34
copy table "352e74ea-2a33-40dd-9a71-aaa396df08ed"
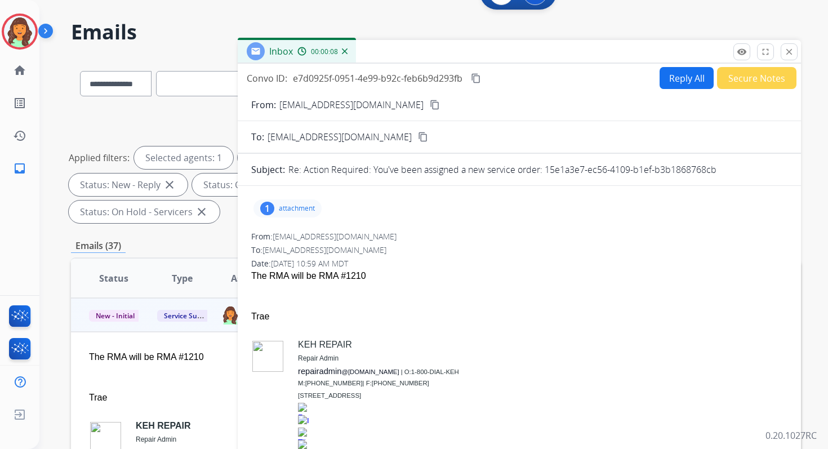
scroll to position [28, 0]
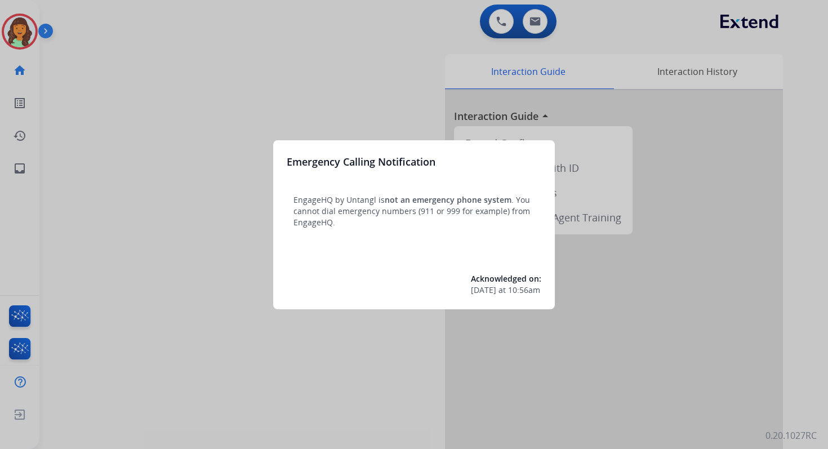
click at [564, 42] on div at bounding box center [414, 224] width 828 height 449
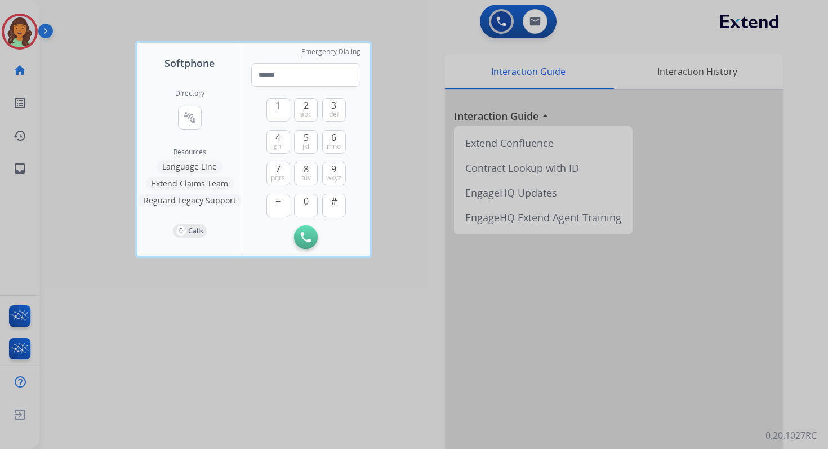
click at [564, 42] on div at bounding box center [414, 224] width 828 height 449
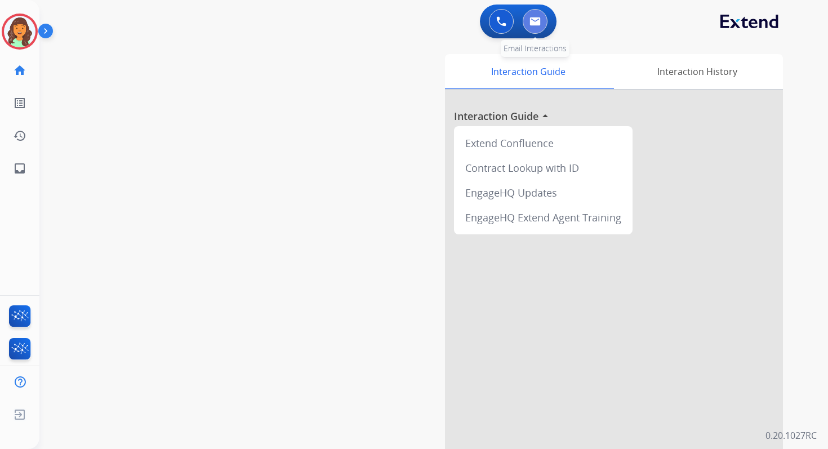
click at [534, 28] on button at bounding box center [535, 21] width 25 height 25
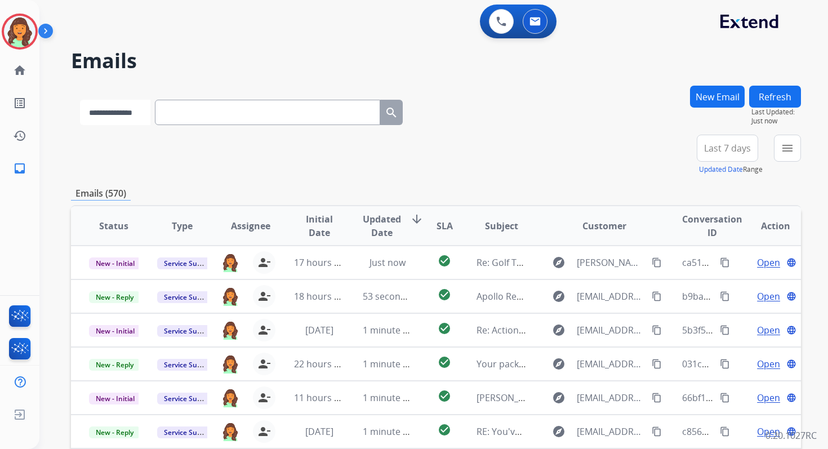
click at [144, 110] on select "**********" at bounding box center [115, 112] width 70 height 25
click at [787, 152] on mat-icon "menu" at bounding box center [788, 148] width 14 height 14
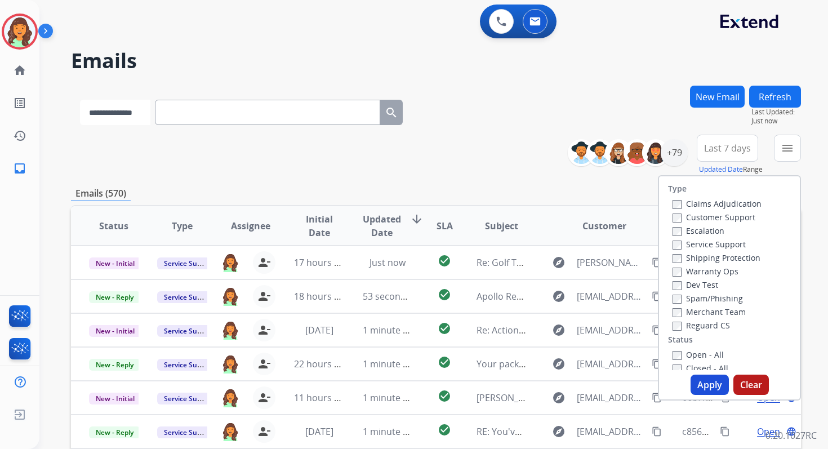
click at [142, 108] on select "**********" at bounding box center [115, 112] width 70 height 25
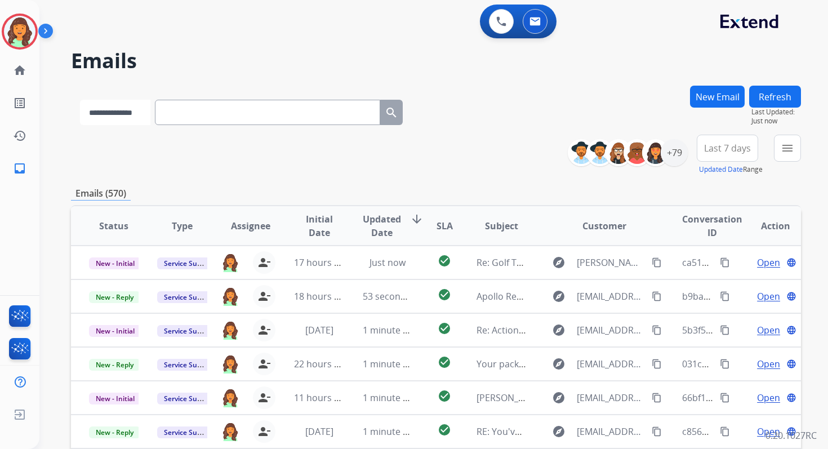
select select "*******"
click at [80, 100] on select "**********" at bounding box center [115, 112] width 70 height 25
click at [203, 110] on input "text" at bounding box center [268, 112] width 225 height 25
paste input "**********"
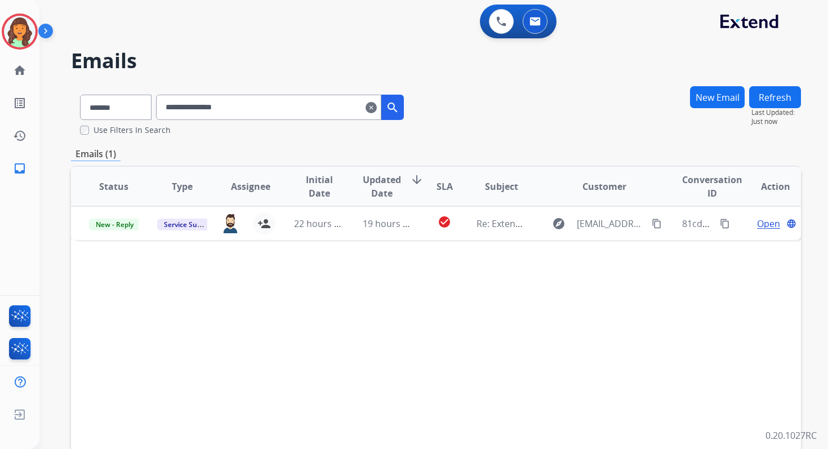
click at [246, 105] on input "**********" at bounding box center [268, 107] width 225 height 25
paste input "text"
type input "**********"
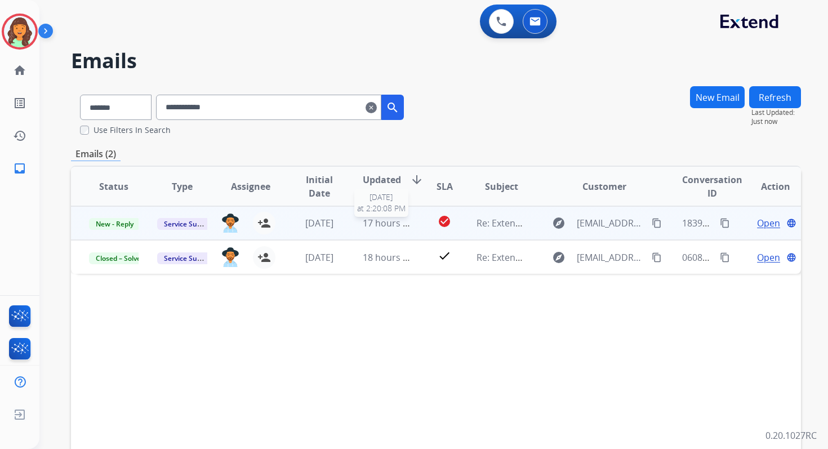
click at [377, 226] on span "17 hours ago" at bounding box center [391, 223] width 56 height 12
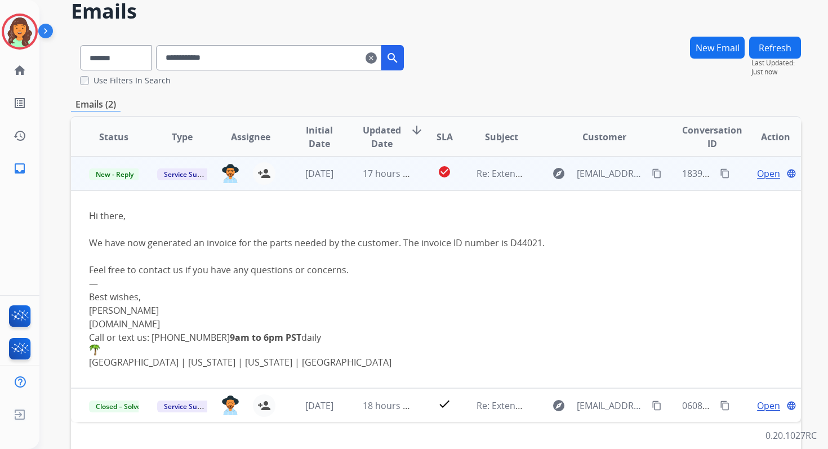
scroll to position [153, 0]
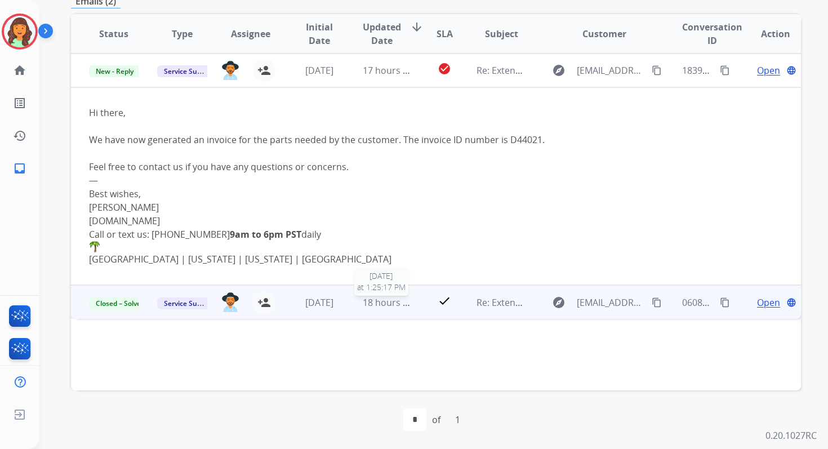
click at [407, 300] on span "18 hours ago" at bounding box center [391, 302] width 56 height 12
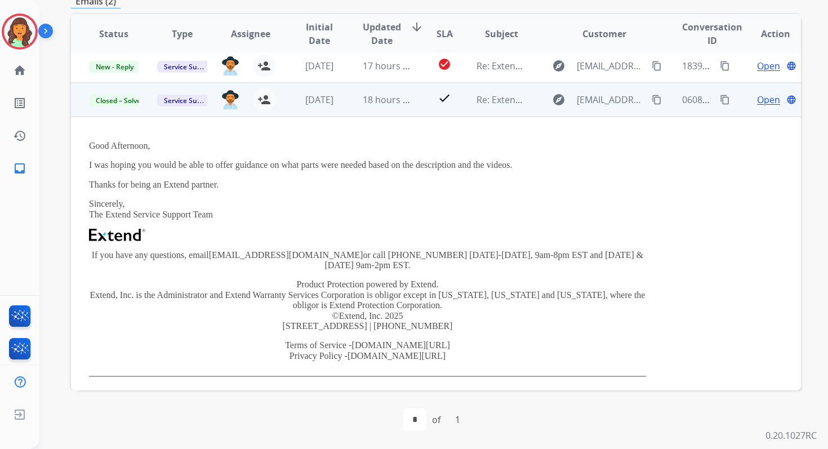
scroll to position [0, 0]
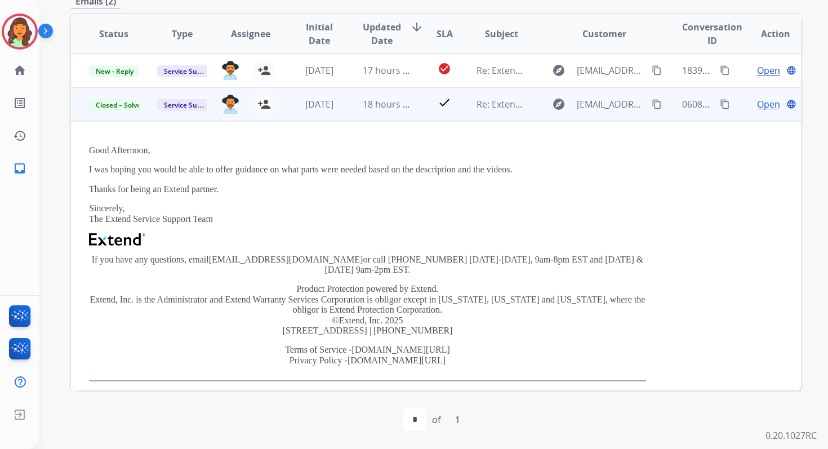
click at [758, 104] on span "Open" at bounding box center [768, 104] width 23 height 14
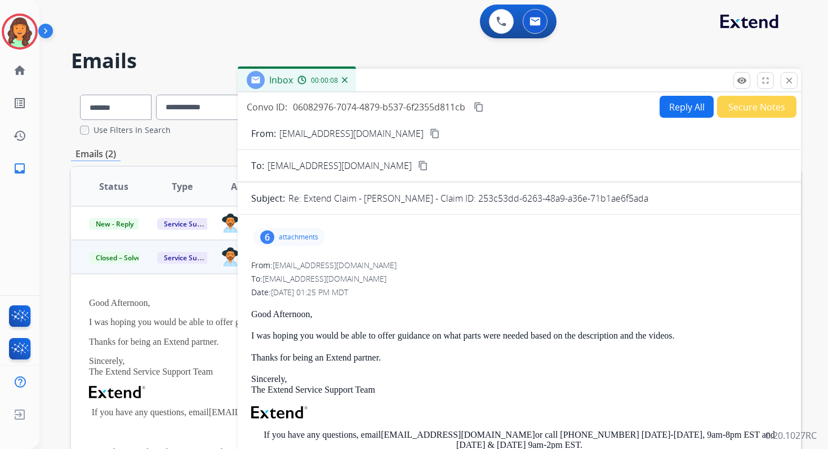
click at [796, 73] on div "remove_red_eye Logs fullscreen Expand close Close" at bounding box center [765, 80] width 64 height 17
click at [786, 82] on mat-icon "close" at bounding box center [789, 80] width 10 height 10
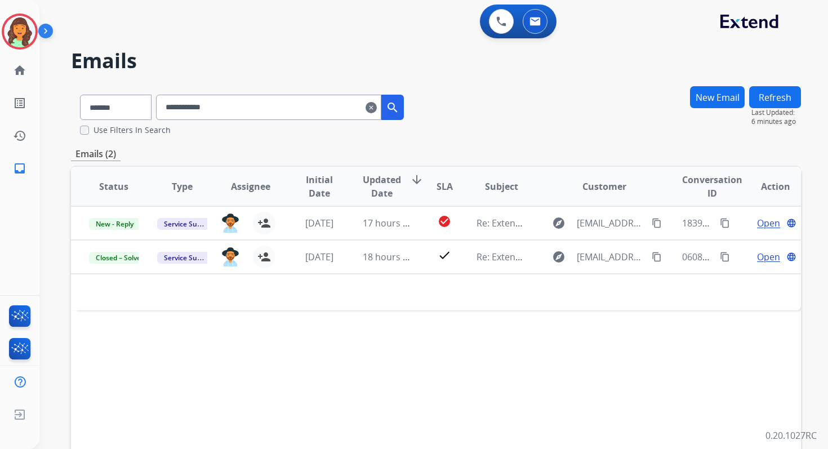
click at [245, 107] on input "**********" at bounding box center [268, 107] width 225 height 25
click at [102, 102] on select "**********" at bounding box center [115, 107] width 70 height 25
select select "**********"
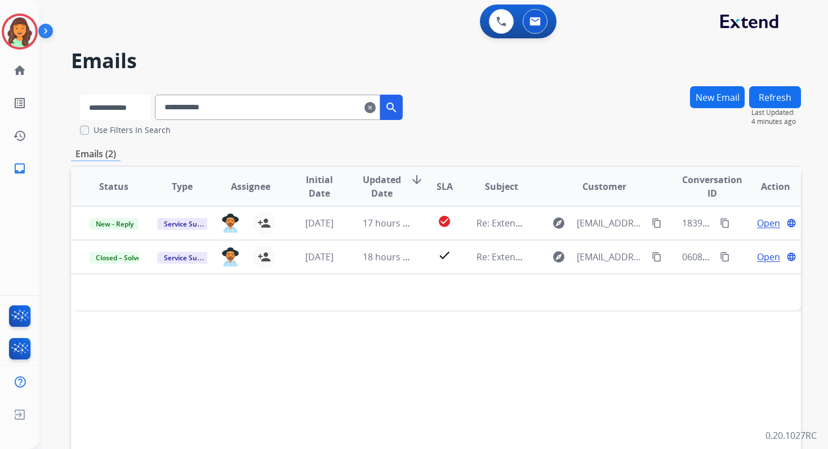
click at [80, 95] on select "**********" at bounding box center [115, 107] width 70 height 25
click at [203, 112] on input "**********" at bounding box center [268, 107] width 225 height 25
paste input "**********"
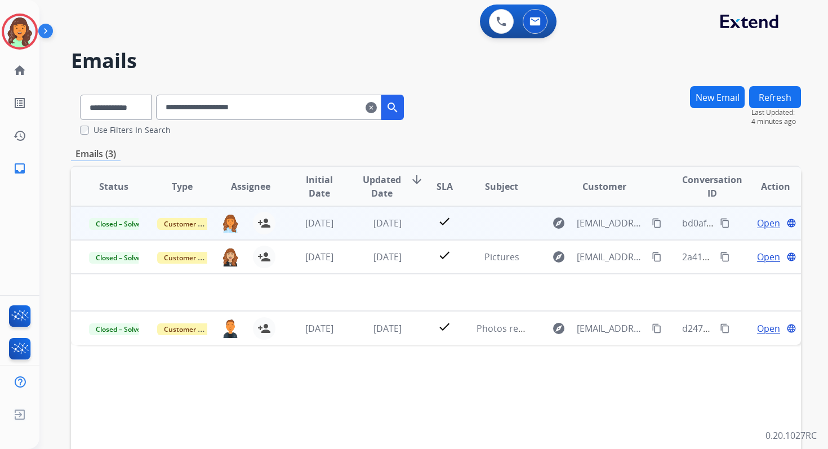
click at [324, 230] on td "[DATE]" at bounding box center [310, 223] width 68 height 34
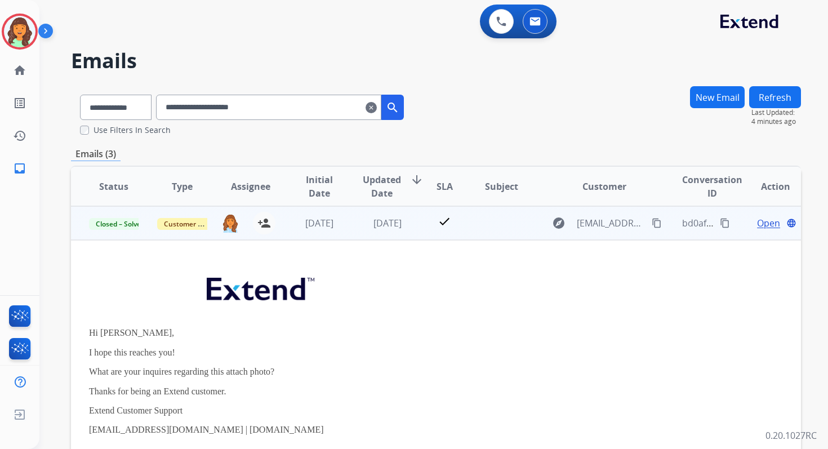
click at [764, 225] on span "Open" at bounding box center [768, 223] width 23 height 14
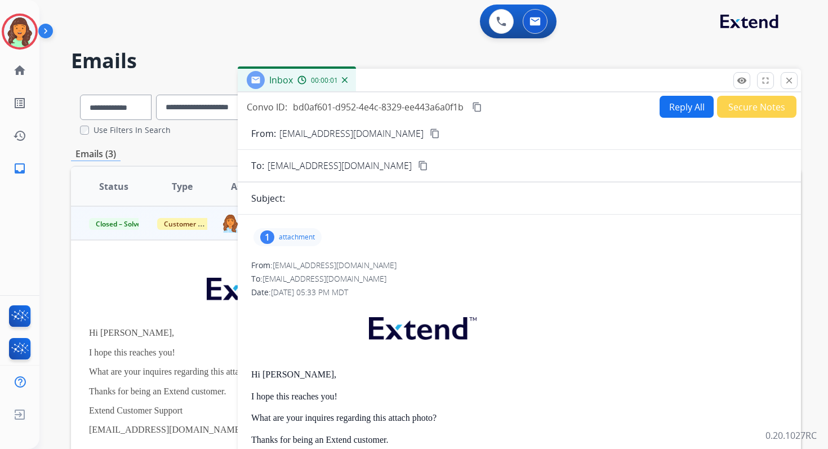
click at [299, 230] on div "1 attachment" at bounding box center [287, 237] width 68 height 18
click at [297, 267] on div at bounding box center [290, 265] width 56 height 39
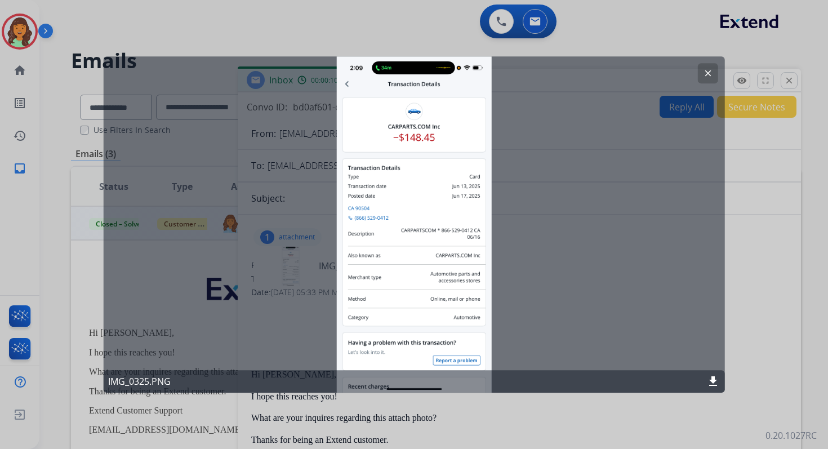
click at [711, 72] on mat-icon "clear" at bounding box center [707, 73] width 10 height 10
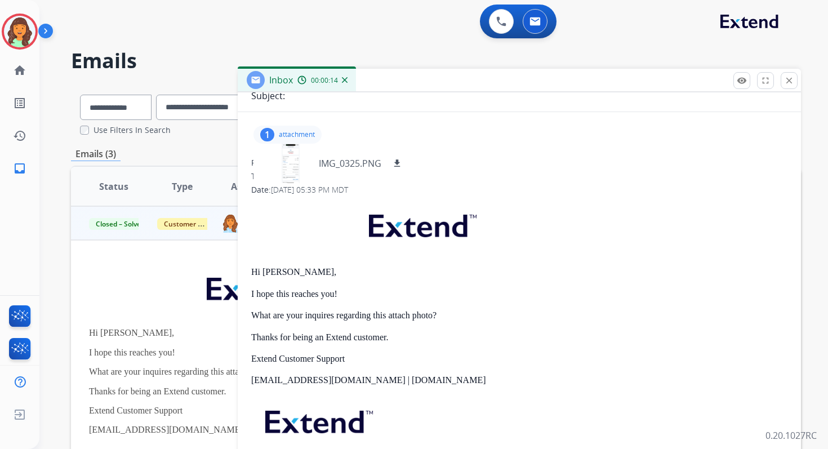
scroll to position [108, 0]
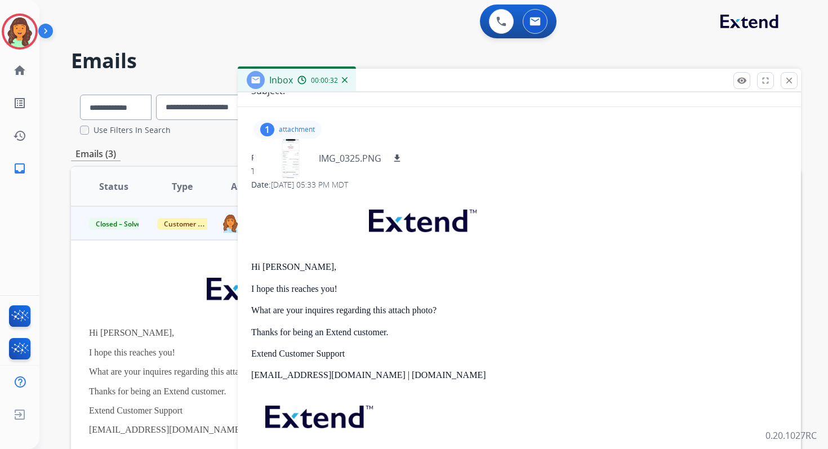
click at [302, 126] on p "attachment" at bounding box center [297, 129] width 36 height 9
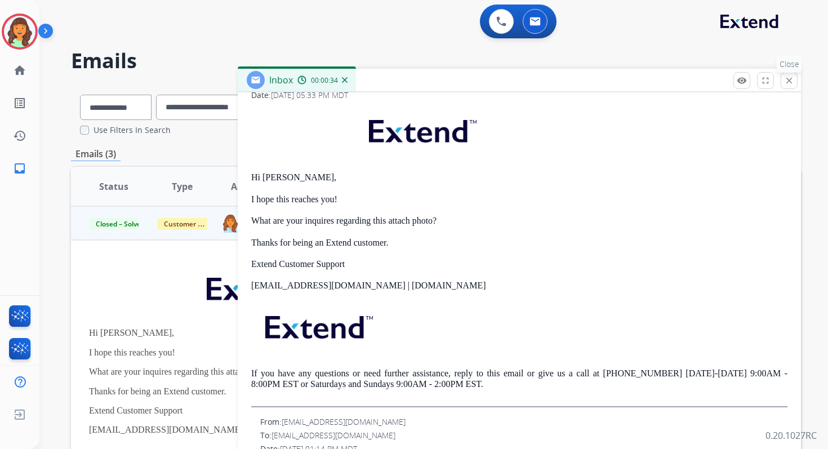
click at [795, 84] on button "close Close" at bounding box center [789, 80] width 17 height 17
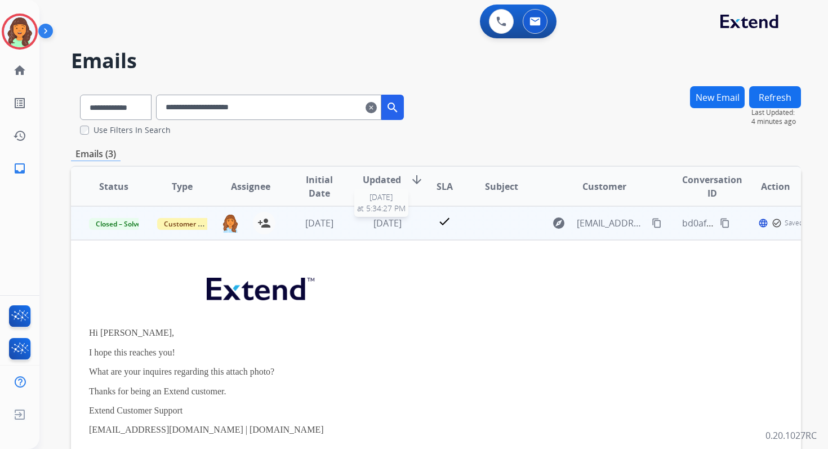
click at [373, 224] on span "[DATE]" at bounding box center [387, 223] width 28 height 12
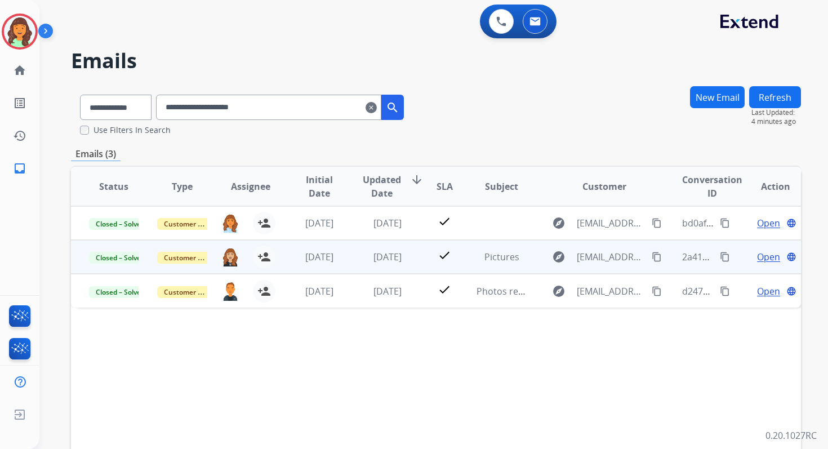
click at [765, 250] on span "Open" at bounding box center [768, 257] width 23 height 14
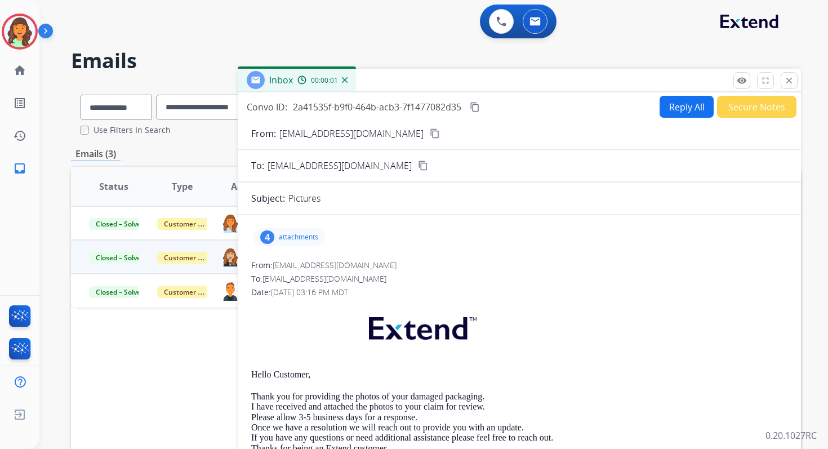
click at [289, 240] on p "attachments" at bounding box center [298, 237] width 39 height 9
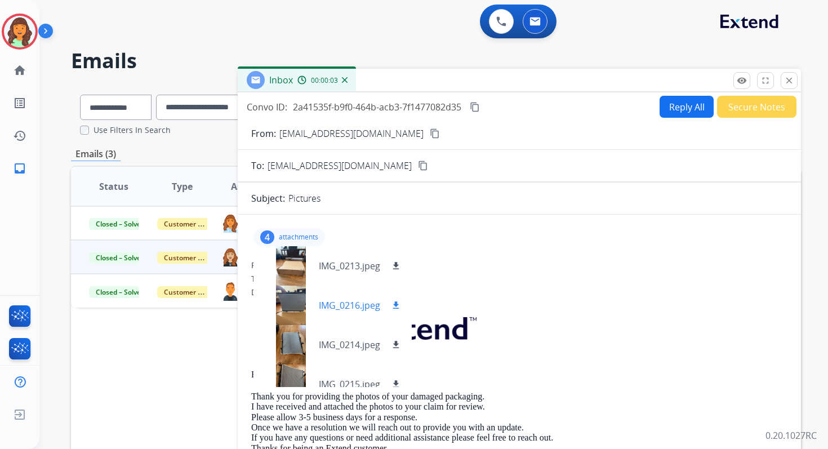
scroll to position [17, 0]
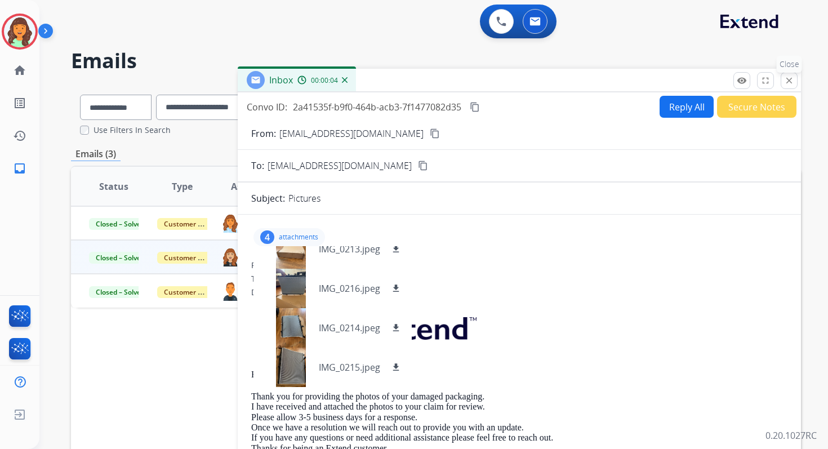
click at [794, 79] on button "close Close" at bounding box center [789, 80] width 17 height 17
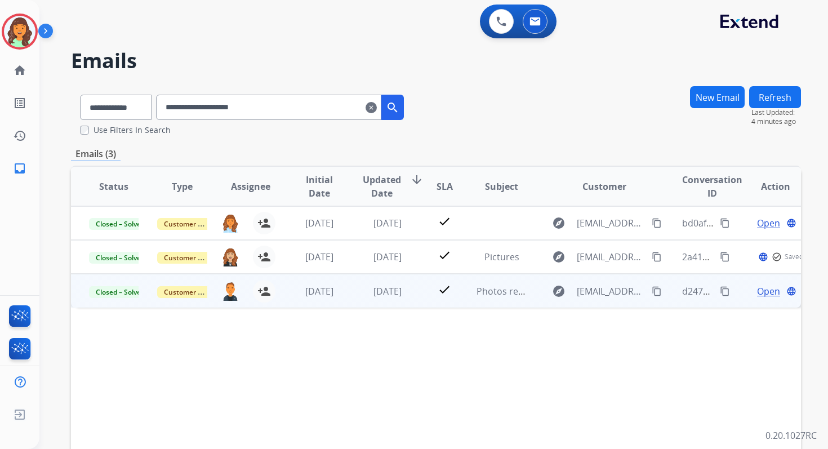
click at [761, 288] on span "Open" at bounding box center [768, 291] width 23 height 14
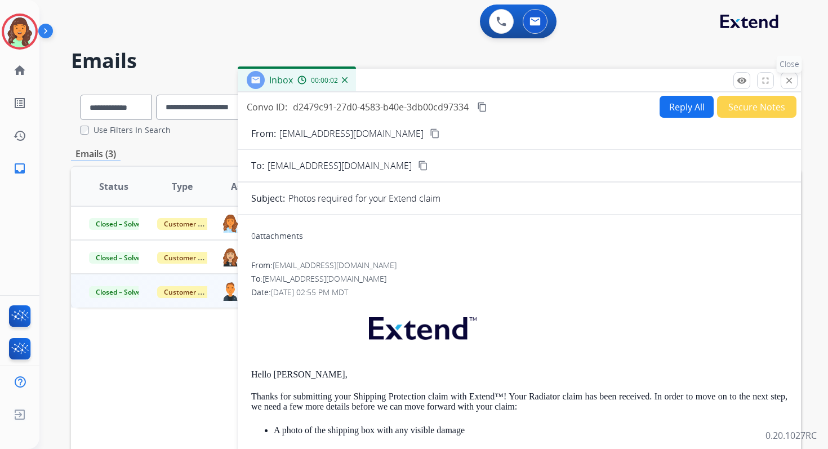
click at [794, 84] on mat-icon "close" at bounding box center [789, 80] width 10 height 10
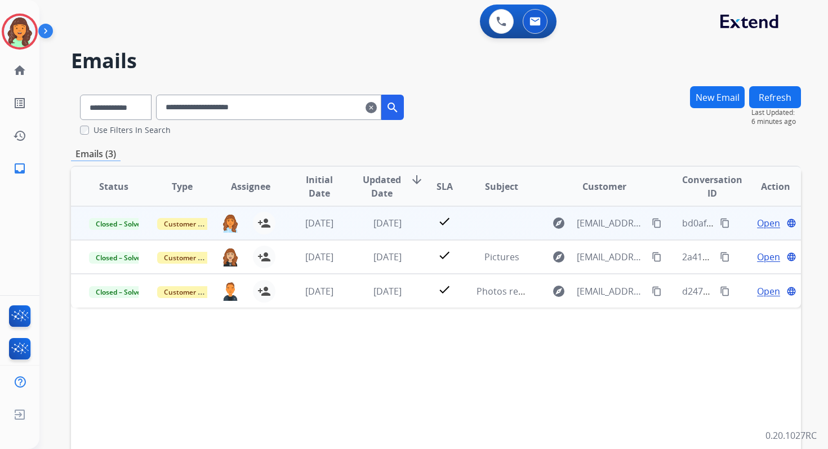
click at [761, 220] on span "Open" at bounding box center [768, 223] width 23 height 14
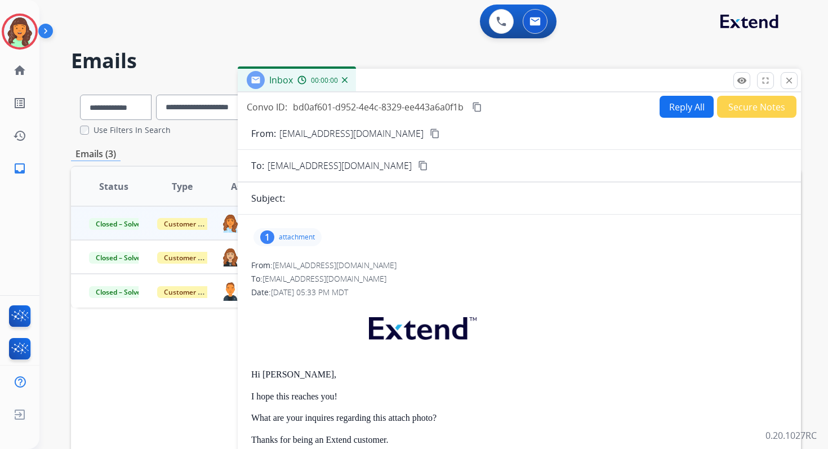
click at [274, 241] on div "1 attachment" at bounding box center [287, 237] width 68 height 18
click at [335, 268] on p "IMG_0325.PNG" at bounding box center [350, 266] width 63 height 14
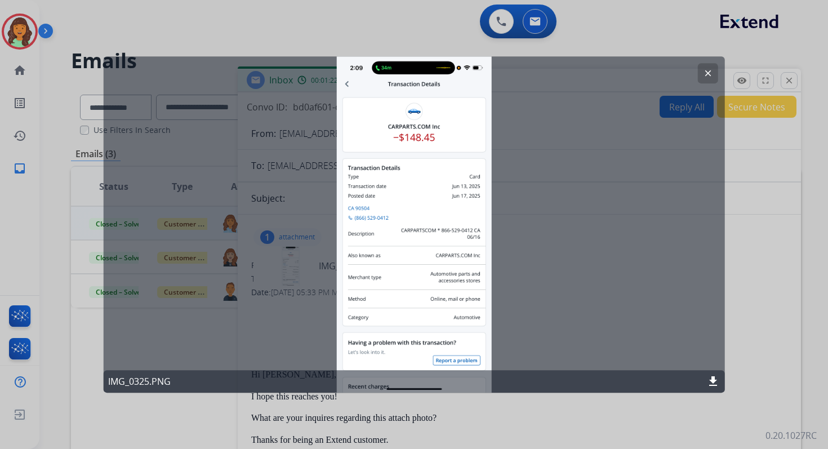
click at [707, 70] on mat-icon "clear" at bounding box center [707, 73] width 10 height 10
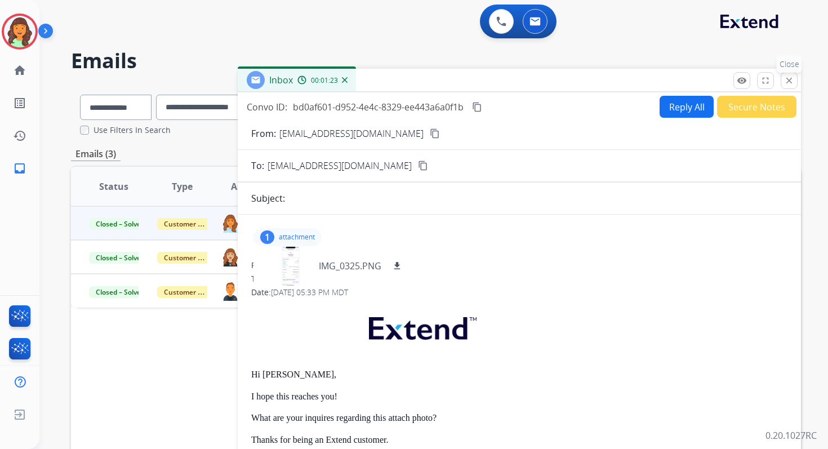
click at [790, 79] on mat-icon "close" at bounding box center [789, 80] width 10 height 10
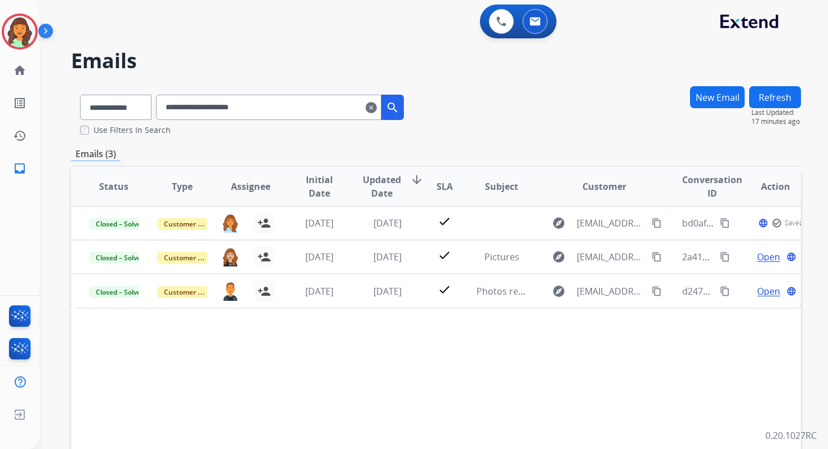
click at [186, 103] on input "**********" at bounding box center [268, 107] width 225 height 25
paste input "text"
type input "**********"
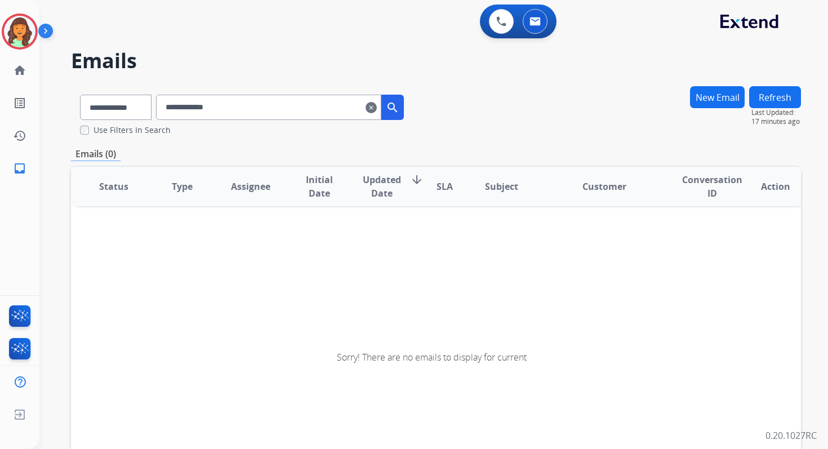
click at [255, 106] on input "**********" at bounding box center [268, 107] width 225 height 25
click at [109, 108] on select "**********" at bounding box center [115, 107] width 70 height 25
select select "*******"
click at [80, 95] on select "**********" at bounding box center [115, 107] width 70 height 25
click at [215, 103] on input "**********" at bounding box center [268, 107] width 225 height 25
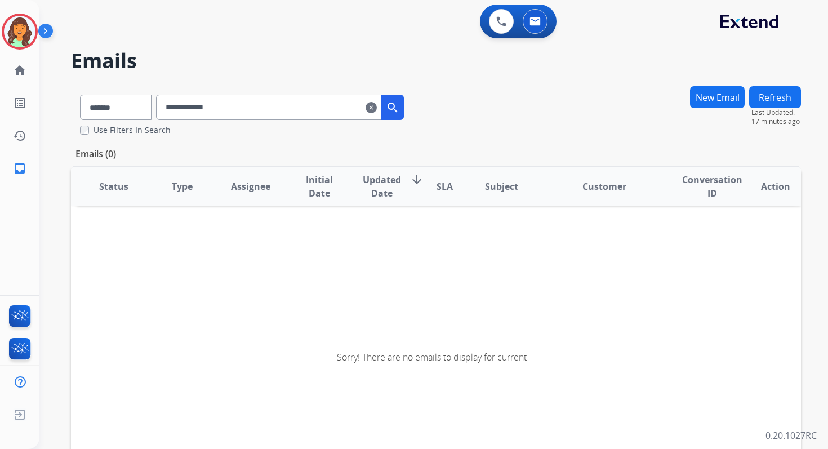
click at [252, 107] on input "**********" at bounding box center [268, 107] width 225 height 25
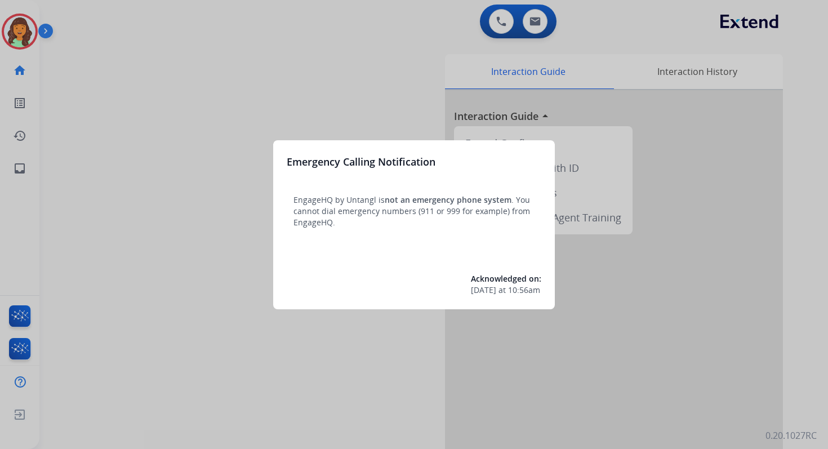
click at [535, 17] on div at bounding box center [414, 224] width 828 height 449
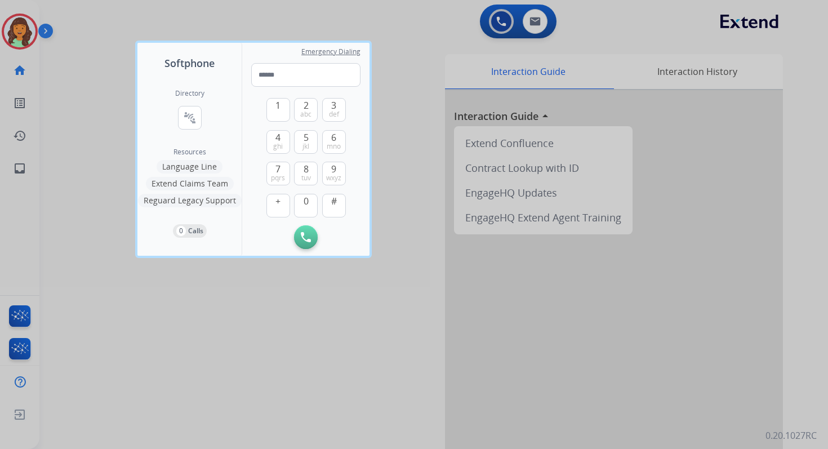
click at [535, 17] on div at bounding box center [414, 224] width 828 height 449
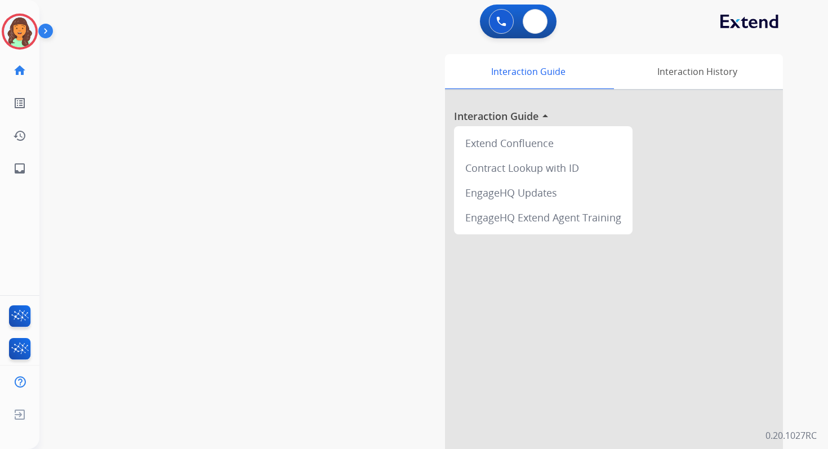
click at [535, 17] on img at bounding box center [534, 21] width 11 height 9
select select "**********"
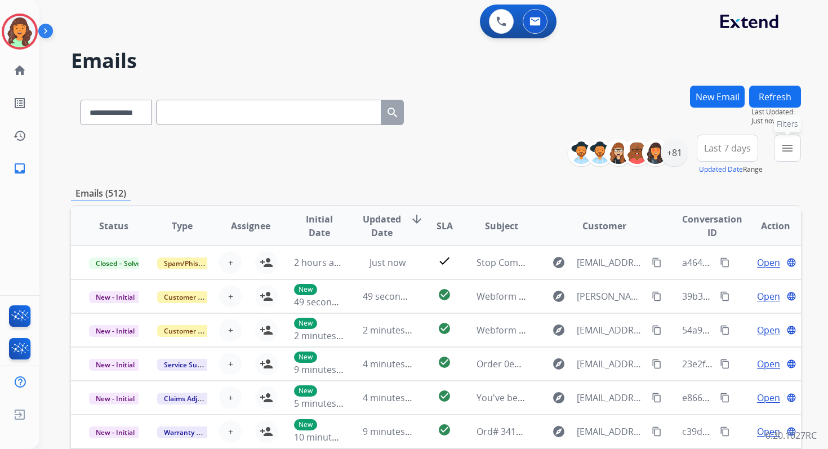
click at [786, 150] on mat-icon "menu" at bounding box center [788, 148] width 14 height 14
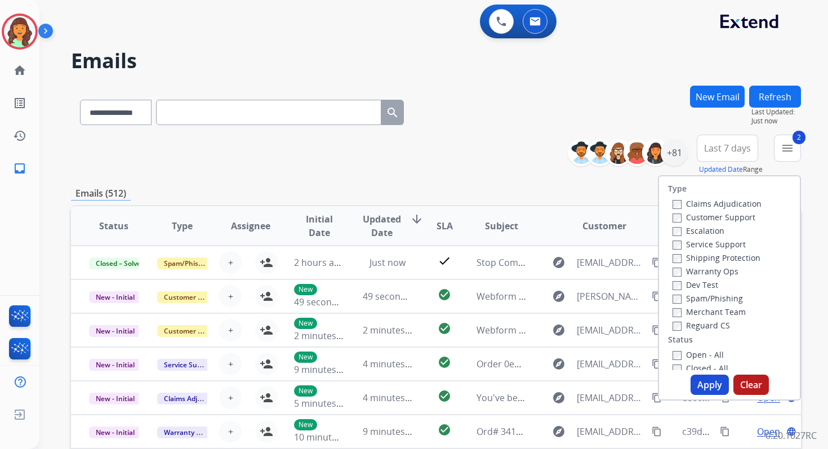
click at [697, 384] on button "Apply" at bounding box center [710, 385] width 38 height 20
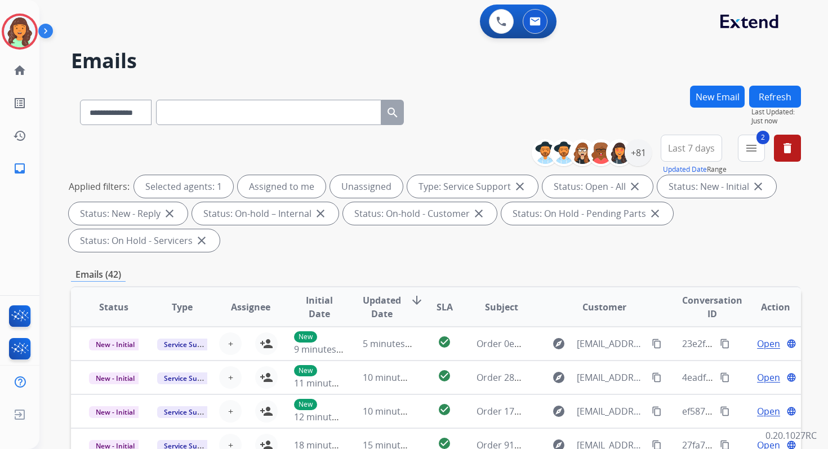
scroll to position [273, 0]
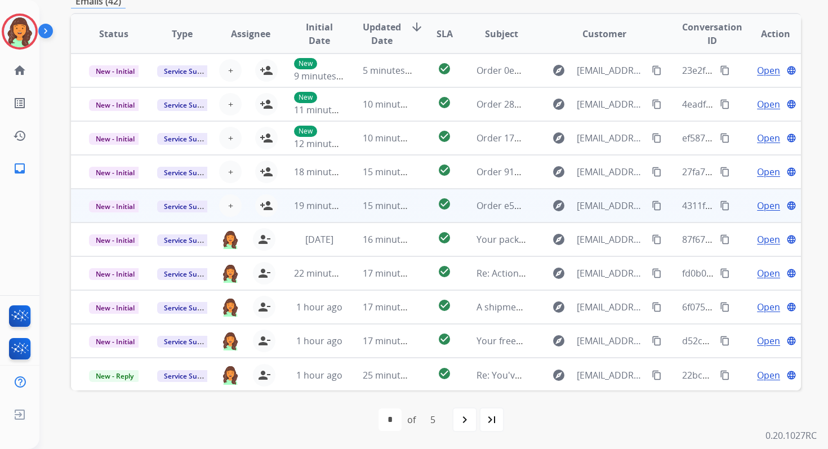
click at [352, 198] on td "15 minutes ago" at bounding box center [379, 206] width 68 height 34
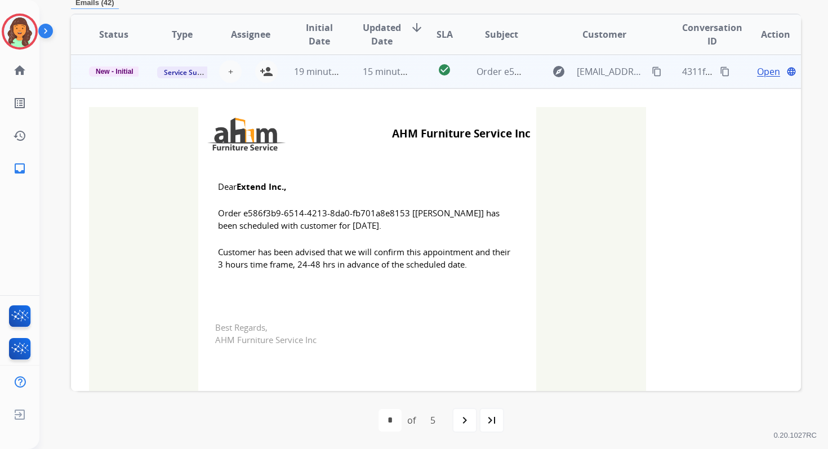
scroll to position [135, 0]
click at [260, 74] on mat-icon "person_add" at bounding box center [267, 71] width 14 height 14
click at [120, 70] on span "New - Initial" at bounding box center [114, 71] width 51 height 10
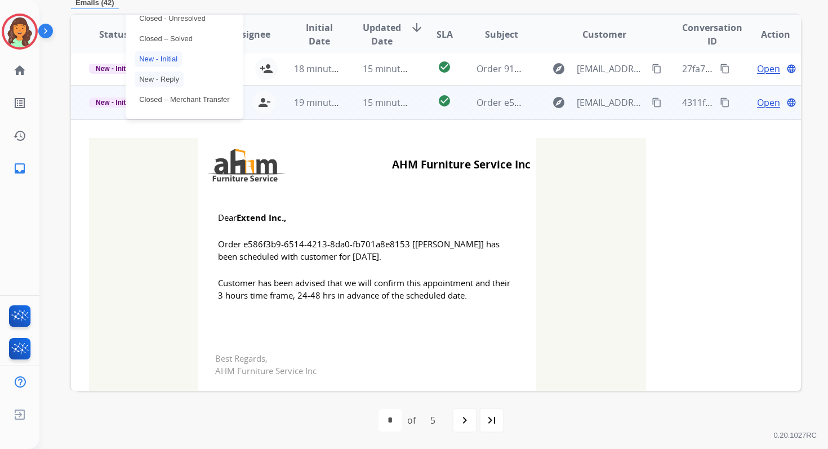
scroll to position [70, 0]
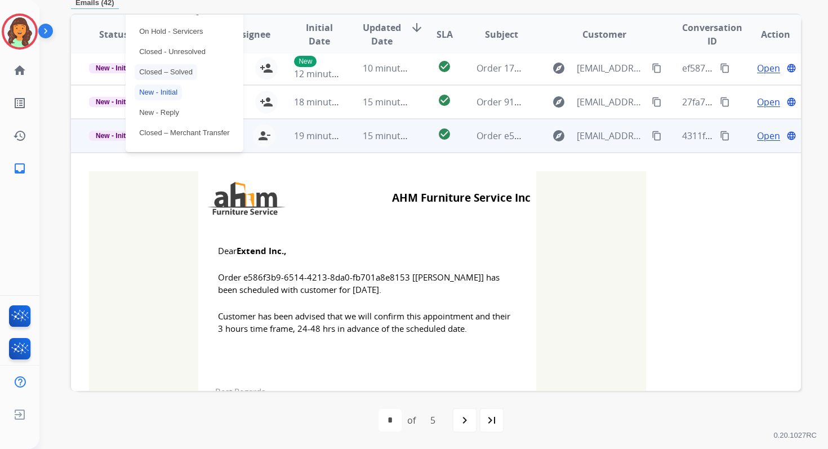
click at [166, 73] on p "Closed – Solved" at bounding box center [166, 72] width 63 height 16
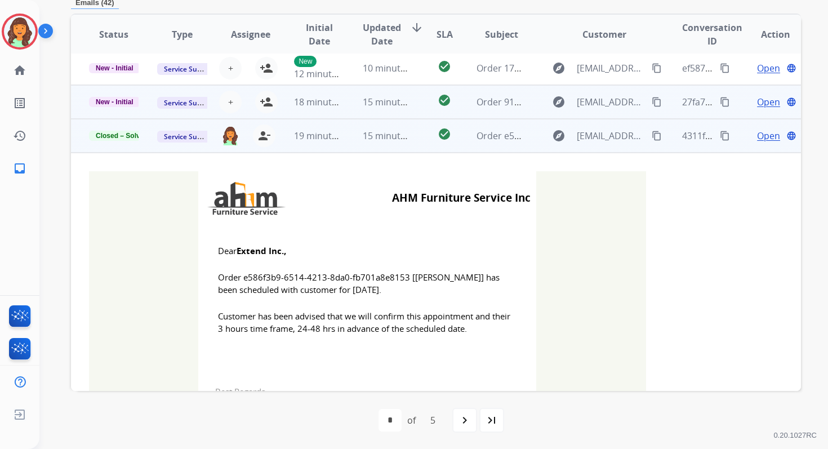
click at [360, 113] on td "15 minutes ago" at bounding box center [379, 102] width 68 height 34
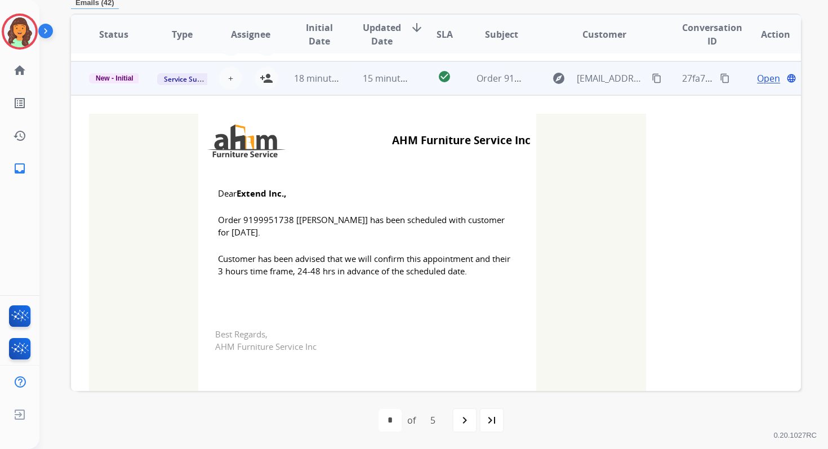
scroll to position [101, 0]
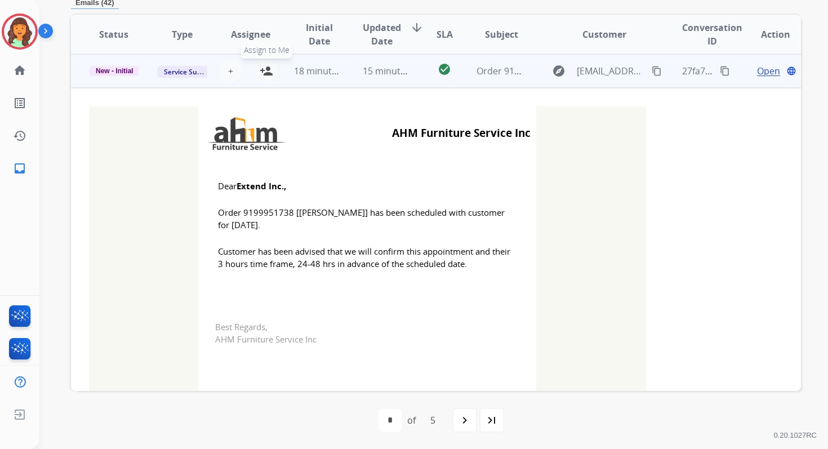
click at [265, 72] on mat-icon "person_add" at bounding box center [267, 71] width 14 height 14
click at [132, 70] on span "New - Initial" at bounding box center [114, 71] width 51 height 10
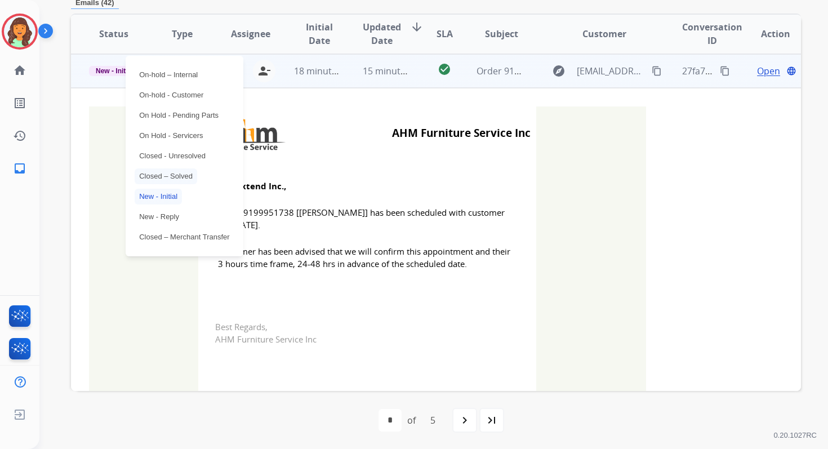
click at [179, 177] on p "Closed – Solved" at bounding box center [166, 176] width 63 height 16
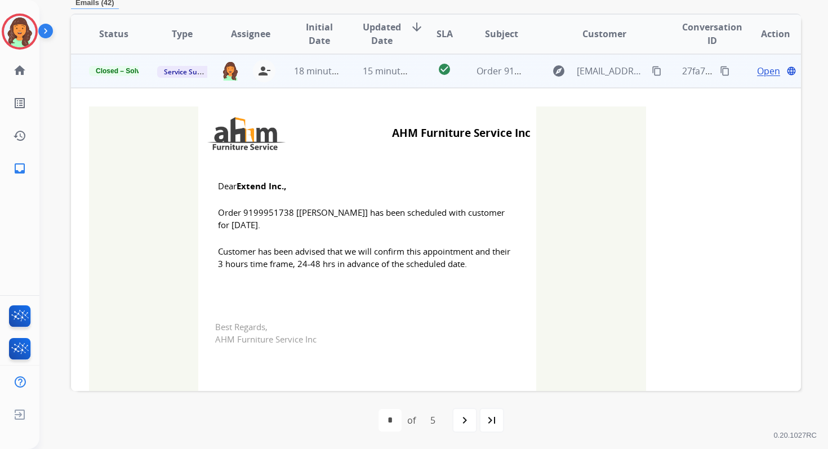
scroll to position [0, 0]
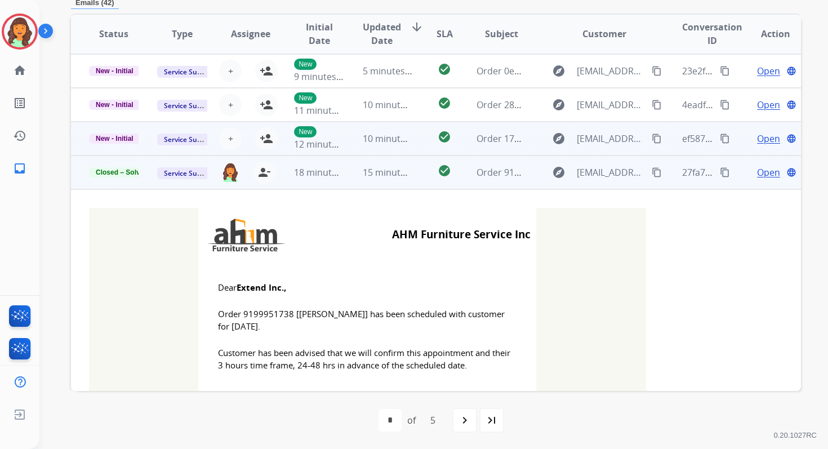
click at [376, 146] on td "10 minutes ago" at bounding box center [379, 139] width 68 height 34
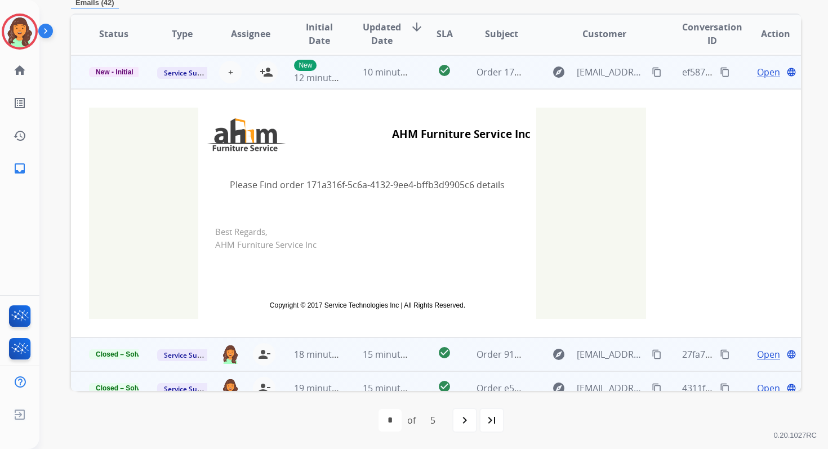
scroll to position [68, 0]
click at [229, 70] on span "+" at bounding box center [230, 71] width 5 height 14
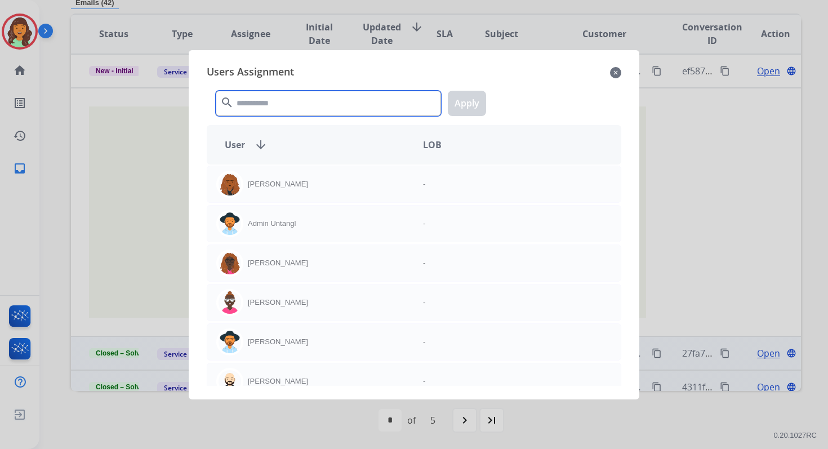
click at [272, 105] on input "text" at bounding box center [328, 103] width 225 height 25
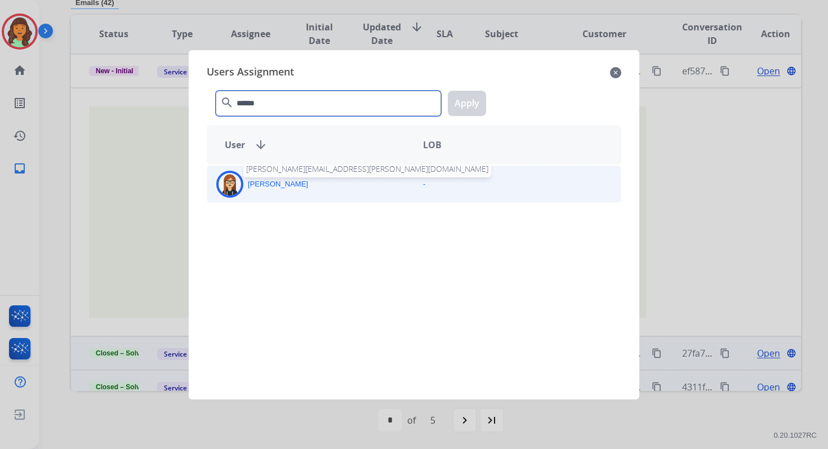
type input "******"
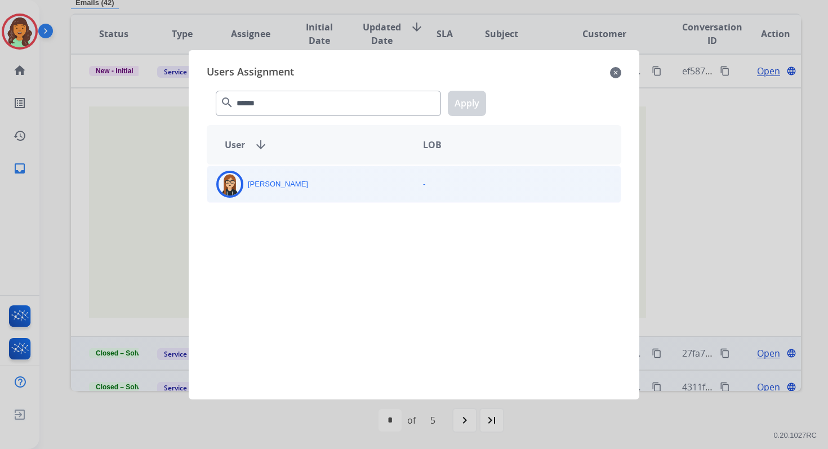
click at [285, 195] on div "[PERSON_NAME]" at bounding box center [310, 184] width 207 height 27
click at [477, 99] on button "Apply" at bounding box center [467, 103] width 38 height 25
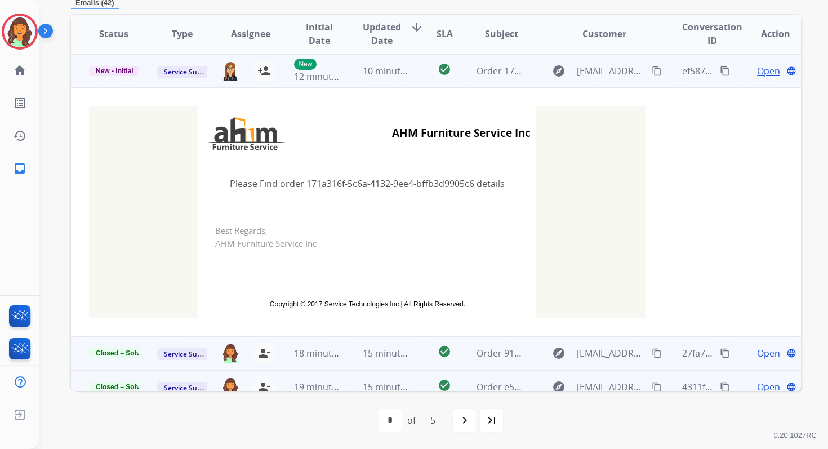
scroll to position [0, 0]
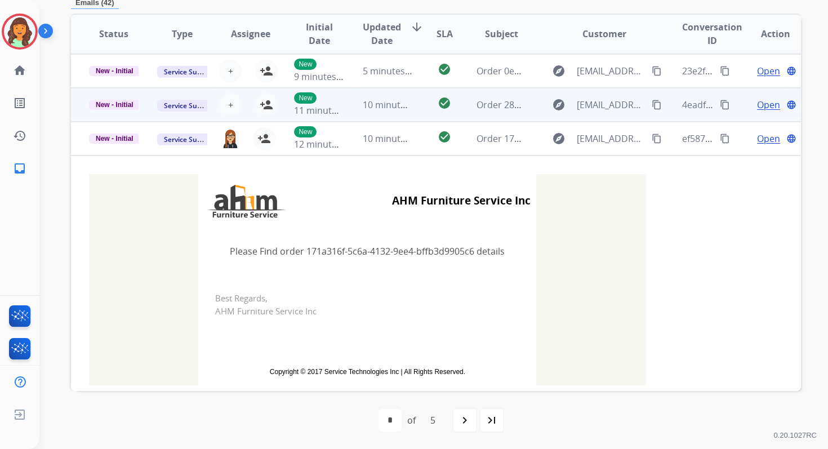
click at [371, 112] on td "10 minutes ago" at bounding box center [379, 105] width 68 height 34
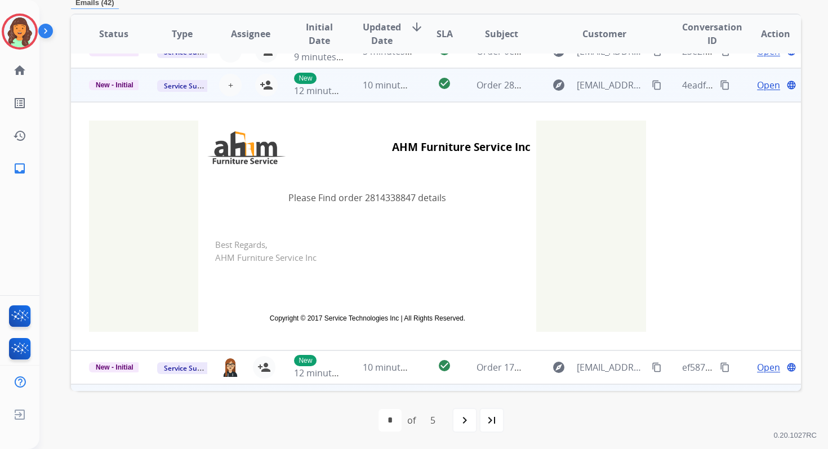
scroll to position [34, 0]
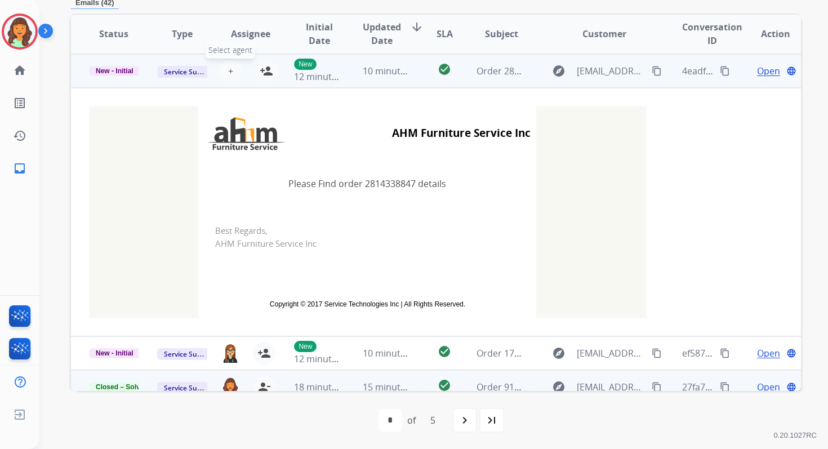
click at [228, 72] on span "+" at bounding box center [230, 71] width 5 height 14
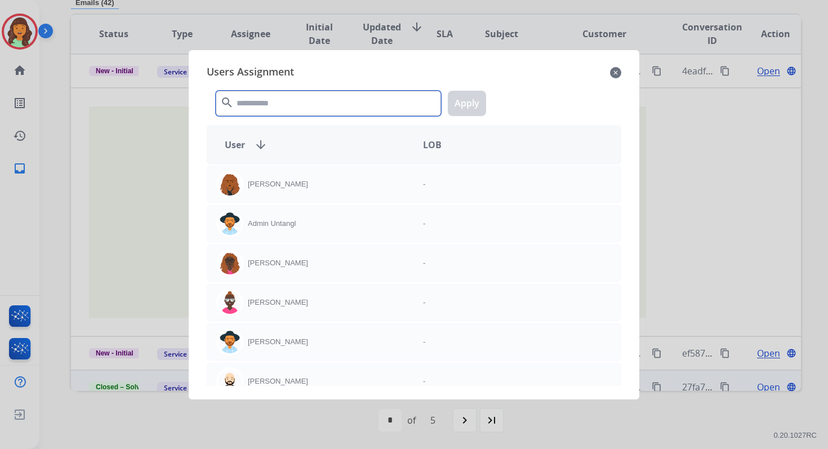
click at [259, 99] on input "text" at bounding box center [328, 103] width 225 height 25
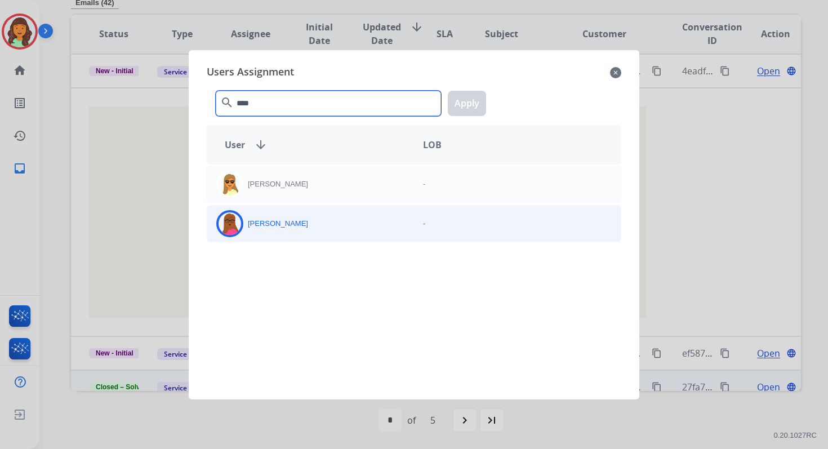
type input "****"
click at [275, 222] on p "[PERSON_NAME]" at bounding box center [278, 223] width 60 height 11
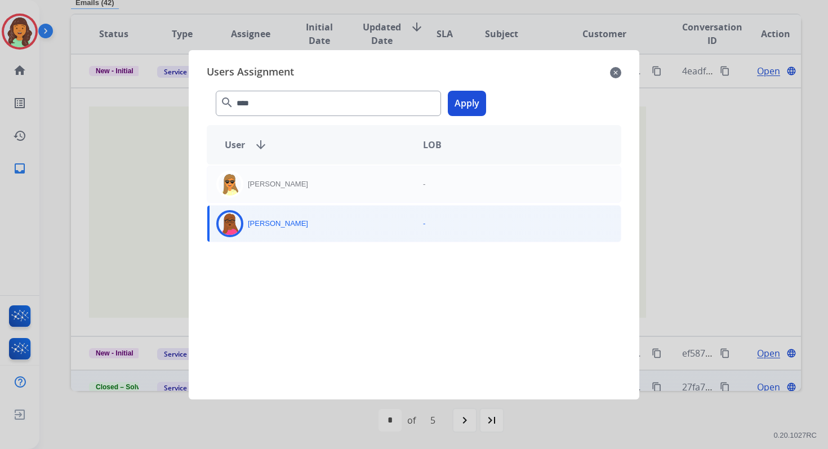
click at [466, 101] on button "Apply" at bounding box center [467, 103] width 38 height 25
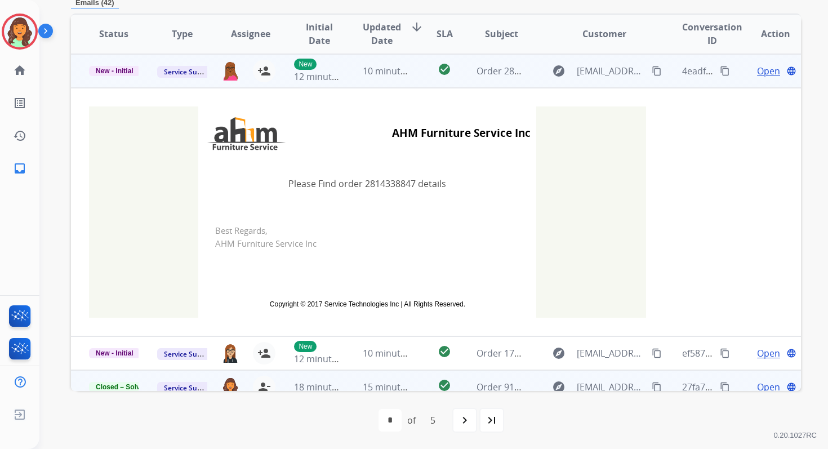
scroll to position [0, 0]
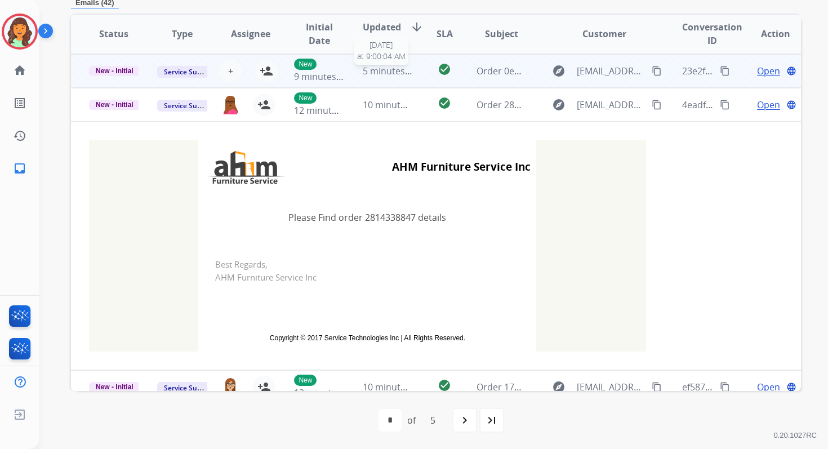
click at [366, 75] on span "5 minutes ago" at bounding box center [393, 71] width 60 height 12
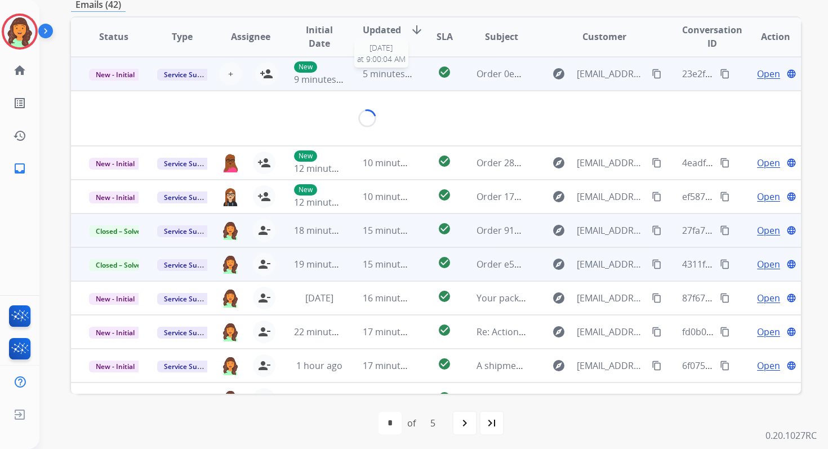
scroll to position [270, 0]
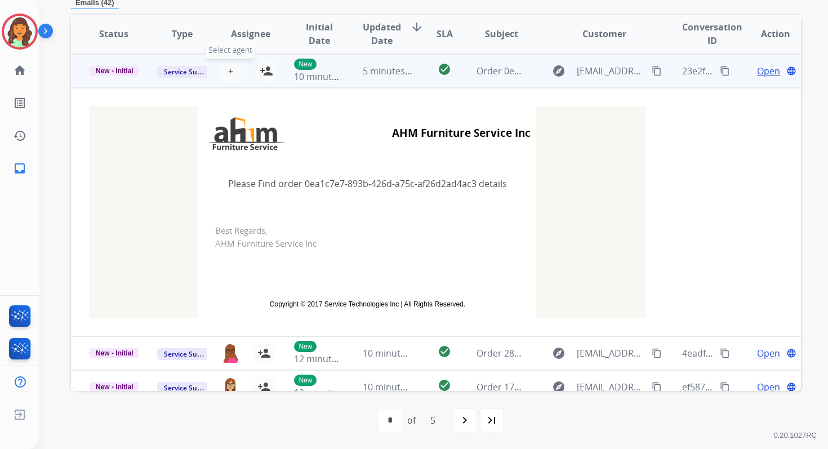
click at [231, 73] on button "+ Select agent" at bounding box center [230, 71] width 23 height 23
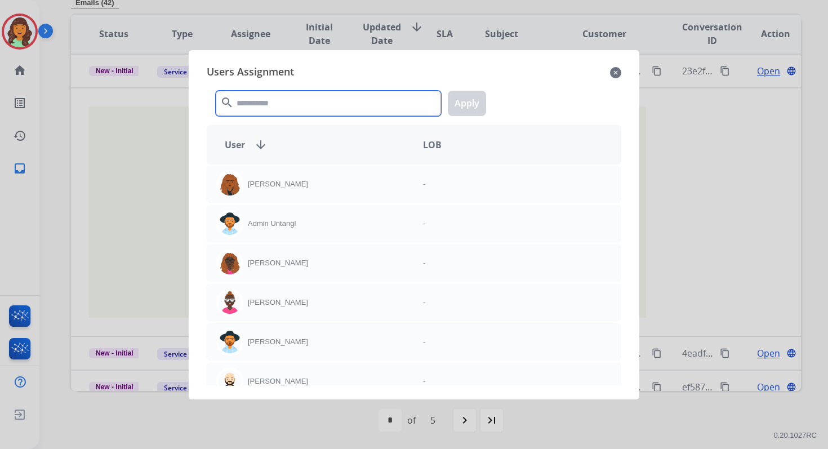
click at [279, 109] on input "text" at bounding box center [328, 103] width 225 height 25
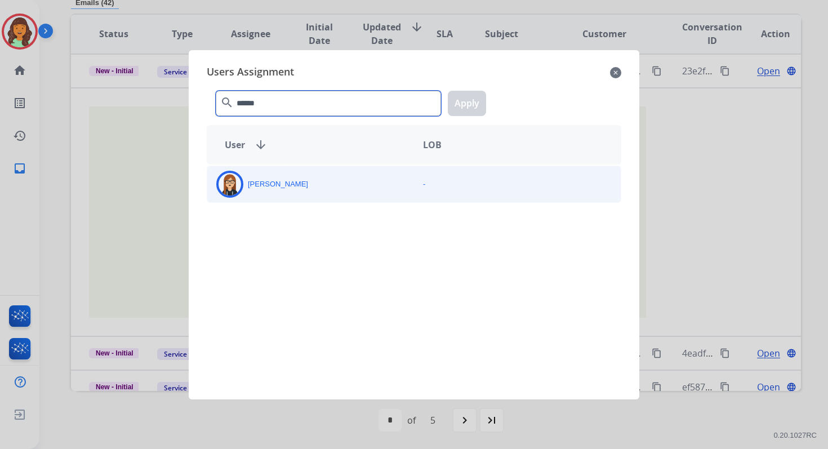
type input "******"
click at [289, 180] on p "[PERSON_NAME]" at bounding box center [278, 184] width 60 height 11
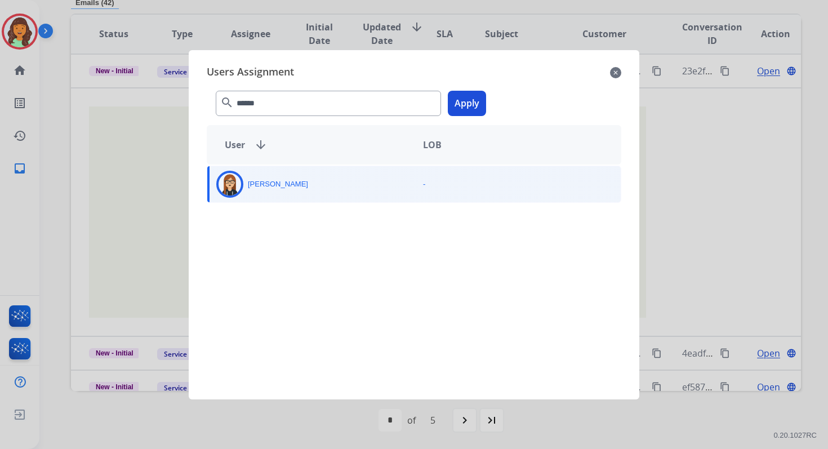
click at [466, 104] on button "Apply" at bounding box center [467, 103] width 38 height 25
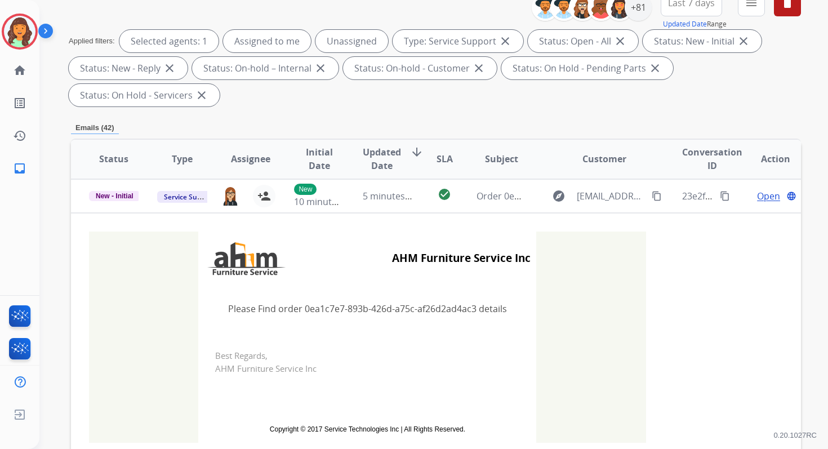
scroll to position [0, 0]
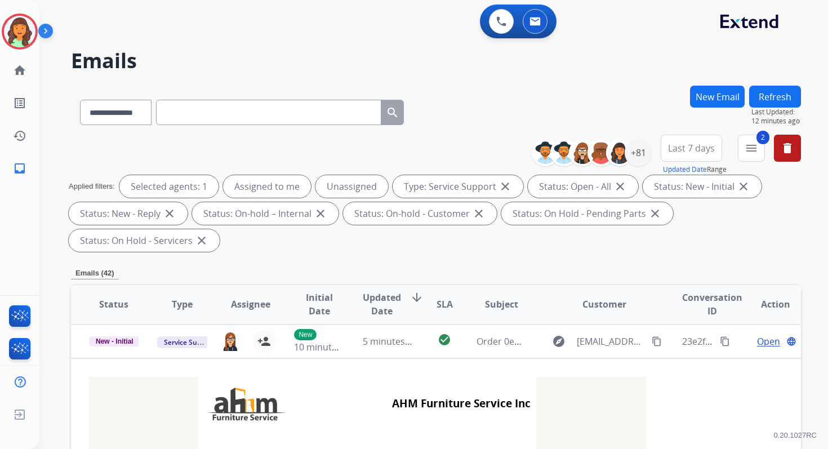
click at [775, 96] on button "Refresh" at bounding box center [775, 97] width 52 height 22
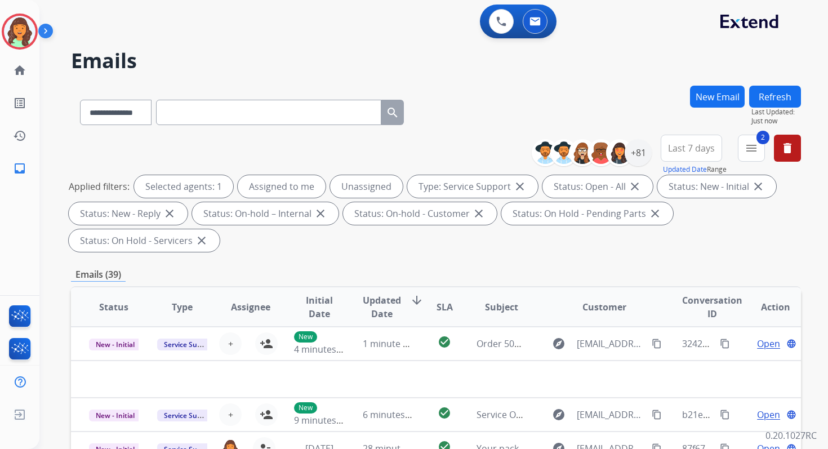
scroll to position [273, 0]
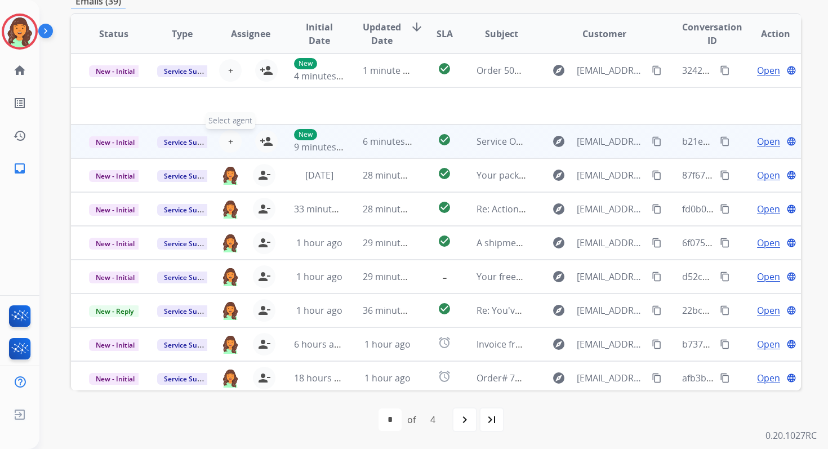
click at [228, 138] on span "+" at bounding box center [230, 142] width 5 height 14
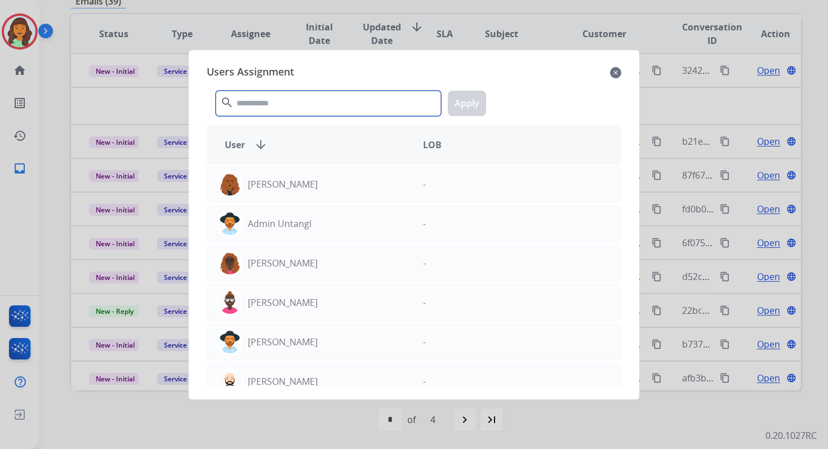
click at [309, 102] on input "text" at bounding box center [328, 103] width 225 height 25
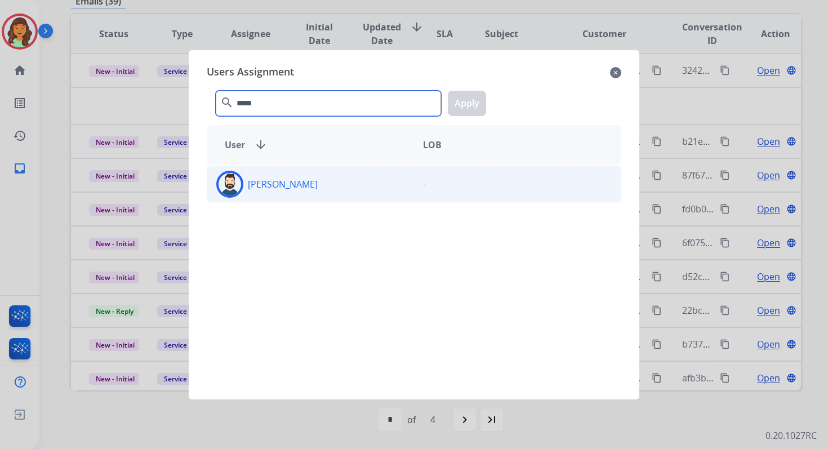
type input "*****"
click at [327, 196] on div "[PERSON_NAME]" at bounding box center [310, 184] width 207 height 27
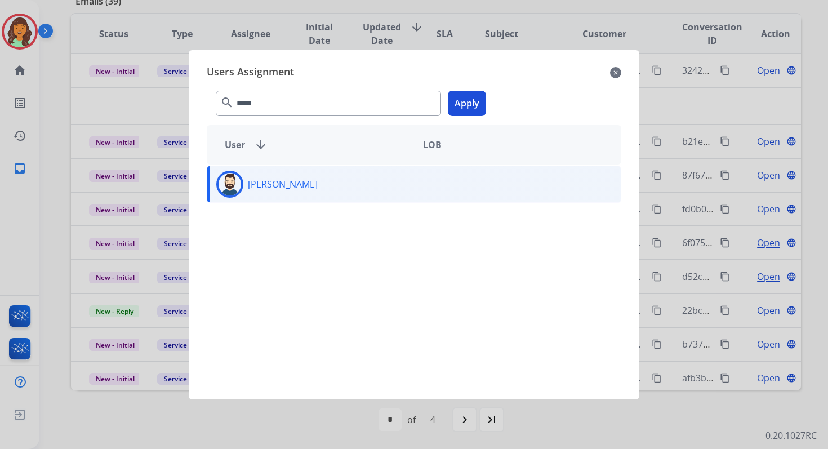
click at [473, 102] on button "Apply" at bounding box center [467, 103] width 38 height 25
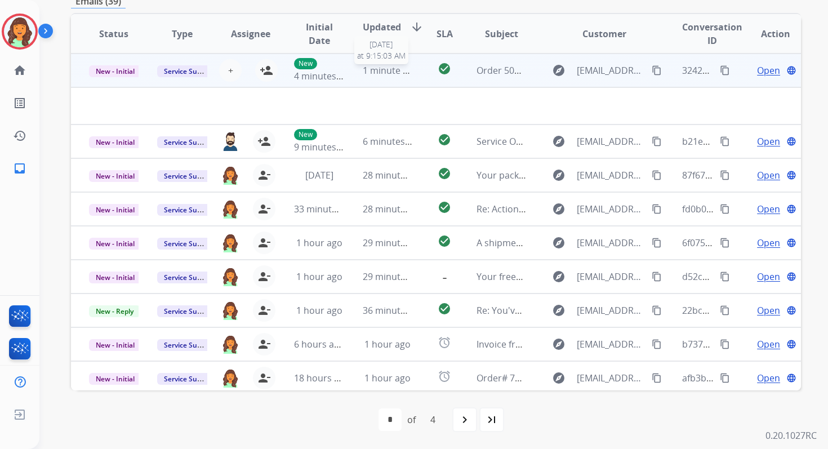
click at [395, 73] on span "1 minute ago" at bounding box center [391, 70] width 56 height 12
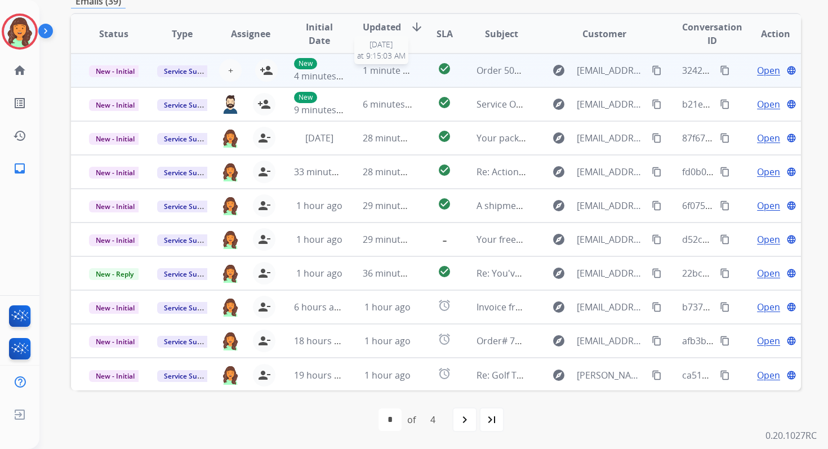
click at [400, 68] on span "1 minute ago" at bounding box center [391, 70] width 56 height 12
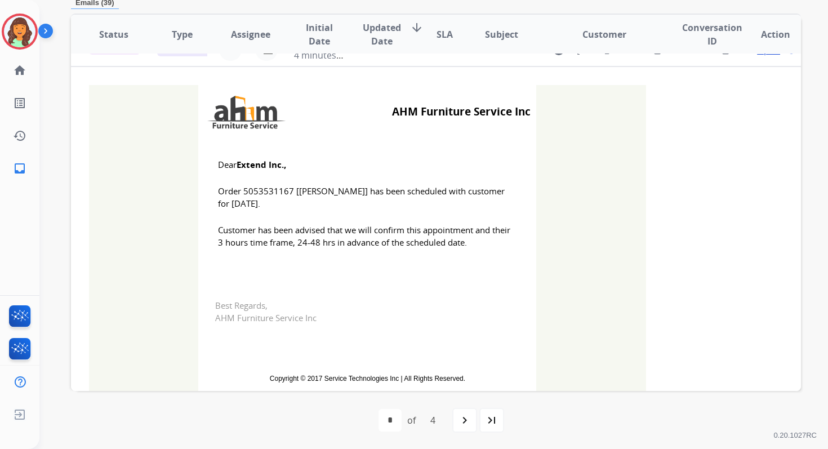
scroll to position [0, 0]
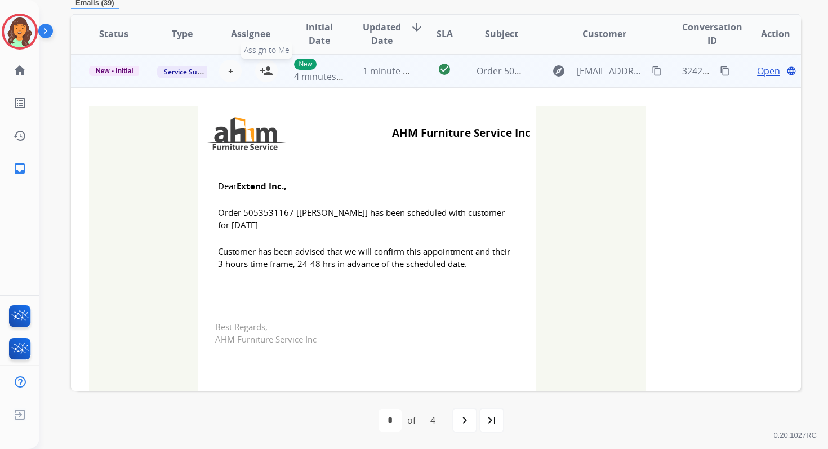
click at [264, 67] on mat-icon "person_add" at bounding box center [267, 71] width 14 height 14
click at [118, 71] on span "New - Initial" at bounding box center [114, 71] width 51 height 10
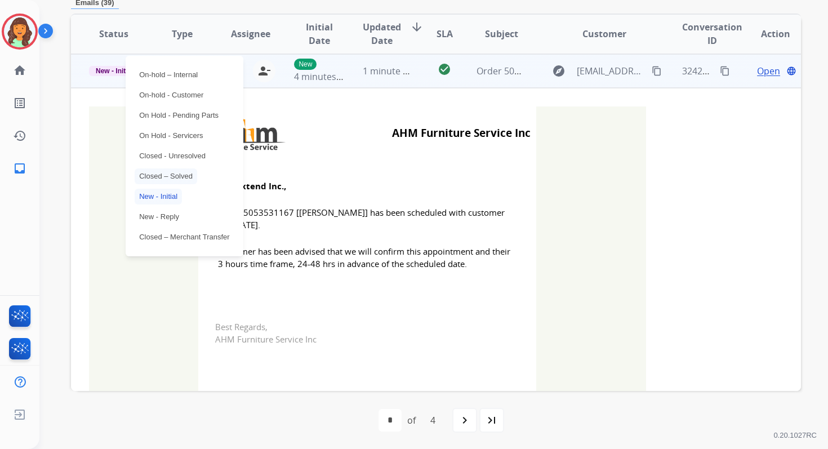
click at [165, 175] on p "Closed – Solved" at bounding box center [166, 176] width 63 height 16
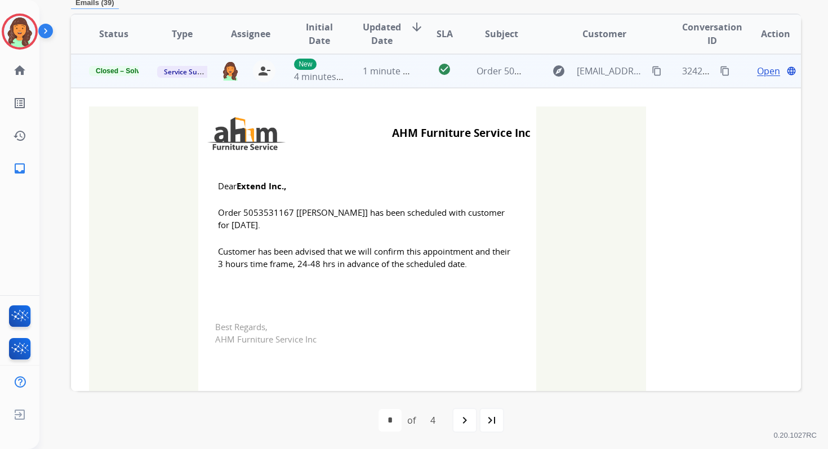
click at [381, 78] on td "1 minute ago" at bounding box center [379, 71] width 68 height 34
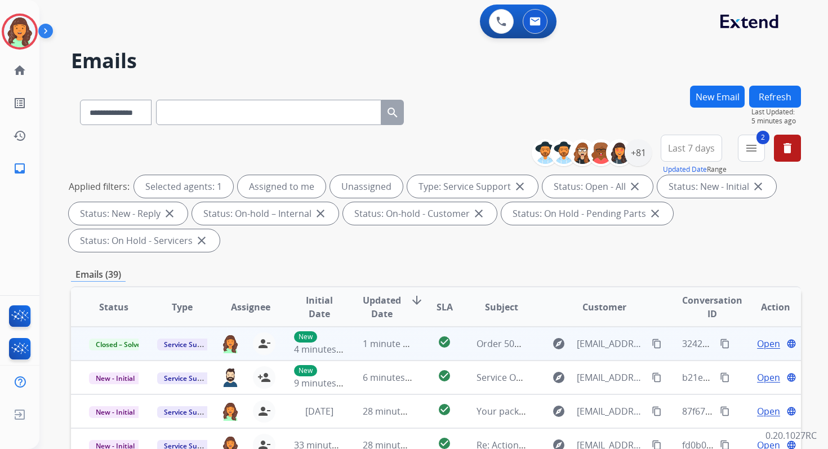
click at [784, 83] on div "**********" at bounding box center [419, 265] width 761 height 449
click at [780, 96] on button "Refresh" at bounding box center [775, 97] width 52 height 22
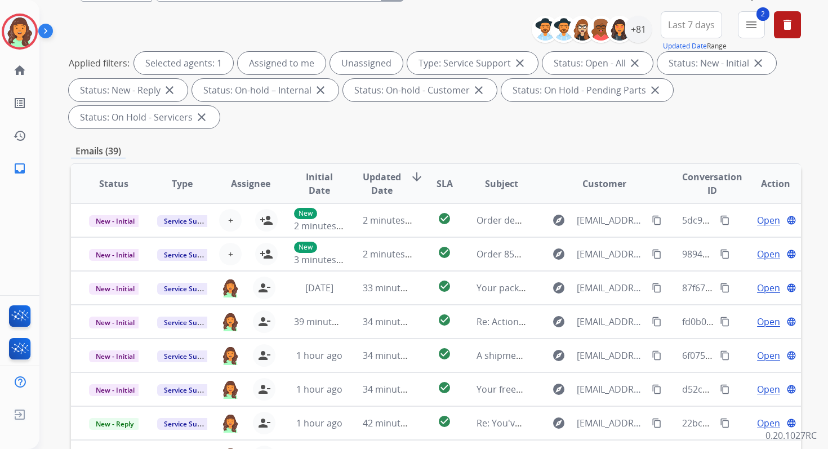
scroll to position [273, 0]
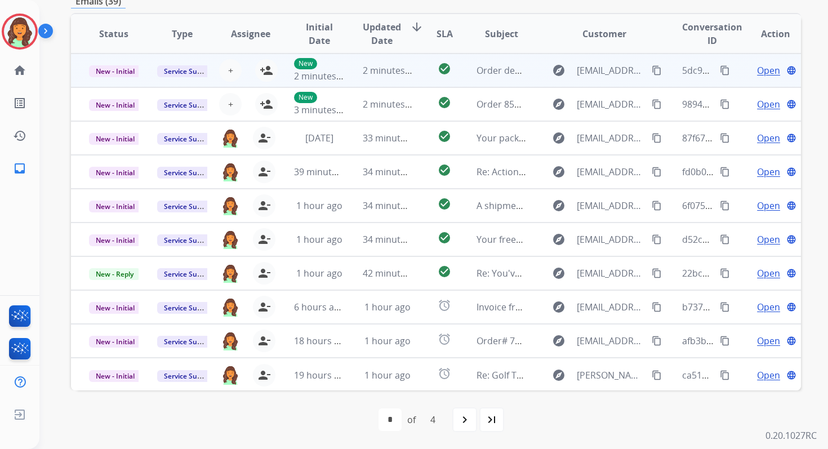
click at [375, 69] on span "2 minutes ago" at bounding box center [393, 70] width 60 height 12
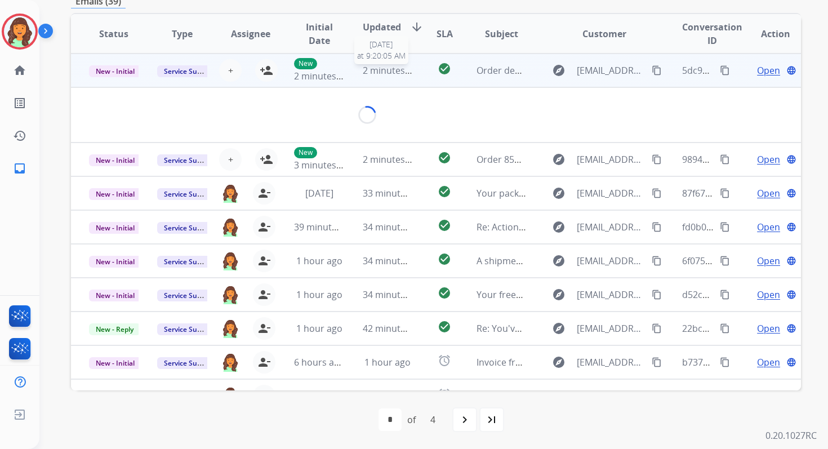
scroll to position [270, 0]
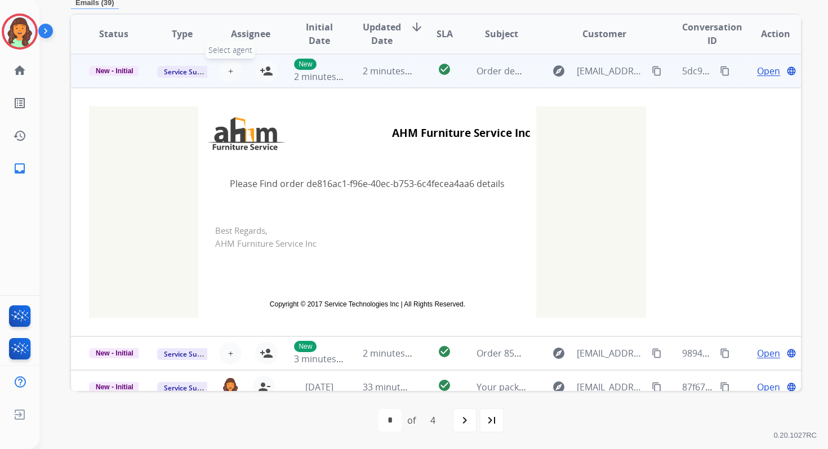
click at [228, 70] on span "+" at bounding box center [230, 71] width 5 height 14
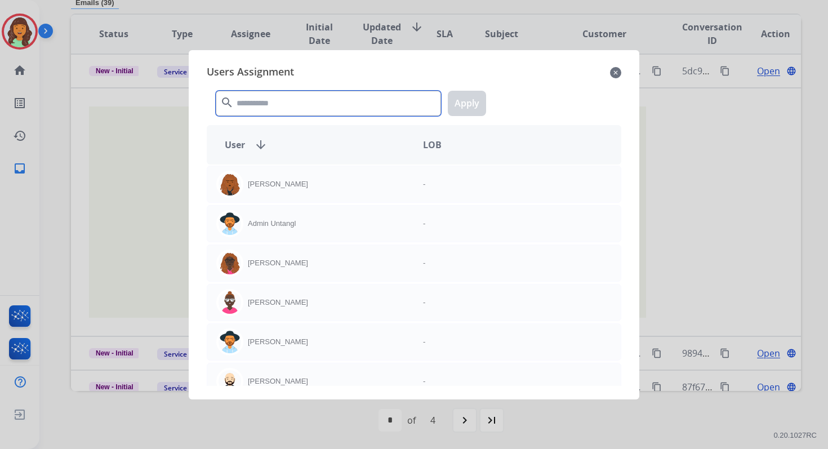
click at [279, 108] on input "text" at bounding box center [328, 103] width 225 height 25
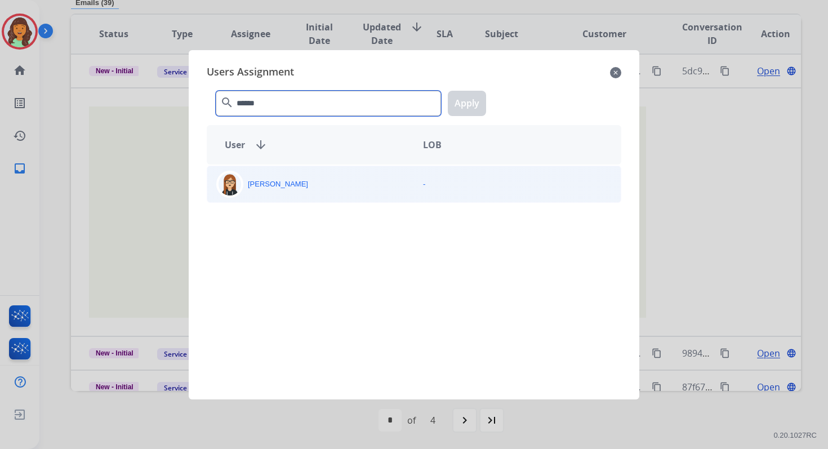
type input "******"
click at [306, 191] on div "[PERSON_NAME]" at bounding box center [310, 184] width 207 height 27
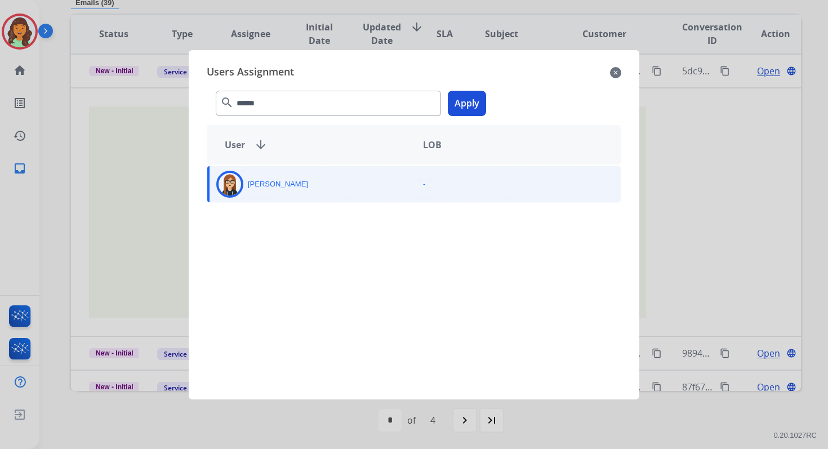
click at [471, 102] on button "Apply" at bounding box center [467, 103] width 38 height 25
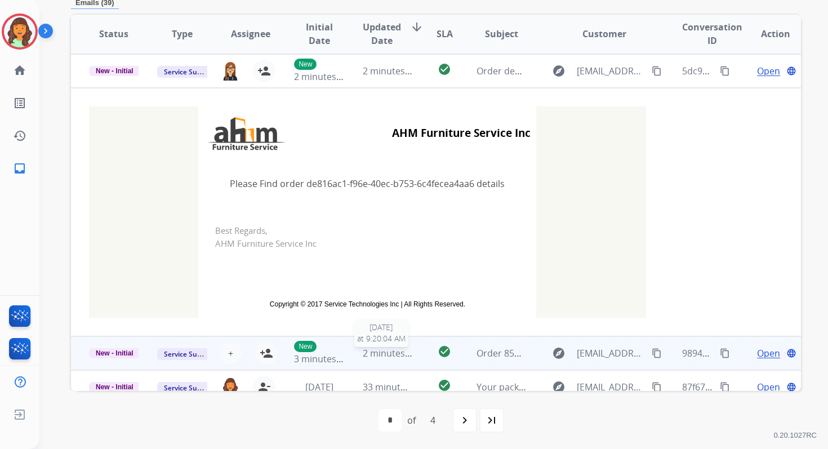
click at [386, 353] on span "2 minutes ago" at bounding box center [393, 353] width 60 height 12
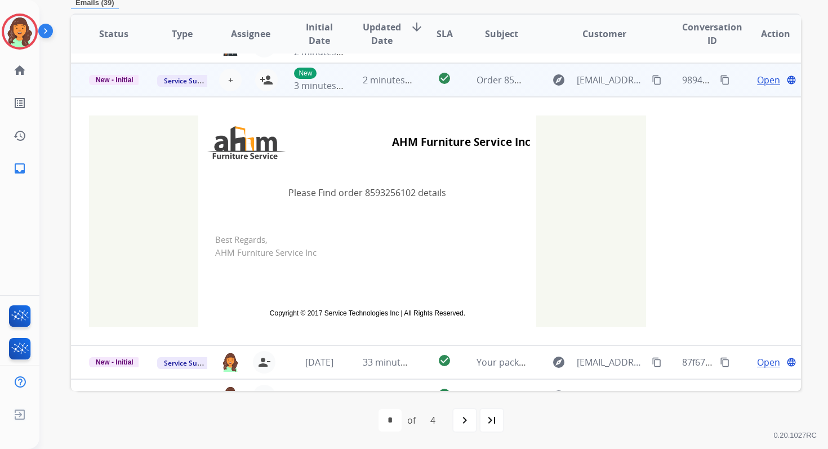
scroll to position [34, 0]
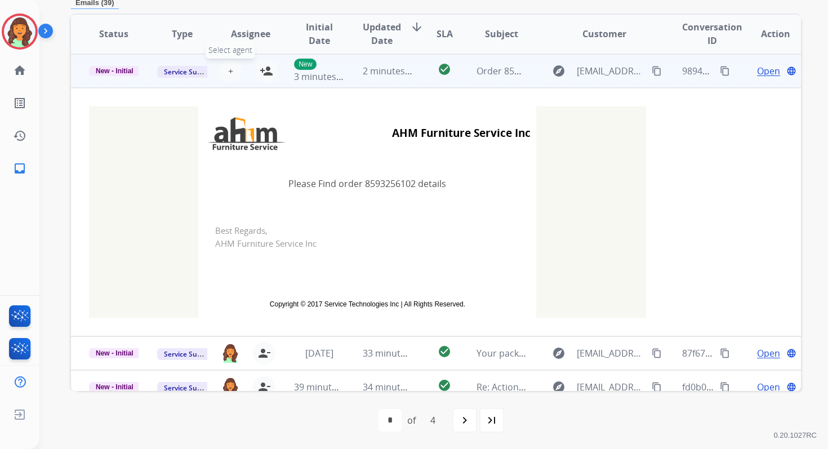
click at [229, 70] on span "+" at bounding box center [230, 71] width 5 height 14
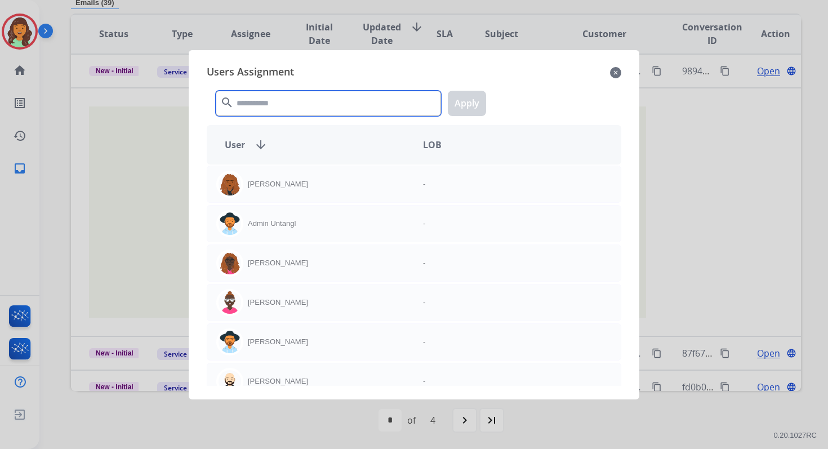
click at [269, 108] on input "text" at bounding box center [328, 103] width 225 height 25
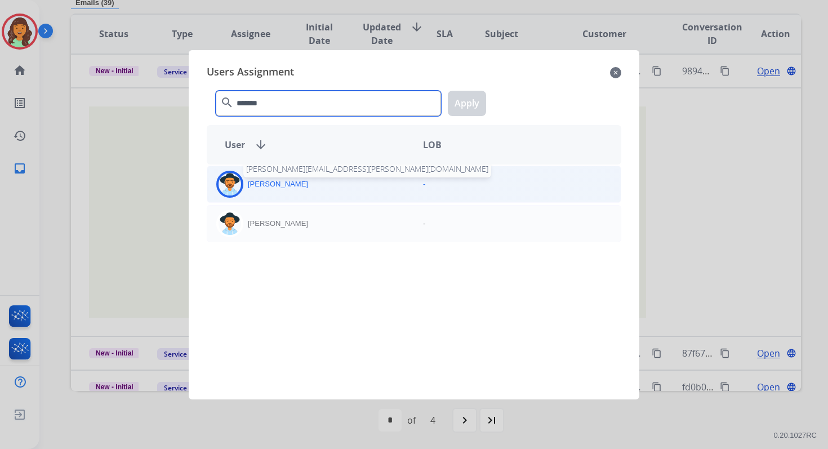
type input "*******"
click at [280, 187] on p "[PERSON_NAME]" at bounding box center [278, 184] width 60 height 11
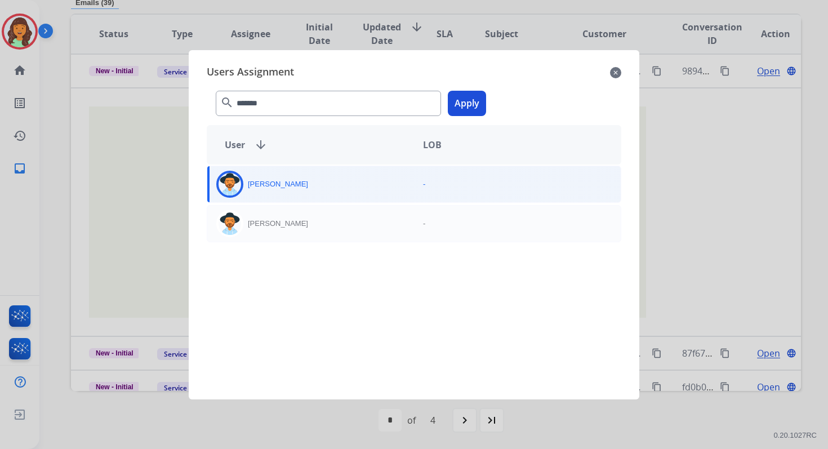
click at [455, 112] on button "Apply" at bounding box center [467, 103] width 38 height 25
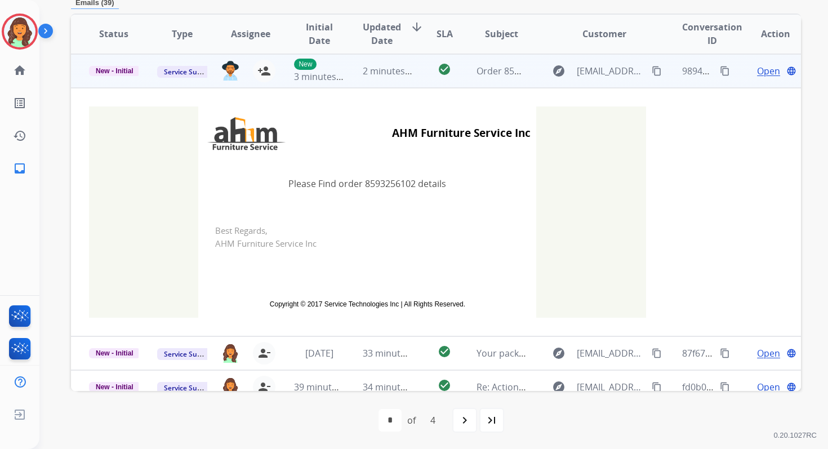
click at [420, 81] on td "check_circle" at bounding box center [436, 71] width 46 height 34
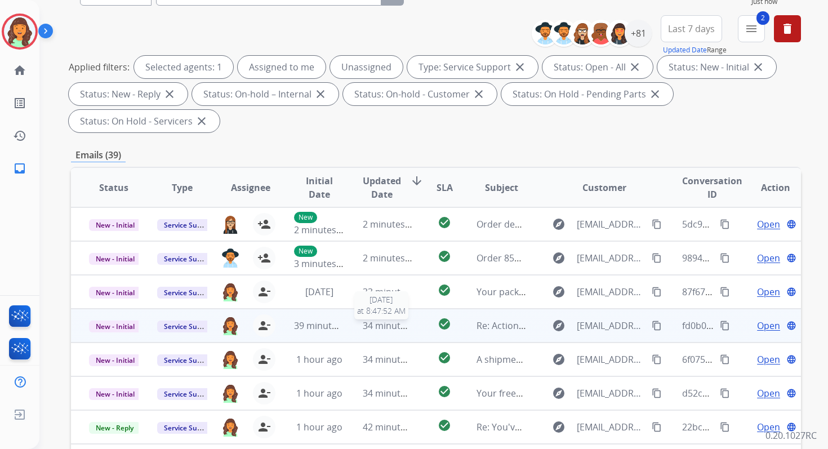
scroll to position [0, 0]
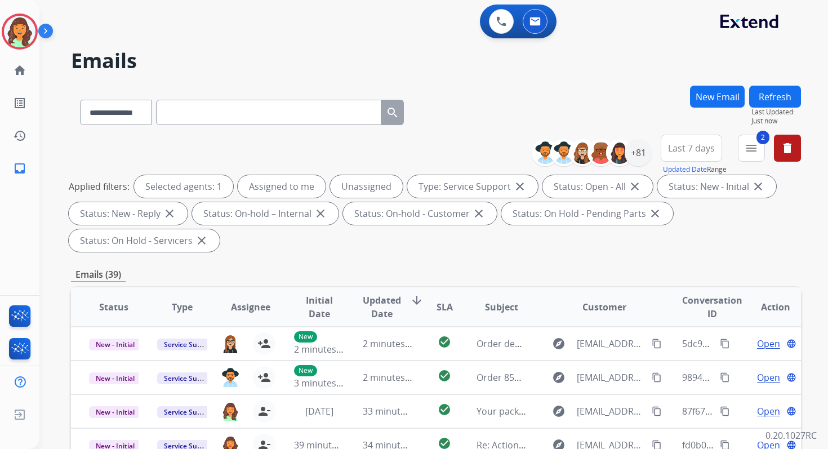
click at [774, 92] on button "Refresh" at bounding box center [775, 97] width 52 height 22
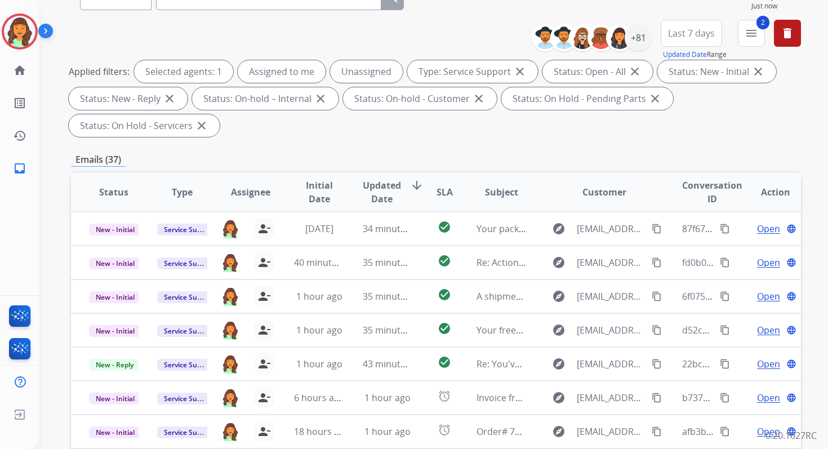
scroll to position [273, 0]
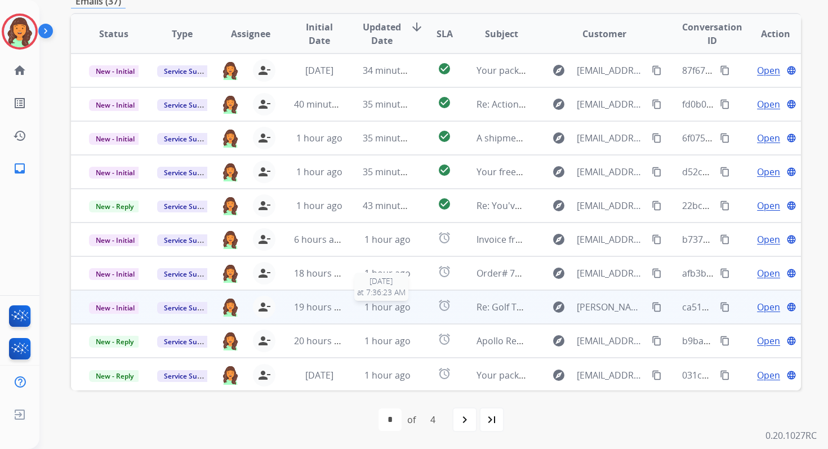
click at [381, 309] on span "1 hour ago" at bounding box center [387, 307] width 46 height 12
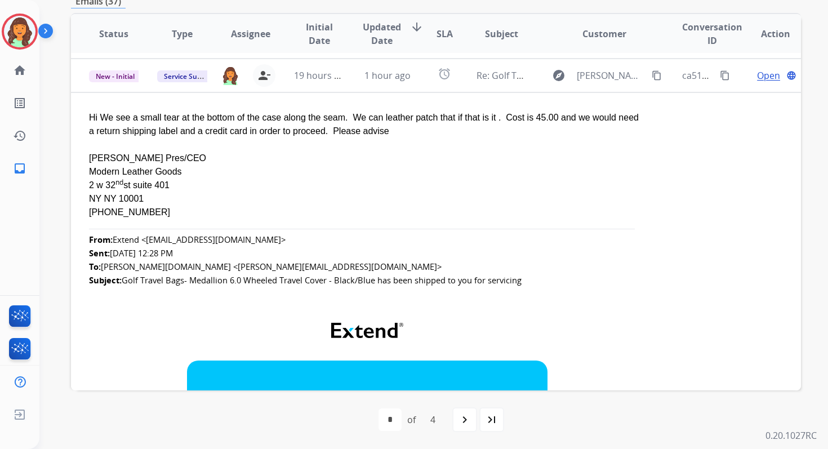
scroll to position [237, 0]
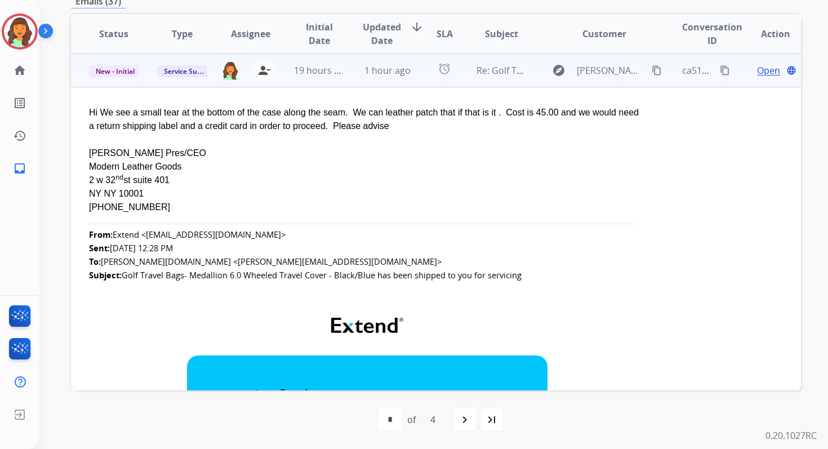
click at [758, 72] on span "Open" at bounding box center [768, 71] width 23 height 14
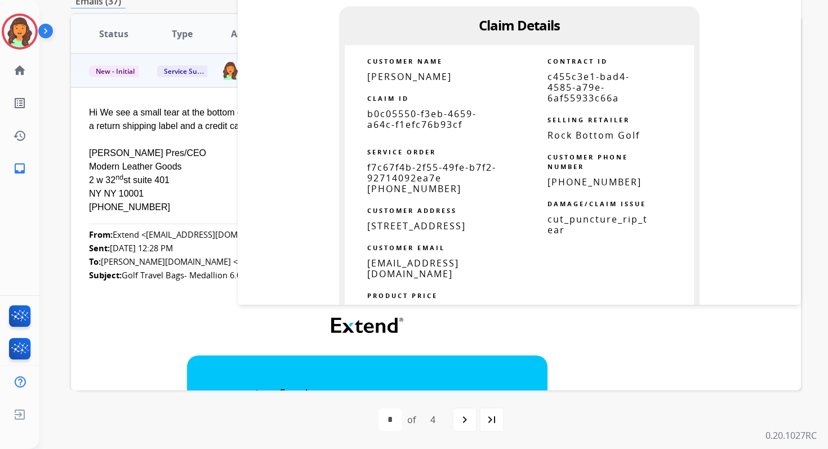
scroll to position [617, 0]
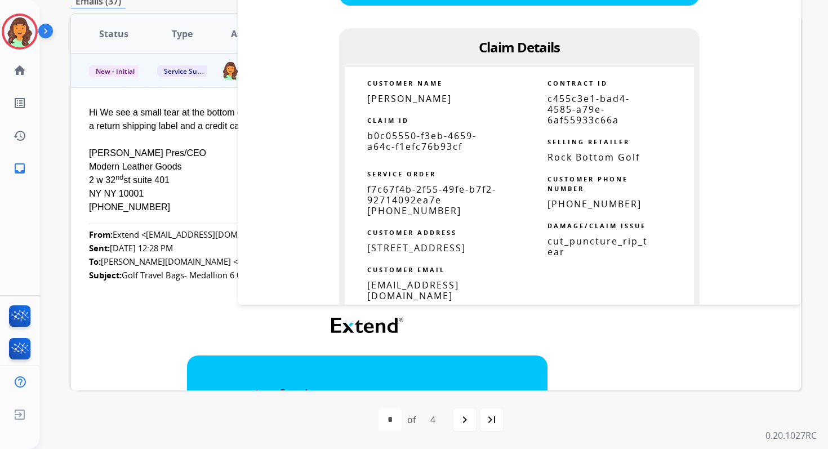
click at [561, 111] on span "c455c3e1-bad4-4585-a79e-6af55933c66a" at bounding box center [588, 109] width 82 height 34
copy table "c455c3e1-bad4-4585-a79e-6af55933c66a"
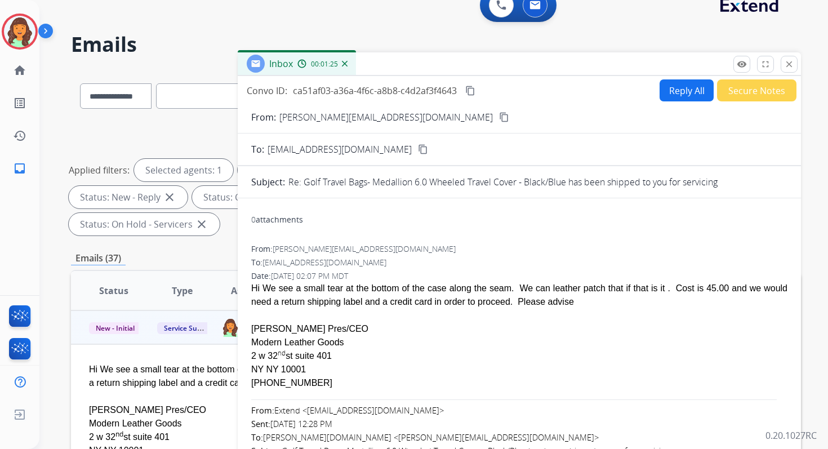
scroll to position [15, 0]
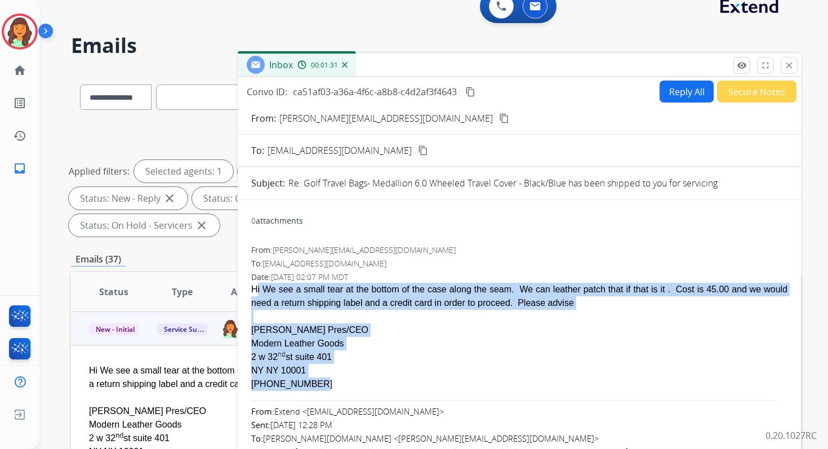
drag, startPoint x: 251, startPoint y: 288, endPoint x: 365, endPoint y: 380, distance: 147.0
copy span "Hi We see a small tear at the bottom of the case along the seam. We can leather…"
